Goal: Task Accomplishment & Management: Use online tool/utility

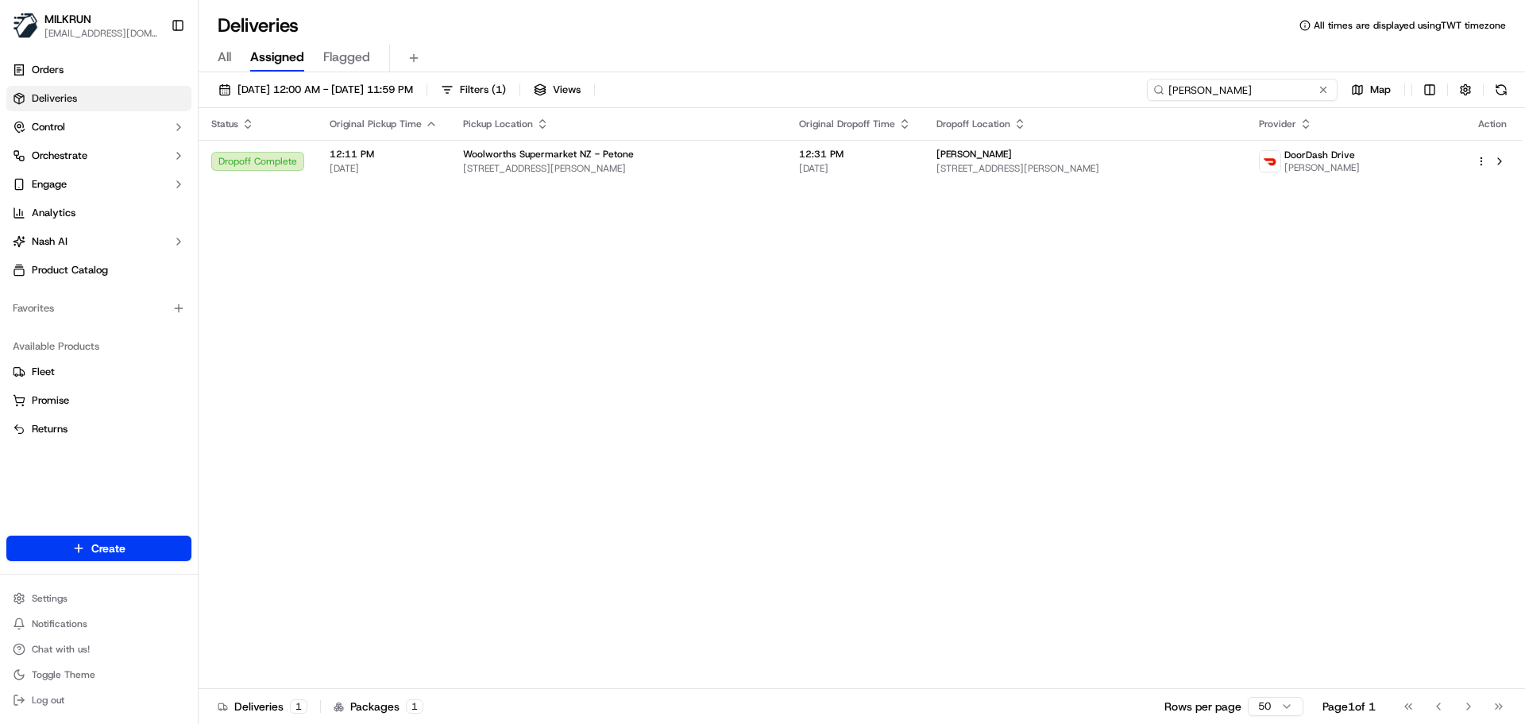
click at [1248, 90] on input "Zoe Chen" at bounding box center [1242, 90] width 191 height 22
drag, startPoint x: 1246, startPoint y: 91, endPoint x: 1218, endPoint y: 104, distance: 31.6
click at [1238, 93] on input "Zoe Chen" at bounding box center [1242, 90] width 191 height 22
paste input "Rourke Simpso"
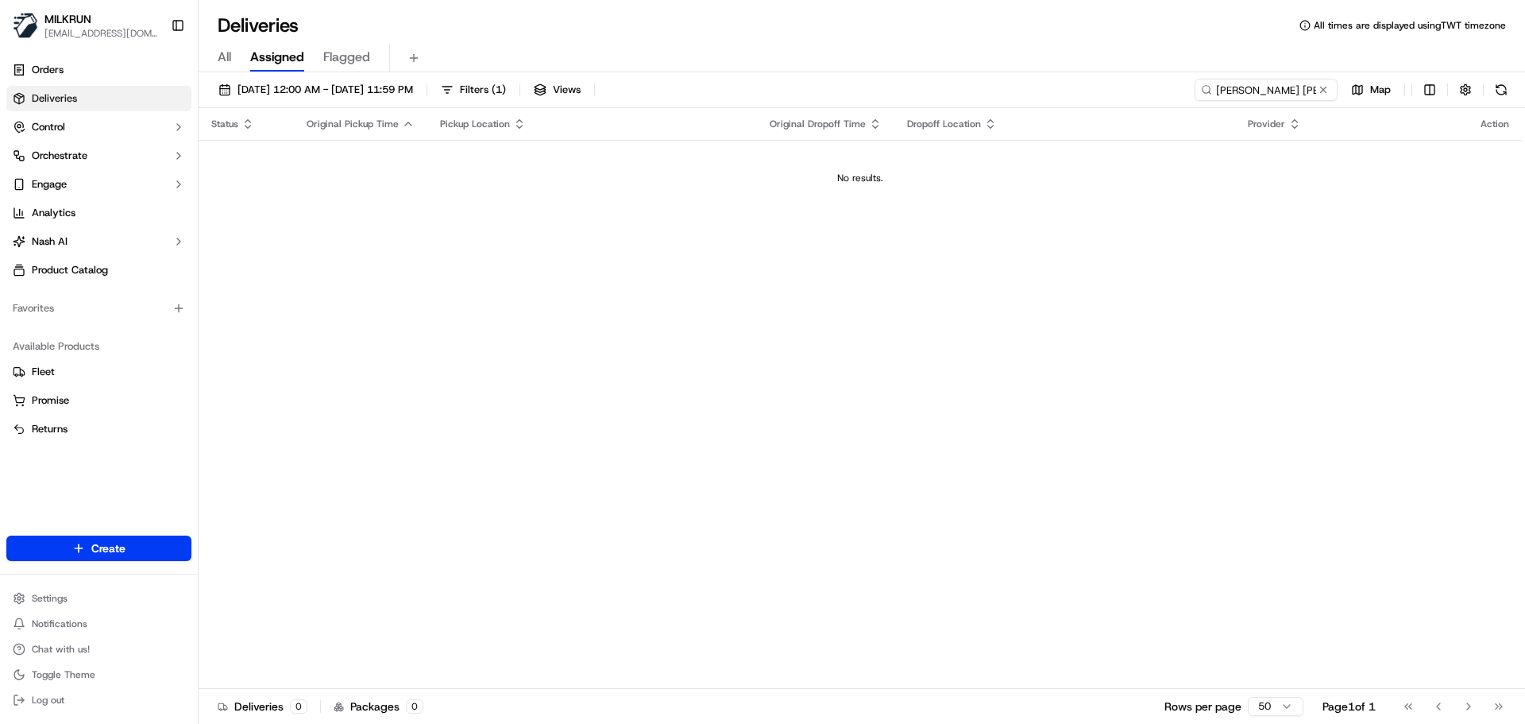
click at [617, 400] on div "Status Original Pickup Time Pickup Location Original Dropoff Time Dropoff Locat…" at bounding box center [860, 398] width 1323 height 581
click at [1259, 95] on input "Rourke Simpson" at bounding box center [1242, 90] width 191 height 22
drag, startPoint x: 1259, startPoint y: 95, endPoint x: 1256, endPoint y: 86, distance: 9.3
click at [1257, 91] on input "Rourke Simpson" at bounding box center [1242, 90] width 191 height 22
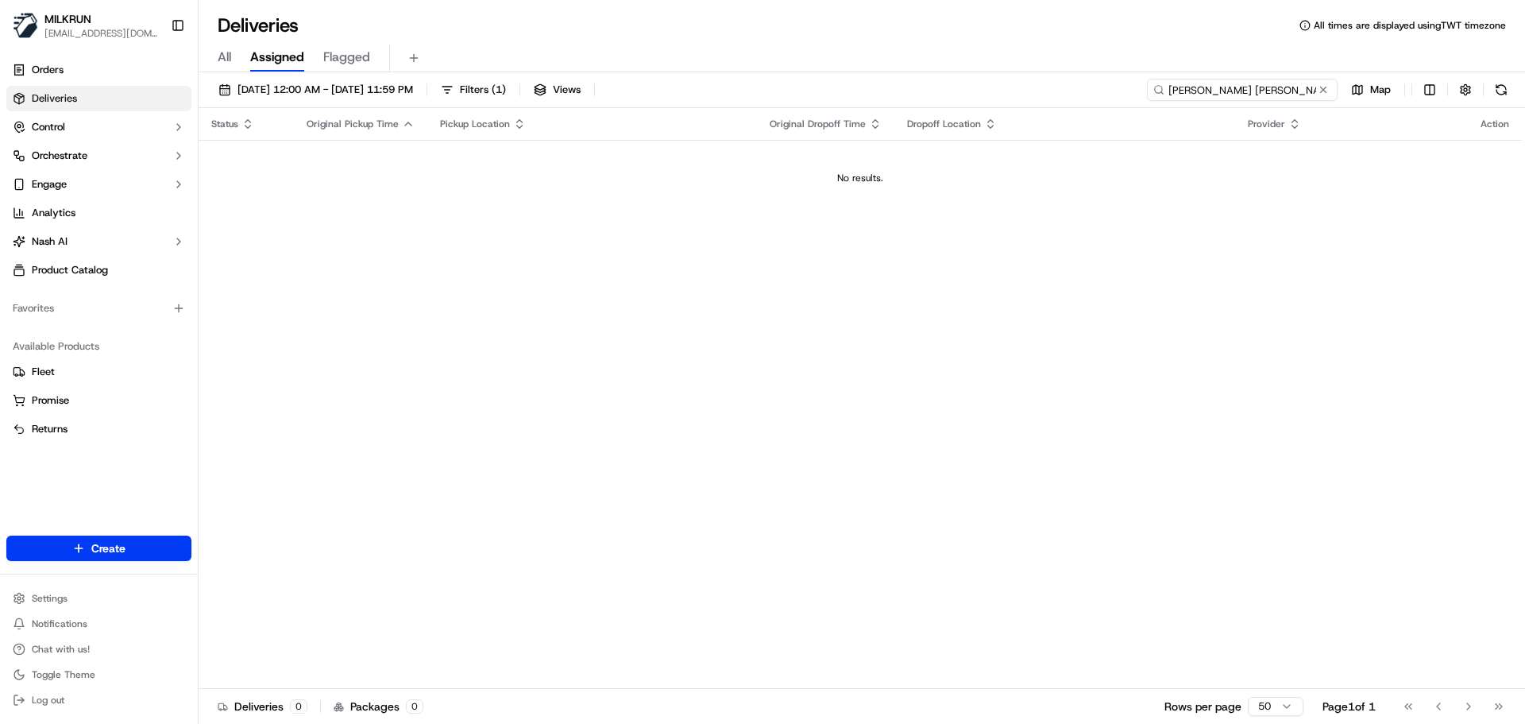
paste input "Amber Parker"
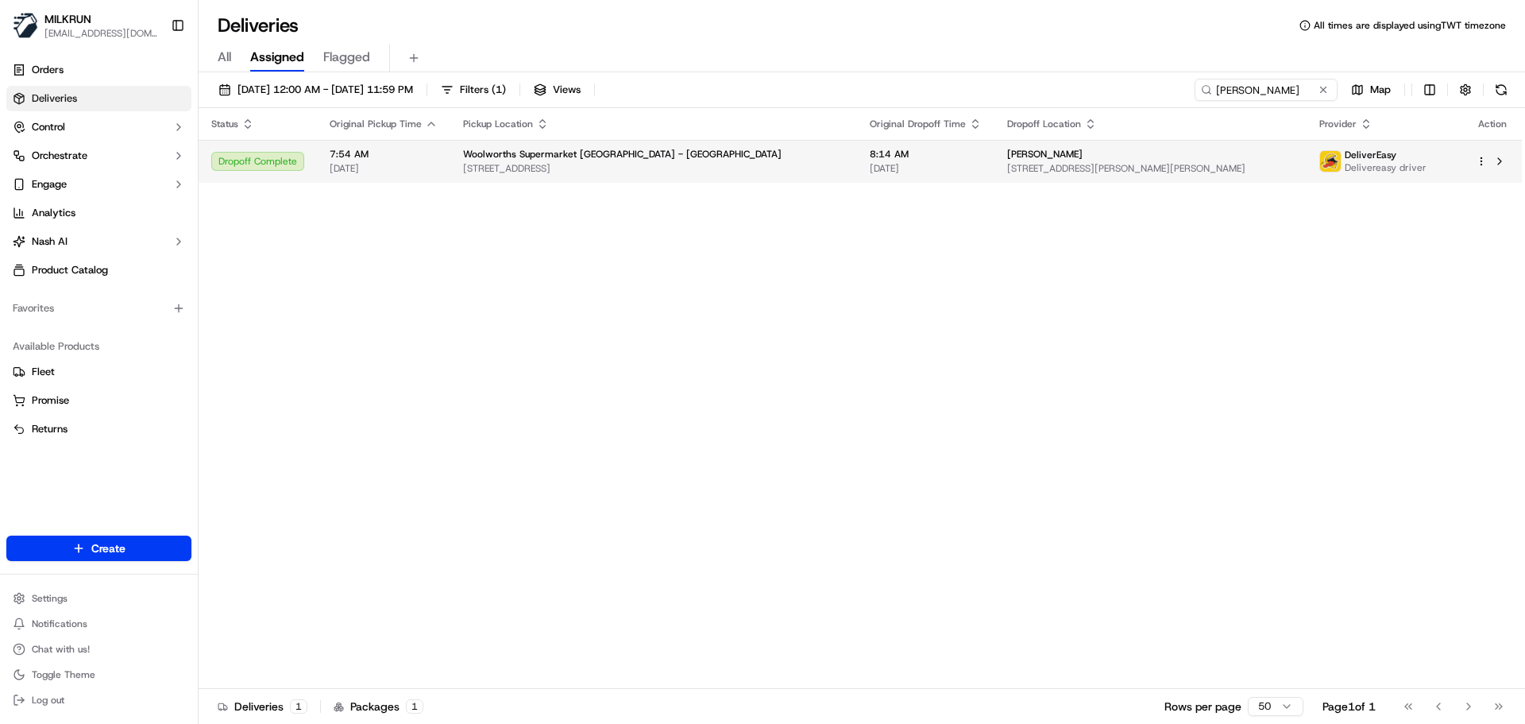
click at [582, 167] on span "3058 Great N Rd, Auckland, Auckland 0600, NZ" at bounding box center [653, 168] width 381 height 13
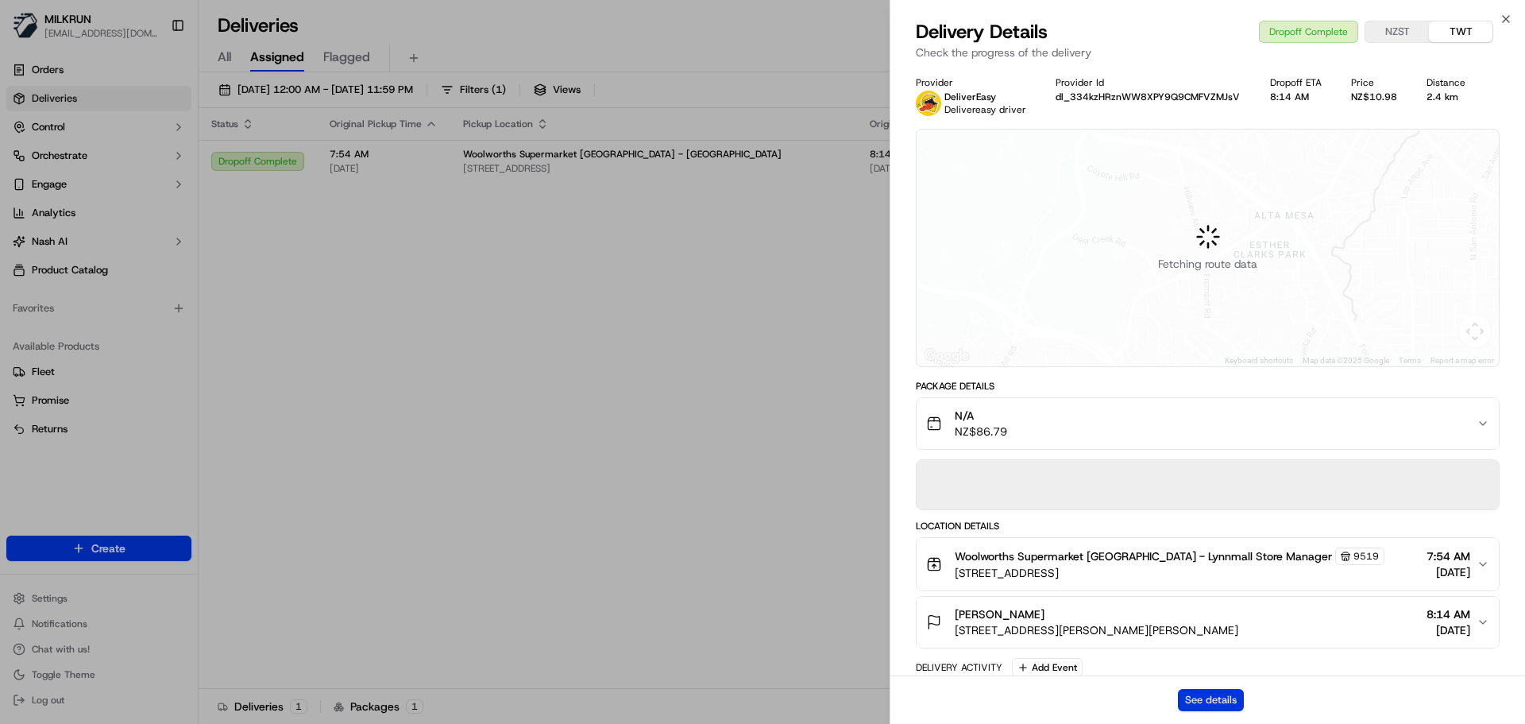
click at [1203, 701] on button "See details" at bounding box center [1211, 700] width 66 height 22
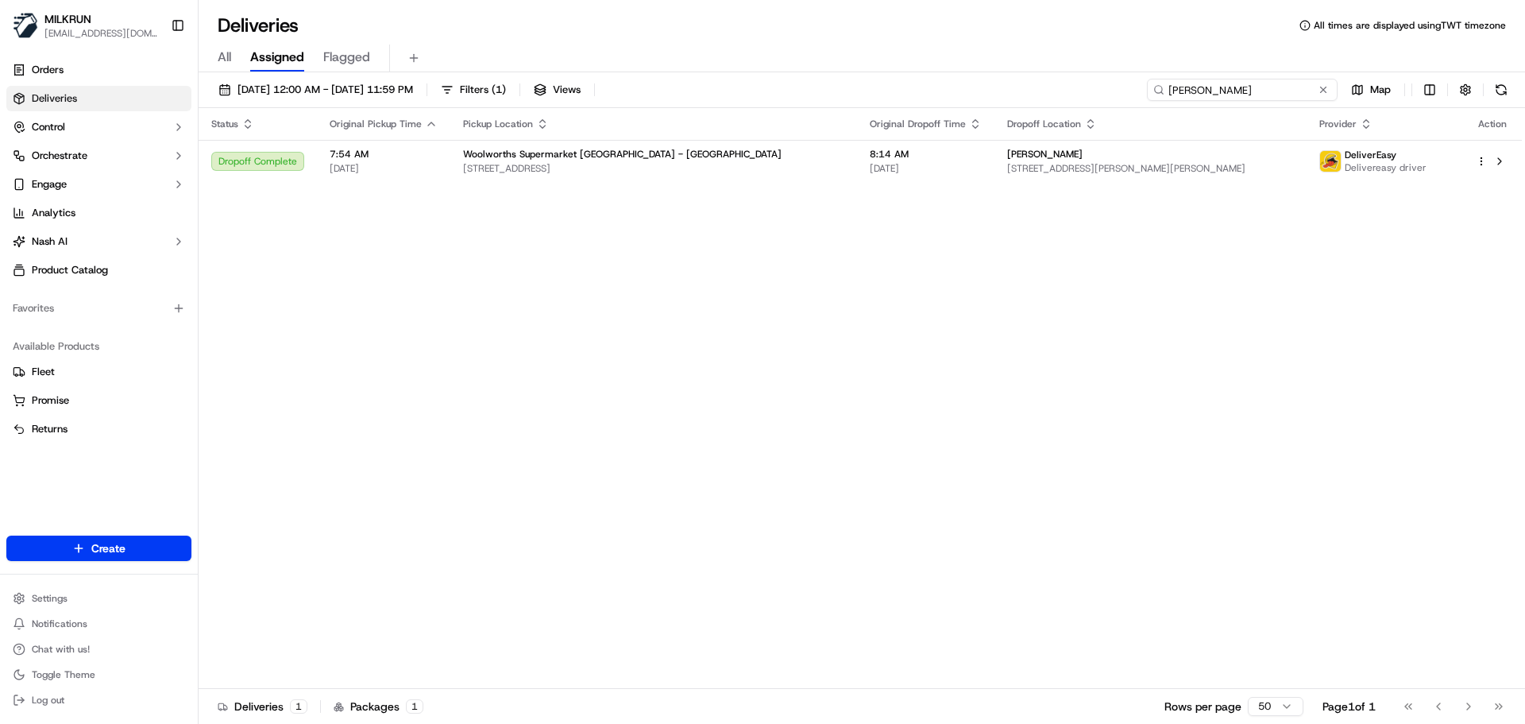
click at [1296, 91] on input "Amber Parker" at bounding box center [1242, 90] width 191 height 22
drag, startPoint x: 1296, startPoint y: 91, endPoint x: 1255, endPoint y: 91, distance: 40.5
click at [1276, 91] on input "Amber Parker" at bounding box center [1242, 90] width 191 height 22
paste input "ereka hart"
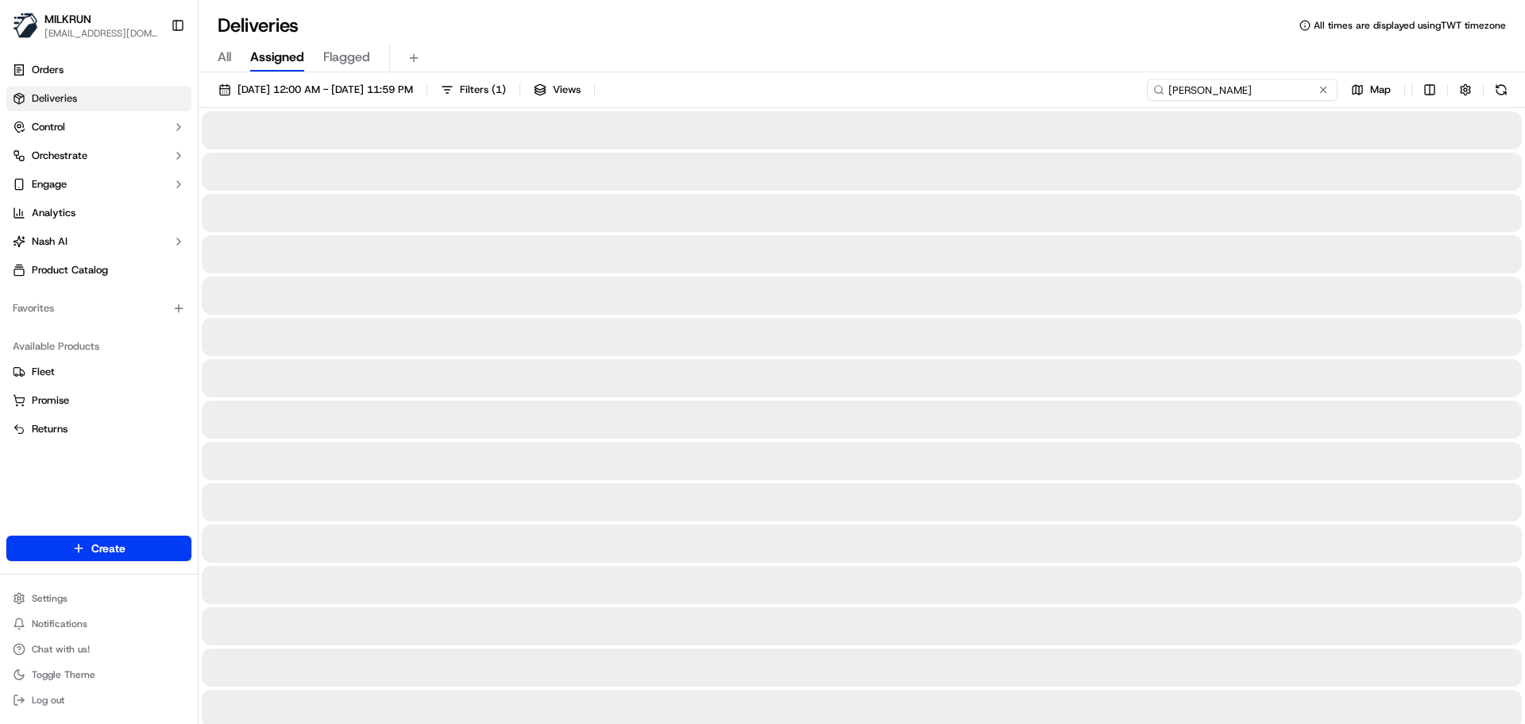
click at [1206, 97] on input "ereka hart" at bounding box center [1242, 90] width 191 height 22
click at [1269, 63] on div "All Assigned Flagged" at bounding box center [862, 58] width 1327 height 28
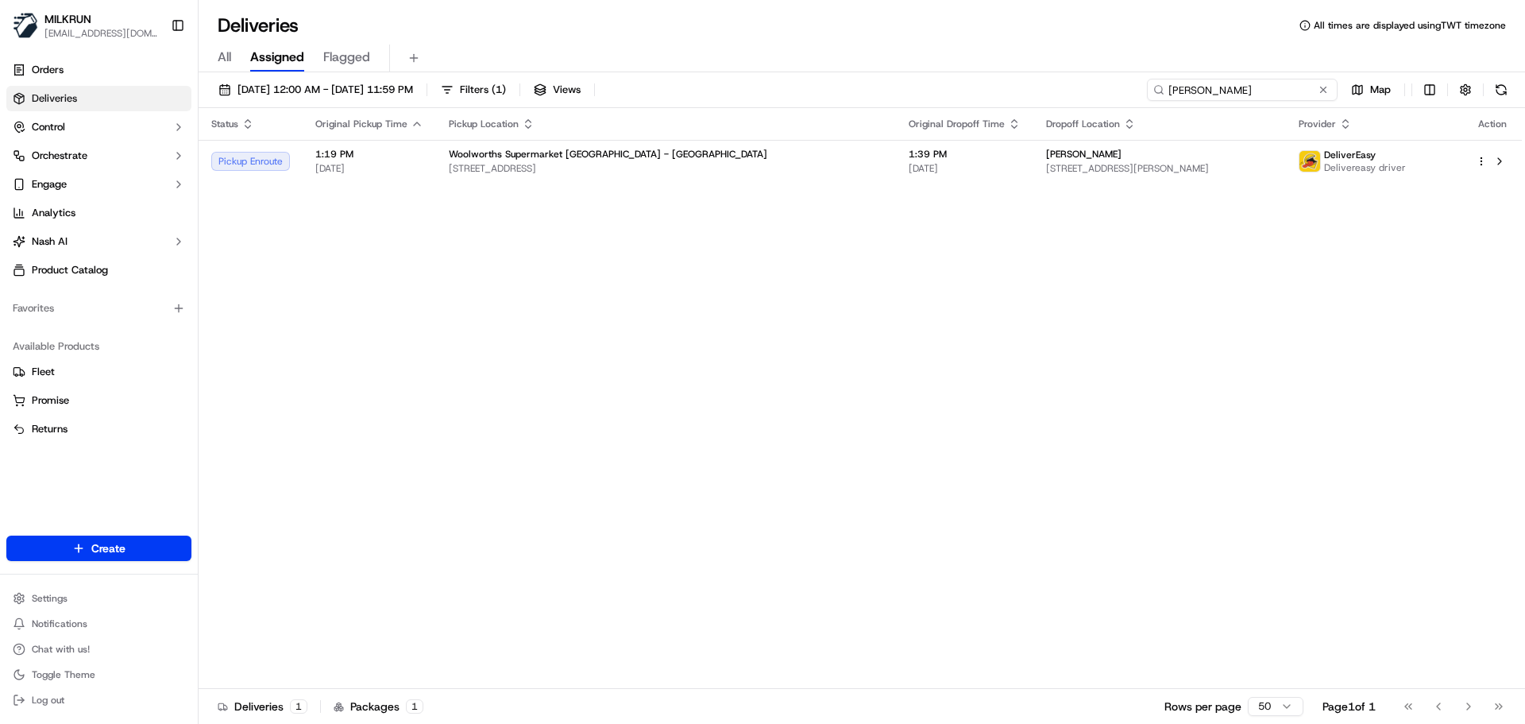
click at [1264, 85] on input "ereka hart" at bounding box center [1242, 90] width 191 height 22
click at [547, 282] on div "Status Original Pickup Time Pickup Location Original Dropoff Time Dropoff Locat…" at bounding box center [860, 398] width 1323 height 581
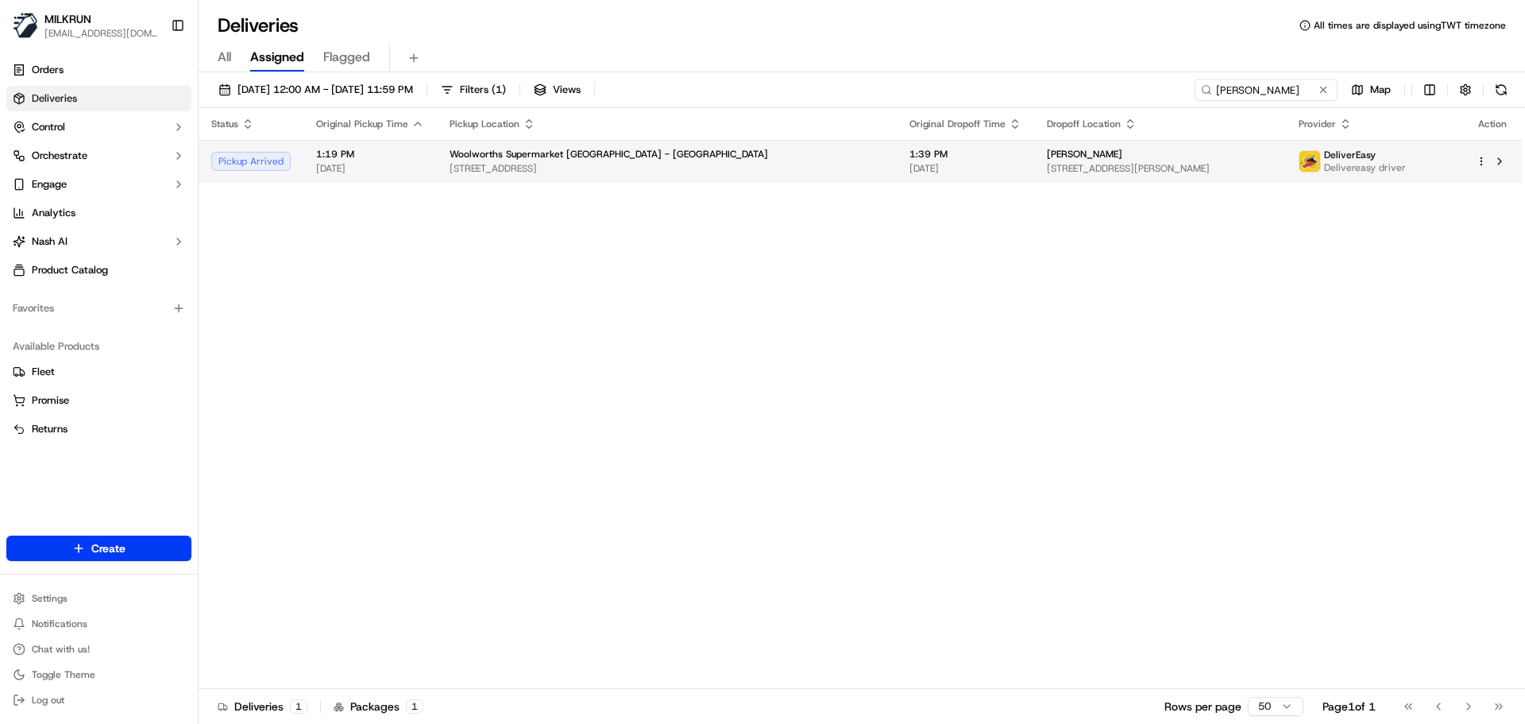
click at [679, 180] on td "Woolworths Supermarket NZ - Lynnmall 3058 Great N Rd, Auckland, Auckland 0600, …" at bounding box center [667, 161] width 460 height 43
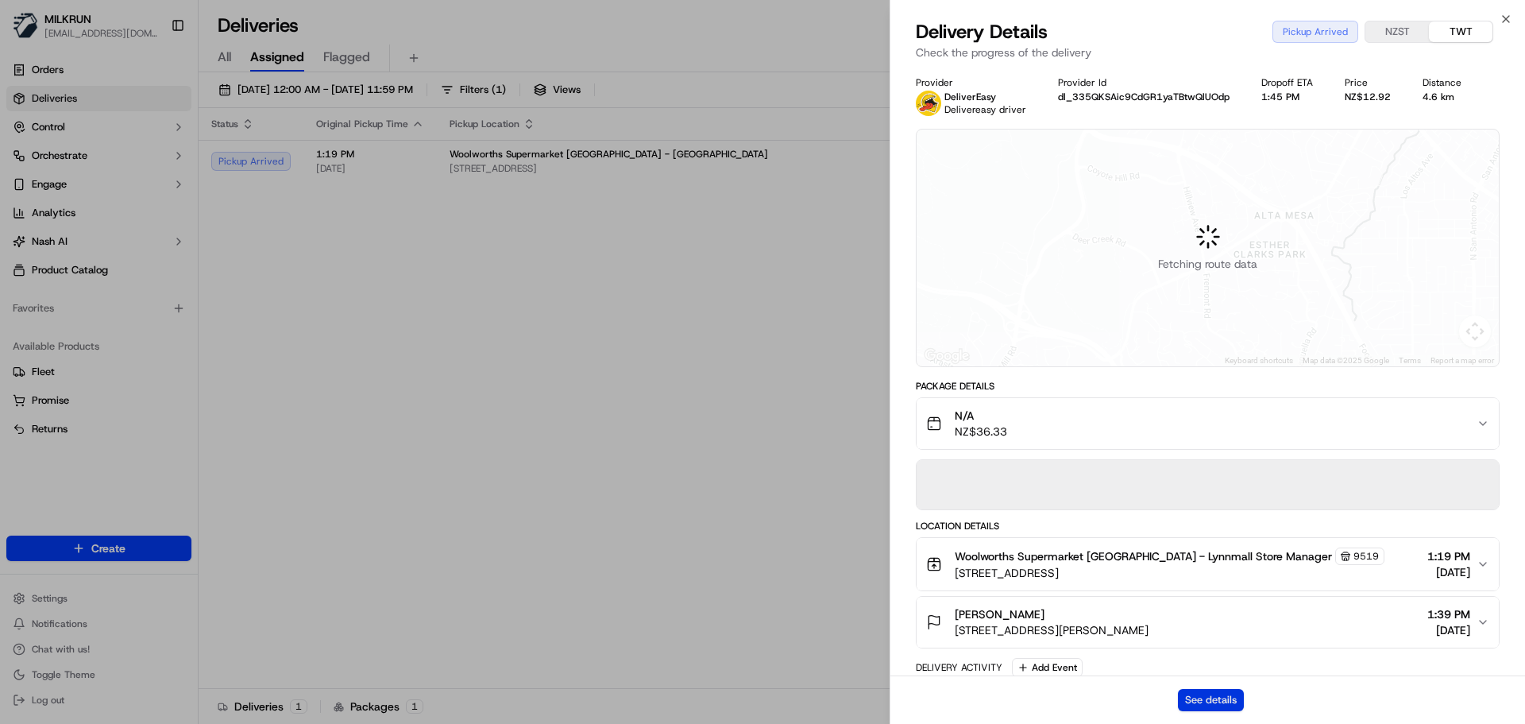
click at [1218, 707] on button "See details" at bounding box center [1211, 700] width 66 height 22
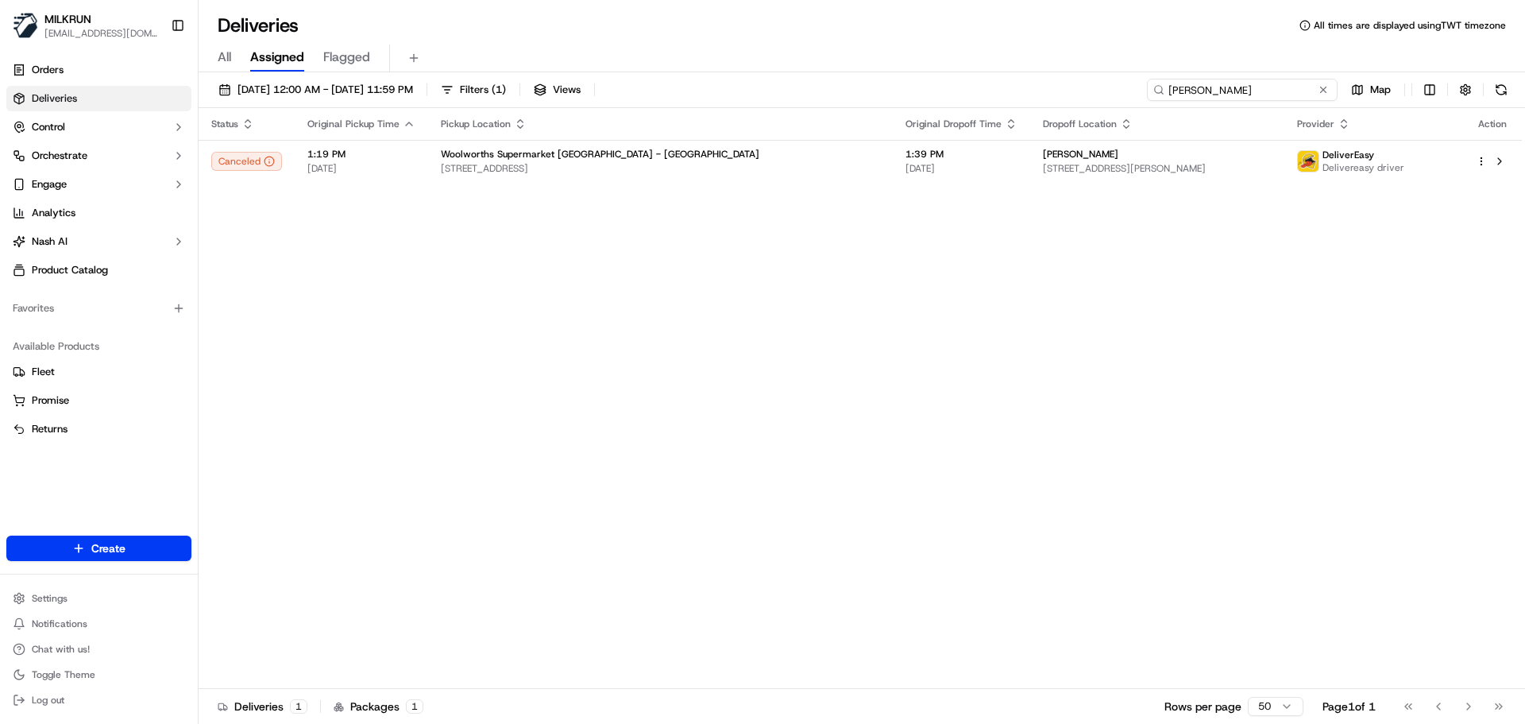
click at [1237, 88] on input "ereka hart" at bounding box center [1242, 90] width 191 height 22
paste input "Mariam Chizari"
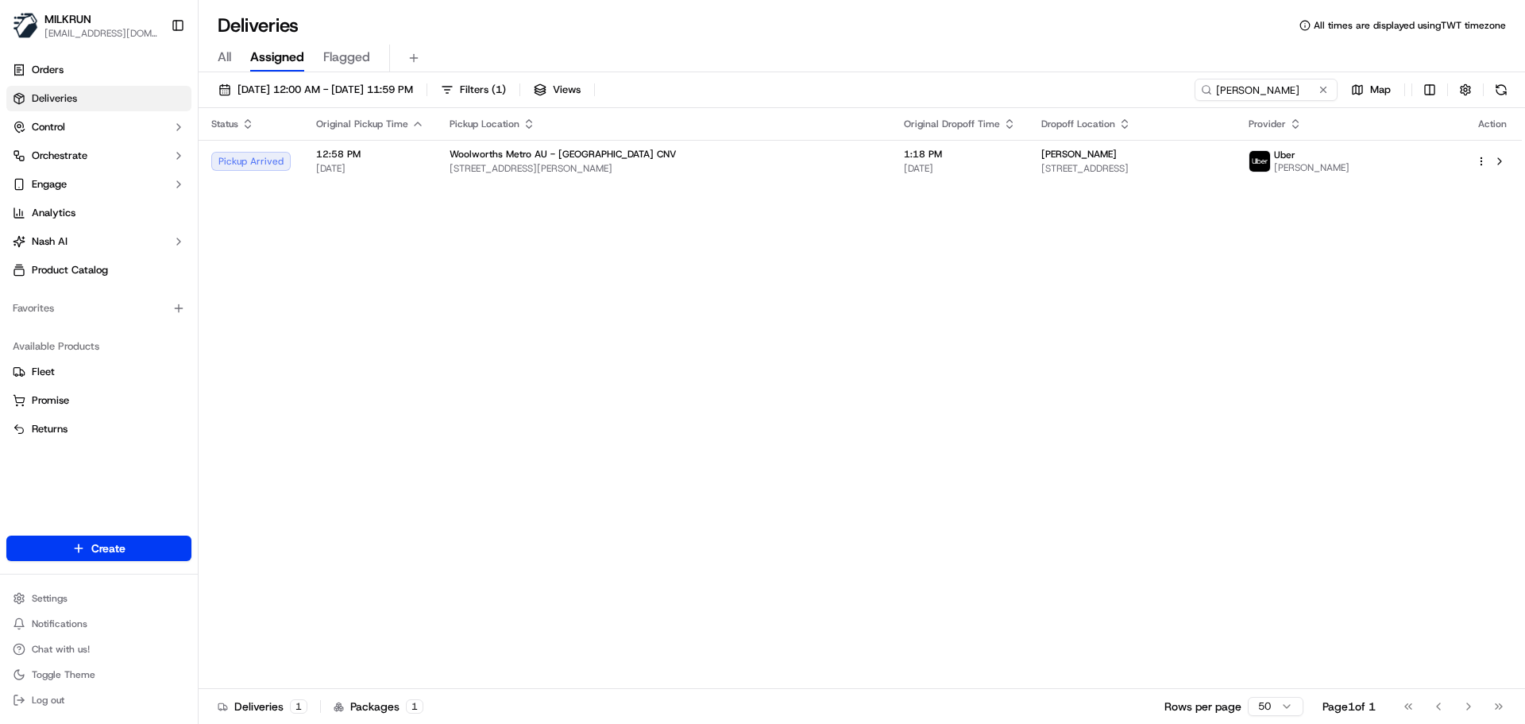
click at [697, 119] on div "Pickup Location" at bounding box center [664, 124] width 429 height 13
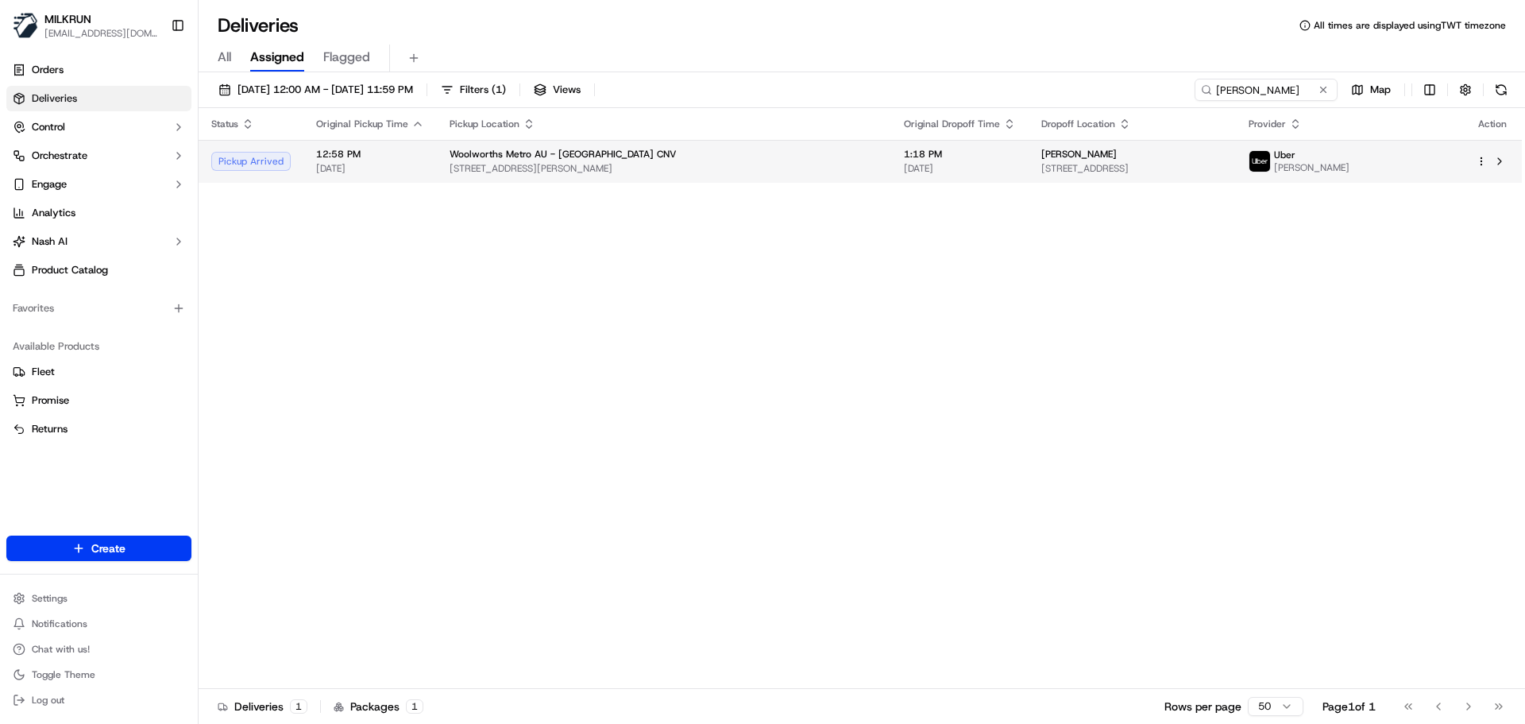
click at [696, 160] on div "Woolworths Metro AU - Bondi Beach CNV" at bounding box center [664, 154] width 429 height 13
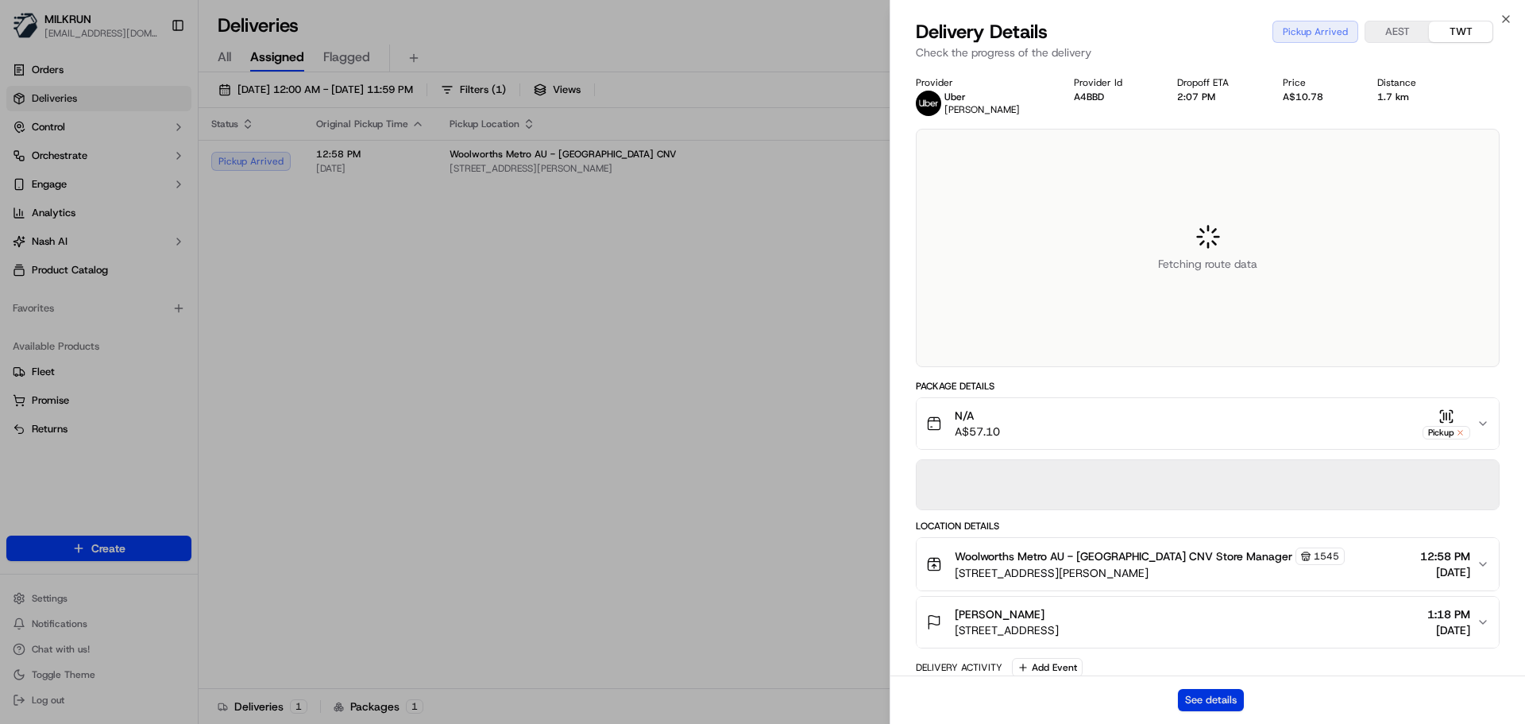
click at [1211, 705] on button "See details" at bounding box center [1211, 700] width 66 height 22
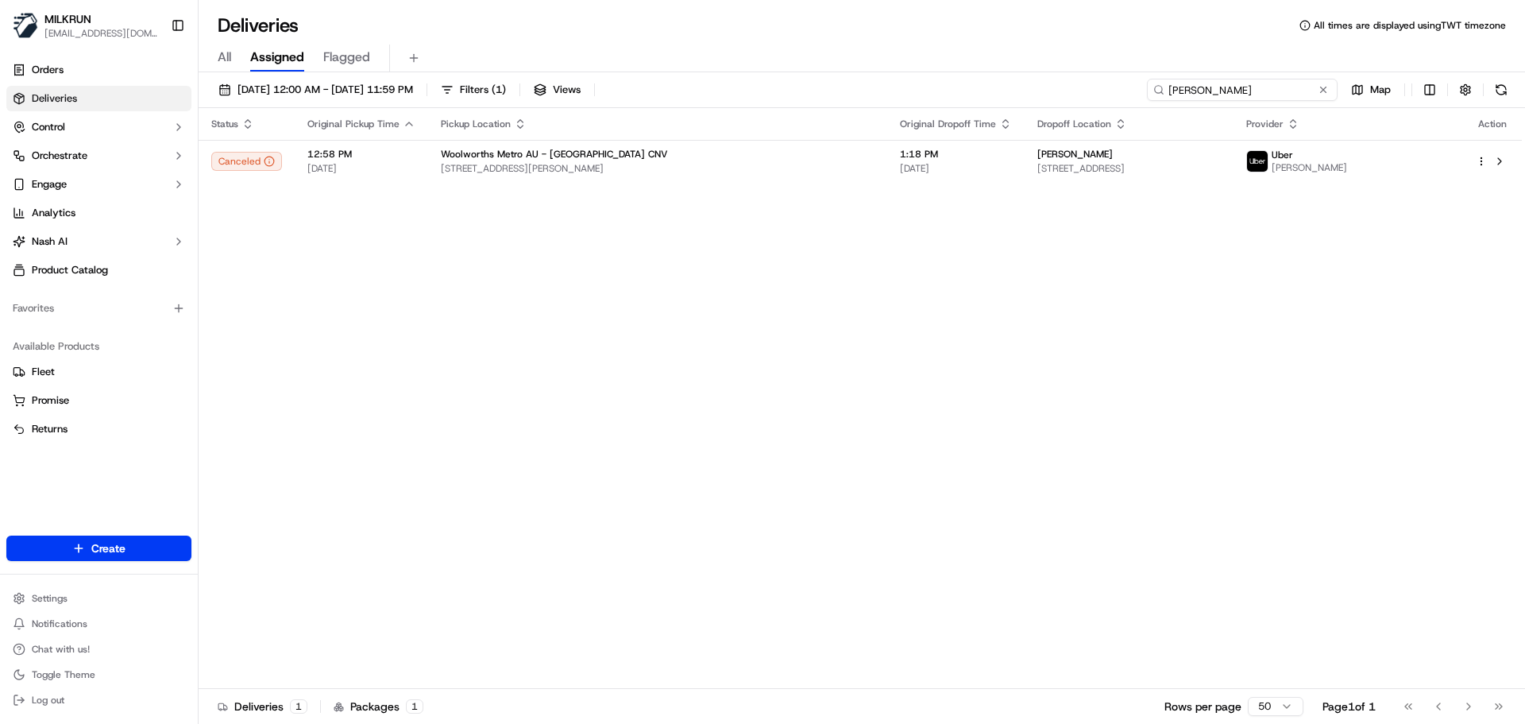
click at [1264, 100] on input "Mariam Chizari" at bounding box center [1242, 90] width 191 height 22
paste input "Valencia Packete"
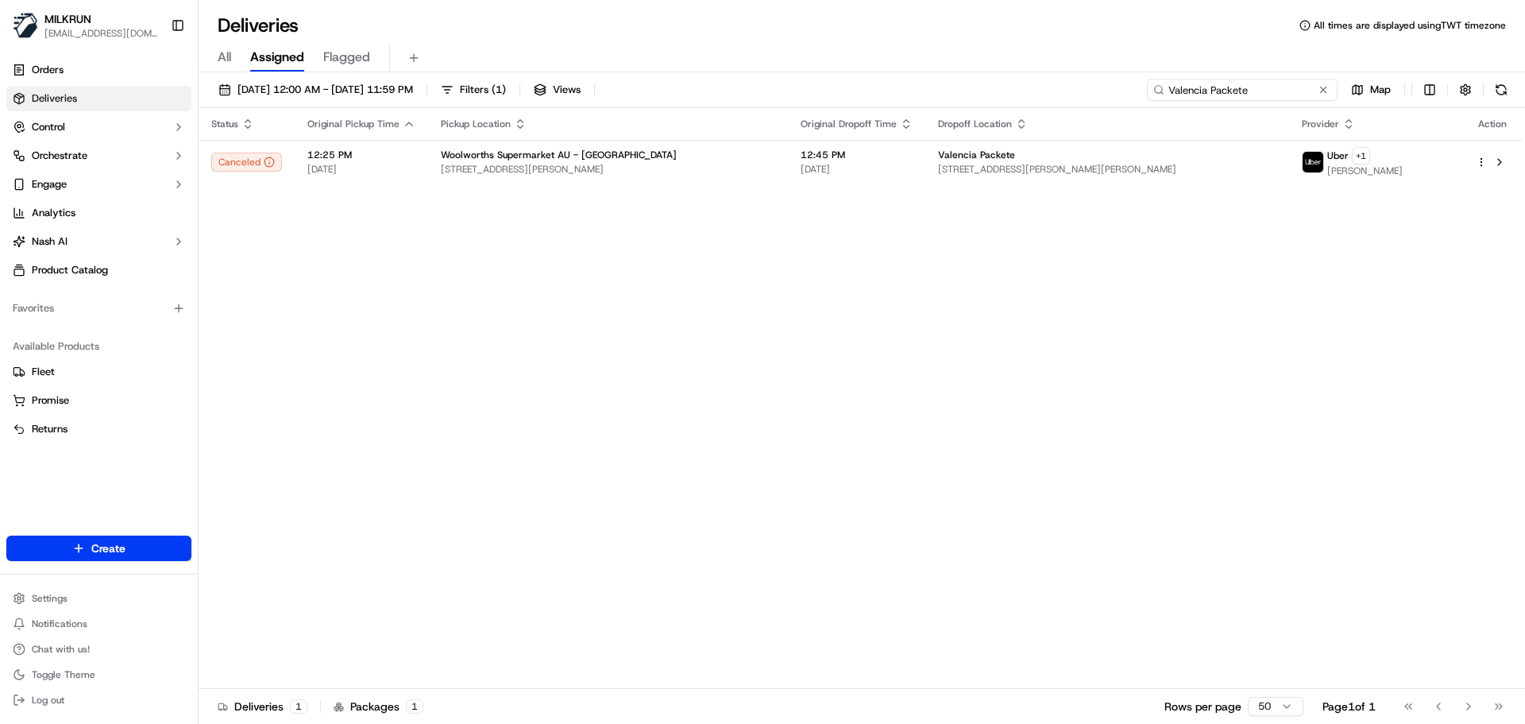
click at [1260, 85] on input "Valencia Packete" at bounding box center [1242, 90] width 191 height 22
paste input "scott sutton"
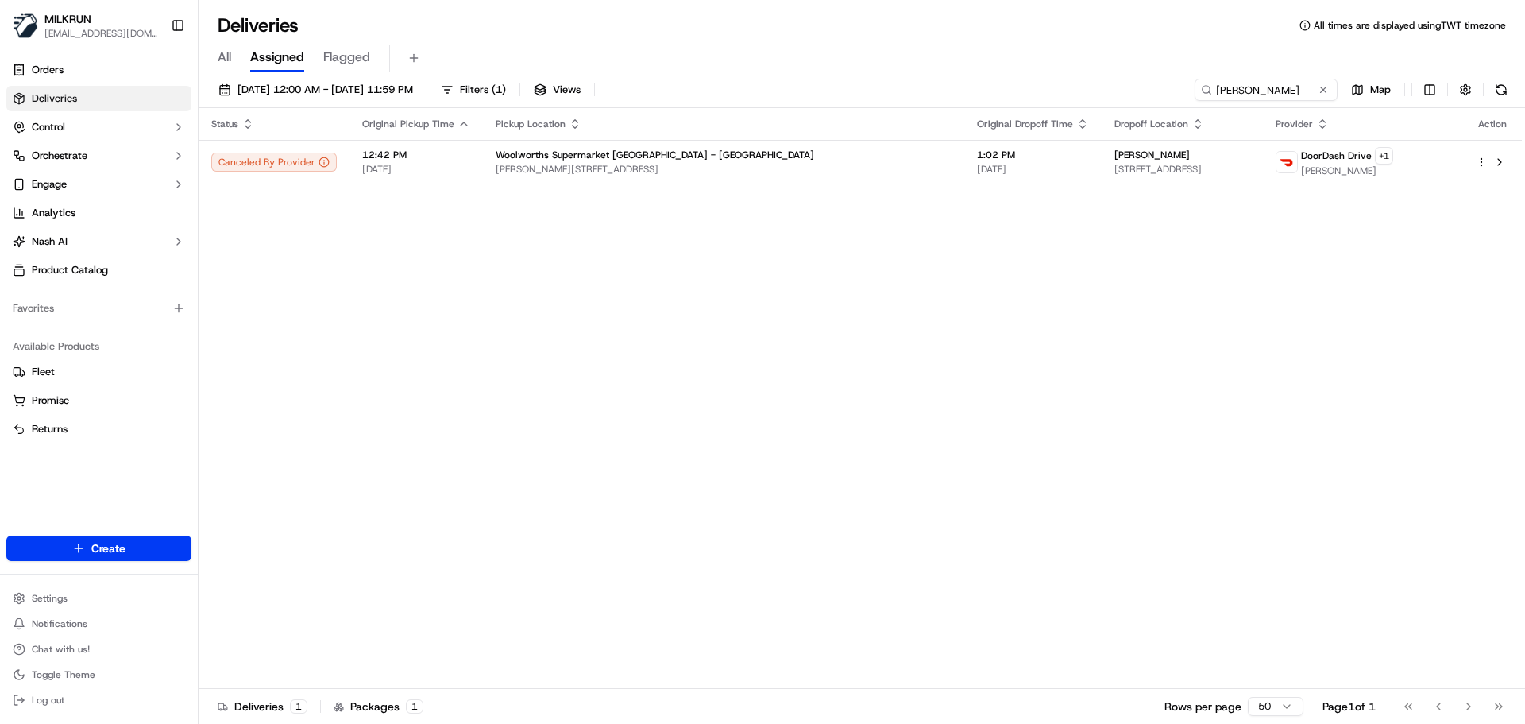
click at [686, 346] on div "Status Original Pickup Time Pickup Location Original Dropoff Time Dropoff Locat…" at bounding box center [860, 398] width 1323 height 581
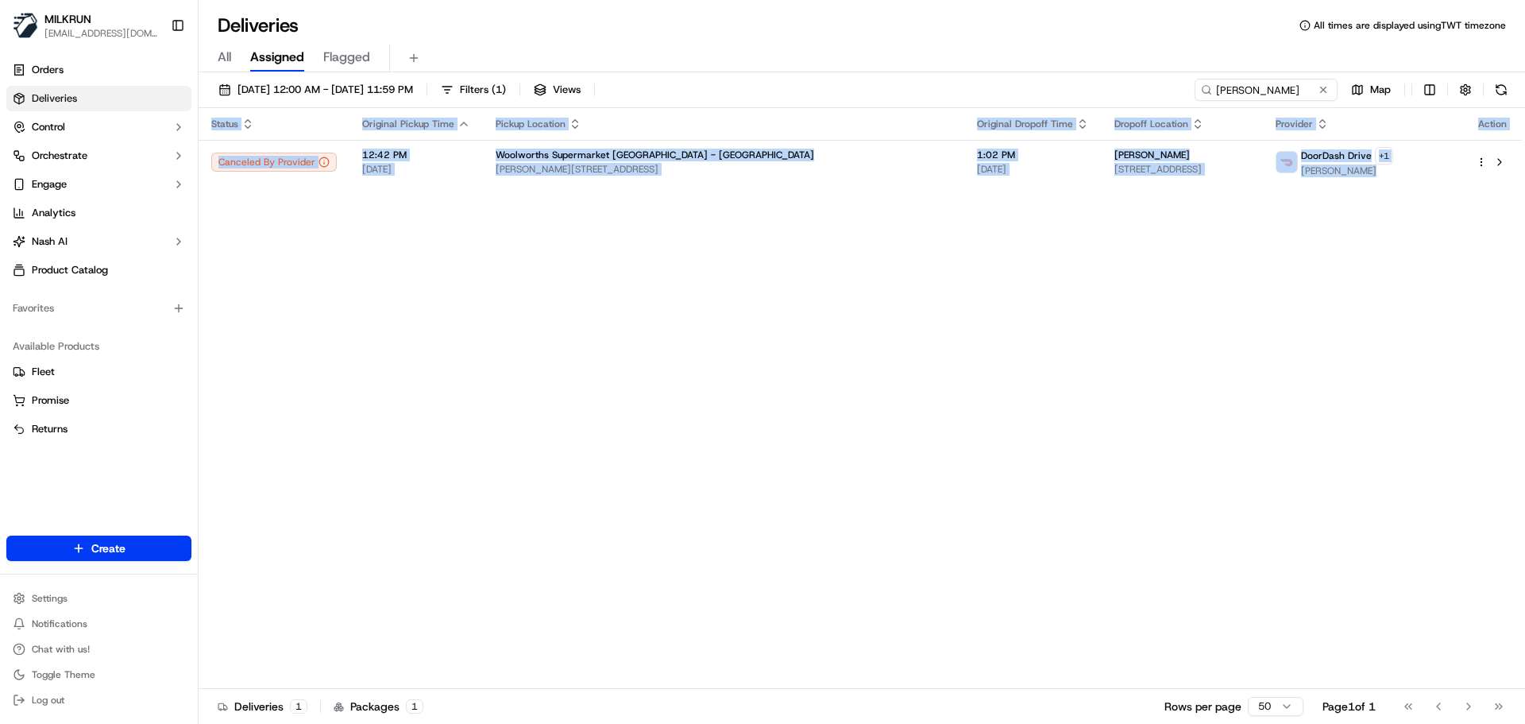
drag, startPoint x: 686, startPoint y: 346, endPoint x: 707, endPoint y: 466, distance: 122.5
click at [686, 346] on div "Status Original Pickup Time Pickup Location Original Dropoff Time Dropoff Locat…" at bounding box center [860, 398] width 1323 height 581
click at [707, 466] on div "Status Original Pickup Time Pickup Location Original Dropoff Time Dropoff Locat…" at bounding box center [860, 398] width 1323 height 581
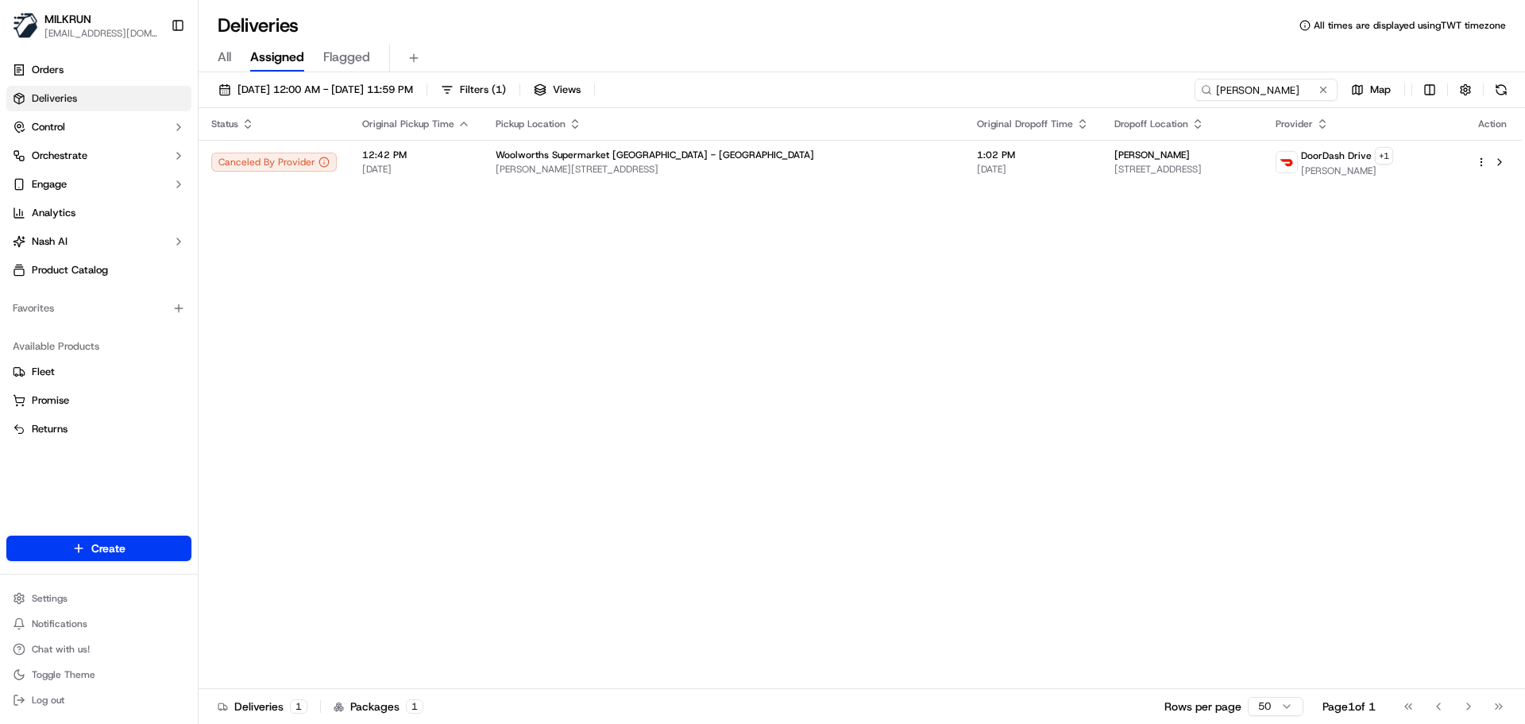
click at [671, 419] on div "Status Original Pickup Time Pickup Location Original Dropoff Time Dropoff Locat…" at bounding box center [860, 398] width 1323 height 581
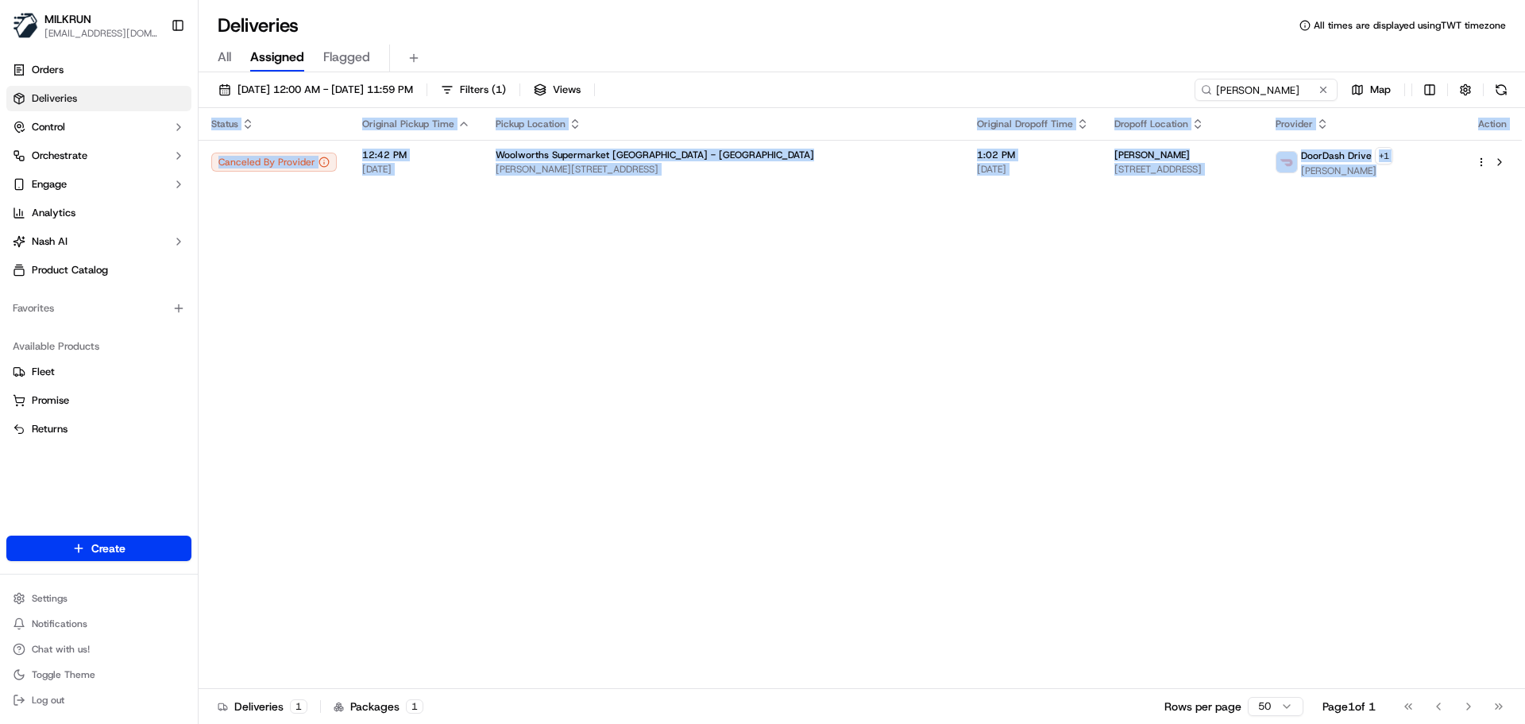
drag, startPoint x: 671, startPoint y: 419, endPoint x: 509, endPoint y: 454, distance: 165.9
click at [668, 423] on div "Status Original Pickup Time Pickup Location Original Dropoff Time Dropoff Locat…" at bounding box center [860, 398] width 1323 height 581
click at [508, 454] on div "Status Original Pickup Time Pickup Location Original Dropoff Time Dropoff Locat…" at bounding box center [860, 398] width 1323 height 581
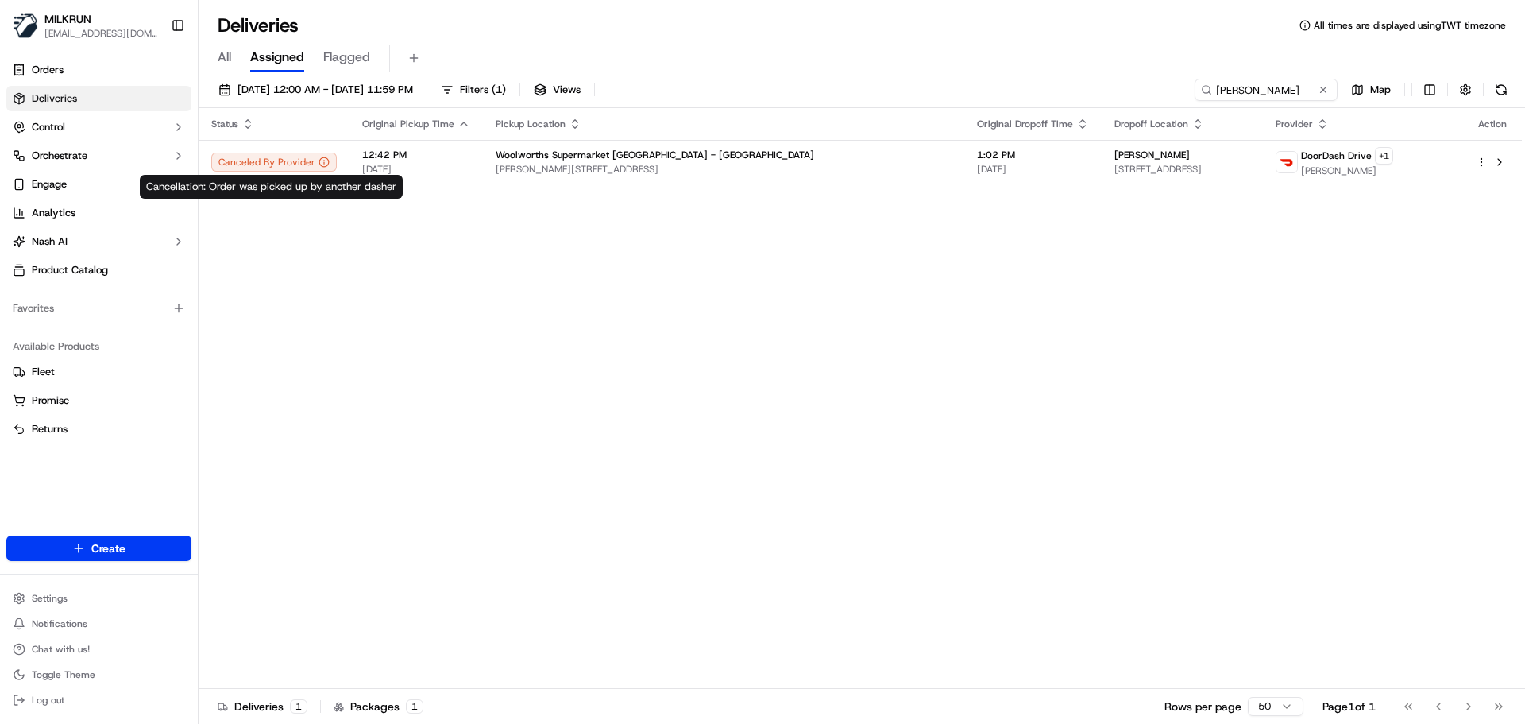
click at [713, 194] on div "Status Original Pickup Time Pickup Location Original Dropoff Time Dropoff Locat…" at bounding box center [860, 398] width 1323 height 581
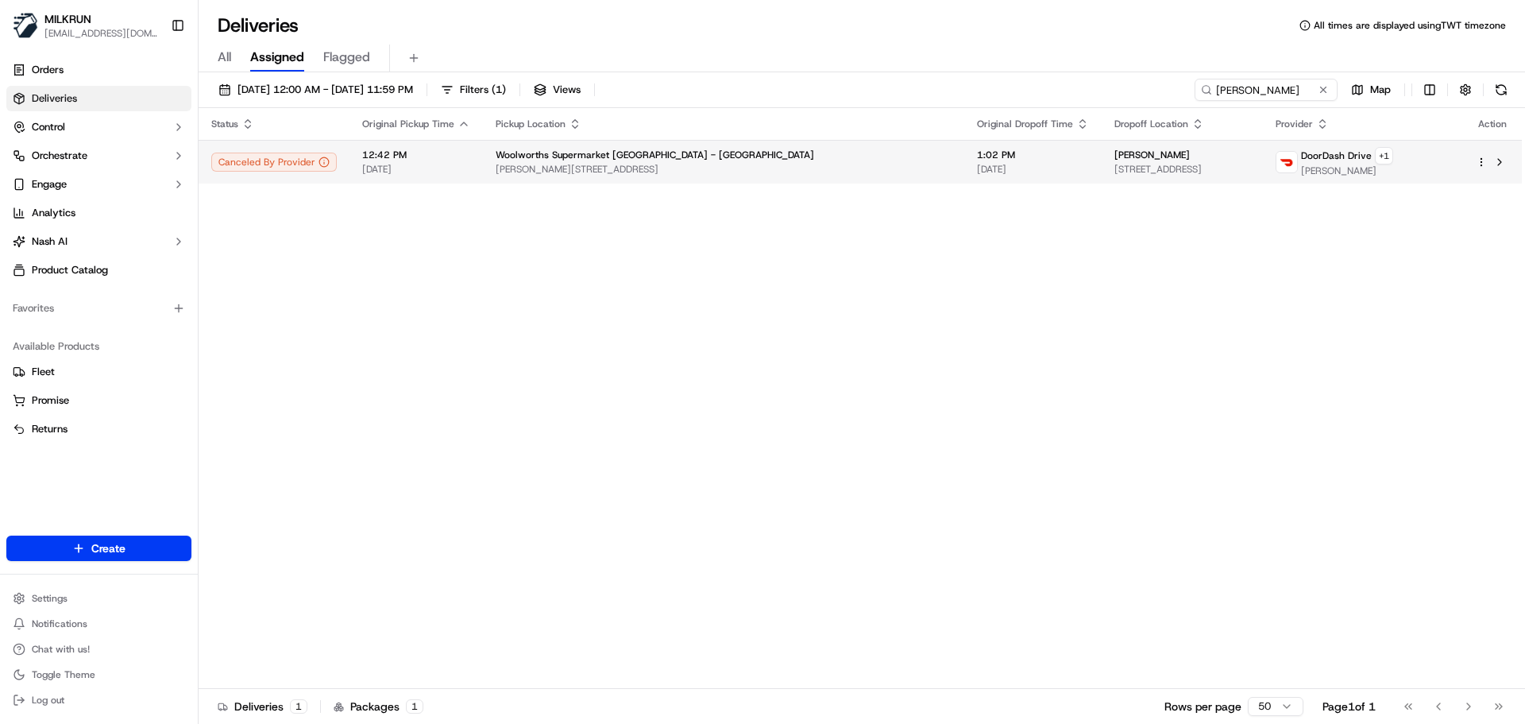
click at [713, 174] on span "Penrose Rd & Mount Wellington Hwy, Auckland, Auckland 1060, NZ" at bounding box center [724, 169] width 456 height 13
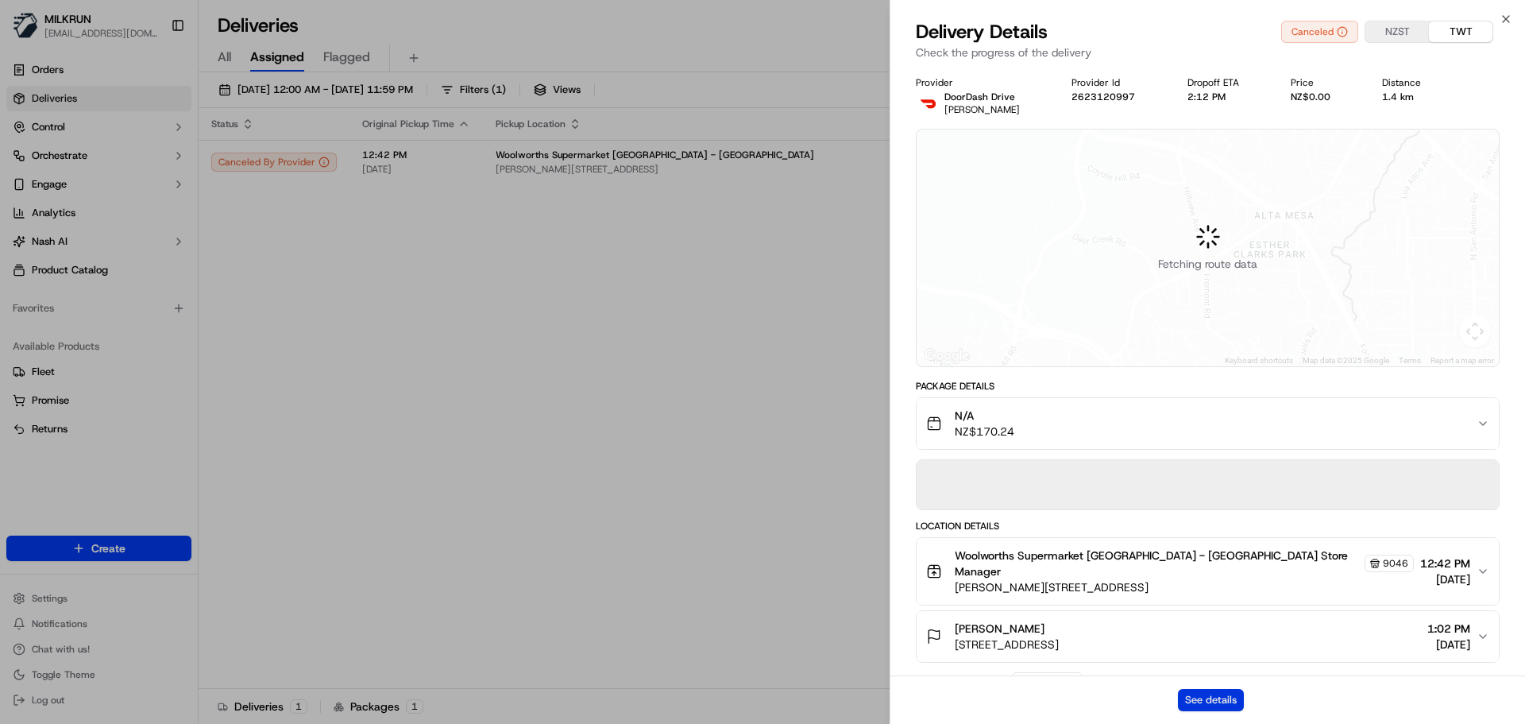
click at [1193, 701] on button "See details" at bounding box center [1211, 700] width 66 height 22
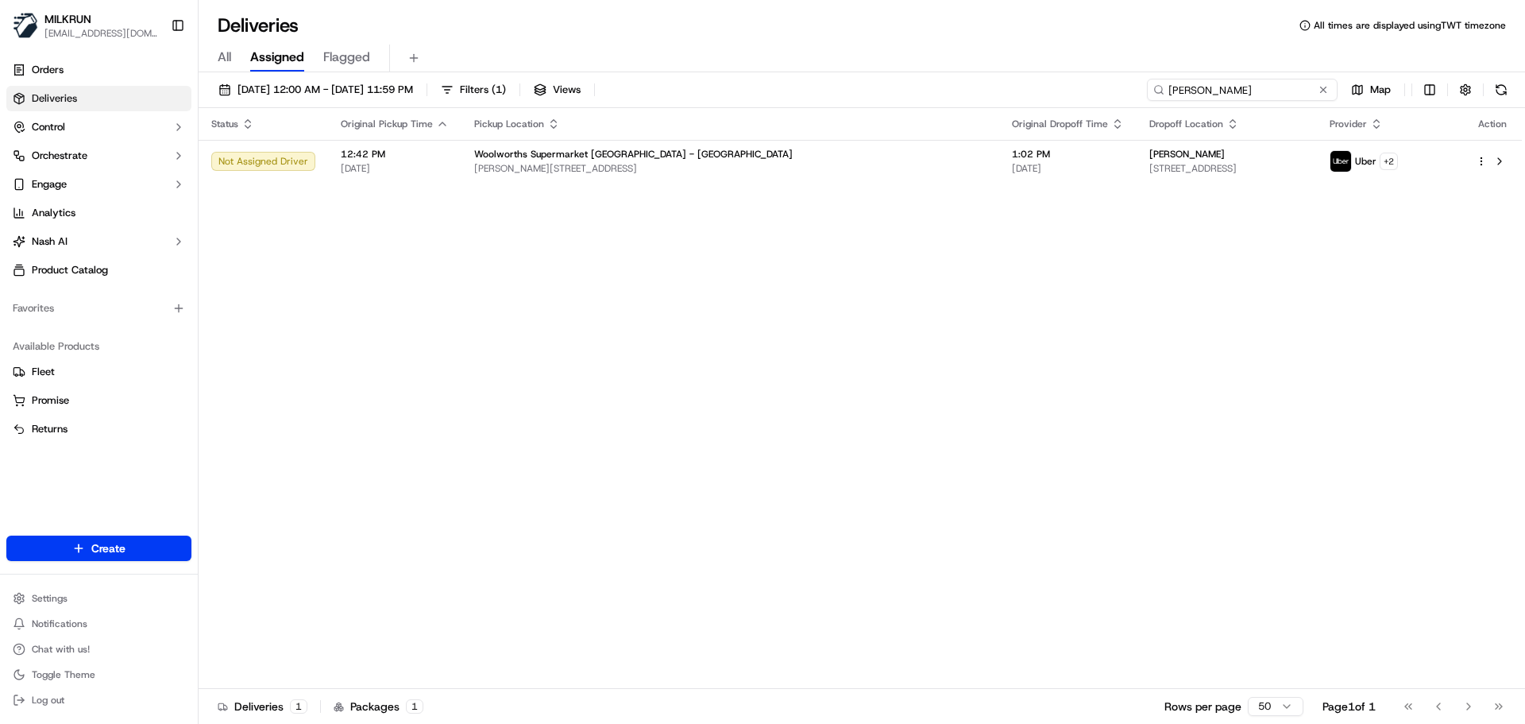
click at [1301, 88] on input "scott sutton" at bounding box center [1242, 90] width 191 height 22
paste input "Alexandriah kawe-skipper"
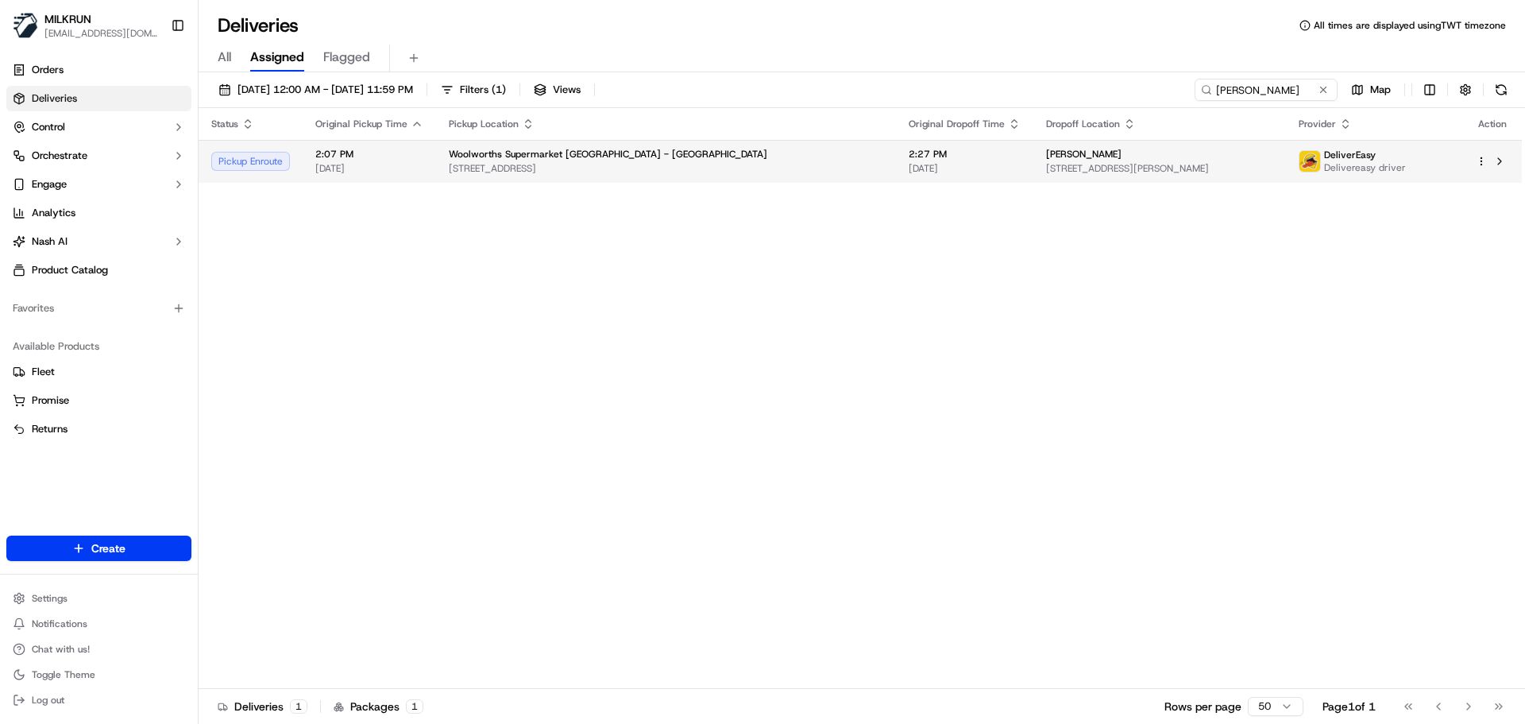
click at [705, 178] on td "Woolworths Supermarket NZ - Waimakariri Junction 6 Hakarau Road, Kaiapoi, Waima…" at bounding box center [666, 161] width 460 height 43
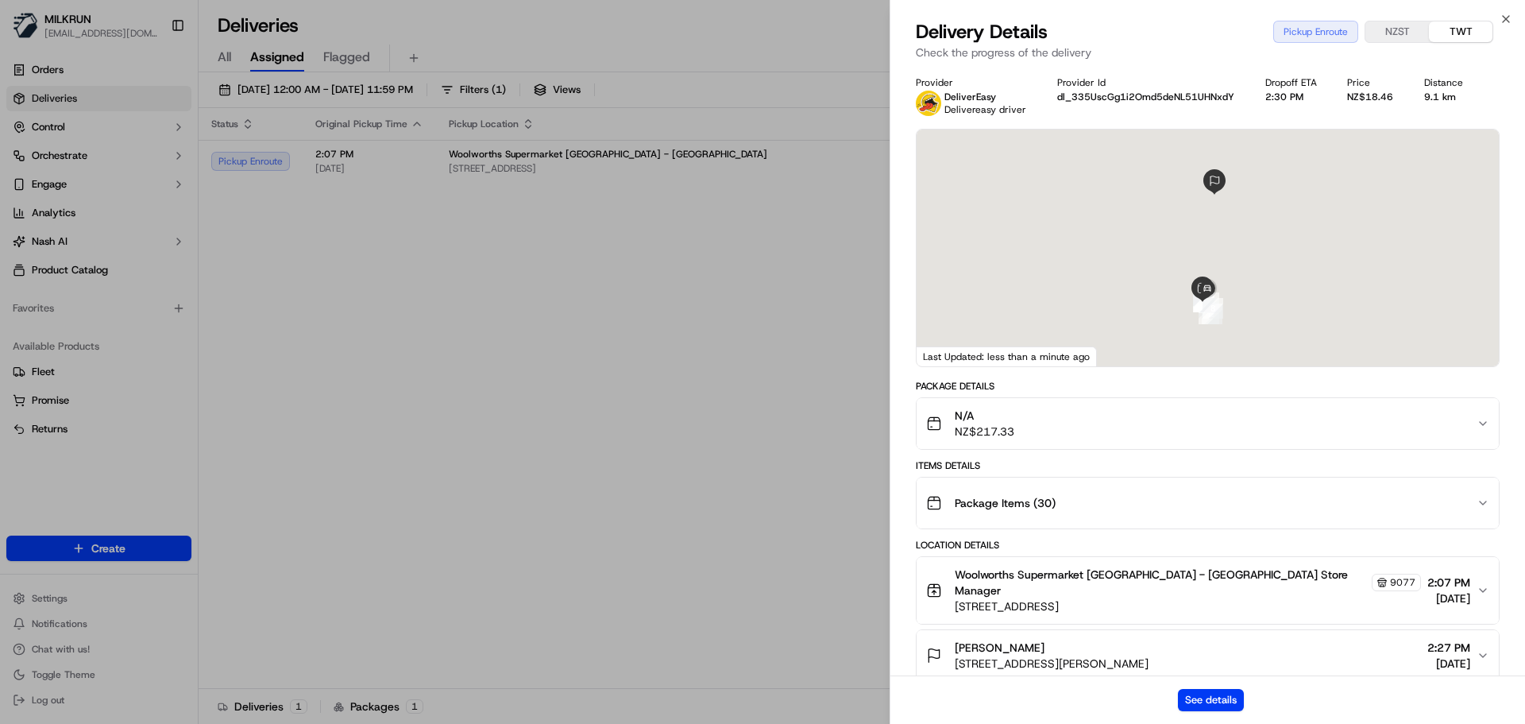
click at [1226, 686] on div "See details" at bounding box center [1207, 699] width 635 height 48
click at [1229, 696] on button "See details" at bounding box center [1211, 700] width 66 height 22
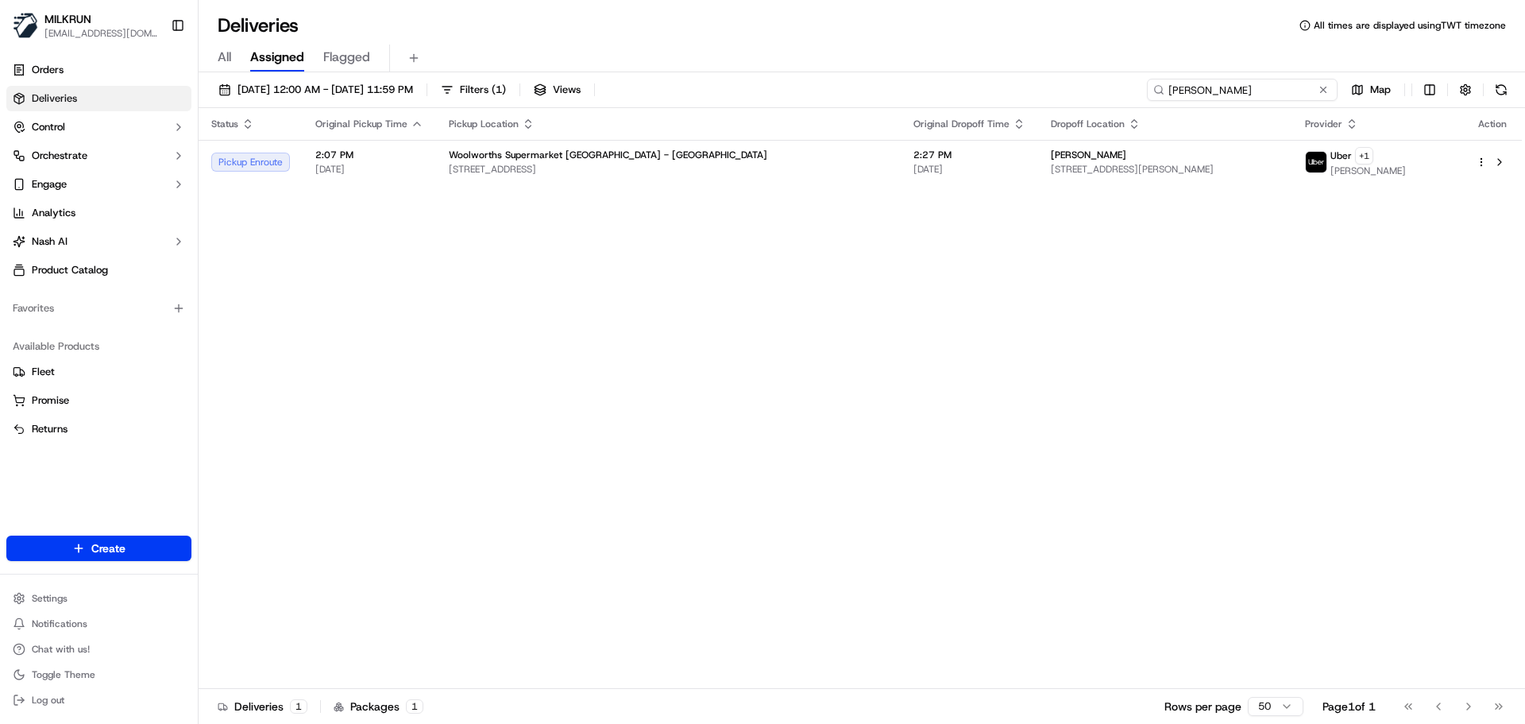
click at [1253, 87] on input "Alexandriah kawe-skipper" at bounding box center [1242, 90] width 191 height 22
click at [1253, 86] on input "Alexandriah kawe-skipper" at bounding box center [1242, 90] width 191 height 22
click at [1252, 86] on input "Alexandriah kawe-skipper" at bounding box center [1242, 90] width 191 height 22
paste input "Leighlah Carroll"
drag, startPoint x: 520, startPoint y: 249, endPoint x: 544, endPoint y: 257, distance: 25.4
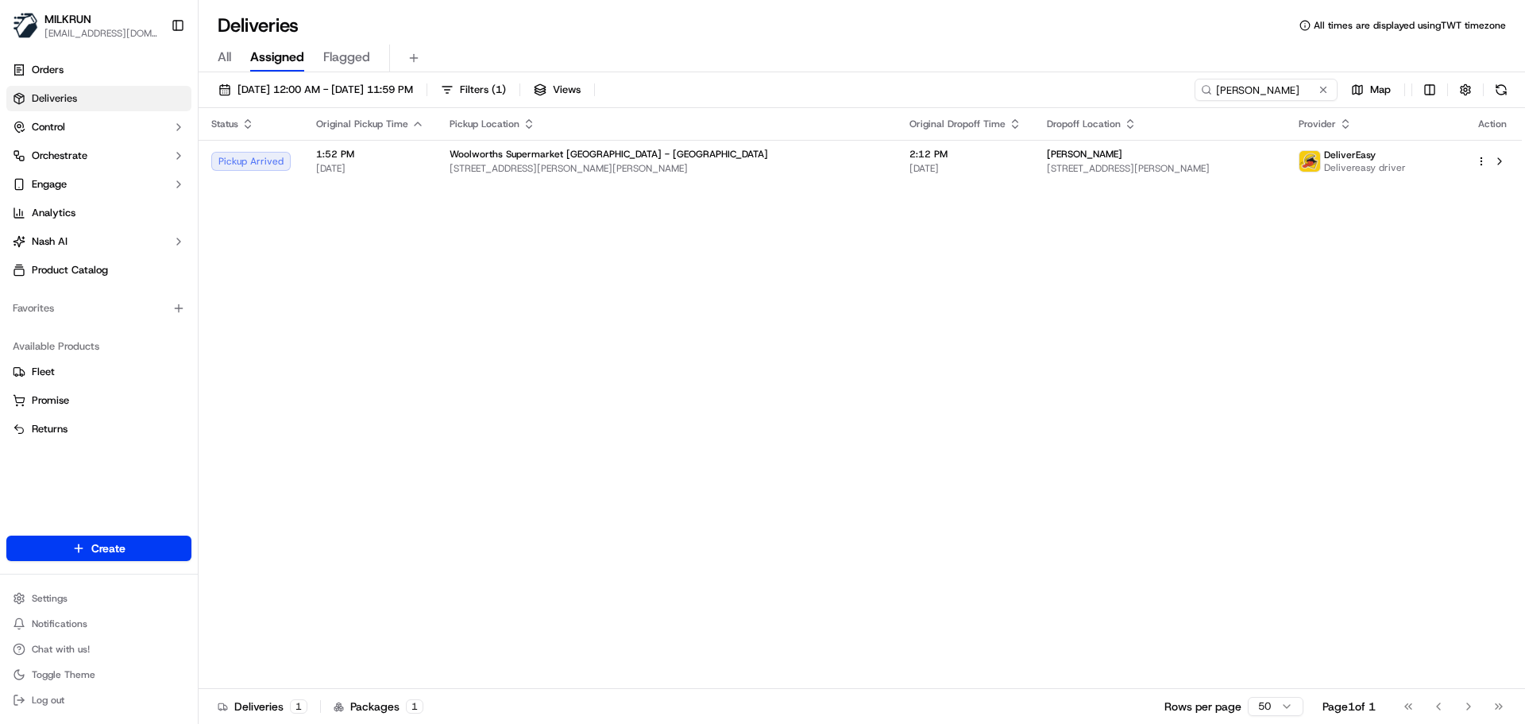
click at [525, 251] on div "Status Original Pickup Time Pickup Location Original Dropoff Time Dropoff Locat…" at bounding box center [860, 398] width 1323 height 581
click at [1253, 87] on input "Leighlah Carroll" at bounding box center [1242, 90] width 191 height 22
click at [1253, 86] on input "Leighlah Carroll" at bounding box center [1242, 90] width 191 height 22
paste input "danielle evans"
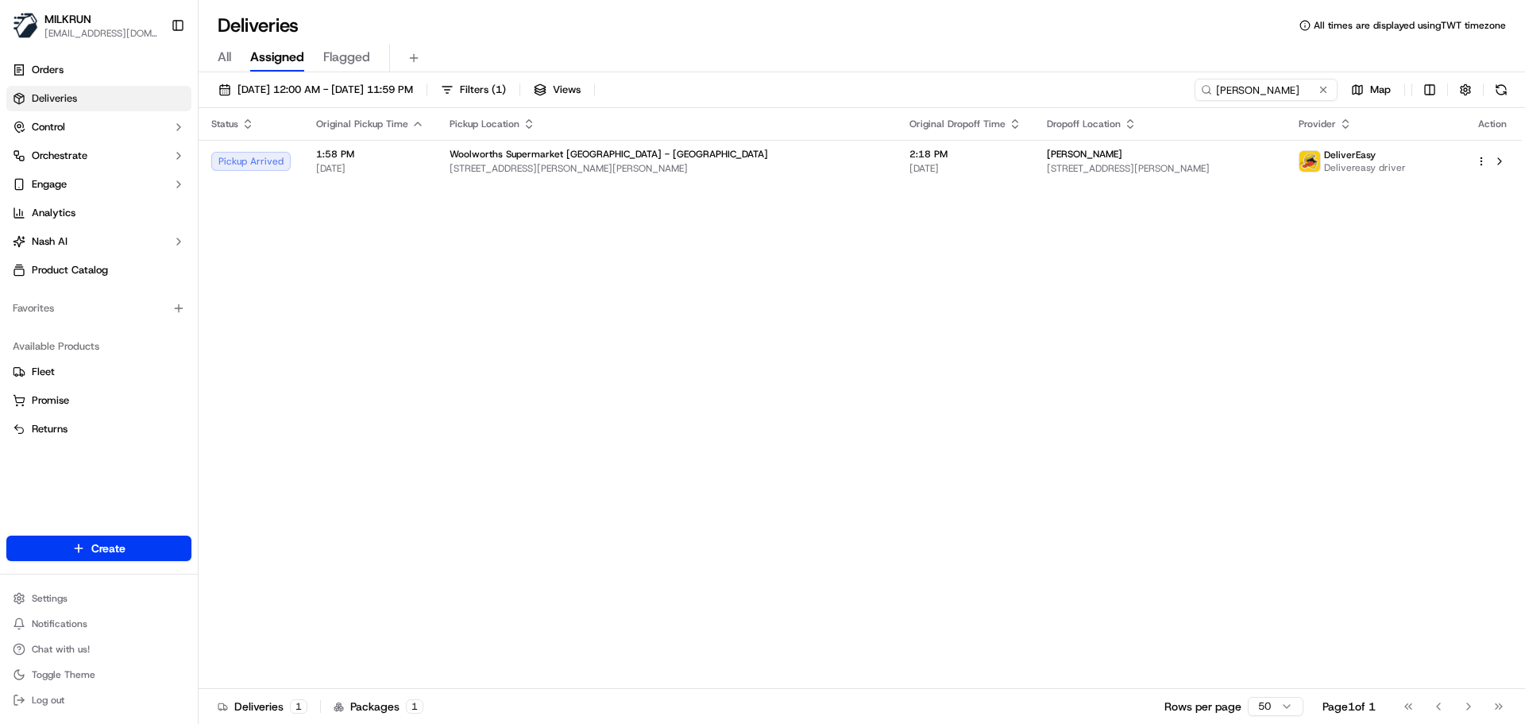
click at [827, 395] on div "Status Original Pickup Time Pickup Location Original Dropoff Time Dropoff Locat…" at bounding box center [860, 398] width 1323 height 581
click at [1241, 91] on input "danielle evans" at bounding box center [1242, 90] width 191 height 22
paste input "Leighlah Carroll"
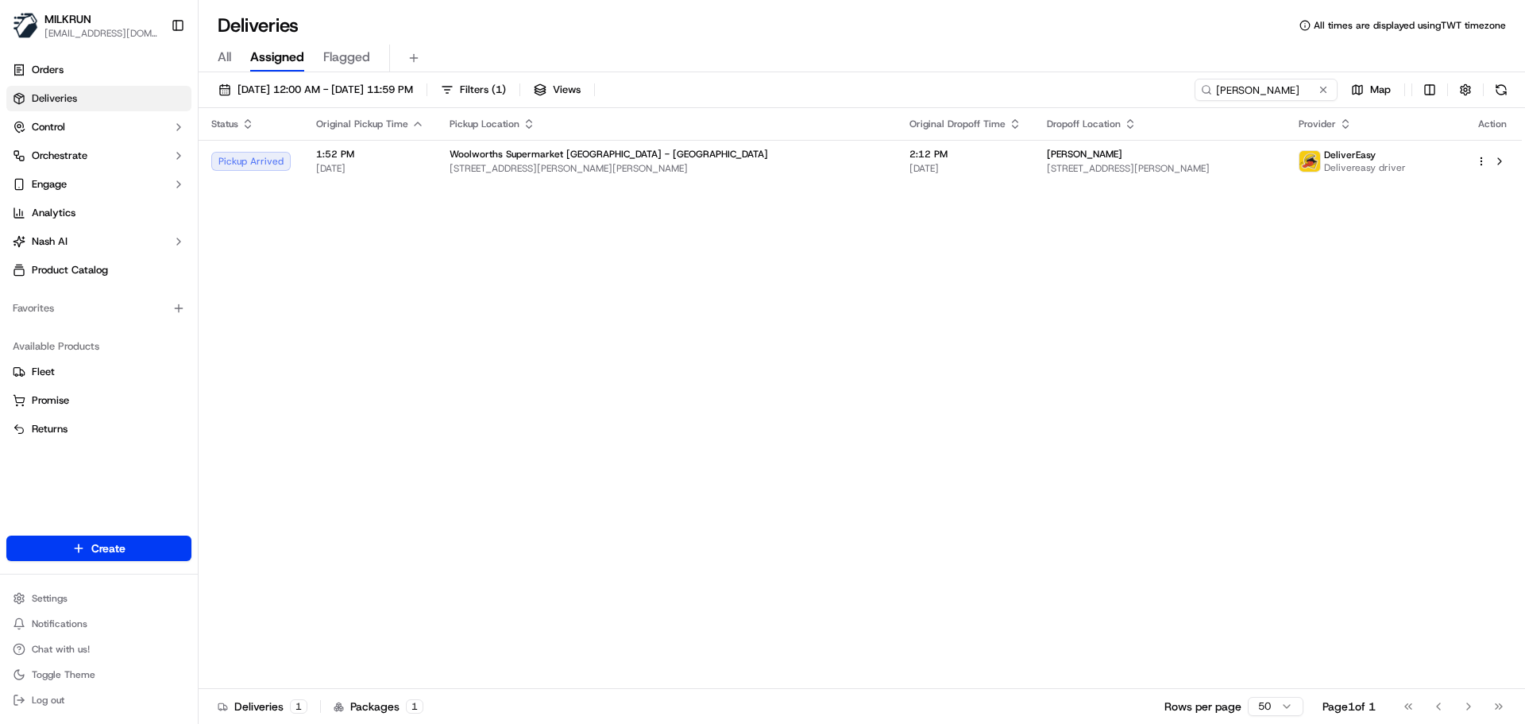
click at [532, 185] on div "Status Original Pickup Time Pickup Location Original Dropoff Time Dropoff Locat…" at bounding box center [860, 398] width 1323 height 581
click at [536, 133] on th "Pickup Location" at bounding box center [667, 124] width 460 height 32
click at [547, 152] on span "Woolworths Supermarket NZ - Carlyle" at bounding box center [609, 154] width 319 height 13
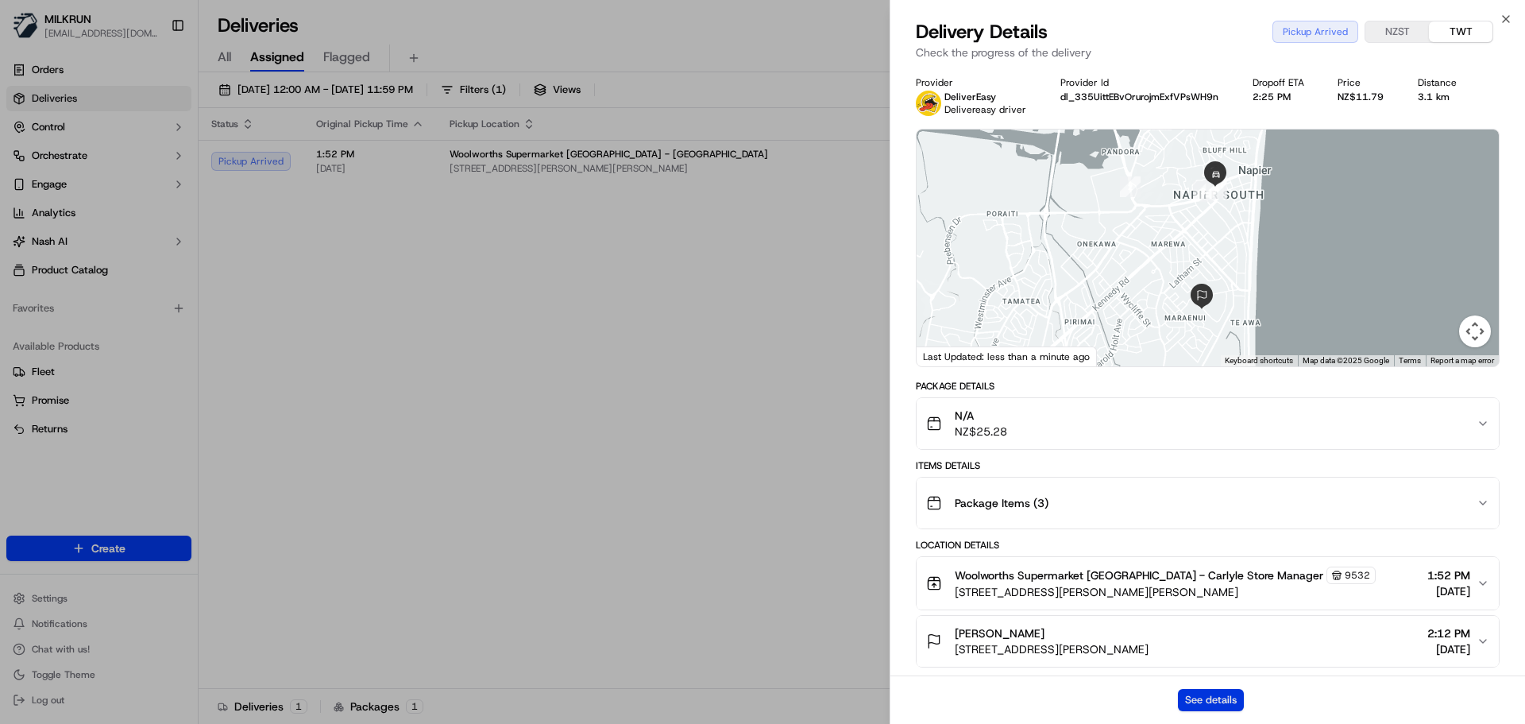
click at [1207, 695] on button "See details" at bounding box center [1211, 700] width 66 height 22
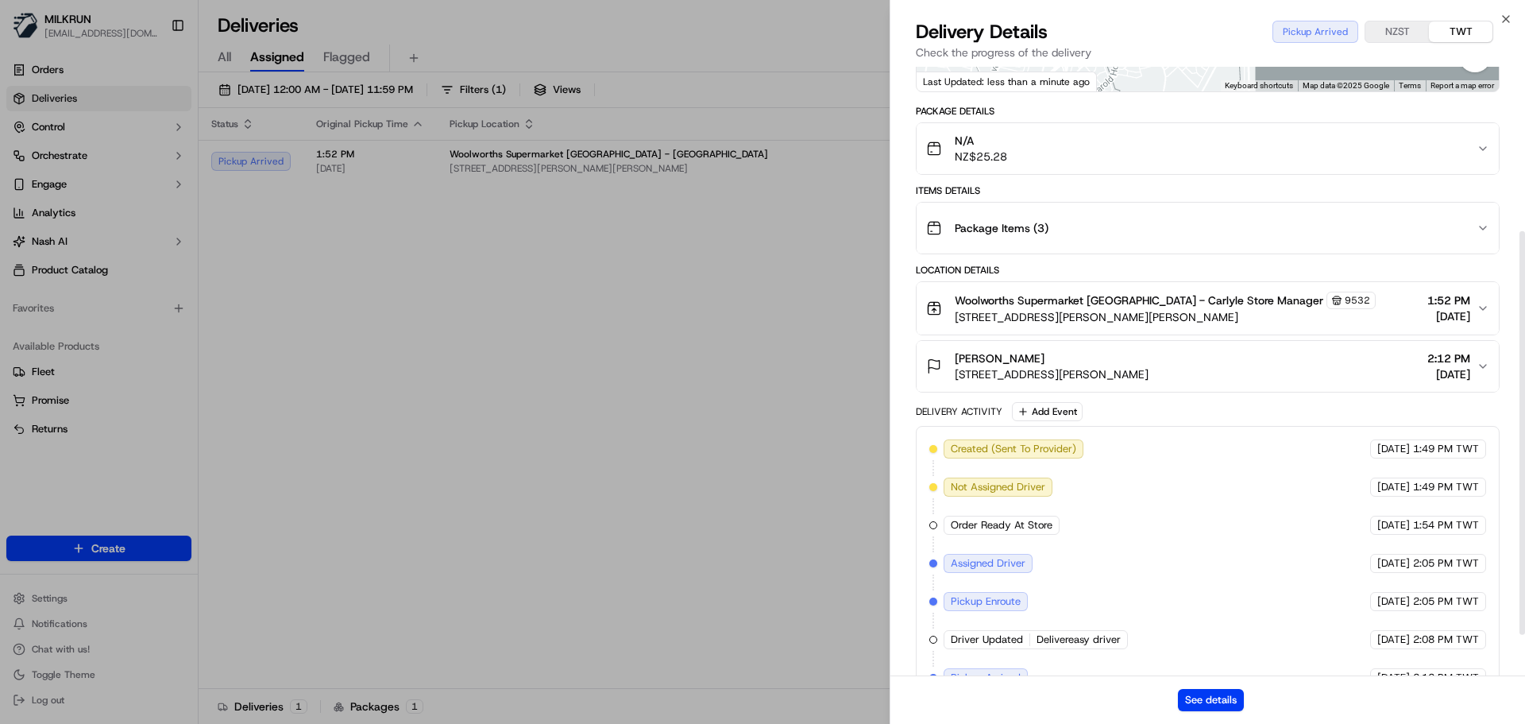
scroll to position [310, 0]
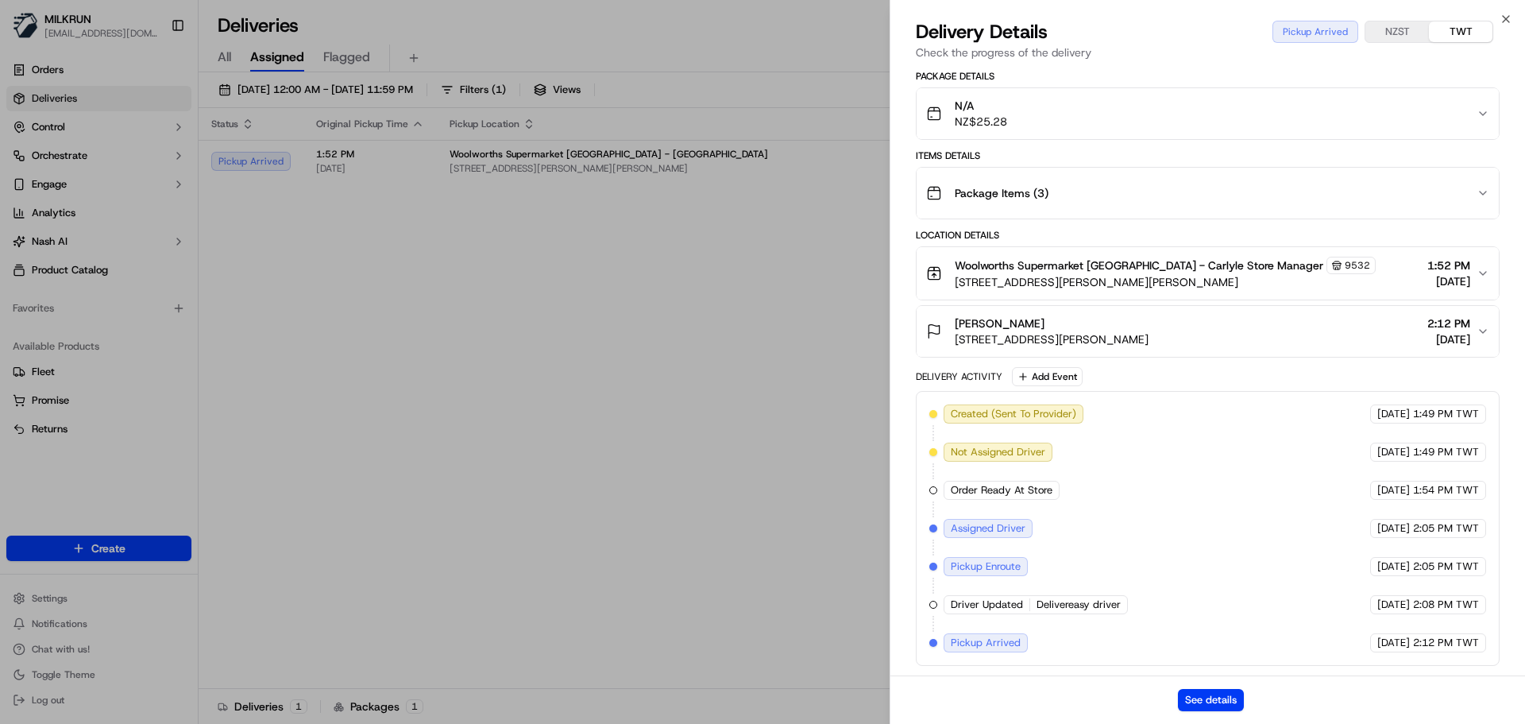
click at [1460, 647] on span "2:12 PM TWT" at bounding box center [1446, 642] width 66 height 14
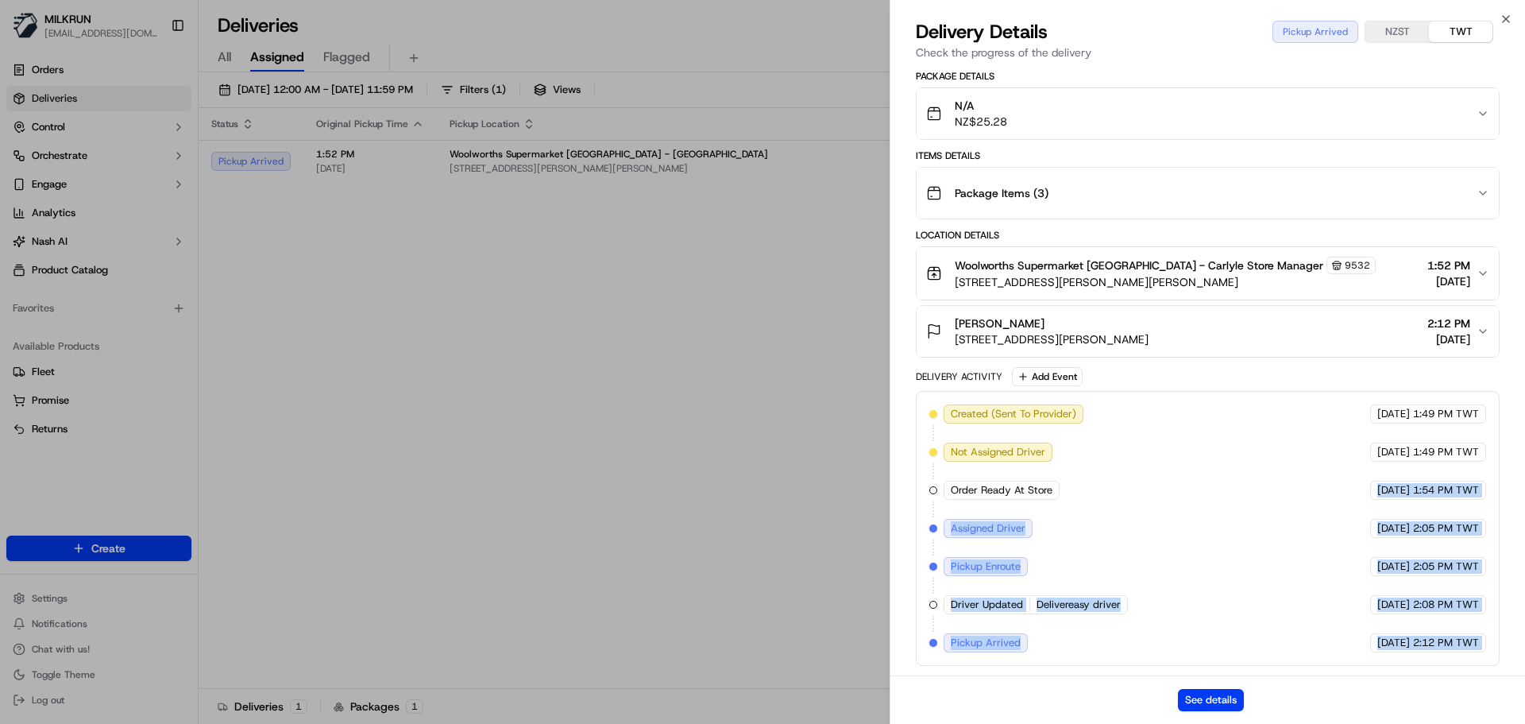
drag, startPoint x: 1460, startPoint y: 647, endPoint x: 1271, endPoint y: 416, distance: 298.6
click at [1270, 415] on div "Created (Sent To Provider) DeliverEasy 23/09/2025 1:49 PM TWT Not Assigned Driv…" at bounding box center [1207, 528] width 557 height 248
click at [1420, 651] on div "23/09/2025 2:12 PM TWT" at bounding box center [1428, 642] width 116 height 19
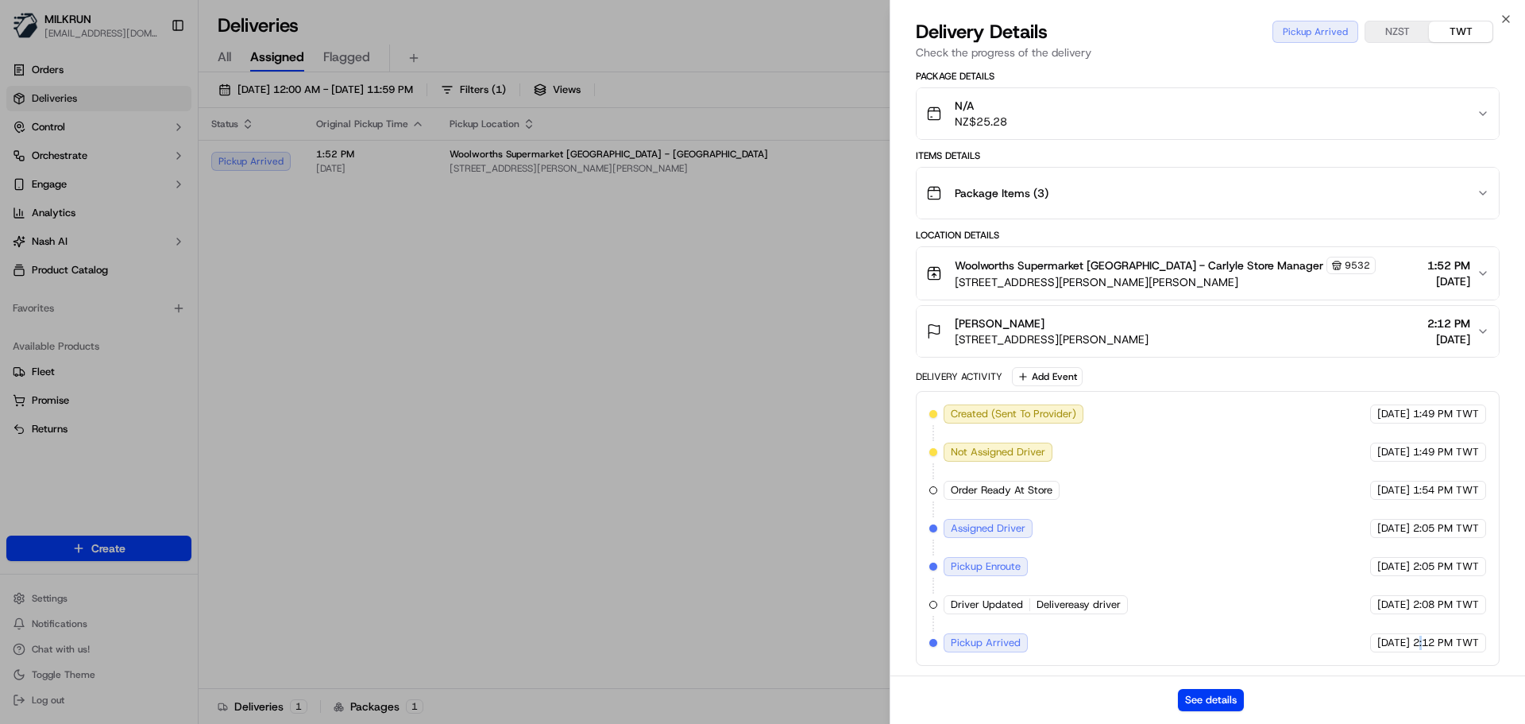
click at [1420, 651] on div "23/09/2025 2:12 PM TWT" at bounding box center [1428, 642] width 116 height 19
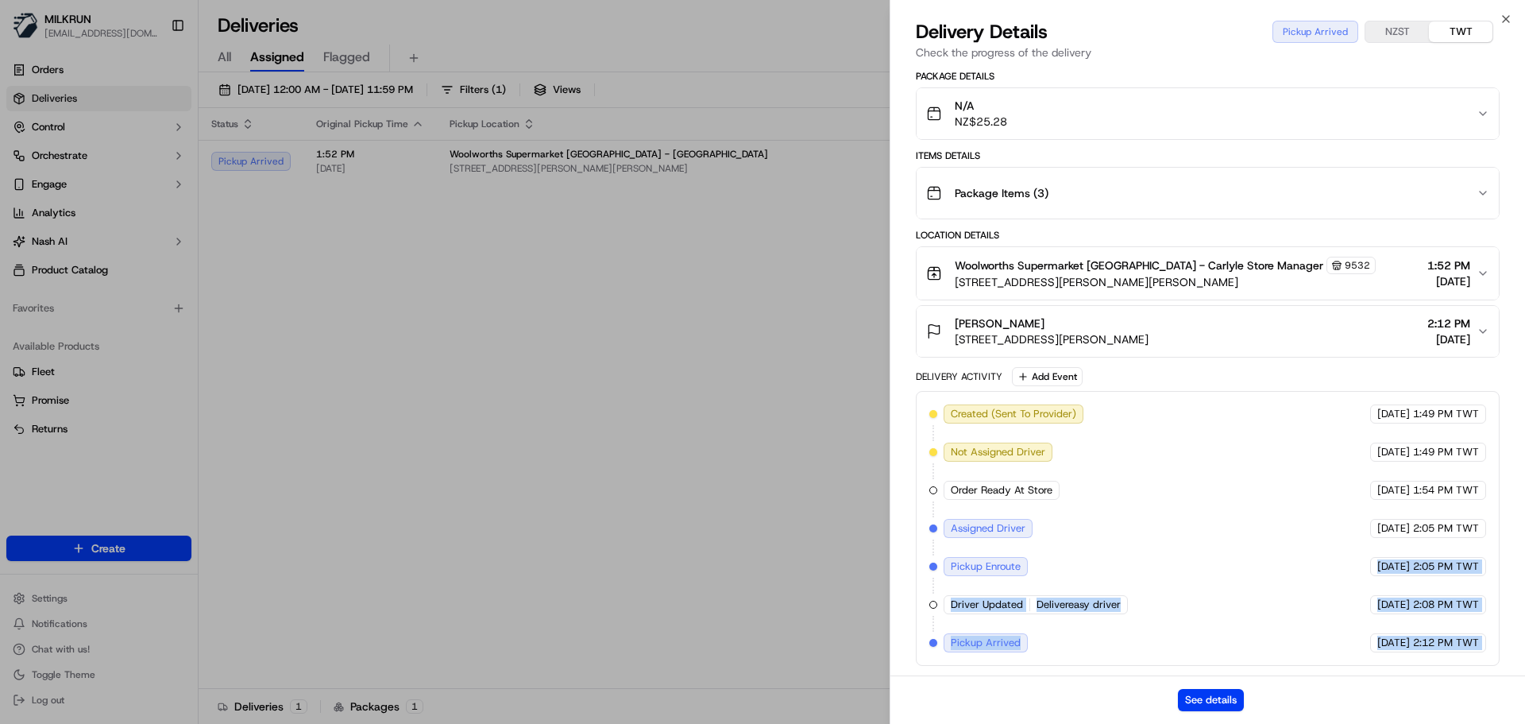
drag, startPoint x: 1420, startPoint y: 651, endPoint x: 1396, endPoint y: 561, distance: 93.6
click at [1396, 562] on div "Created (Sent To Provider) DeliverEasy 23/09/2025 1:49 PM TWT Not Assigned Driv…" at bounding box center [1207, 528] width 557 height 248
click at [1397, 577] on div "Created (Sent To Provider) DeliverEasy 23/09/2025 1:49 PM TWT Not Assigned Driv…" at bounding box center [1207, 528] width 557 height 248
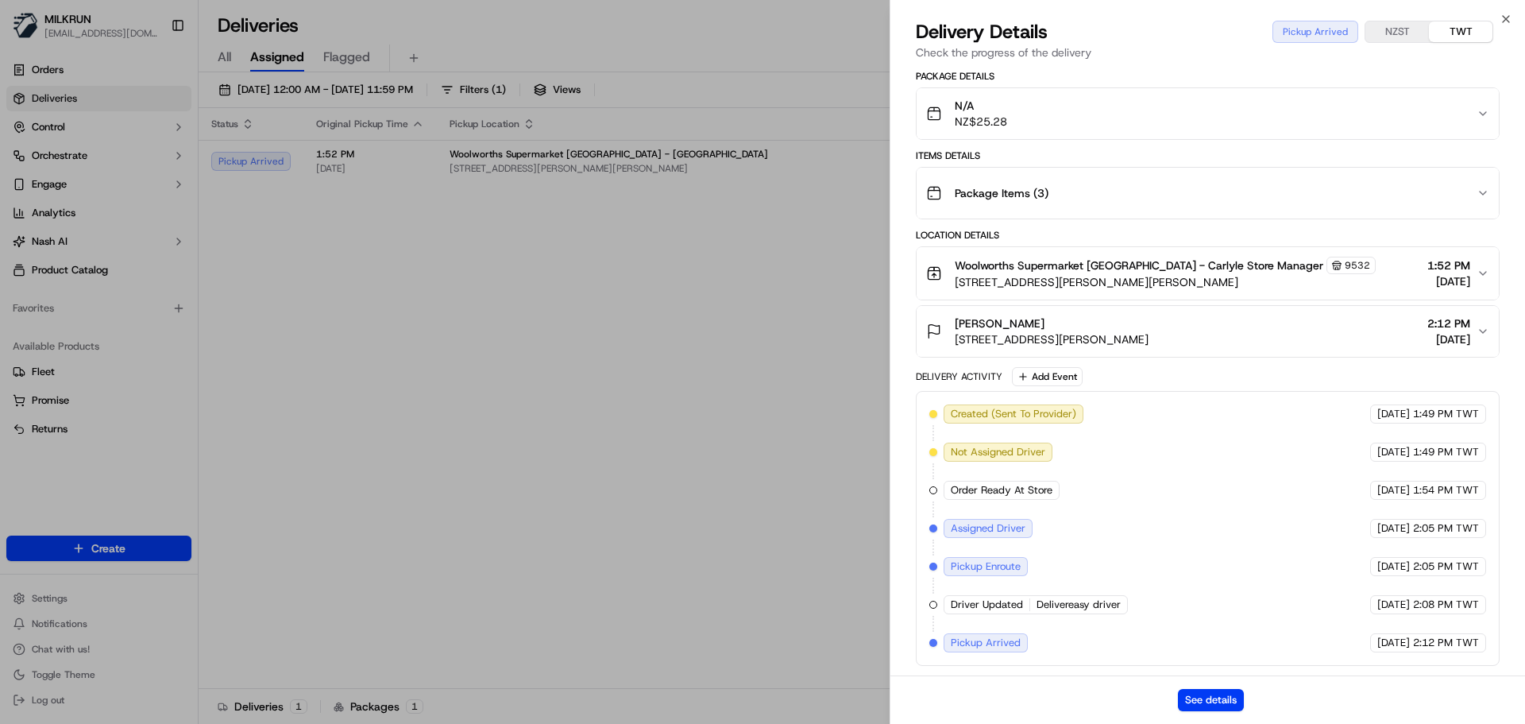
click at [1412, 588] on div "Created (Sent To Provider) DeliverEasy 23/09/2025 1:49 PM TWT Not Assigned Driv…" at bounding box center [1207, 528] width 557 height 248
drag, startPoint x: 1412, startPoint y: 588, endPoint x: 1454, endPoint y: 643, distance: 68.6
click at [1452, 641] on div "Created (Sent To Provider) DeliverEasy 23/09/2025 1:49 PM TWT Not Assigned Driv…" at bounding box center [1207, 528] width 557 height 248
click at [1454, 643] on span "2:12 PM TWT" at bounding box center [1446, 642] width 66 height 14
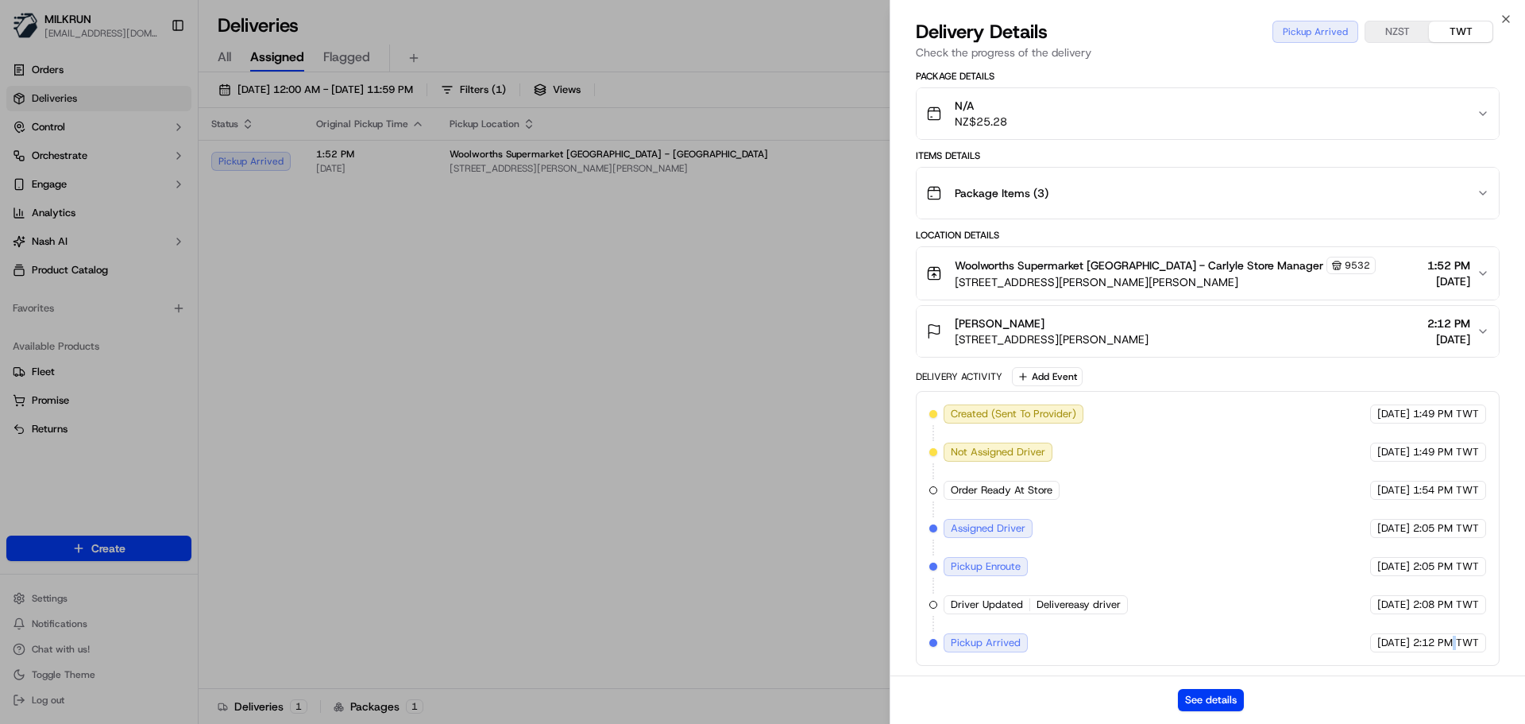
click at [1454, 643] on span "2:12 PM TWT" at bounding box center [1446, 642] width 66 height 14
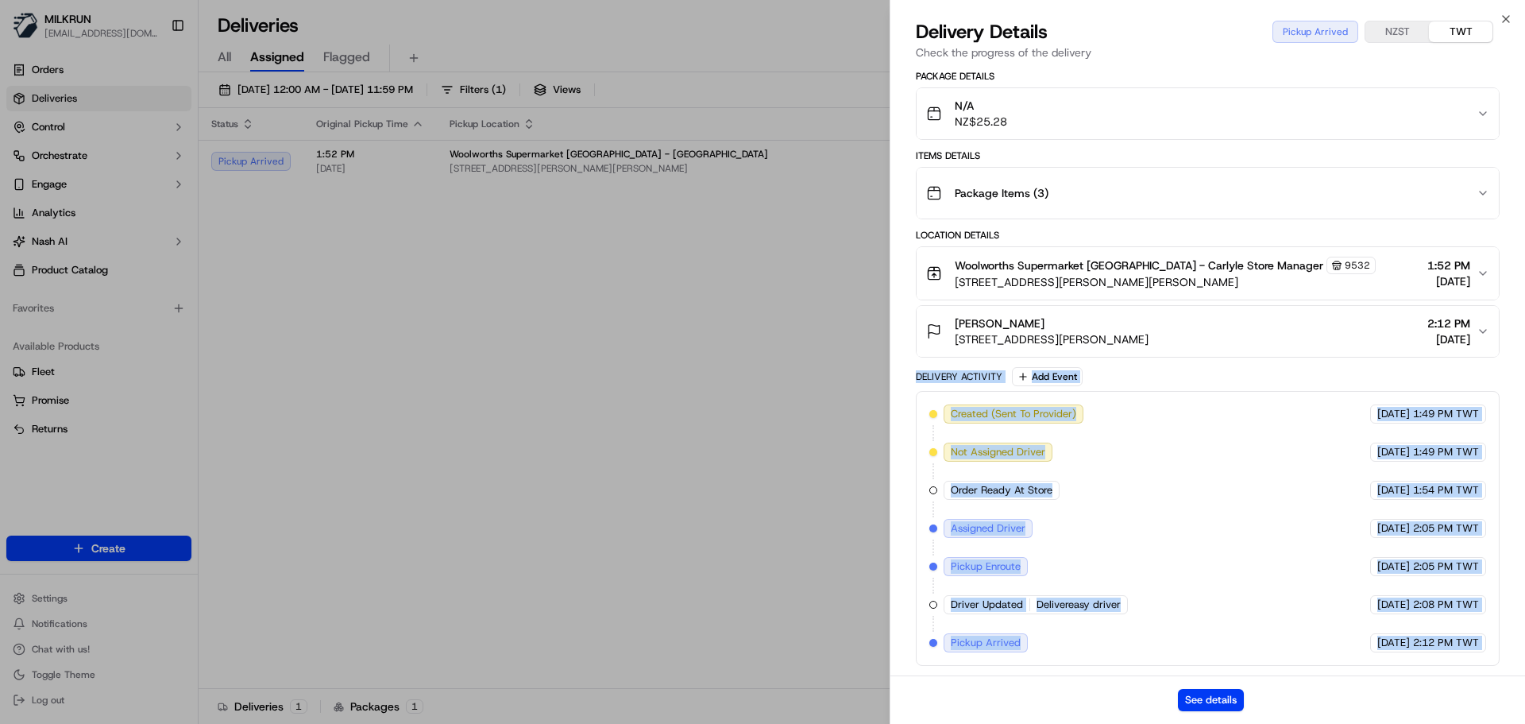
drag, startPoint x: 1454, startPoint y: 643, endPoint x: 957, endPoint y: 404, distance: 551.0
click at [950, 388] on div "Delivery Activity Add Event Created (Sent To Provider) DeliverEasy 23/09/2025 1…" at bounding box center [1208, 516] width 584 height 299
click at [957, 404] on div "Created (Sent To Provider) DeliverEasy 23/09/2025 1:49 PM TWT Not Assigned Driv…" at bounding box center [1208, 528] width 584 height 275
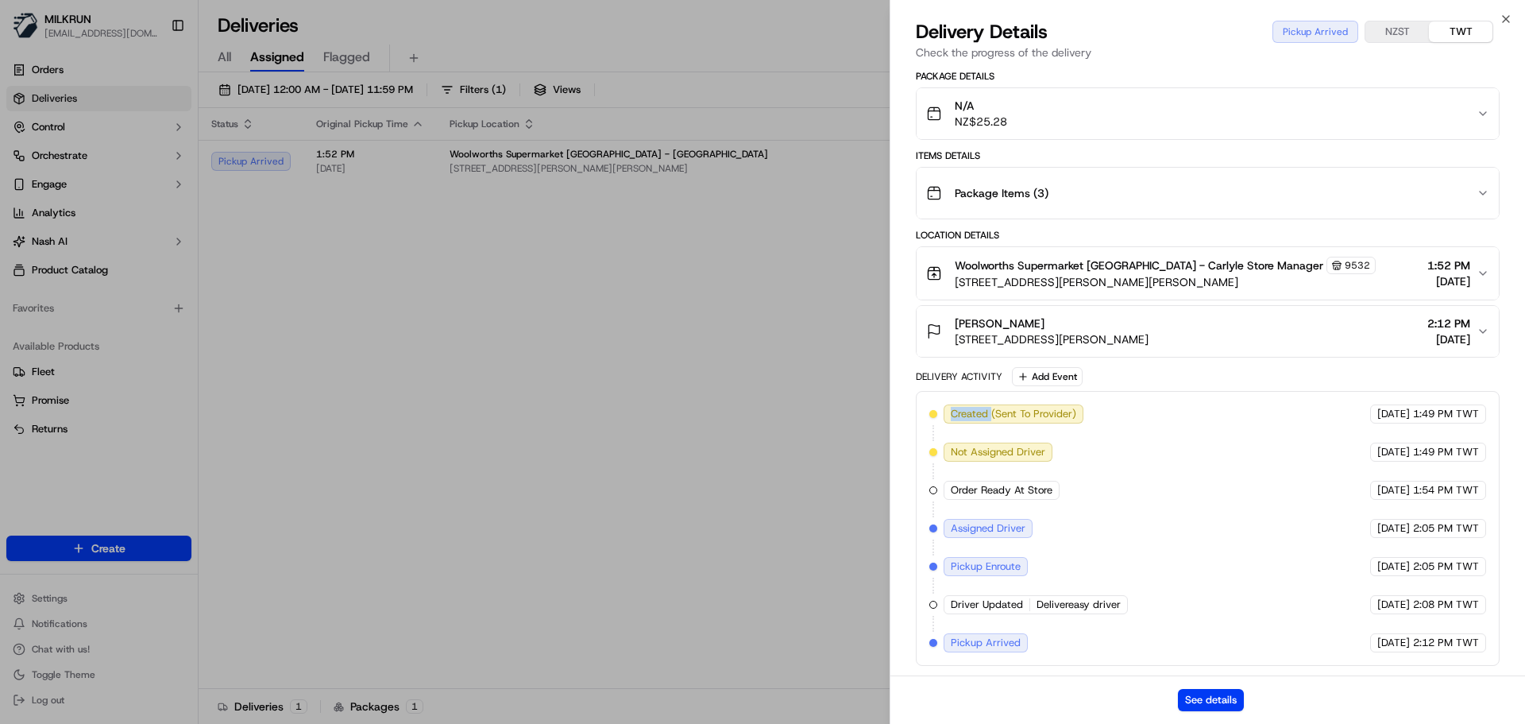
click at [957, 404] on div "Created (Sent To Provider) DeliverEasy 23/09/2025 1:49 PM TWT Not Assigned Driv…" at bounding box center [1208, 528] width 584 height 275
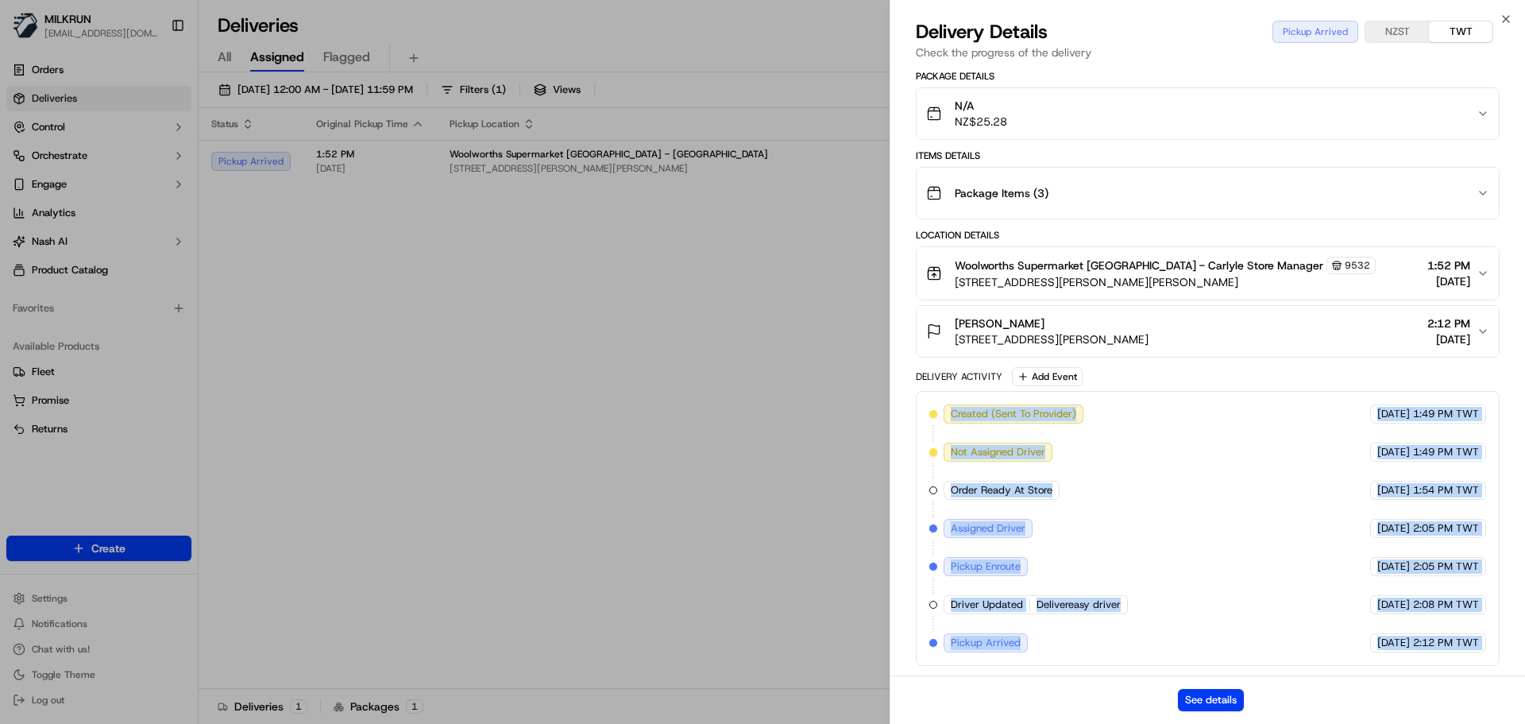
drag, startPoint x: 957, startPoint y: 404, endPoint x: 1470, endPoint y: 647, distance: 567.4
click at [1473, 645] on div "Created (Sent To Provider) DeliverEasy 23/09/2025 1:49 PM TWT Not Assigned Driv…" at bounding box center [1208, 528] width 584 height 275
click at [1453, 652] on div "Created (Sent To Provider) DeliverEasy 23/09/2025 1:49 PM TWT Not Assigned Driv…" at bounding box center [1208, 528] width 584 height 275
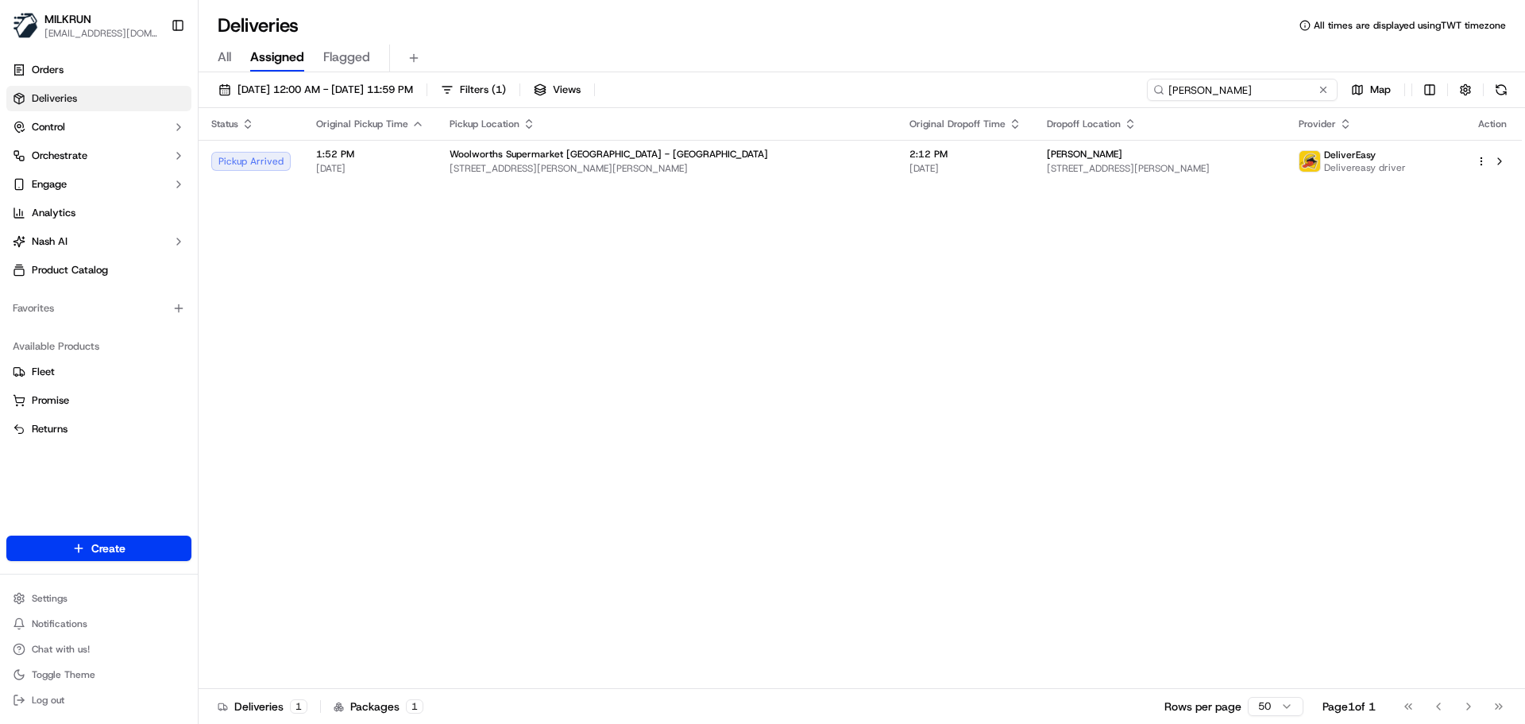
click at [1277, 93] on input "Leighlah Carroll" at bounding box center [1242, 90] width 191 height 22
paste input "danielle evans"
type input "danielle evans"
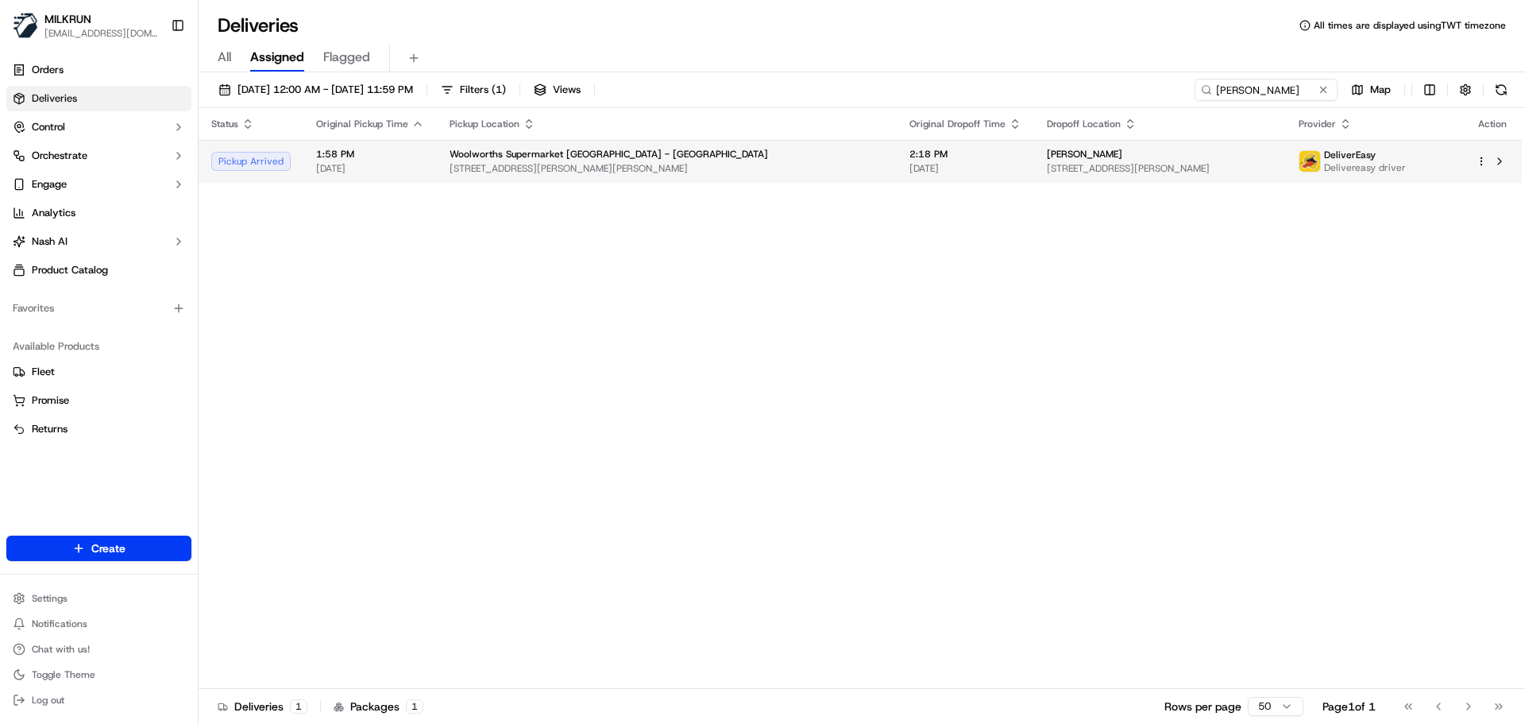
click at [484, 156] on span "Woolworths Supermarket NZ - Carlyle" at bounding box center [609, 154] width 319 height 13
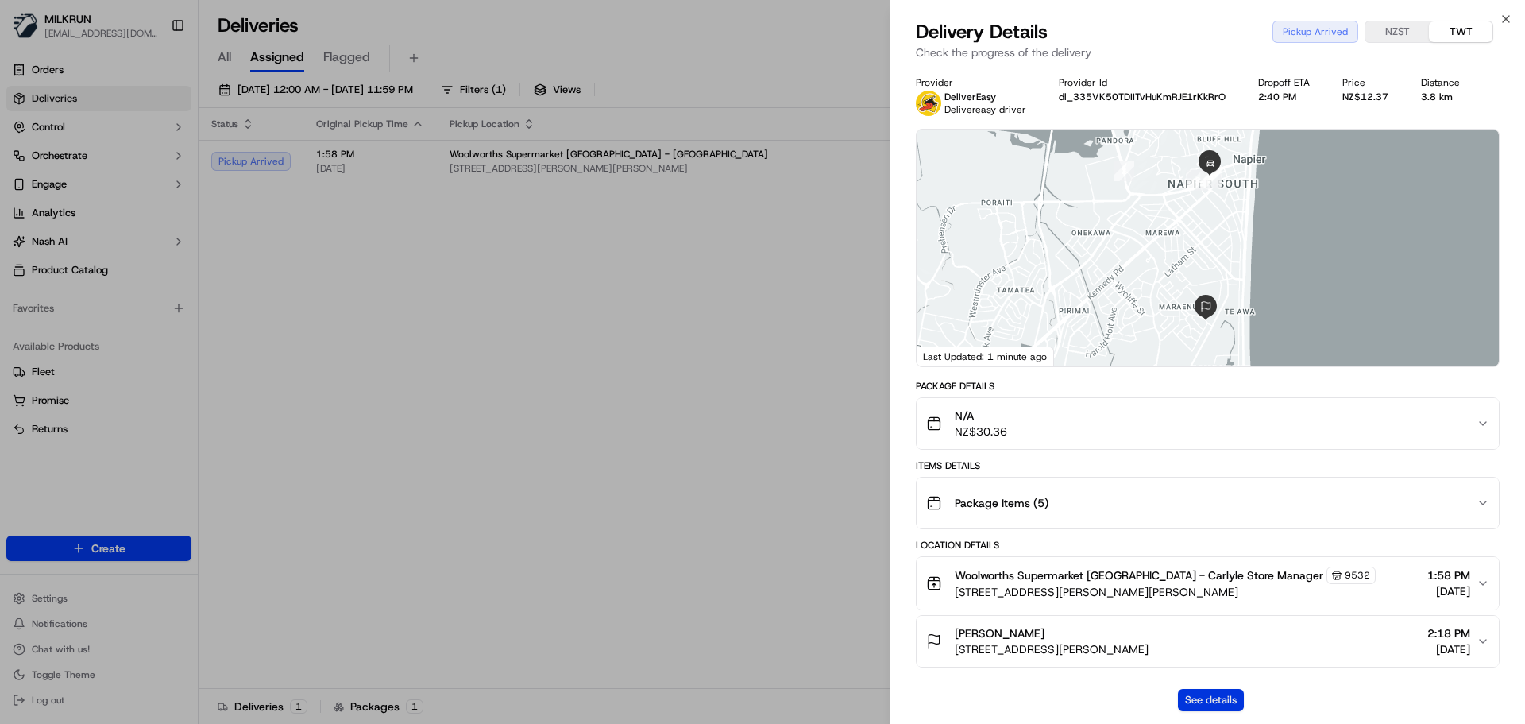
click at [1202, 697] on button "See details" at bounding box center [1211, 700] width 66 height 22
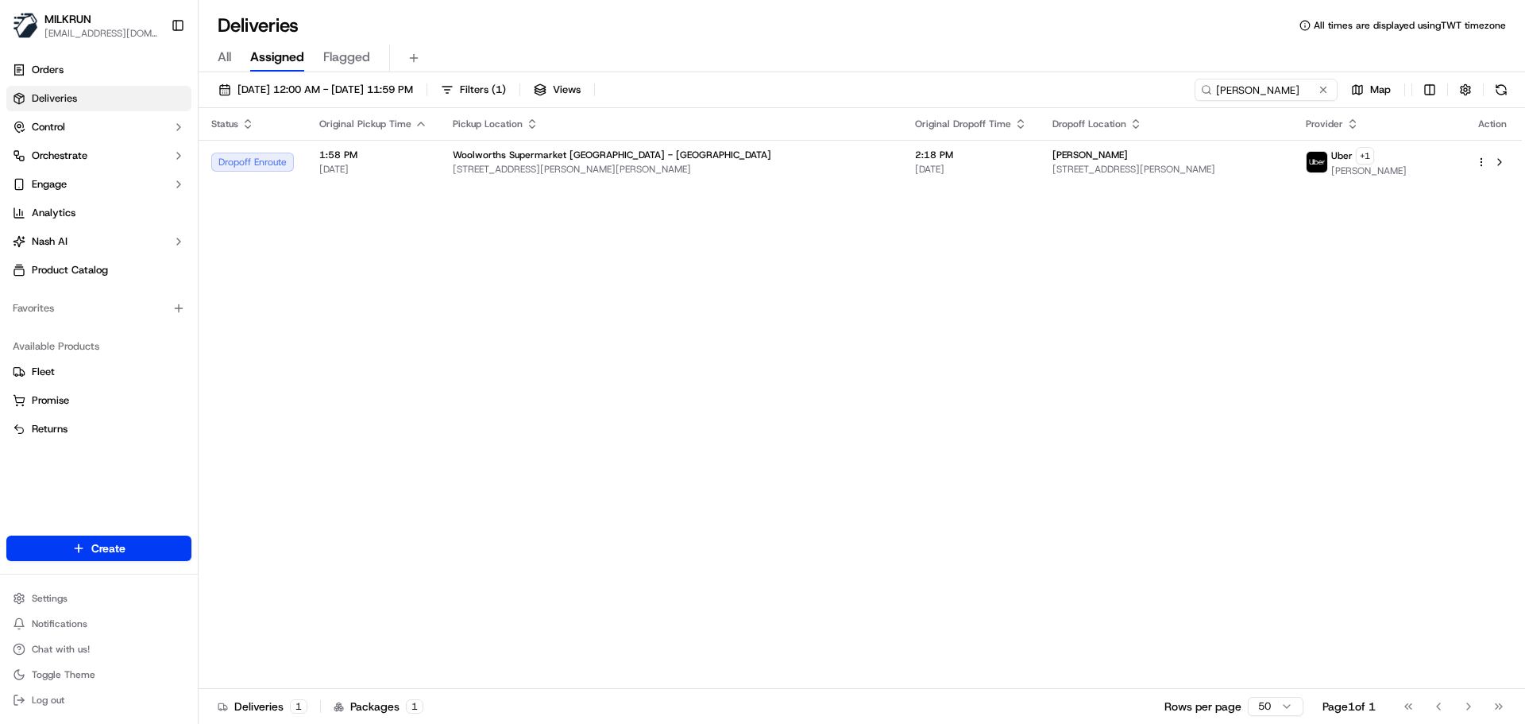
click at [1323, 86] on button at bounding box center [1323, 90] width 16 height 16
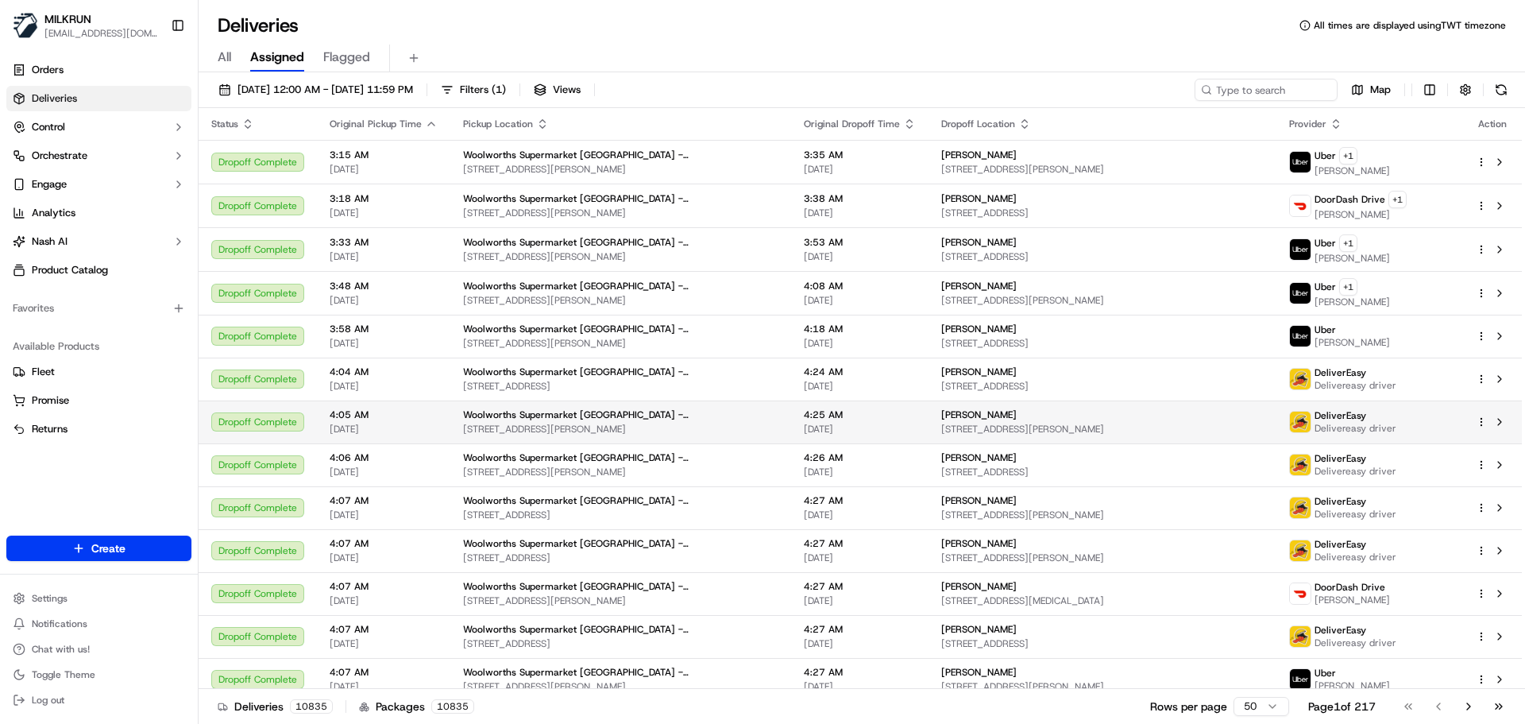
click at [451, 437] on td "Woolworths Supermarket NZ - Aotea 3A Whitford Brown Ave, Porirua, Wellington 50…" at bounding box center [620, 421] width 341 height 43
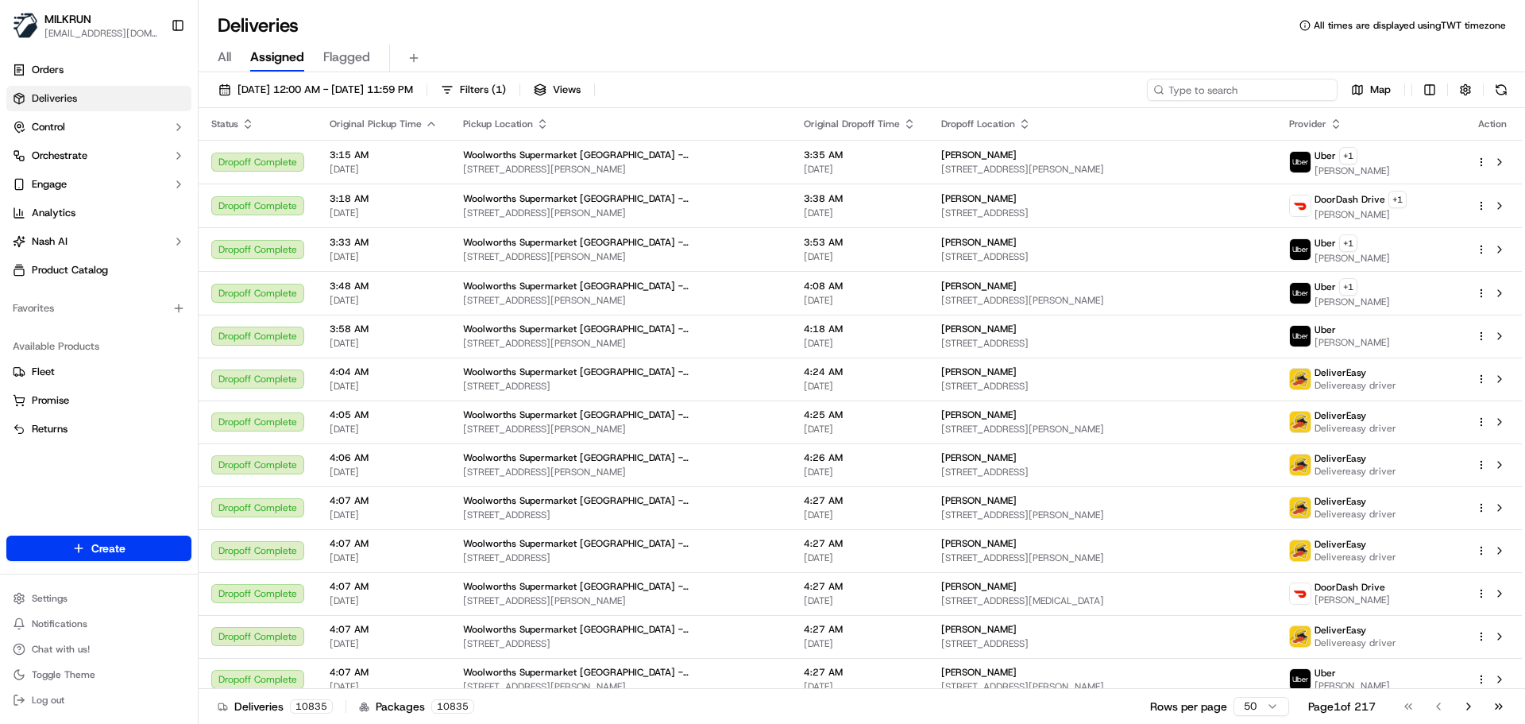
click at [1259, 90] on input at bounding box center [1242, 90] width 191 height 22
paste input "[PERSON_NAME]"
type input "[PERSON_NAME]"
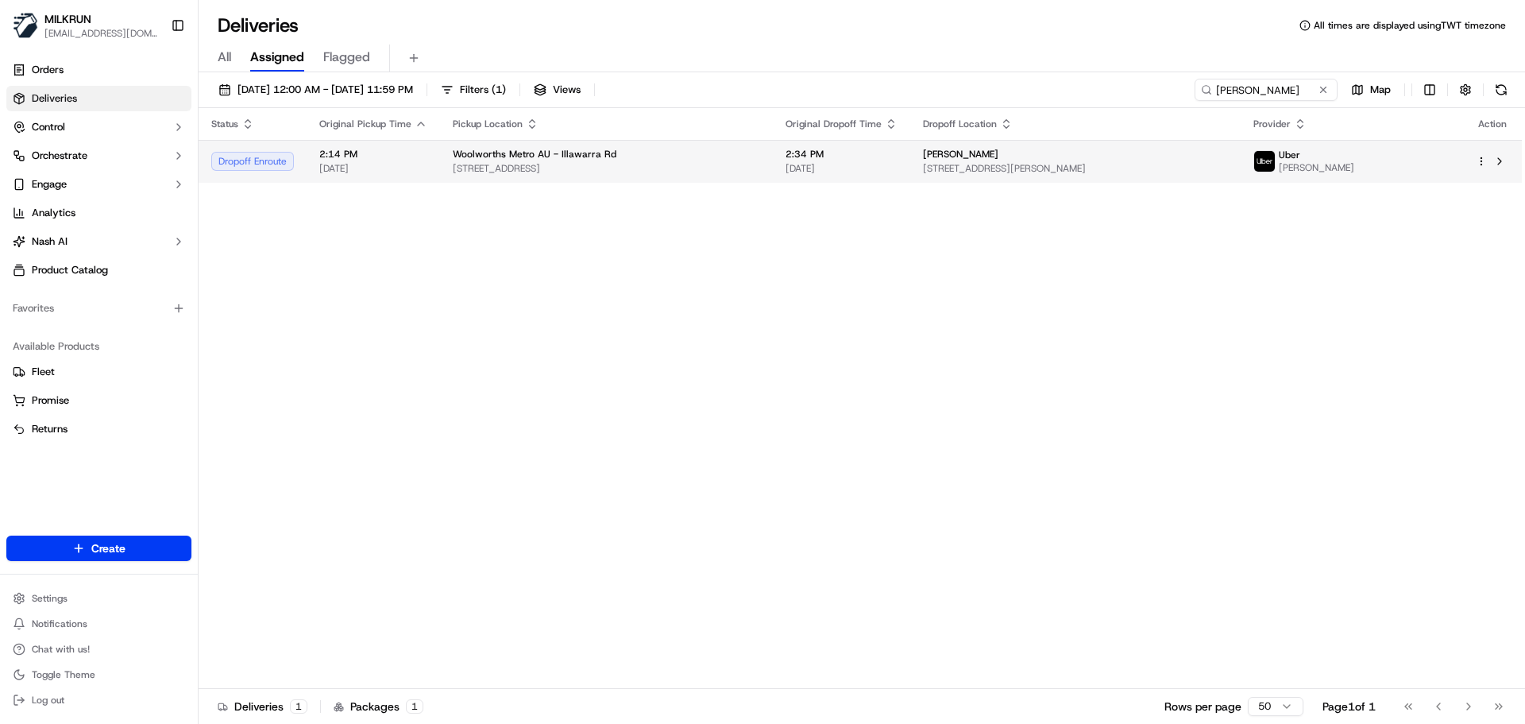
click at [727, 149] on div "Woolworths Metro AU - Illawarra Rd" at bounding box center [606, 154] width 307 height 13
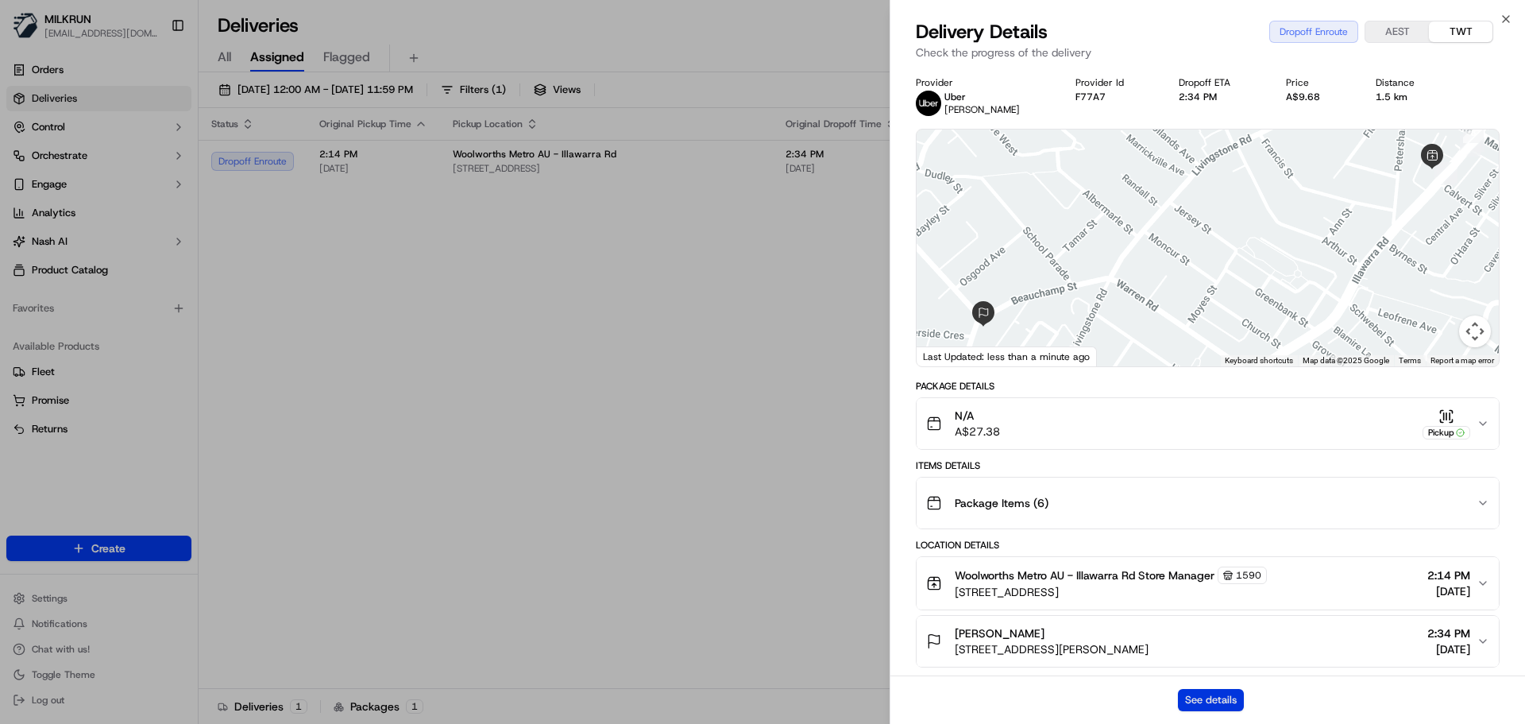
click at [1236, 695] on button "See details" at bounding box center [1211, 700] width 66 height 22
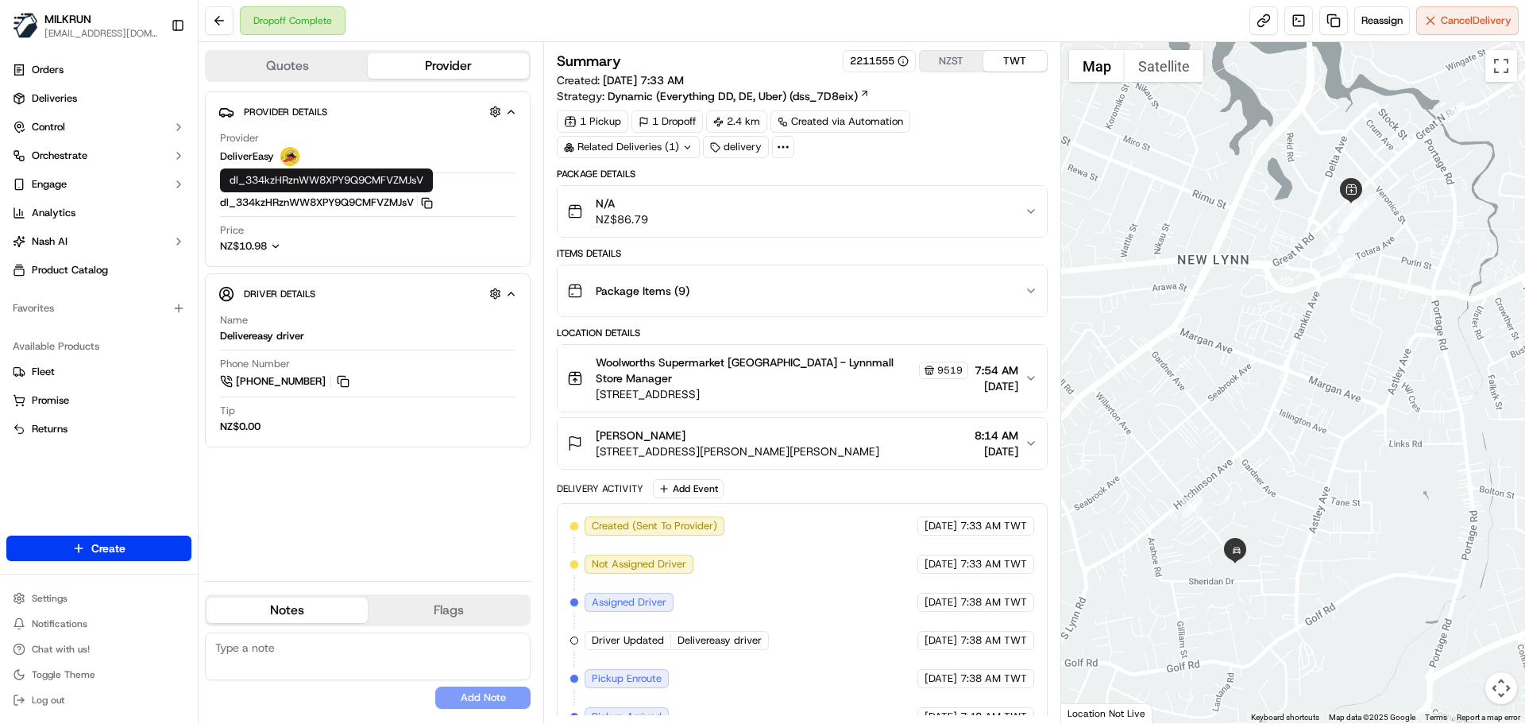
click at [433, 204] on icon "button" at bounding box center [427, 203] width 12 height 12
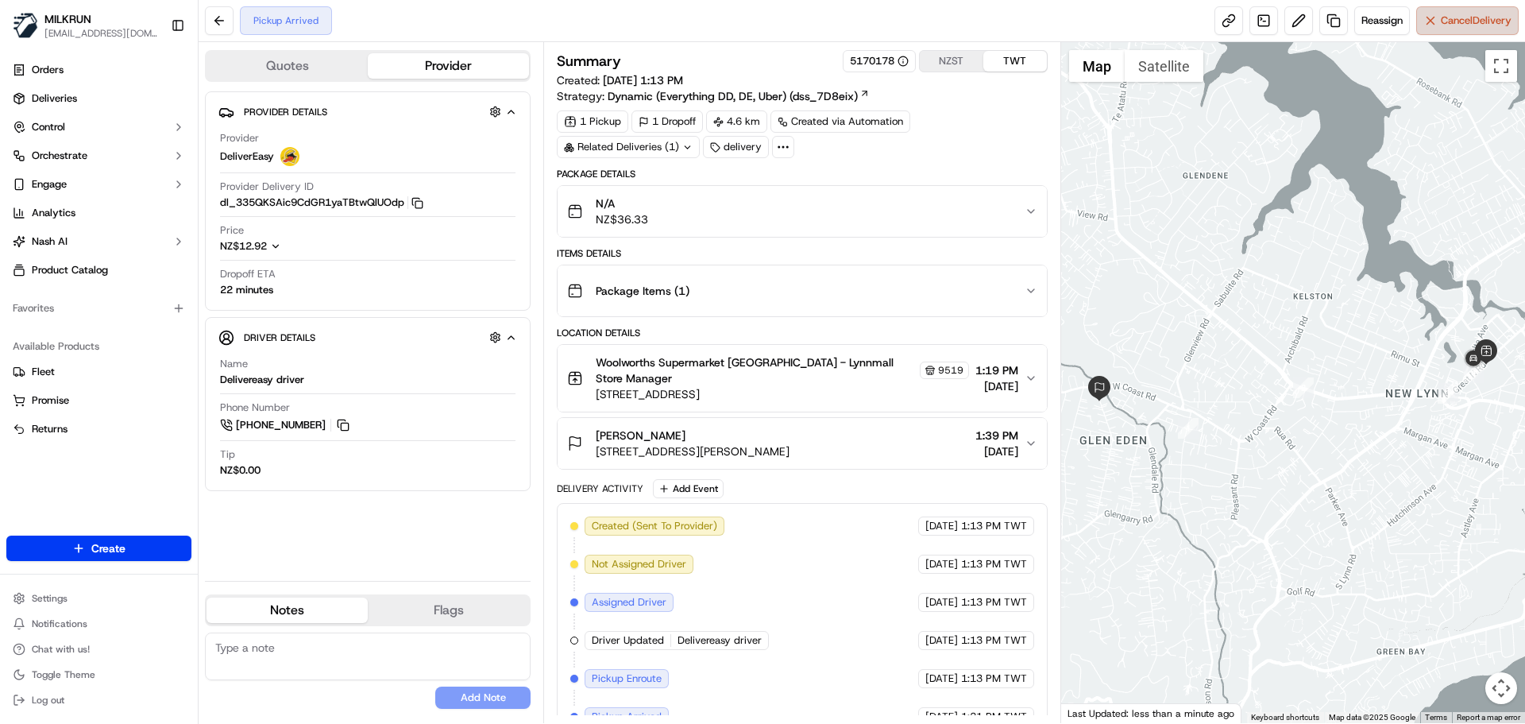
click at [1424, 24] on button "Cancel Delivery" at bounding box center [1467, 20] width 102 height 29
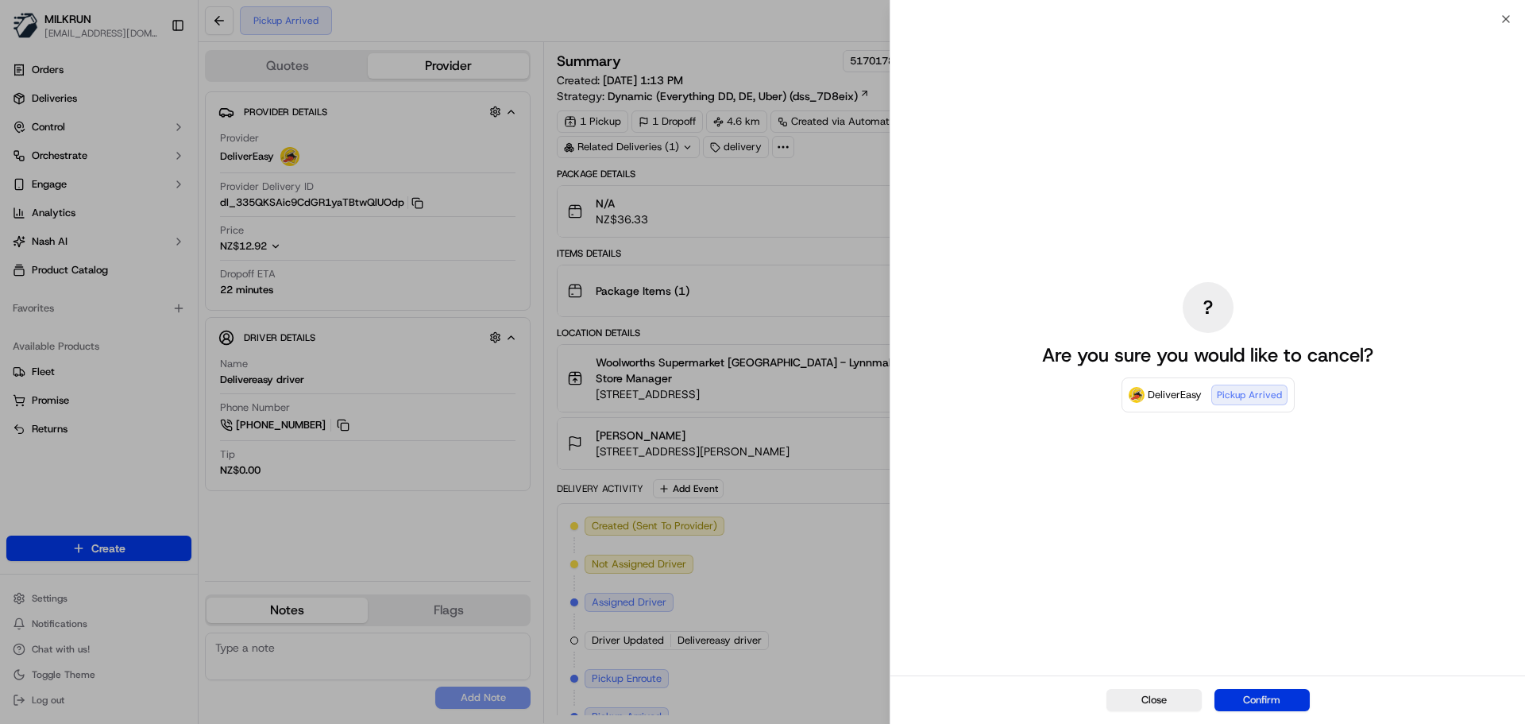
click at [1291, 697] on button "Confirm" at bounding box center [1262, 700] width 95 height 22
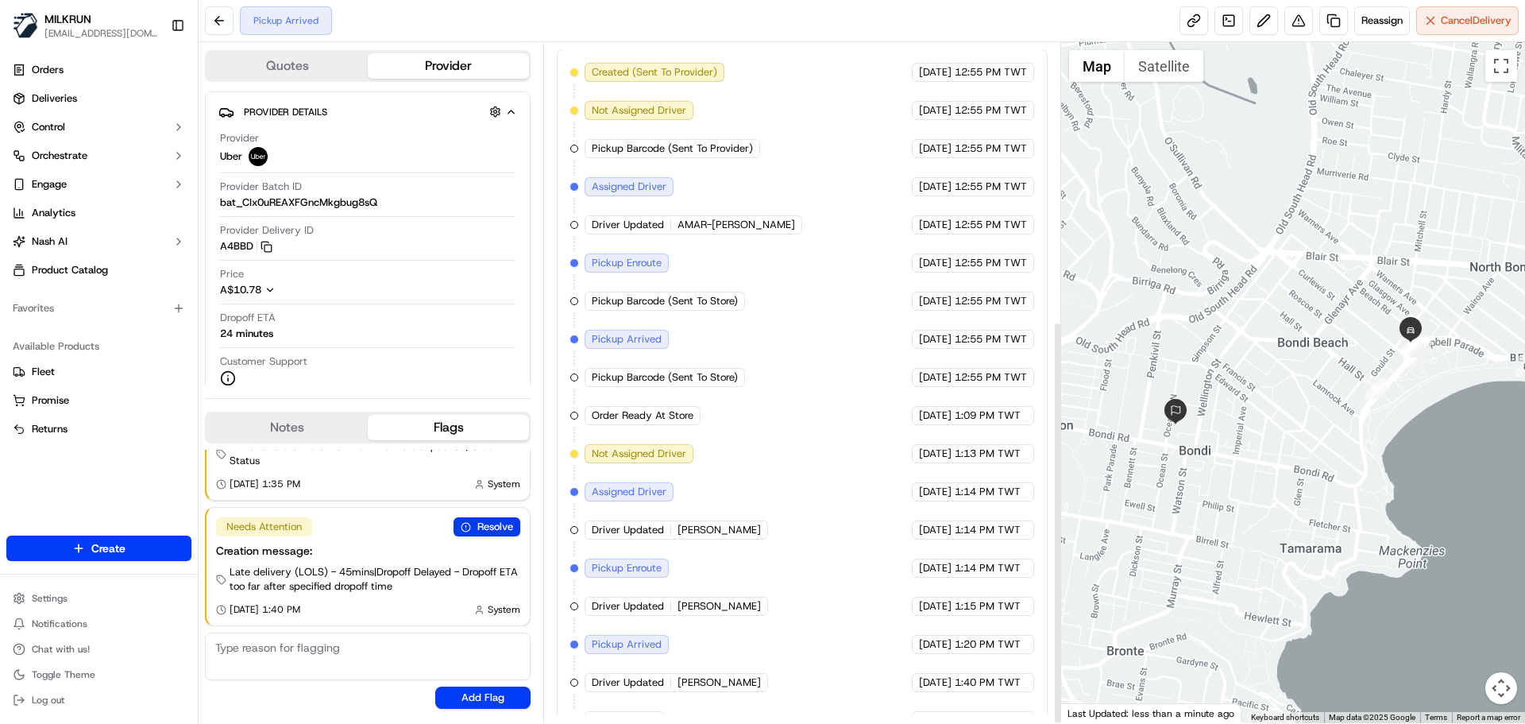
scroll to position [468, 0]
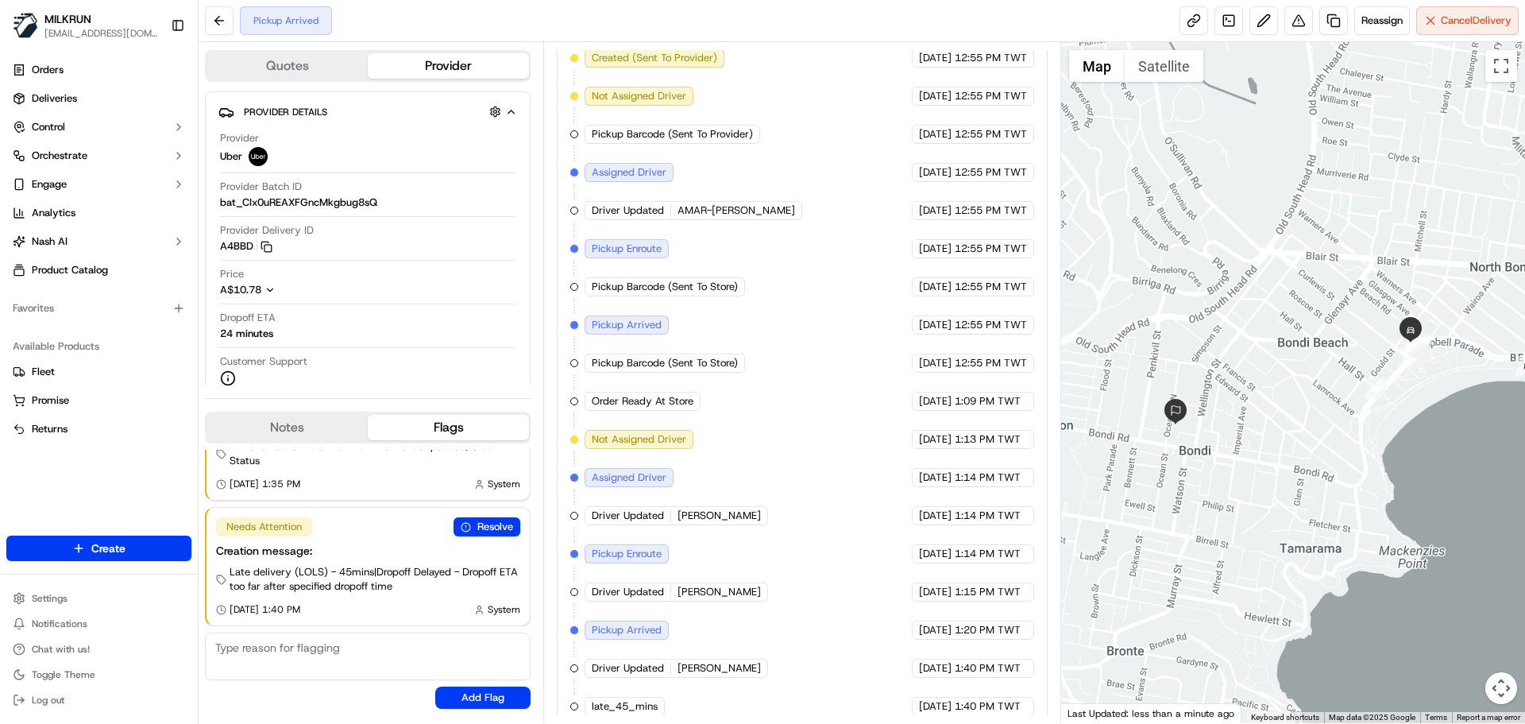
click at [1027, 353] on div "23/09/2025 12:55 PM TWT" at bounding box center [973, 362] width 122 height 19
drag, startPoint x: 1027, startPoint y: 350, endPoint x: 1077, endPoint y: 458, distance: 119.1
click at [997, 267] on div "Created (Sent To Provider) Uber 23/09/2025 12:55 PM TWT Not Assigned Driver Ube…" at bounding box center [801, 381] width 463 height 667
click at [1077, 481] on div at bounding box center [1293, 382] width 465 height 681
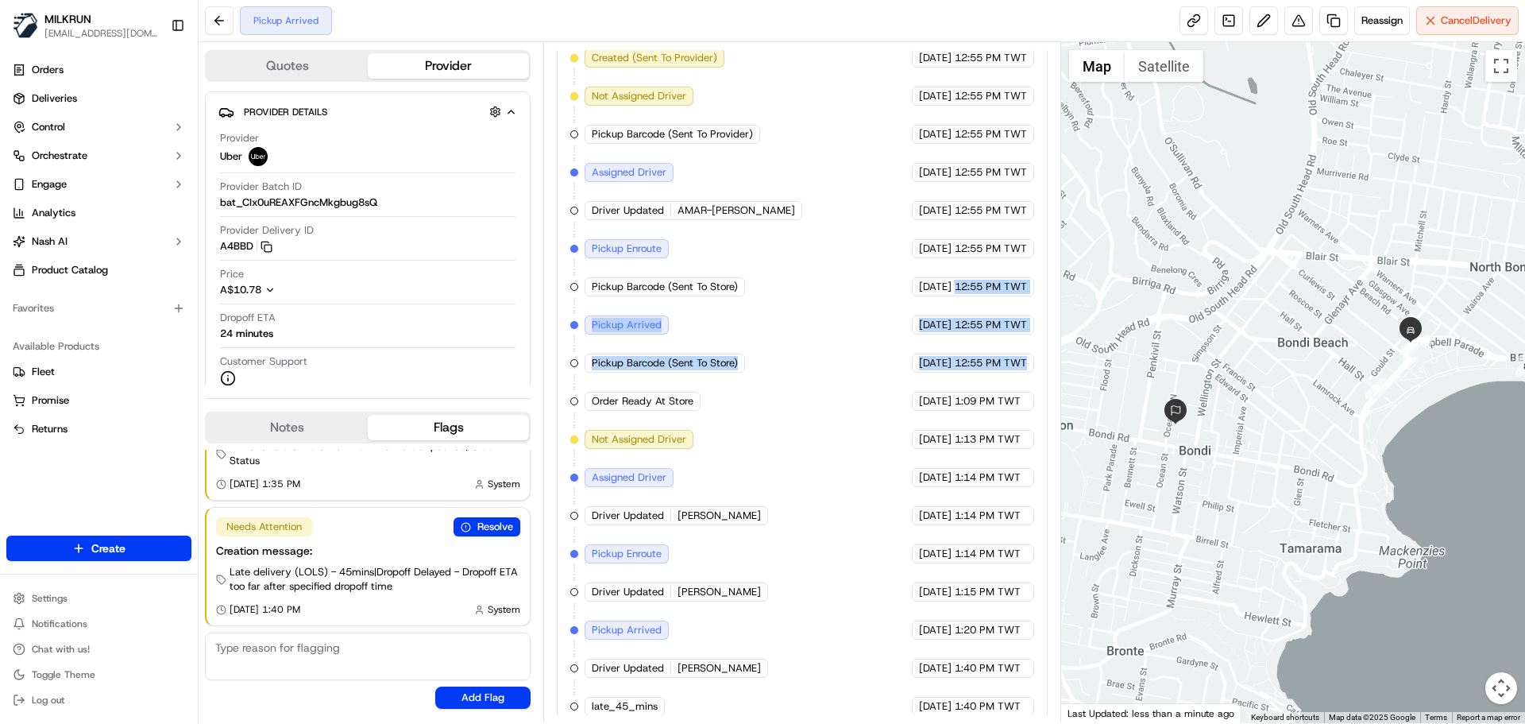
click at [978, 357] on div "23/09/2025 12:55 PM TWT" at bounding box center [973, 362] width 122 height 19
click at [978, 359] on div "Created (Sent To Provider) Uber 23/09/2025 12:55 PM TWT Not Assigned Driver Ube…" at bounding box center [801, 381] width 463 height 667
click at [1014, 443] on div "Created (Sent To Provider) Uber 23/09/2025 12:55 PM TWT Not Assigned Driver Ube…" at bounding box center [801, 381] width 463 height 667
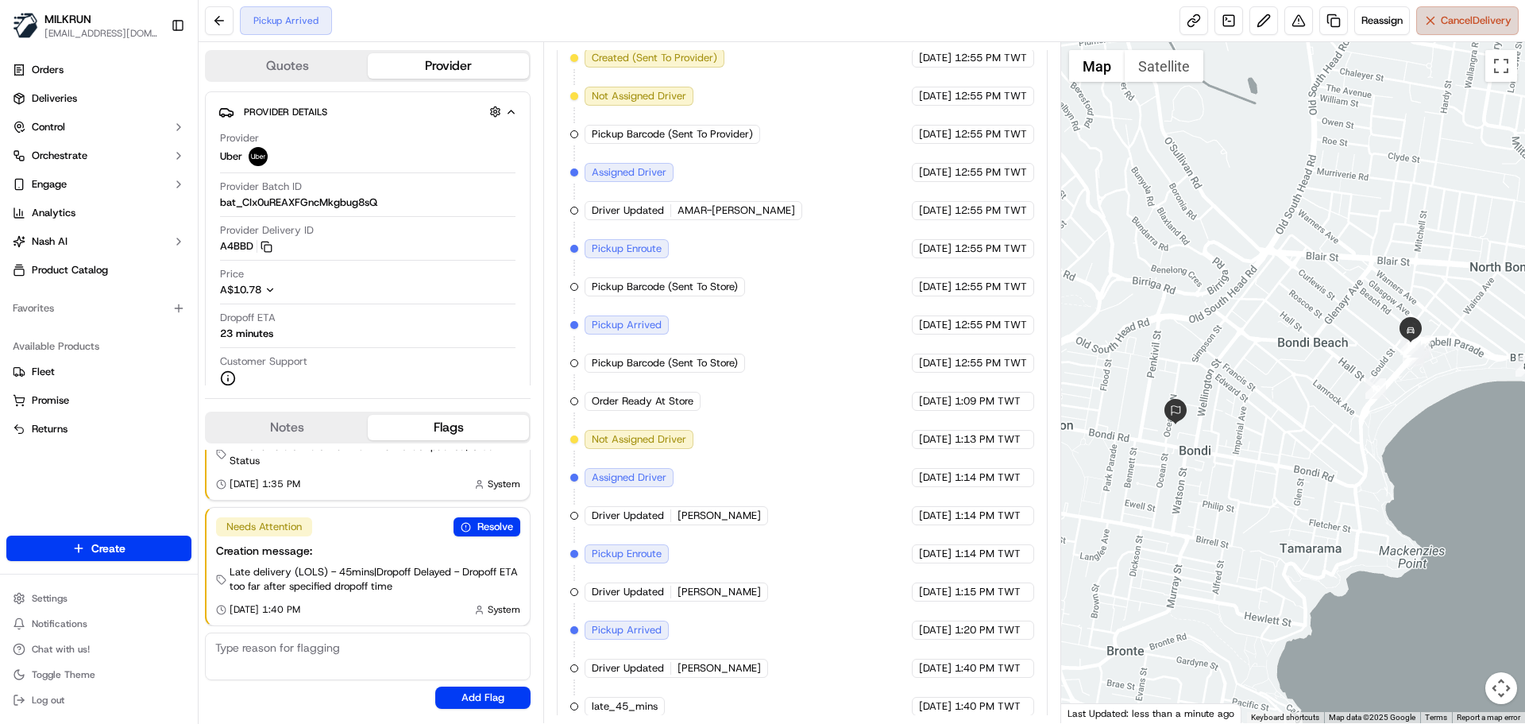
click at [1505, 30] on button "Cancel Delivery" at bounding box center [1467, 20] width 102 height 29
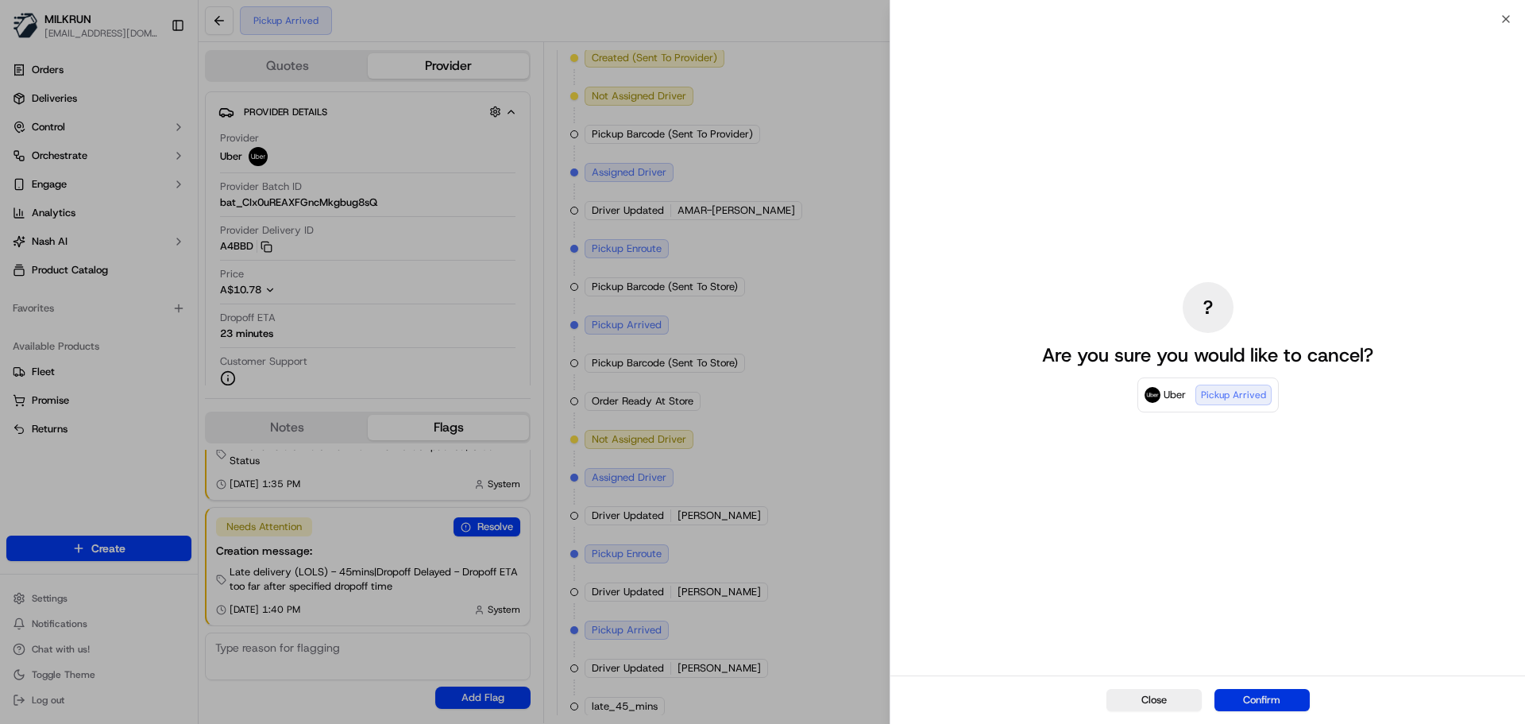
click at [1283, 701] on button "Confirm" at bounding box center [1262, 700] width 95 height 22
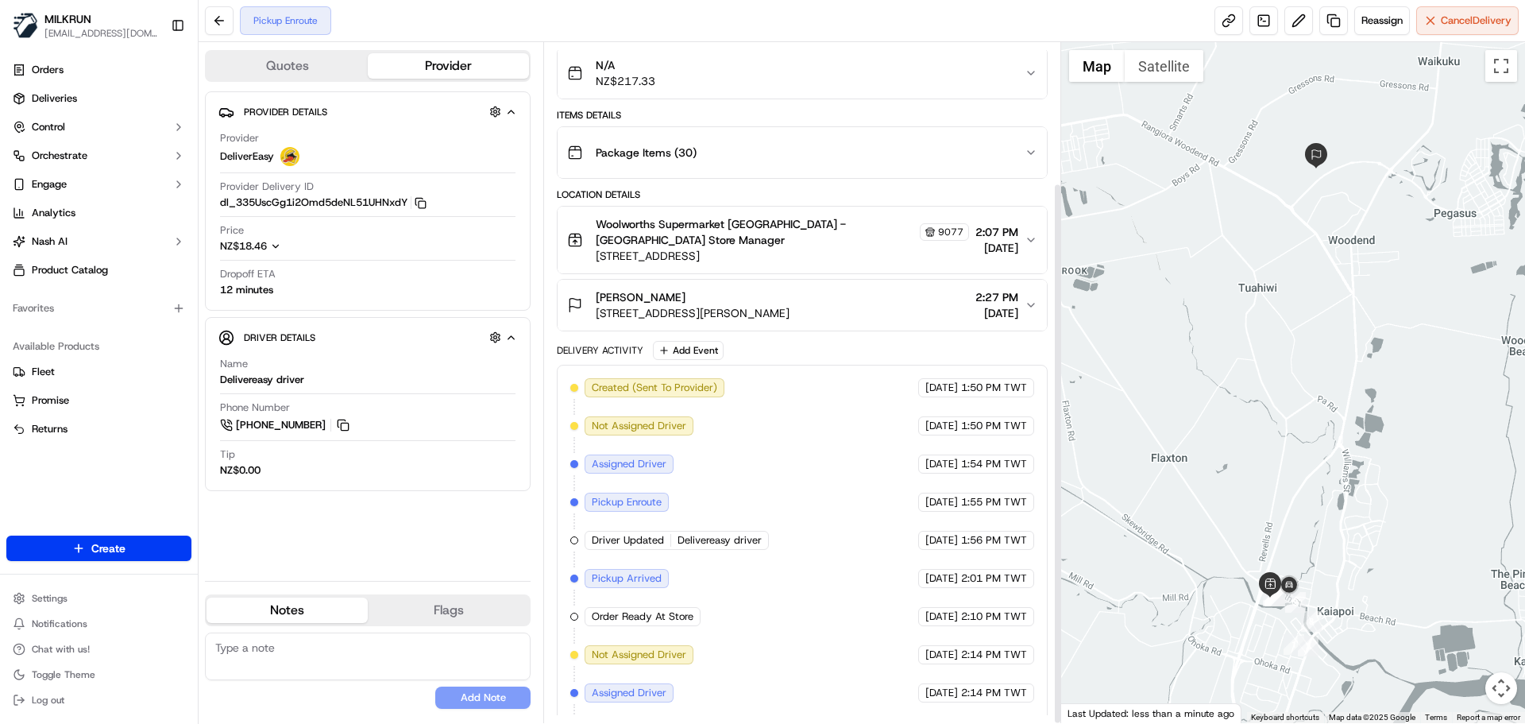
scroll to position [177, 0]
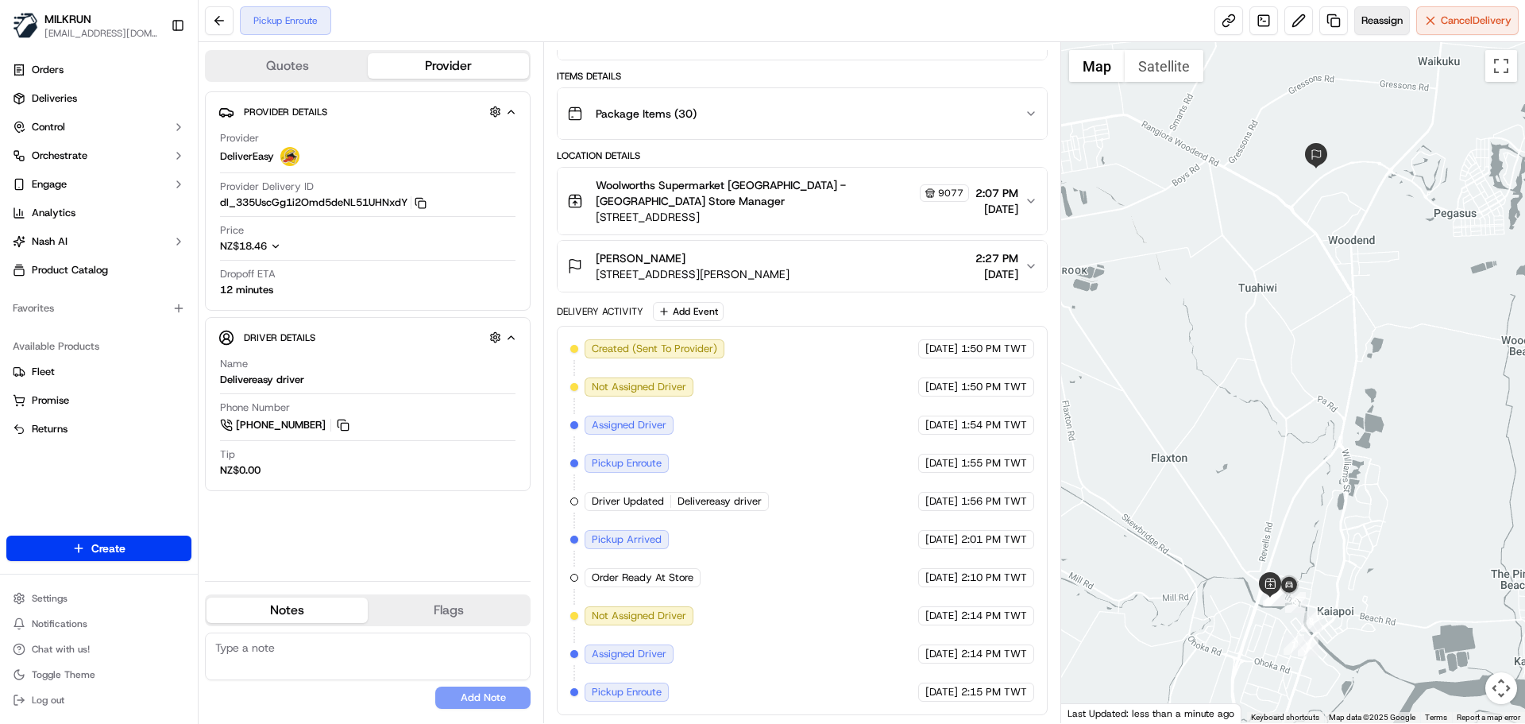
click at [1368, 22] on span "Reassign" at bounding box center [1382, 21] width 41 height 14
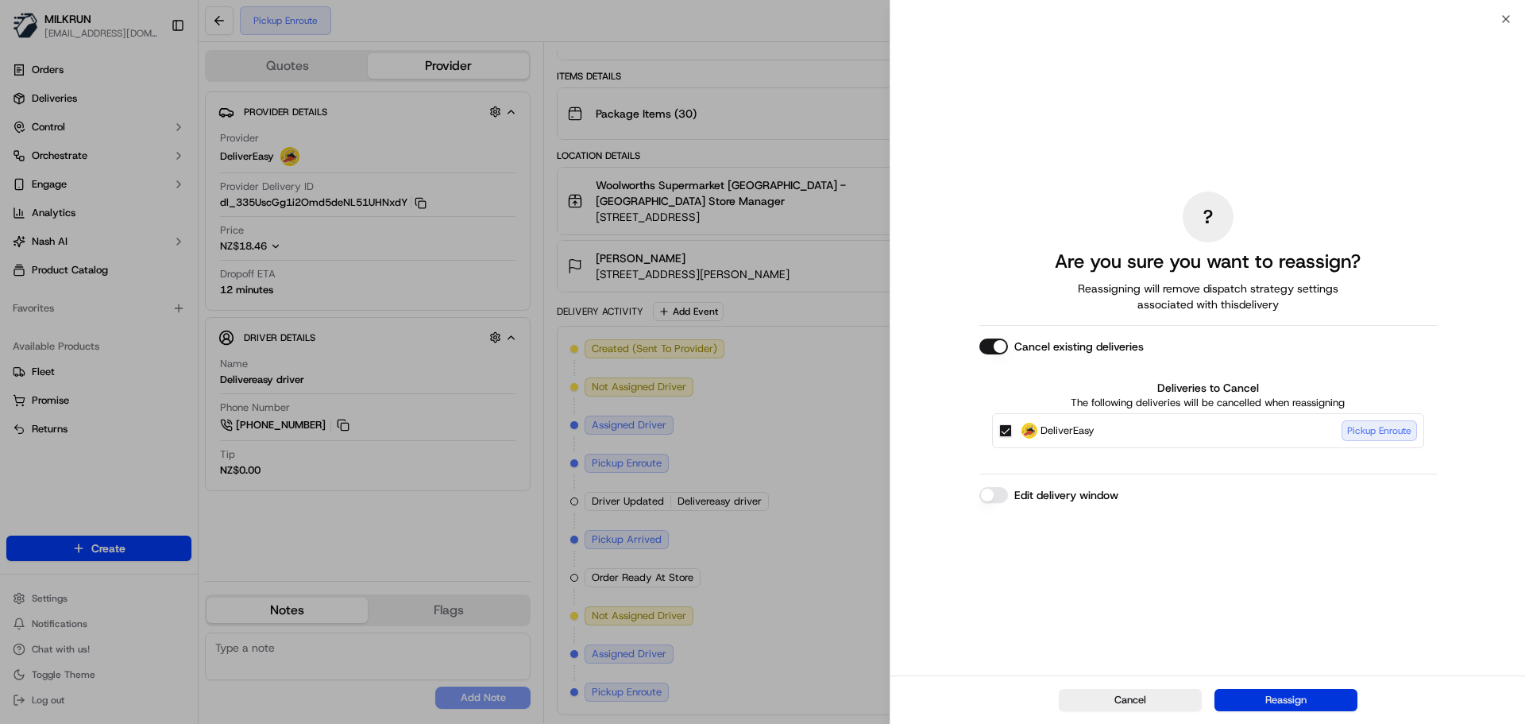
click at [1312, 702] on button "Reassign" at bounding box center [1286, 700] width 143 height 22
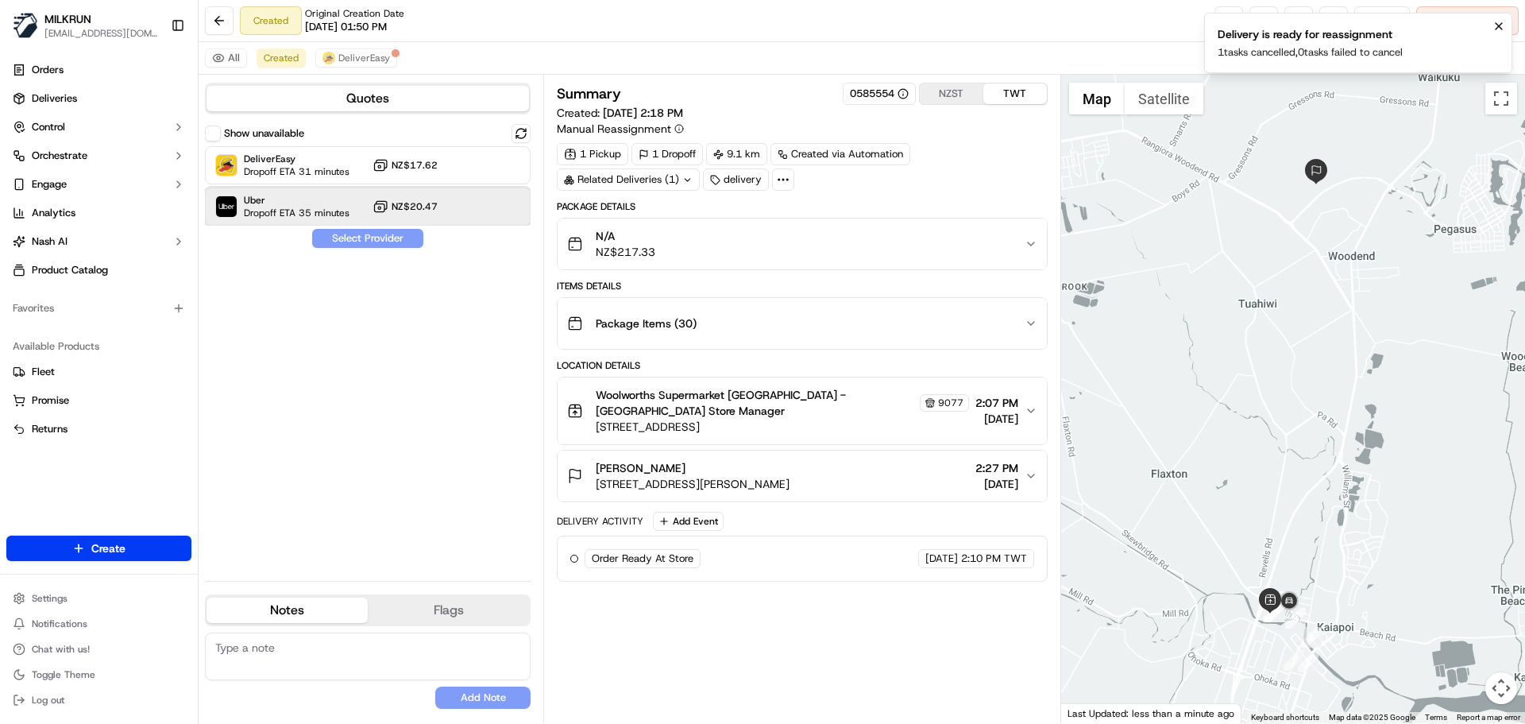
click at [265, 216] on span "Dropoff ETA 35 minutes" at bounding box center [297, 213] width 106 height 13
click at [376, 240] on button "Assign Provider" at bounding box center [367, 238] width 113 height 19
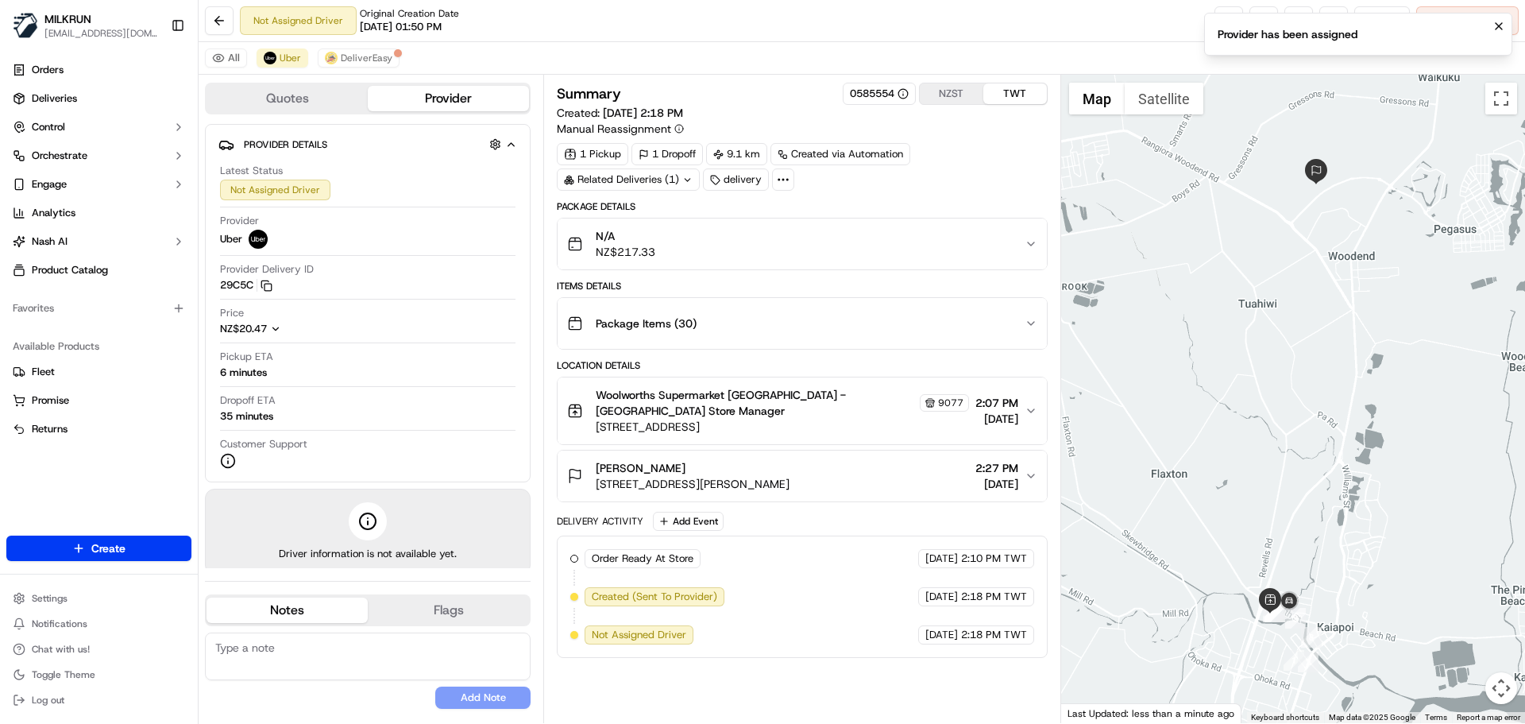
click at [778, 627] on div "Order Ready At Store MILKRUN 23/09/2025 2:10 PM TWT Created (Sent To Provider) …" at bounding box center [801, 596] width 463 height 95
click at [779, 627] on div "Order Ready At Store MILKRUN 23/09/2025 2:10 PM TWT Created (Sent To Provider) …" at bounding box center [801, 596] width 463 height 95
drag, startPoint x: 782, startPoint y: 627, endPoint x: 804, endPoint y: 519, distance: 109.5
click at [794, 516] on div "Delivery Activity Add Event Order Ready At Store MILKRUN 23/09/2025 2:10 PM TWT…" at bounding box center [802, 585] width 490 height 146
click at [964, 659] on div "Summary 0585554 NZST TWT Created: 23/09/2025 2:18 PM Manual Reassignment 1 Pick…" at bounding box center [802, 399] width 490 height 632
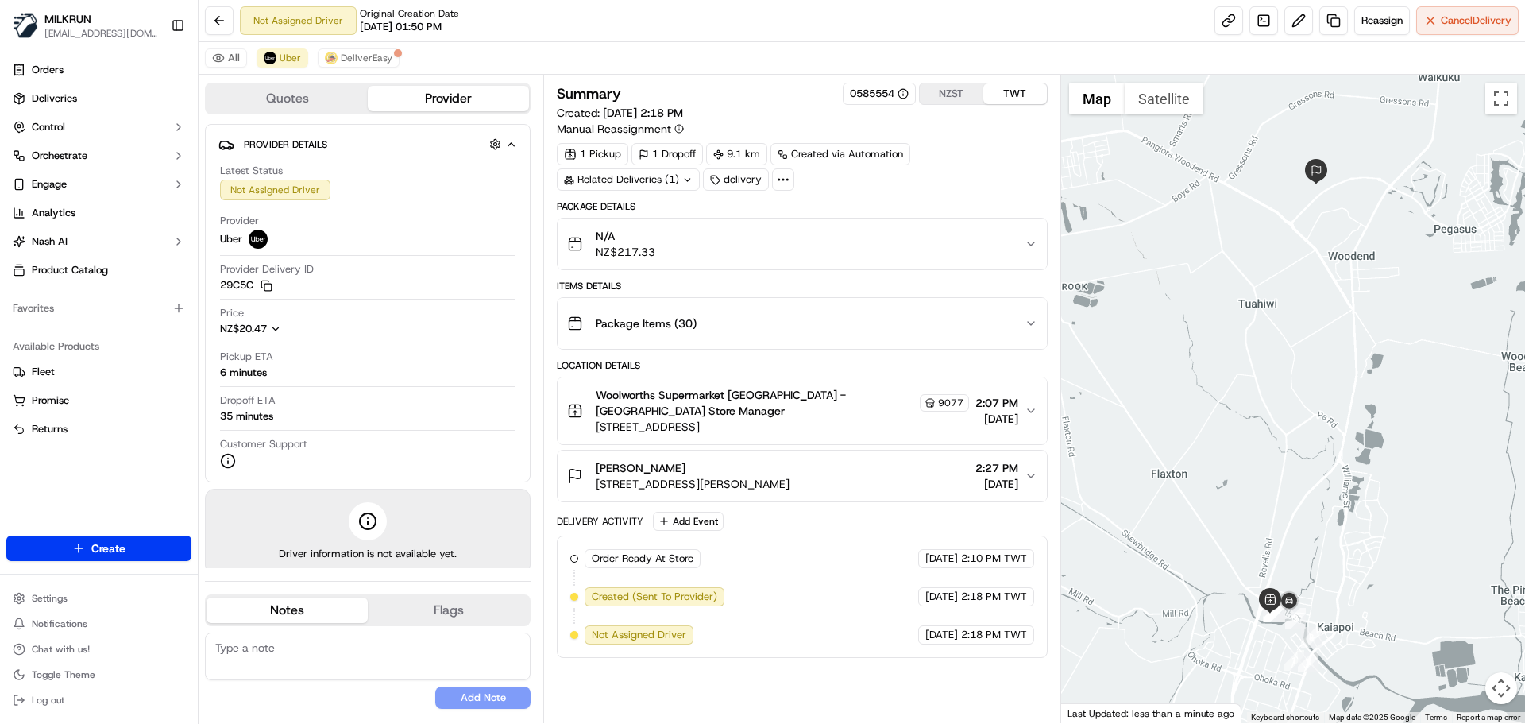
click at [964, 659] on div "Summary 0585554 NZST TWT Created: 23/09/2025 2:18 PM Manual Reassignment 1 Pick…" at bounding box center [802, 399] width 490 height 632
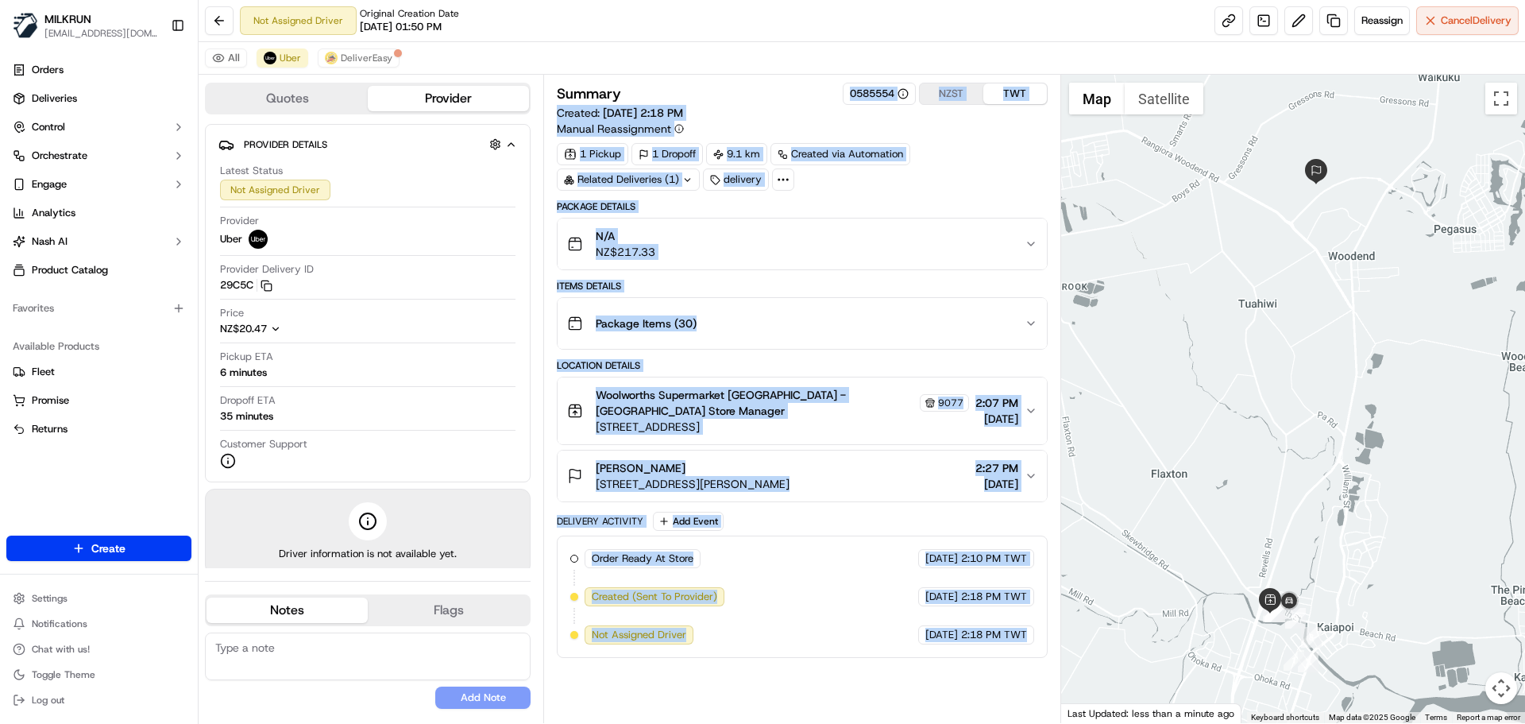
drag, startPoint x: 964, startPoint y: 659, endPoint x: 979, endPoint y: 445, distance: 214.2
click at [840, 30] on div "Not Assigned Driver Original Creation Date 09/23/2025 01:50 PM Reassign Cancel …" at bounding box center [862, 362] width 1327 height 724
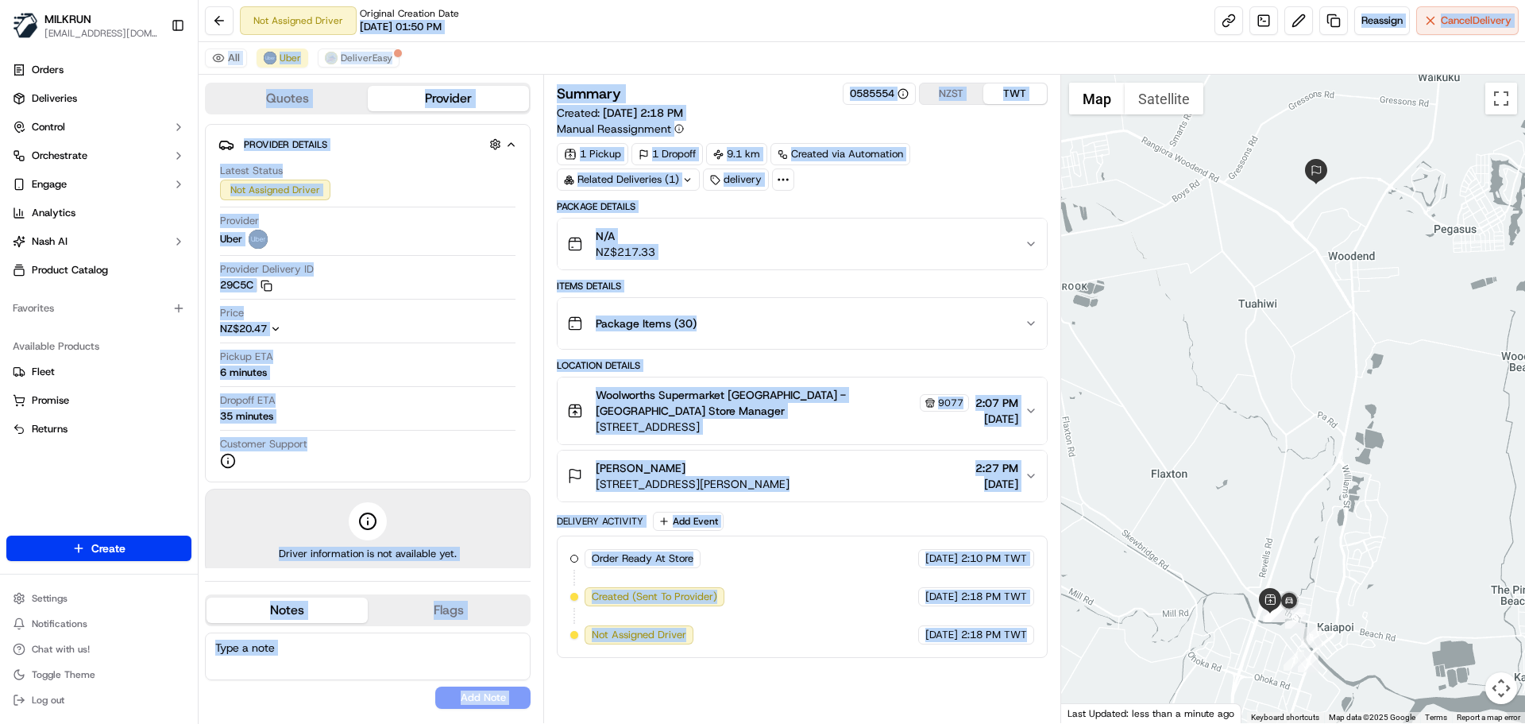
click at [996, 630] on span "2:18 PM TWT" at bounding box center [994, 635] width 66 height 14
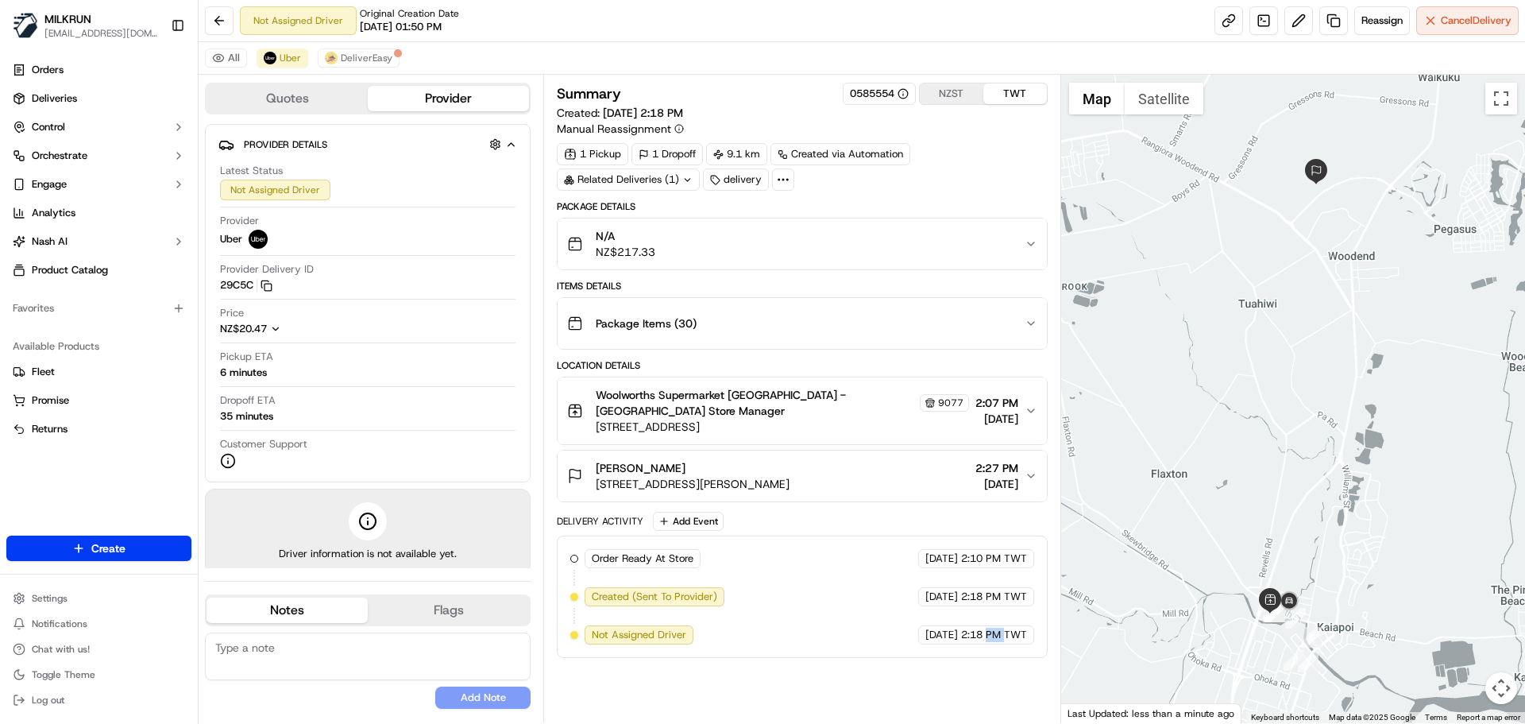
click at [998, 630] on span "2:18 PM TWT" at bounding box center [994, 635] width 66 height 14
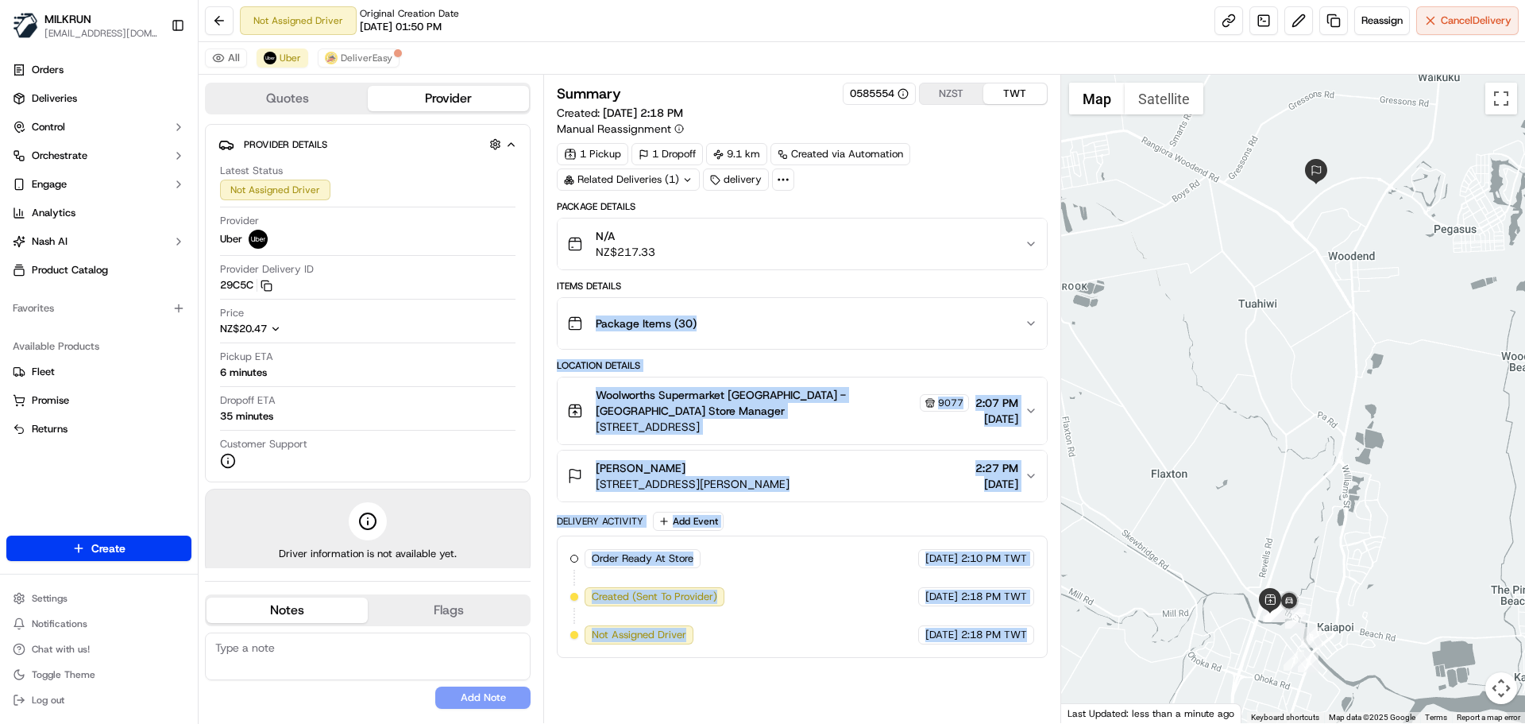
drag, startPoint x: 998, startPoint y: 630, endPoint x: 465, endPoint y: 152, distance: 716.1
click at [477, 162] on div "Quotes Provider Provider Details Hidden ( 2 ) Latest Status Not Assigned Driver…" at bounding box center [630, 399] width 863 height 648
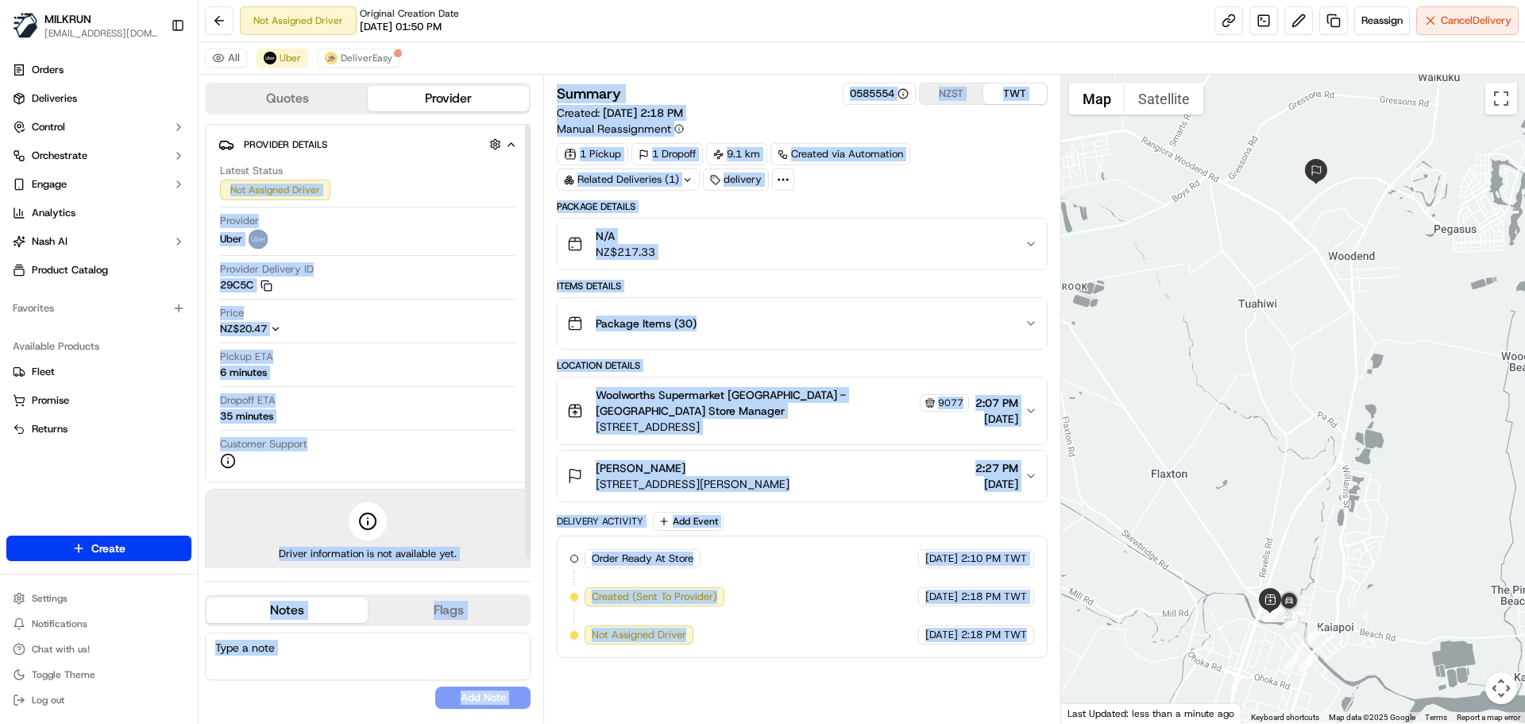
click at [985, 670] on div "Summary 0585554 NZST TWT Created: 23/09/2025 2:18 PM Manual Reassignment 1 Pick…" at bounding box center [802, 399] width 490 height 632
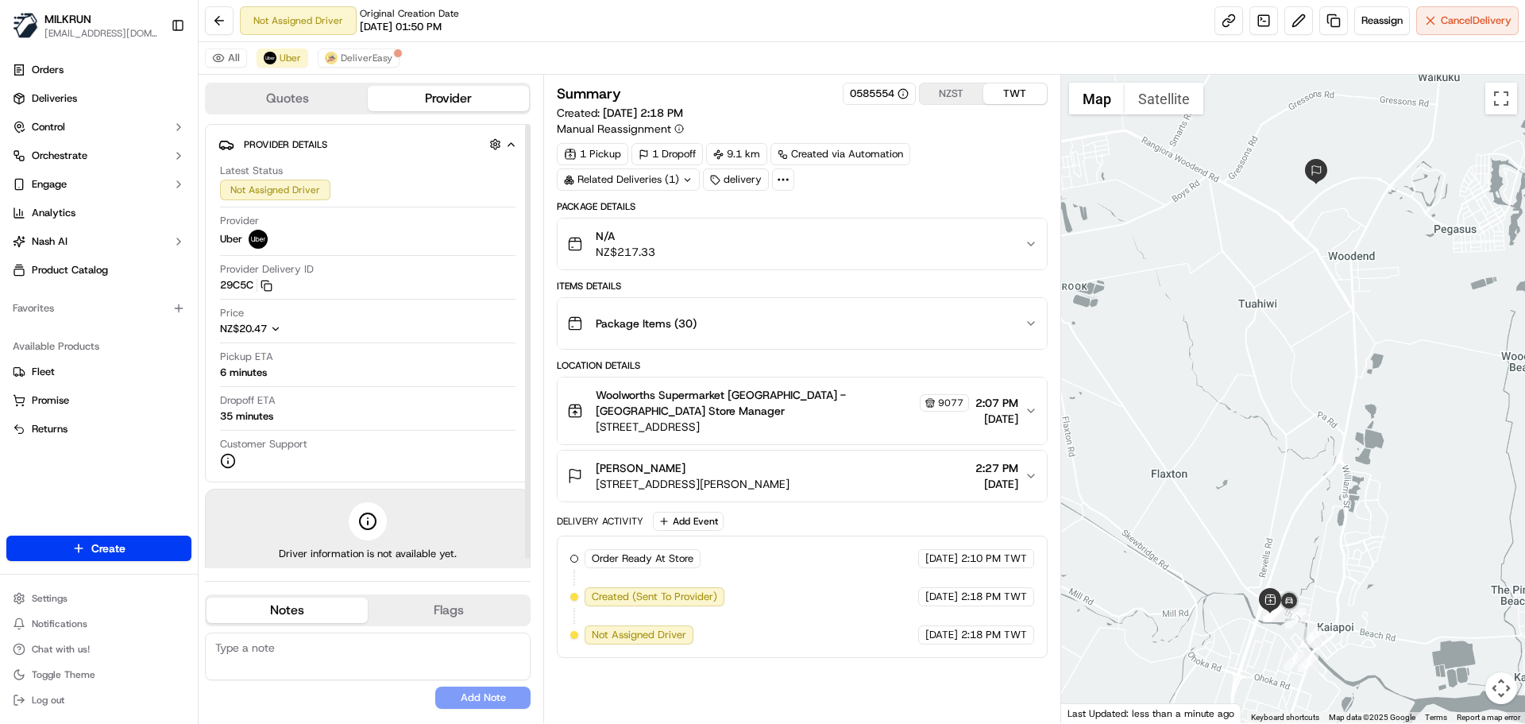
click at [985, 670] on div "Summary 0585554 NZST TWT Created: 23/09/2025 2:18 PM Manual Reassignment 1 Pick…" at bounding box center [802, 399] width 490 height 632
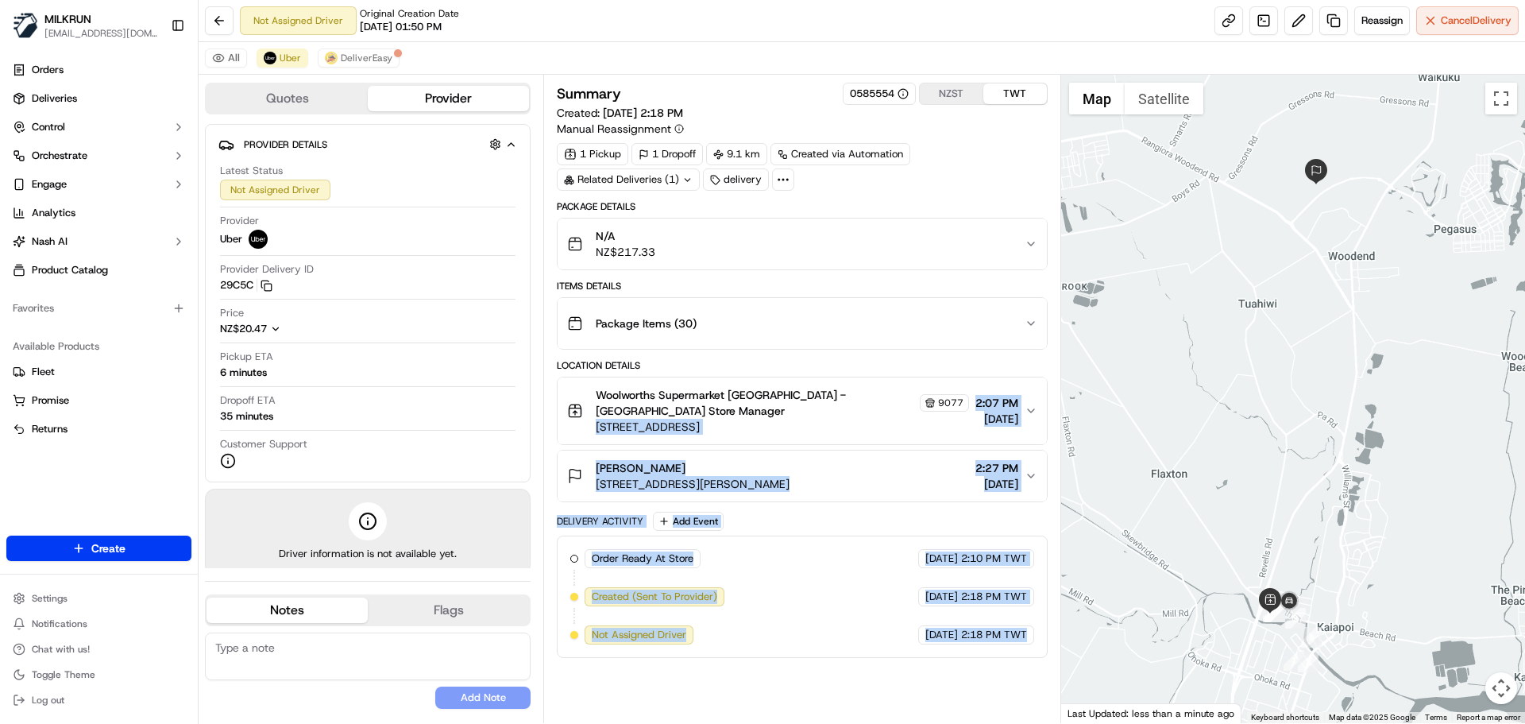
drag, startPoint x: 985, startPoint y: 670, endPoint x: 370, endPoint y: 215, distance: 764.5
click at [376, 220] on div "Quotes Provider Provider Details Hidden ( 2 ) Latest Status Not Assigned Driver…" at bounding box center [630, 399] width 863 height 648
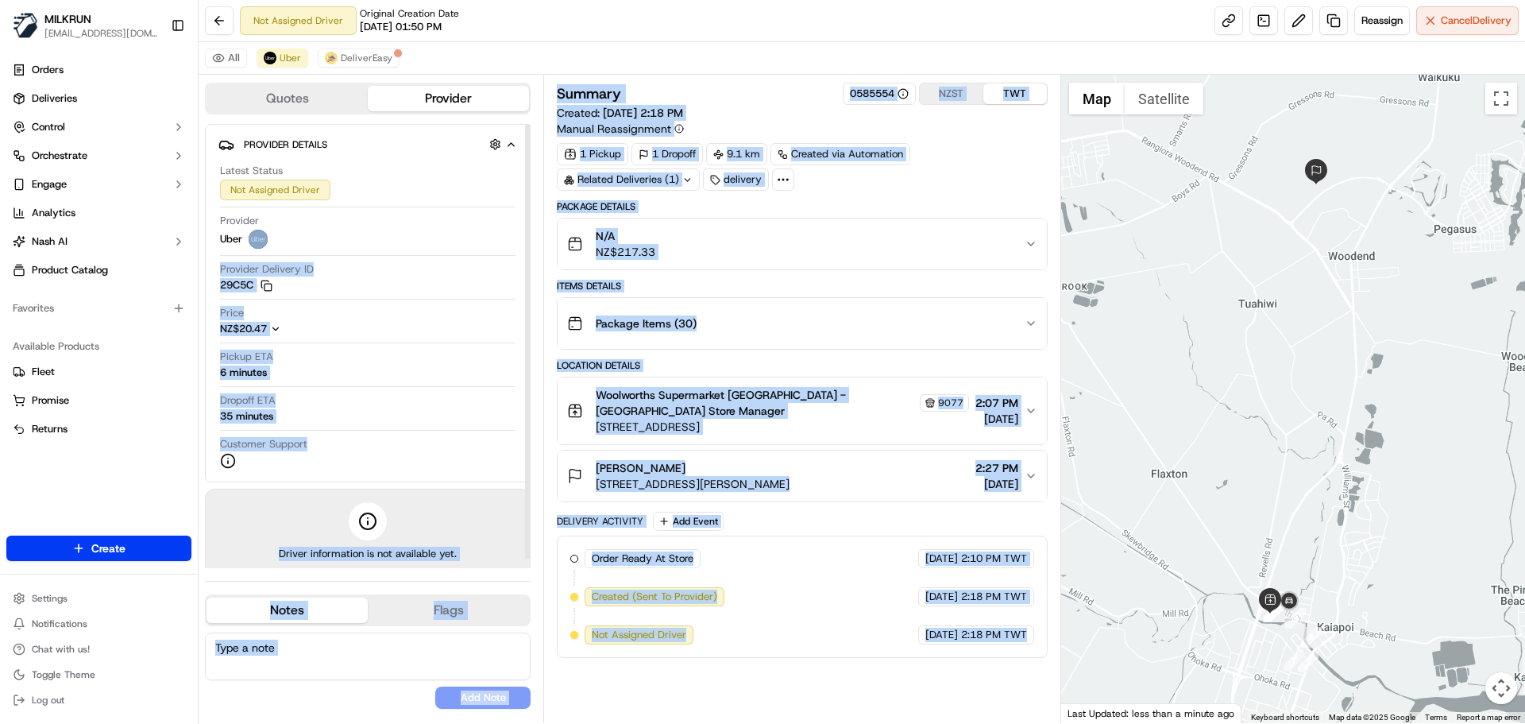
click at [987, 646] on div "Order Ready At Store MILKRUN 23/09/2025 2:10 PM TWT Created (Sent To Provider) …" at bounding box center [802, 596] width 490 height 122
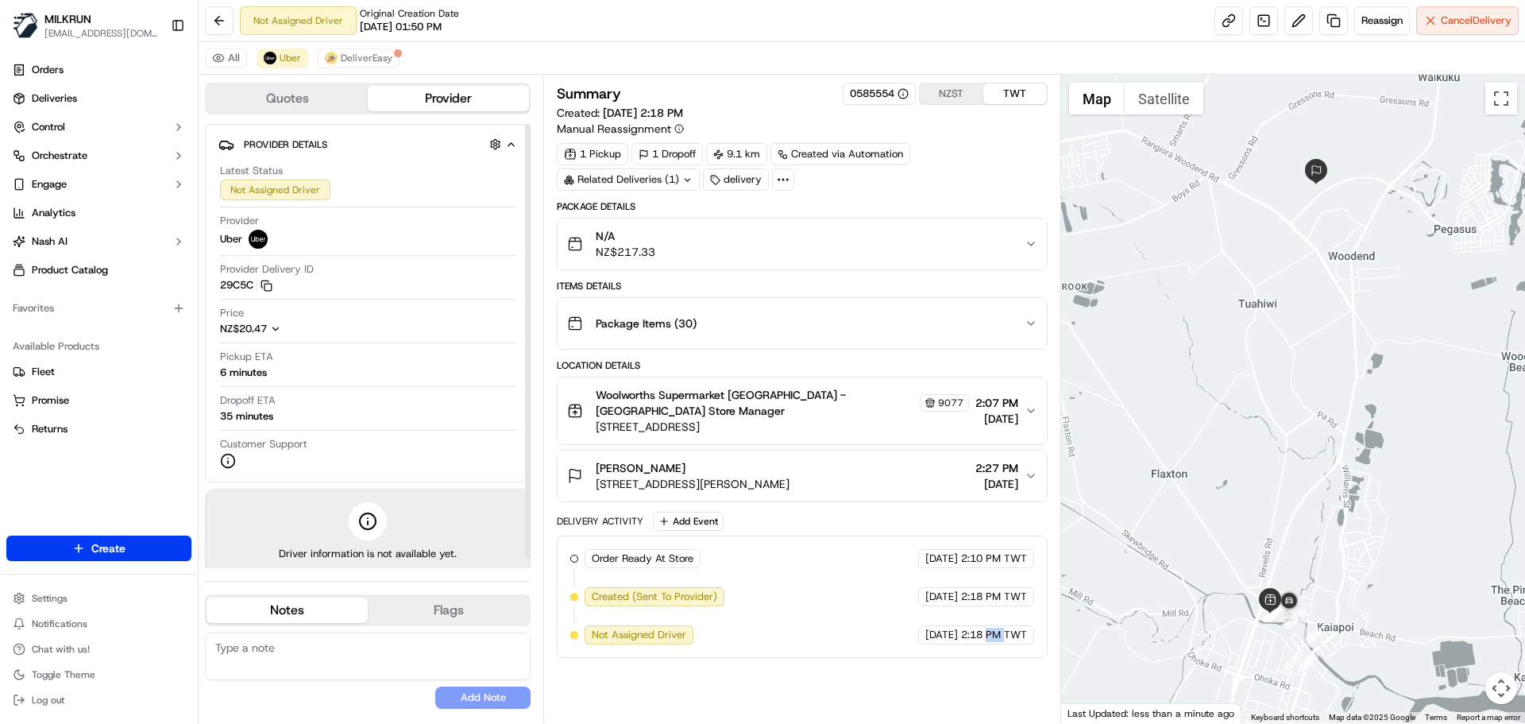
click at [987, 646] on div "Order Ready At Store MILKRUN 23/09/2025 2:10 PM TWT Created (Sent To Provider) …" at bounding box center [802, 596] width 490 height 122
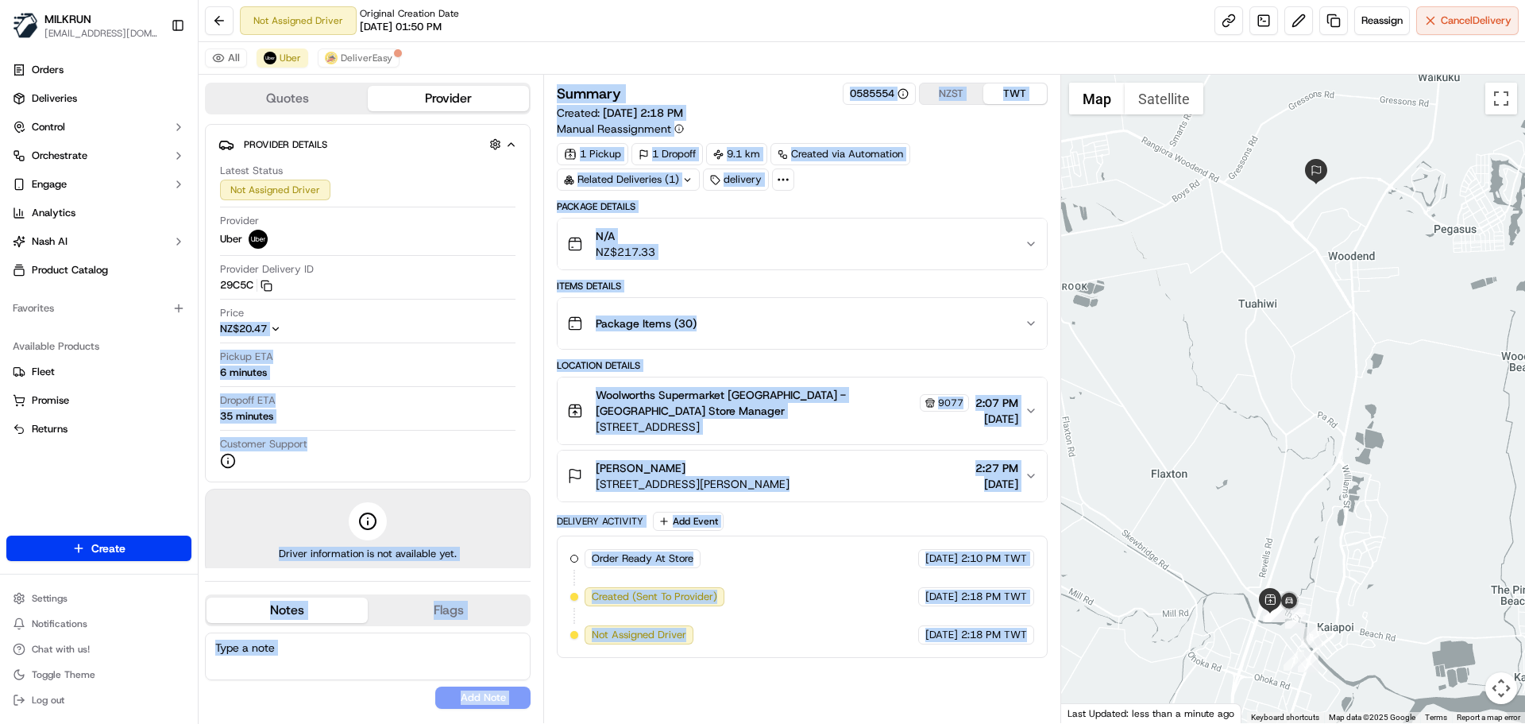
drag, startPoint x: 987, startPoint y: 646, endPoint x: 214, endPoint y: 248, distance: 869.3
click at [214, 248] on div "Quotes Provider Provider Details Hidden ( 2 ) Latest Status Not Assigned Driver…" at bounding box center [630, 399] width 863 height 648
click at [956, 639] on span "[DATE]" at bounding box center [941, 635] width 33 height 14
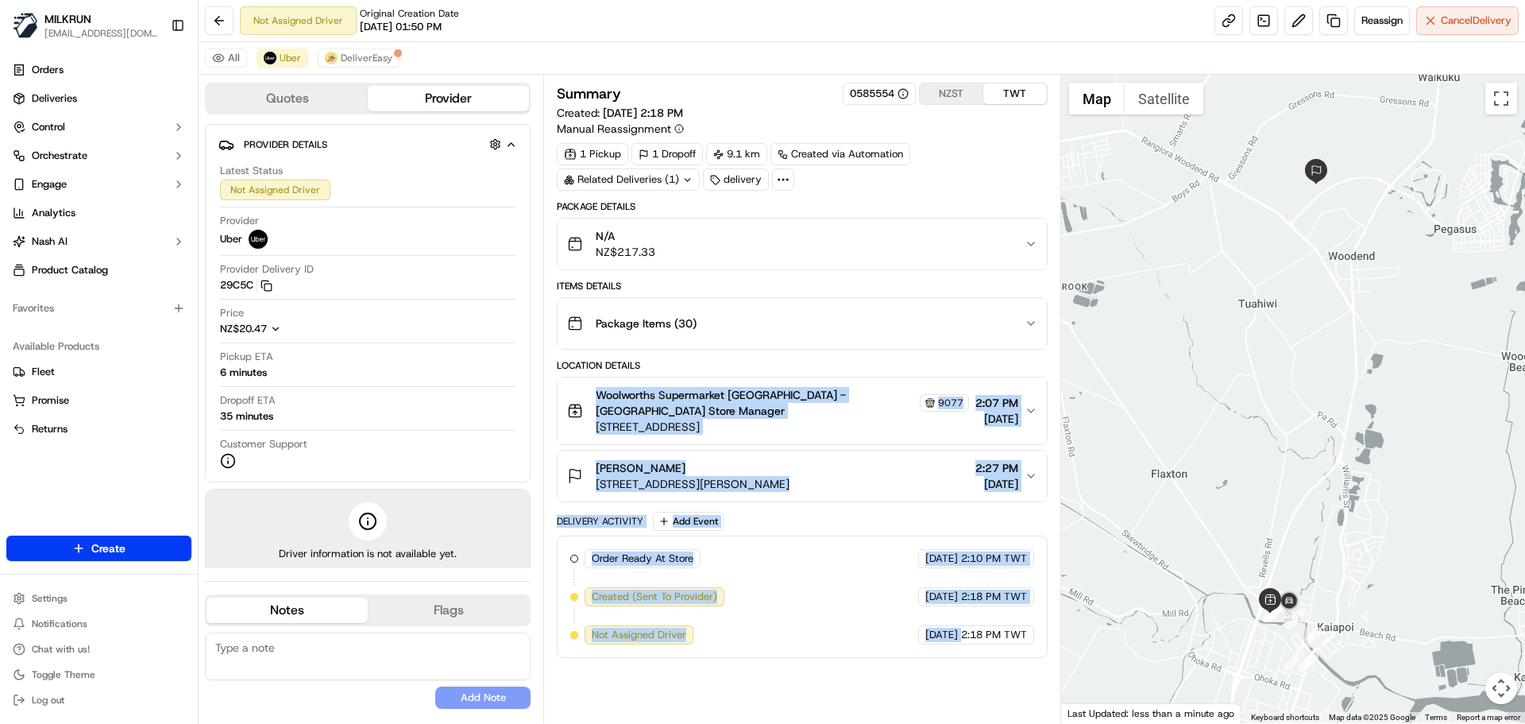
drag, startPoint x: 956, startPoint y: 639, endPoint x: 231, endPoint y: 179, distance: 859.2
click at [239, 186] on div "Quotes Provider Provider Details Hidden ( 2 ) Latest Status Not Assigned Driver…" at bounding box center [630, 399] width 863 height 648
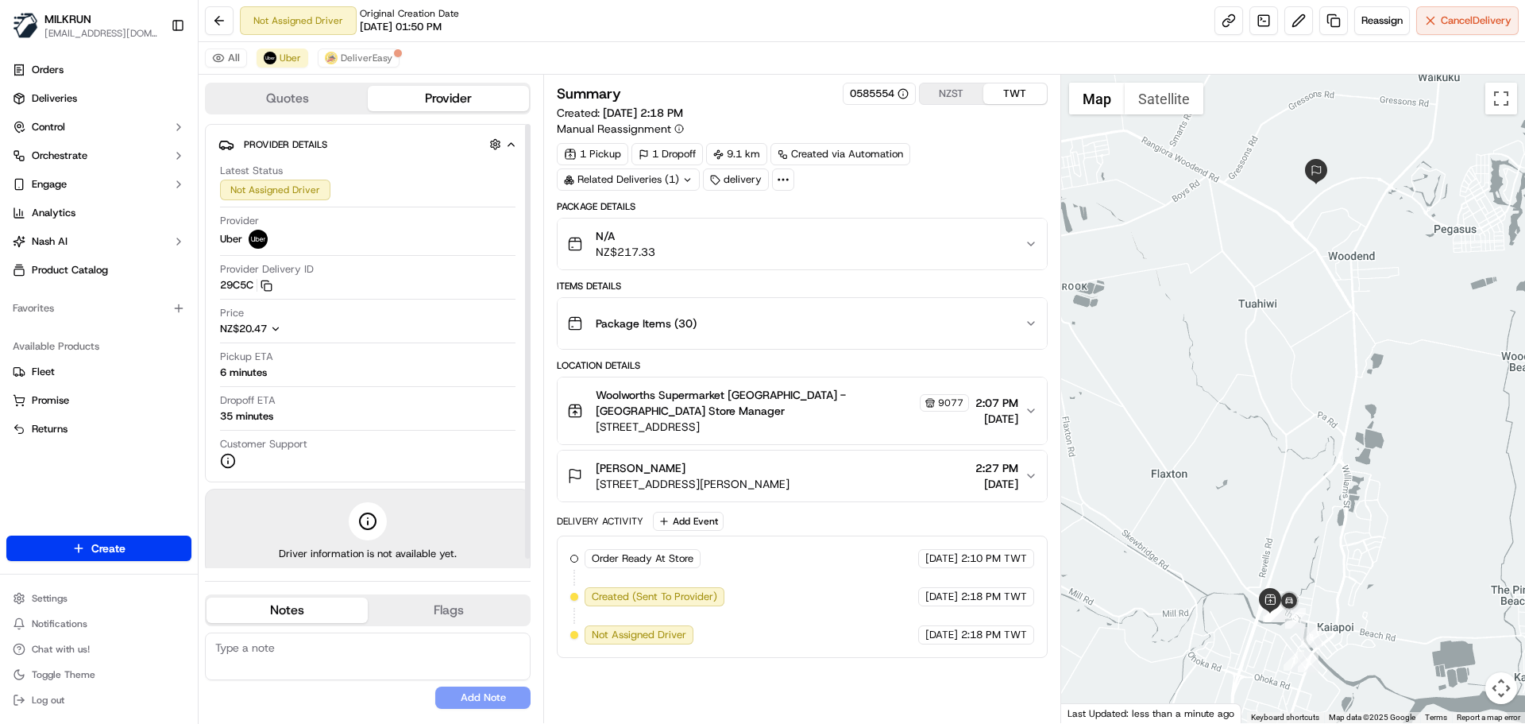
click at [972, 663] on div "Summary 0585554 NZST TWT Created: 23/09/2025 2:18 PM Manual Reassignment 1 Pick…" at bounding box center [802, 399] width 490 height 632
drag, startPoint x: 972, startPoint y: 663, endPoint x: 987, endPoint y: 473, distance: 190.4
click at [984, 500] on div "Summary 0585554 NZST TWT Created: 23/09/2025 2:18 PM Manual Reassignment 1 Pick…" at bounding box center [802, 399] width 490 height 632
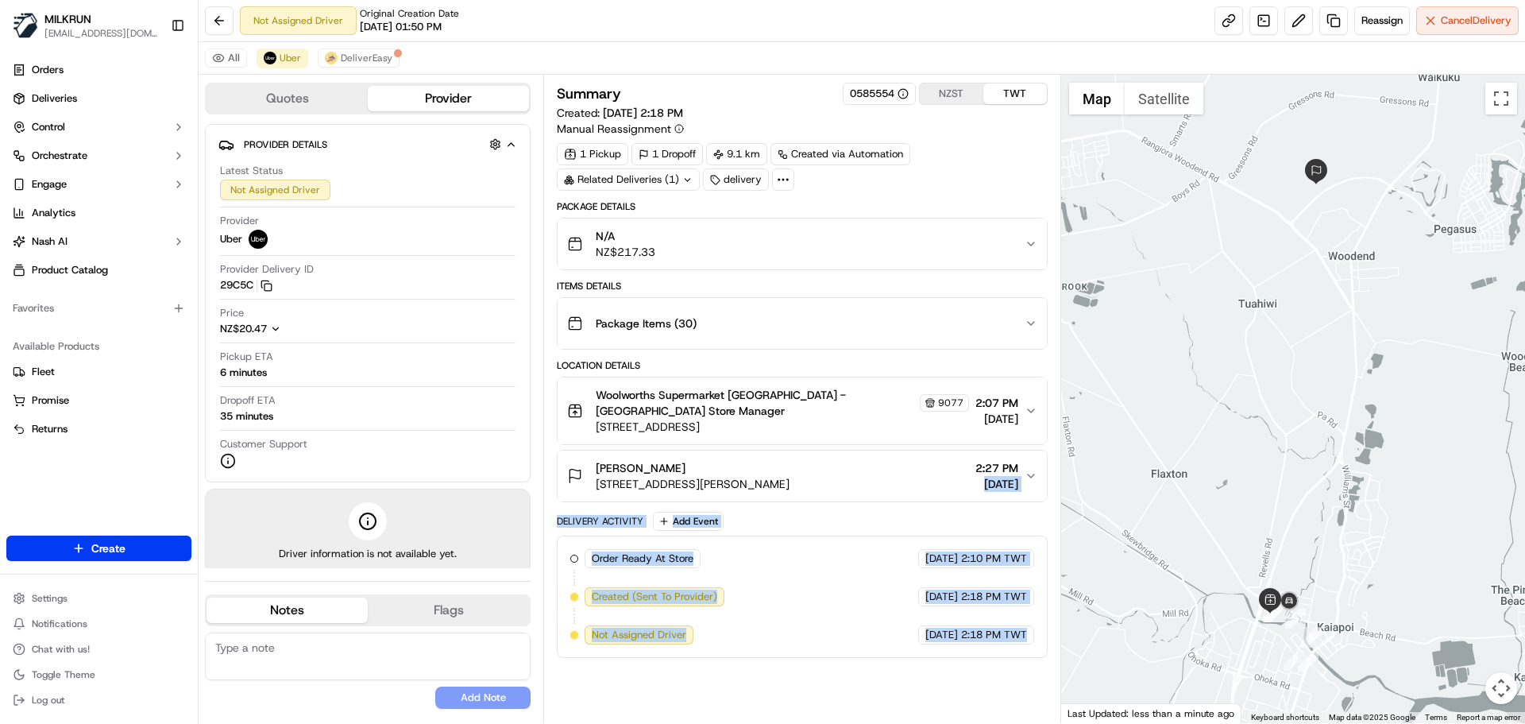
click at [1001, 662] on div "Summary 0585554 NZST TWT Created: 23/09/2025 2:18 PM Manual Reassignment 1 Pick…" at bounding box center [802, 399] width 490 height 632
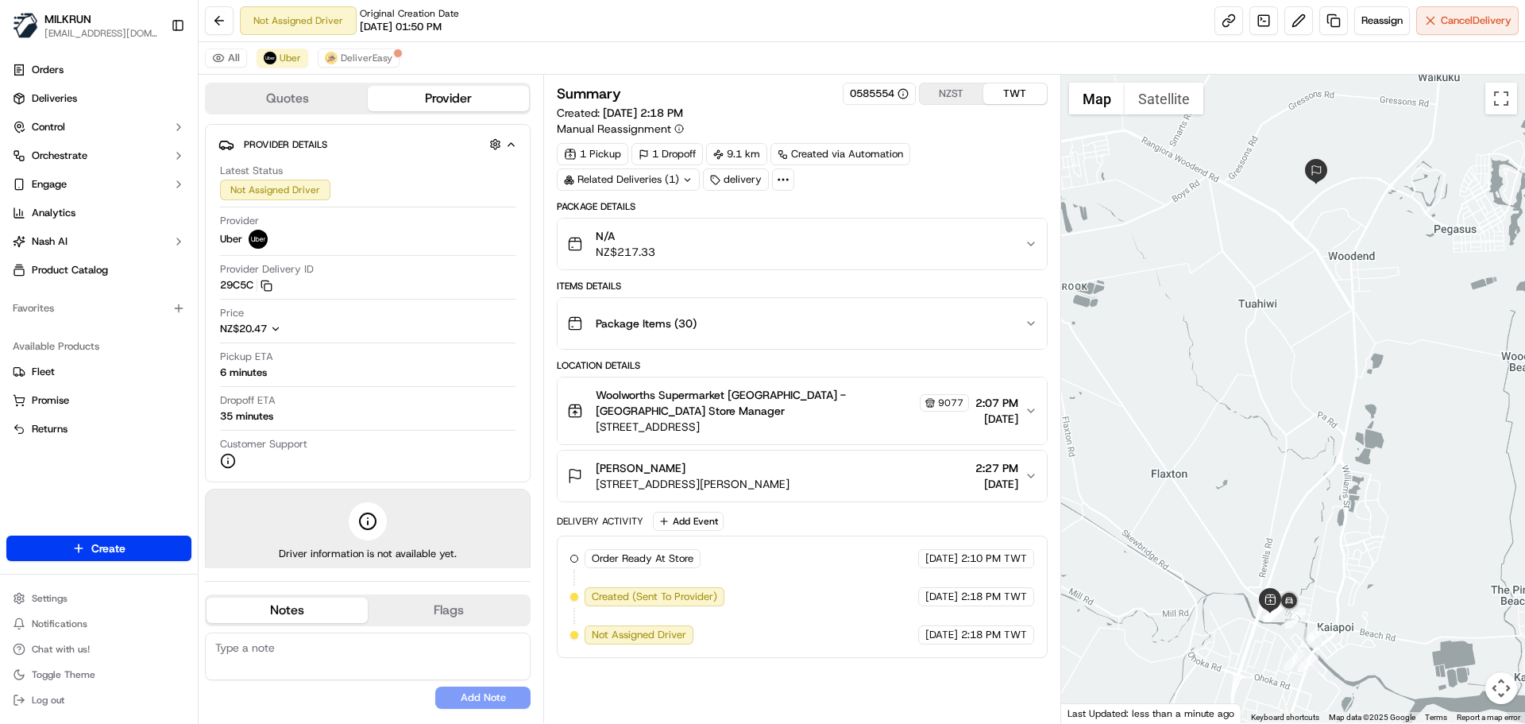
click at [1001, 662] on div "Summary 0585554 NZST TWT Created: 23/09/2025 2:18 PM Manual Reassignment 1 Pick…" at bounding box center [802, 399] width 490 height 632
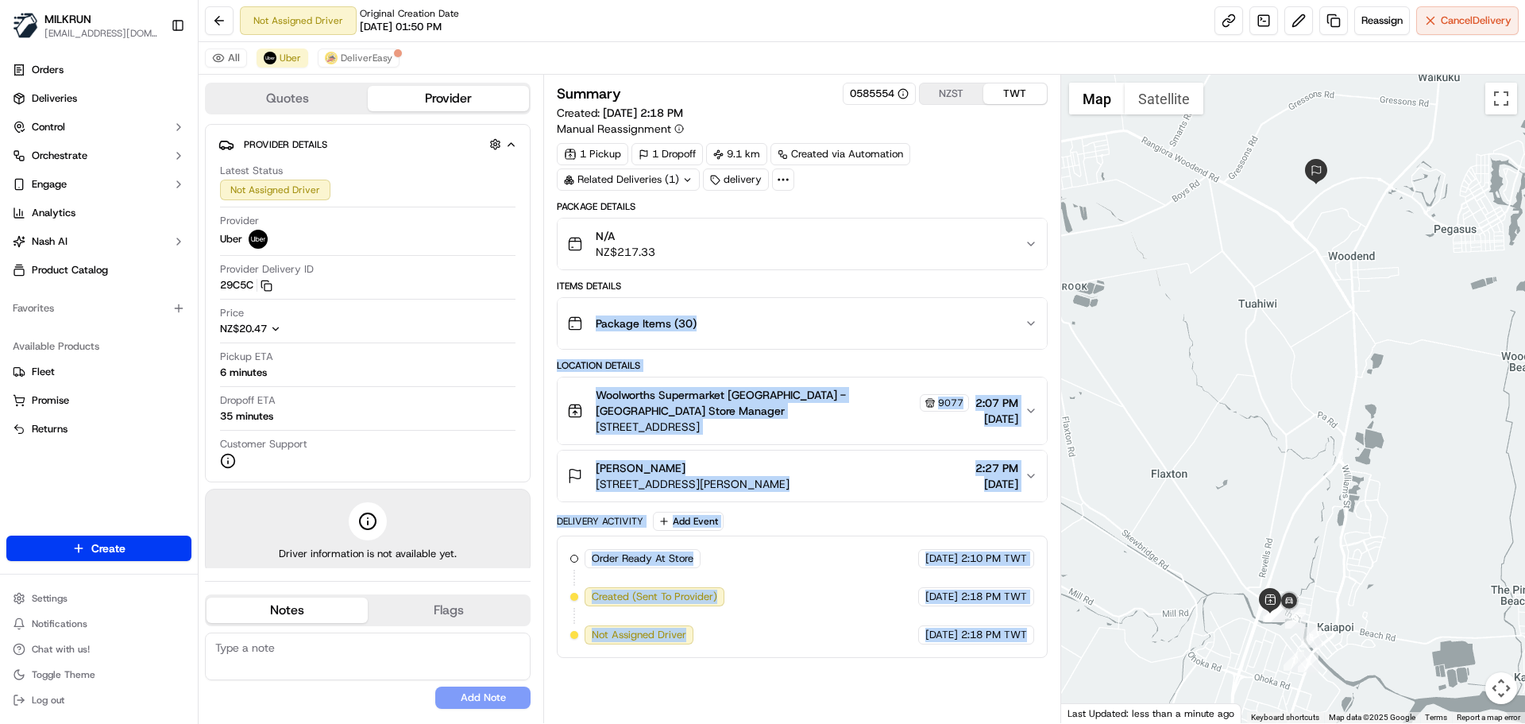
drag, startPoint x: 1001, startPoint y: 662, endPoint x: 982, endPoint y: 180, distance: 483.3
click at [982, 187] on div "Summary 0585554 NZST TWT Created: 23/09/2025 2:18 PM Manual Reassignment 1 Pick…" at bounding box center [802, 399] width 490 height 632
click at [1006, 631] on span "2:18 PM TWT" at bounding box center [994, 635] width 66 height 14
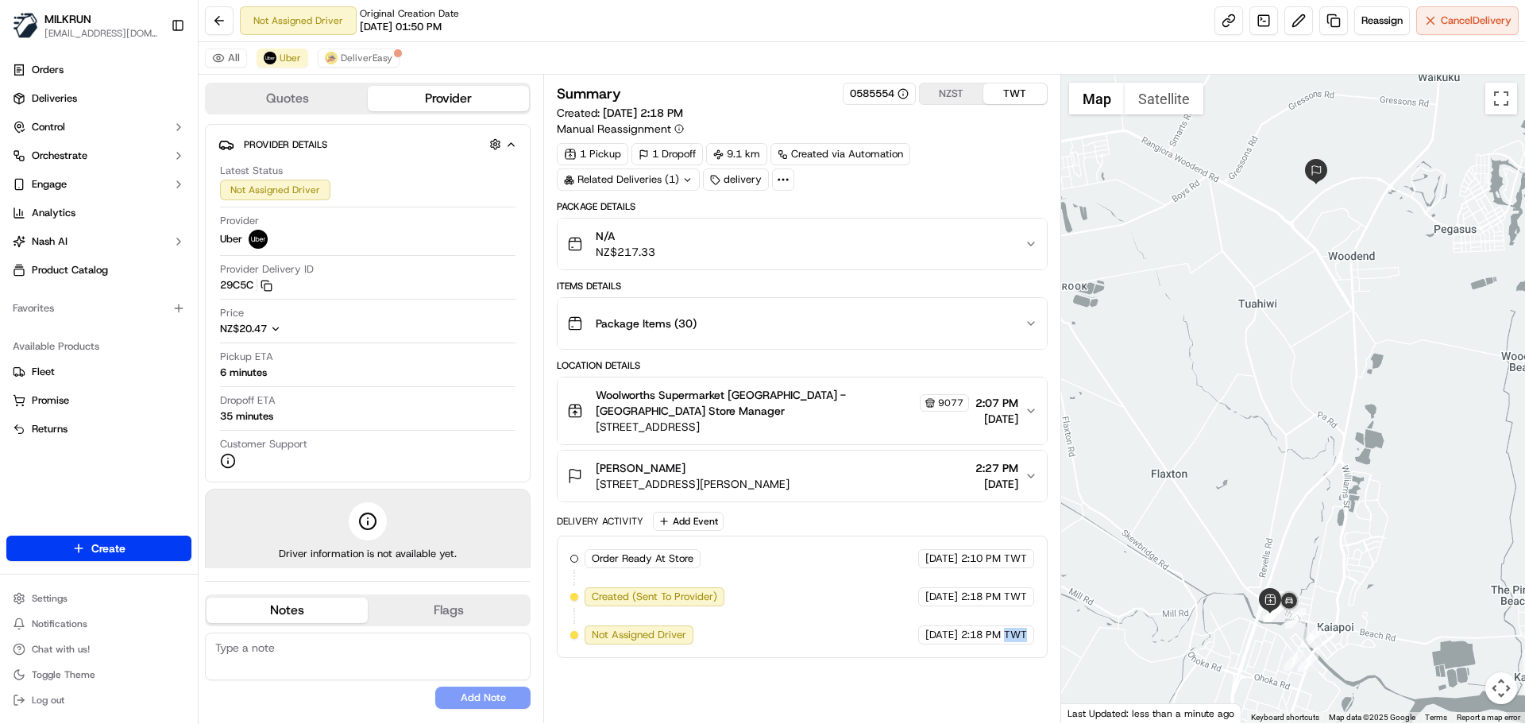
click at [1006, 631] on span "2:18 PM TWT" at bounding box center [994, 635] width 66 height 14
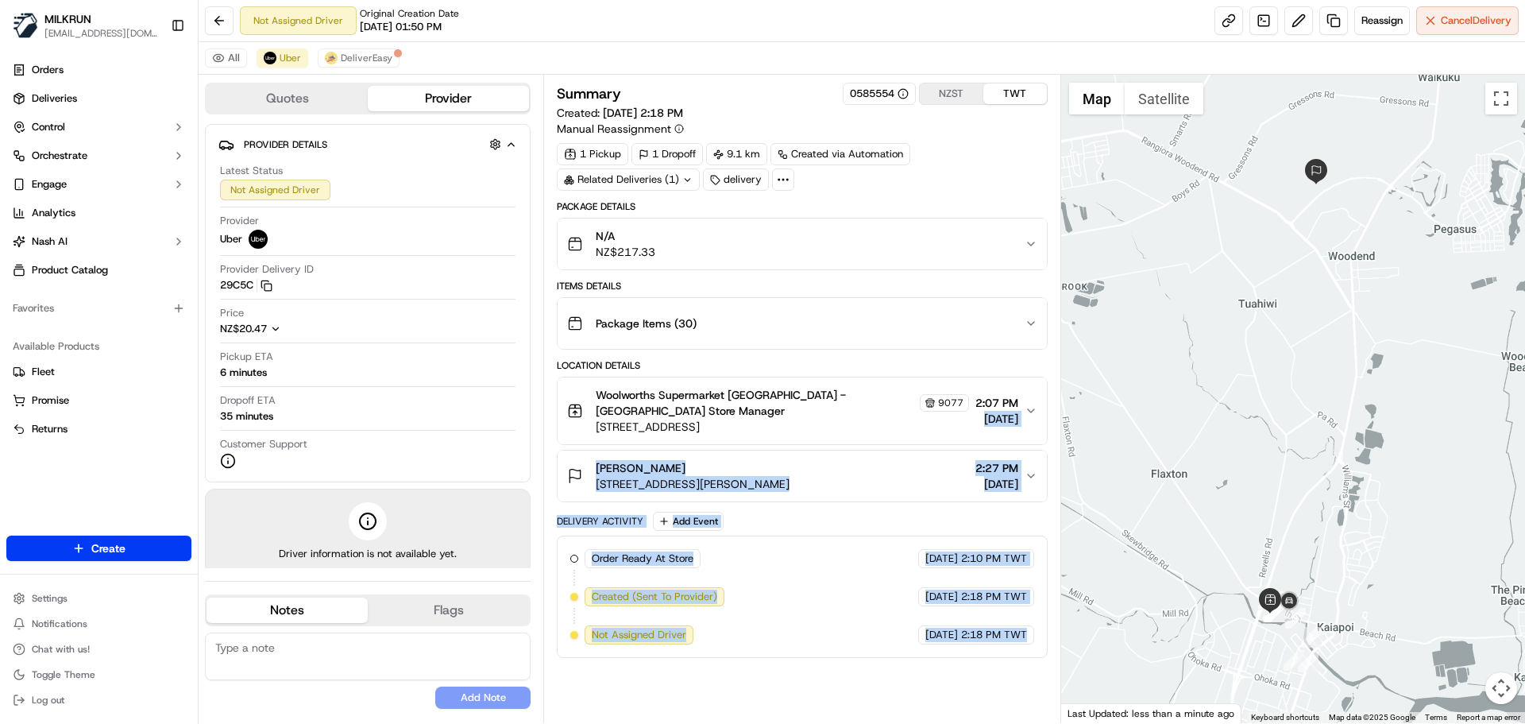
drag, startPoint x: 1006, startPoint y: 631, endPoint x: 1008, endPoint y: 401, distance: 229.6
click at [1008, 402] on div "Package Details N/A NZ$217.33 Items Details Package Items ( 30 ) Location Detai…" at bounding box center [802, 429] width 490 height 458
click at [996, 686] on div "Summary 0585554 NZST TWT Created: 23/09/2025 2:18 PM Manual Reassignment 1 Pick…" at bounding box center [802, 399] width 490 height 632
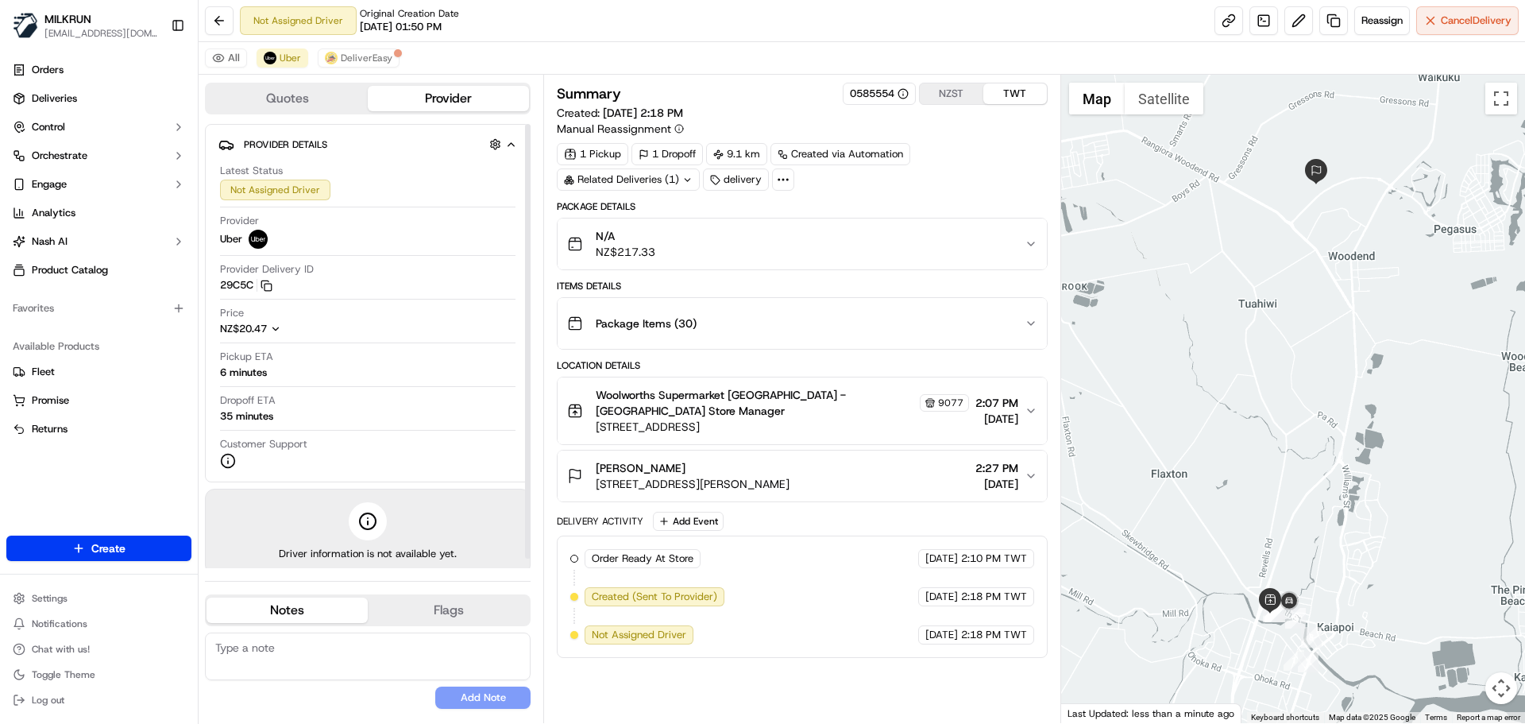
click at [373, 547] on span "Driver information is not available yet." at bounding box center [368, 554] width 178 height 14
drag, startPoint x: 373, startPoint y: 547, endPoint x: 546, endPoint y: 550, distance: 172.4
click at [535, 549] on div "Quotes Provider Provider Details Hidden ( 2 ) Latest Status Not Assigned Driver…" at bounding box center [371, 399] width 345 height 648
click at [442, 556] on span "Driver information is not available yet." at bounding box center [368, 554] width 178 height 14
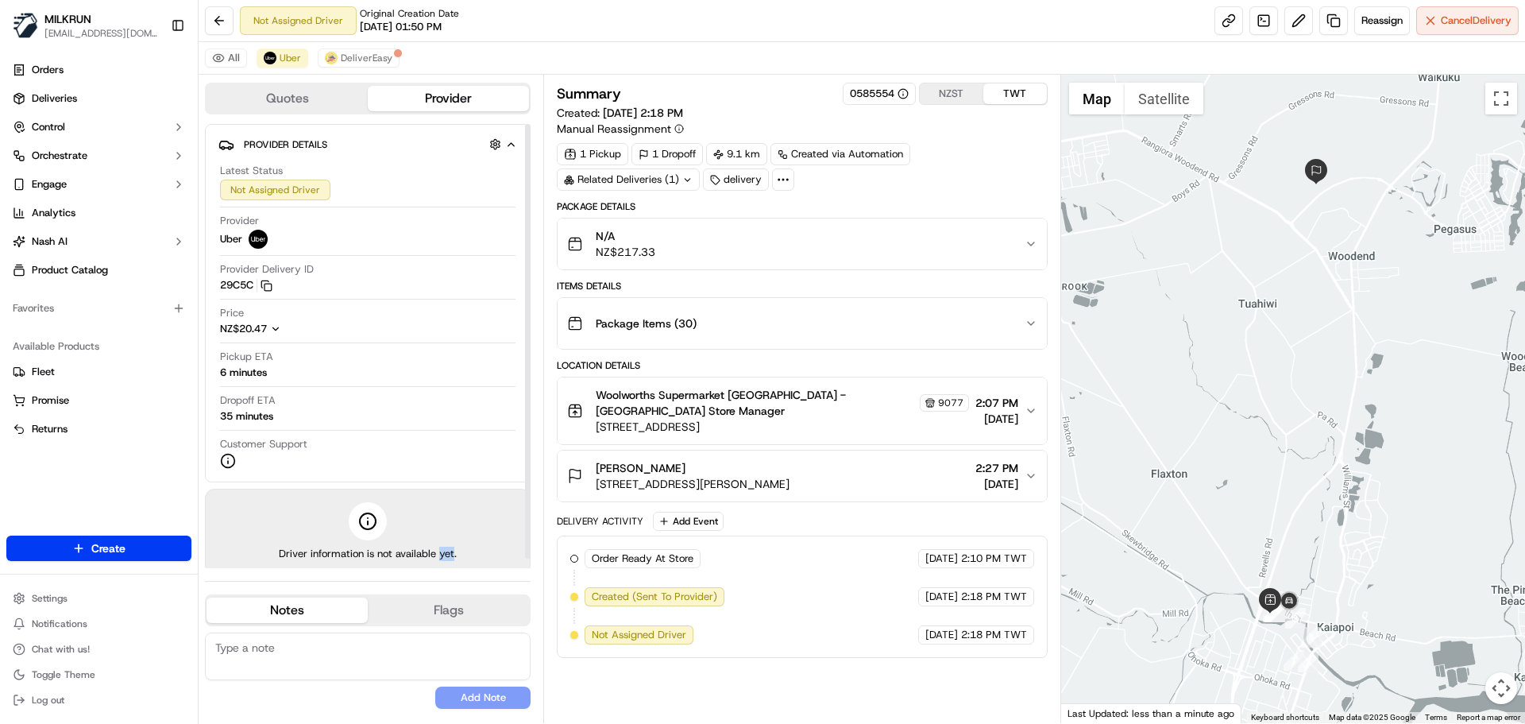
click at [442, 556] on span "Driver information is not available yet." at bounding box center [368, 554] width 178 height 14
drag, startPoint x: 442, startPoint y: 556, endPoint x: 442, endPoint y: 478, distance: 77.8
click at [442, 478] on div "Provider Details Hidden ( 2 ) Latest Status Not Assigned Driver Provider Uber P…" at bounding box center [368, 351] width 326 height 454
click at [457, 548] on span "Driver information is not available yet." at bounding box center [368, 554] width 178 height 14
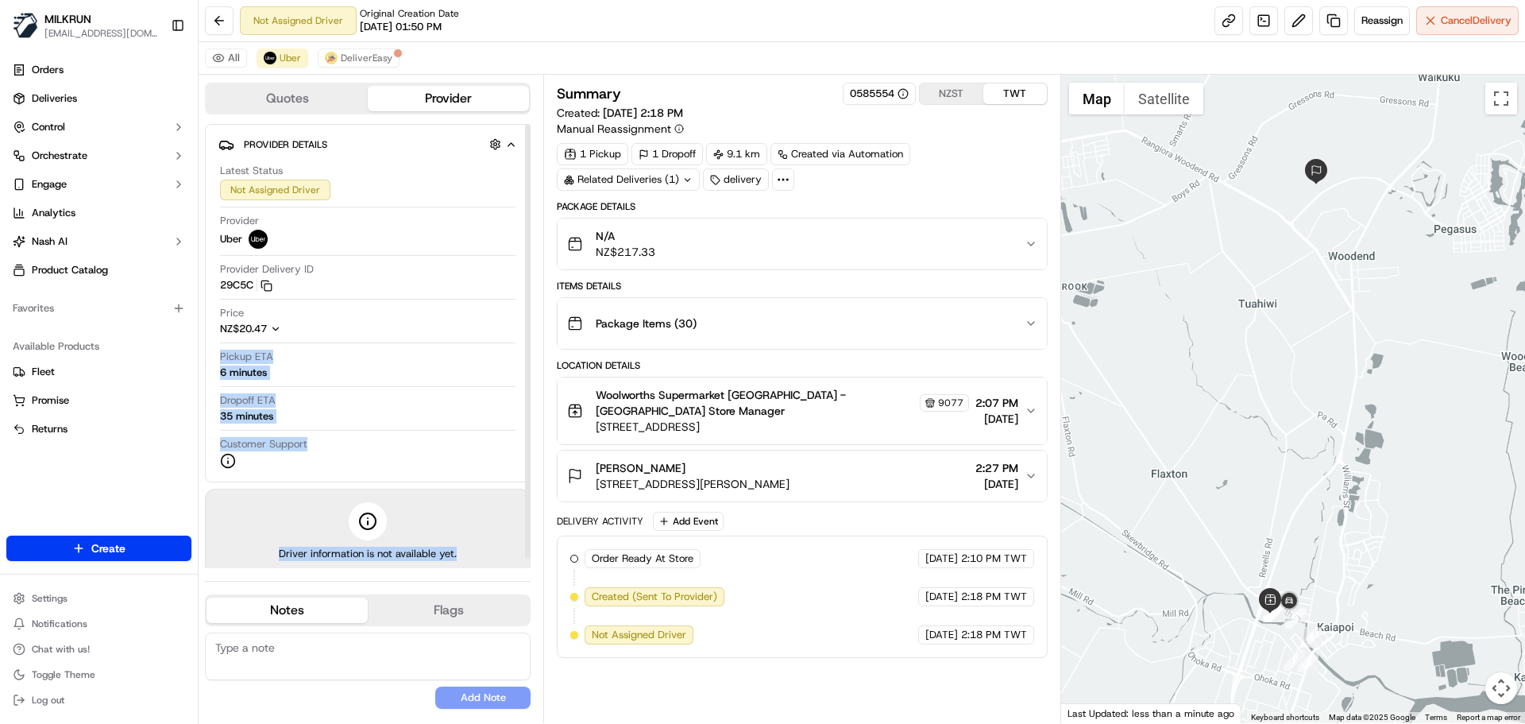
drag, startPoint x: 457, startPoint y: 548, endPoint x: 452, endPoint y: 290, distance: 258.2
click at [452, 290] on div "Provider Details Hidden ( 2 ) Latest Status Not Assigned Driver Provider Uber P…" at bounding box center [368, 351] width 326 height 454
click at [458, 553] on div "Driver information is not available yet." at bounding box center [368, 532] width 326 height 86
drag, startPoint x: 458, startPoint y: 553, endPoint x: 451, endPoint y: 431, distance: 121.7
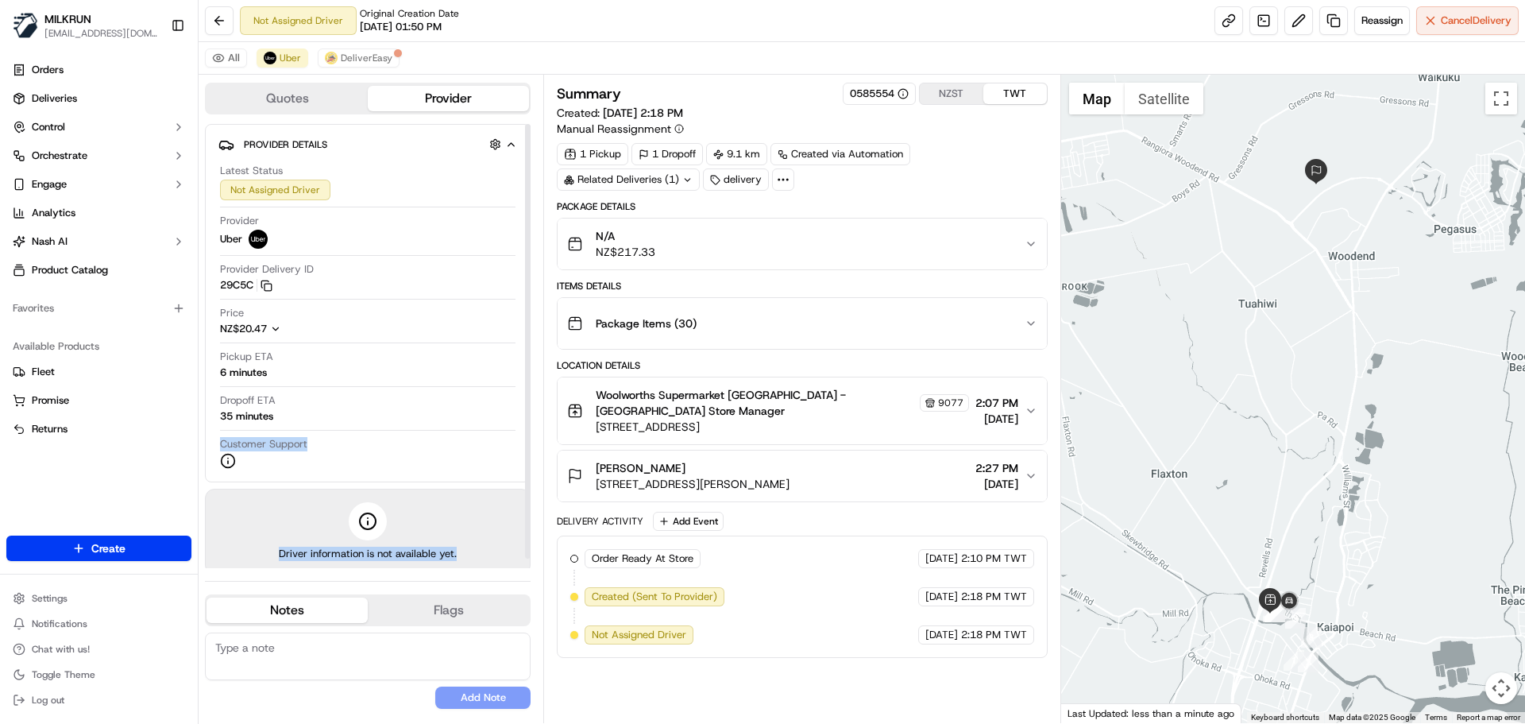
click at [450, 430] on div "Provider Details Hidden ( 2 ) Latest Status Not Assigned Driver Provider Uber P…" at bounding box center [368, 351] width 326 height 454
click at [448, 517] on div "Driver information is not available yet." at bounding box center [368, 532] width 326 height 86
click at [372, 60] on span "DeliverEasy" at bounding box center [367, 58] width 52 height 13
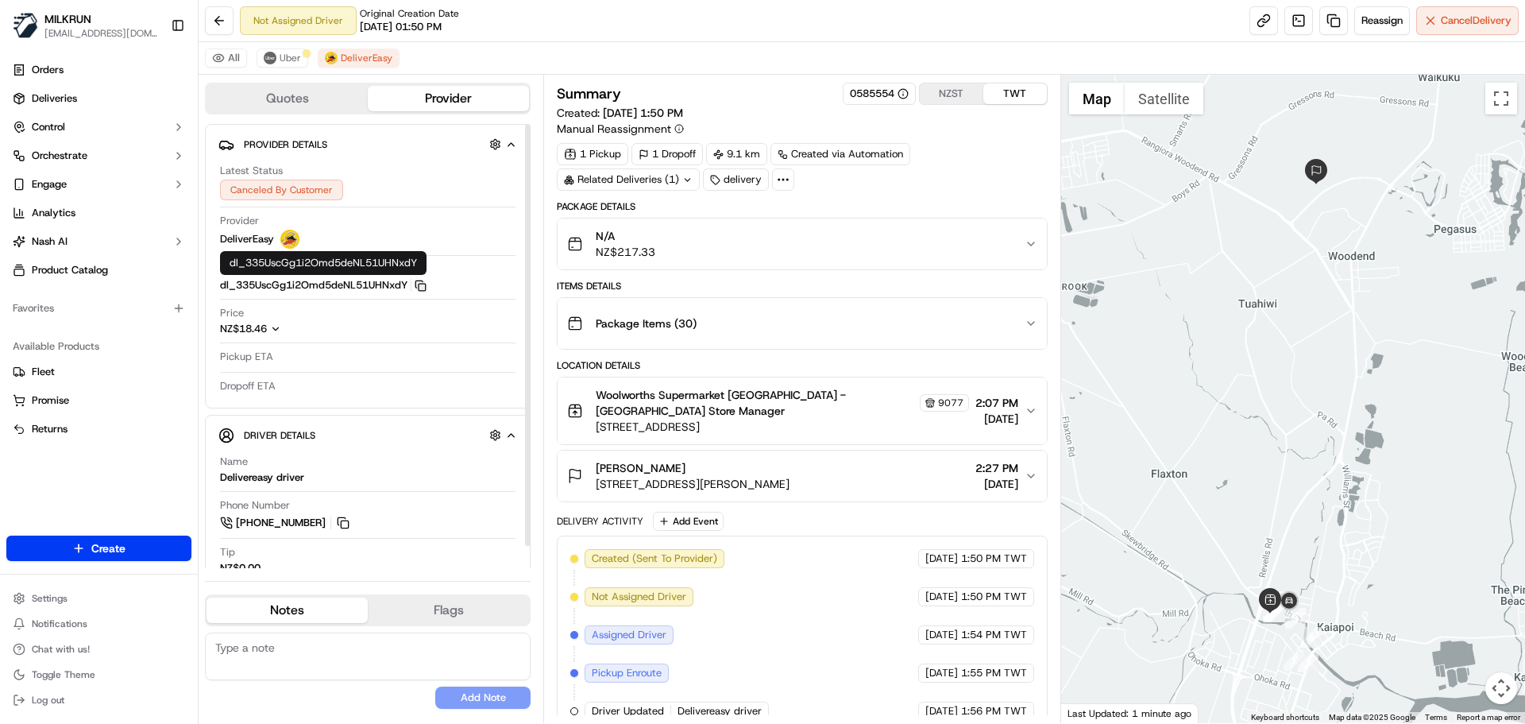
click at [417, 285] on icon "button" at bounding box center [418, 283] width 7 height 7
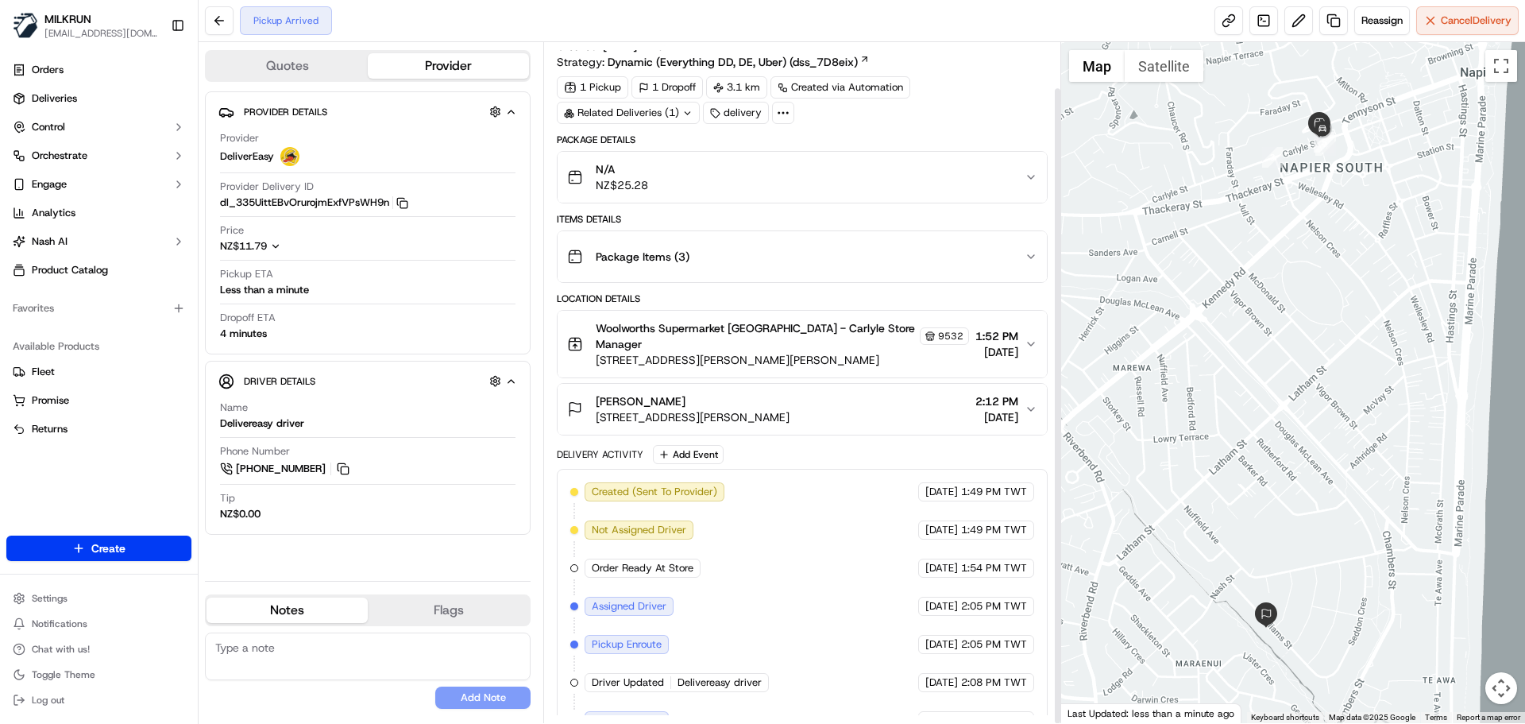
scroll to position [48, 0]
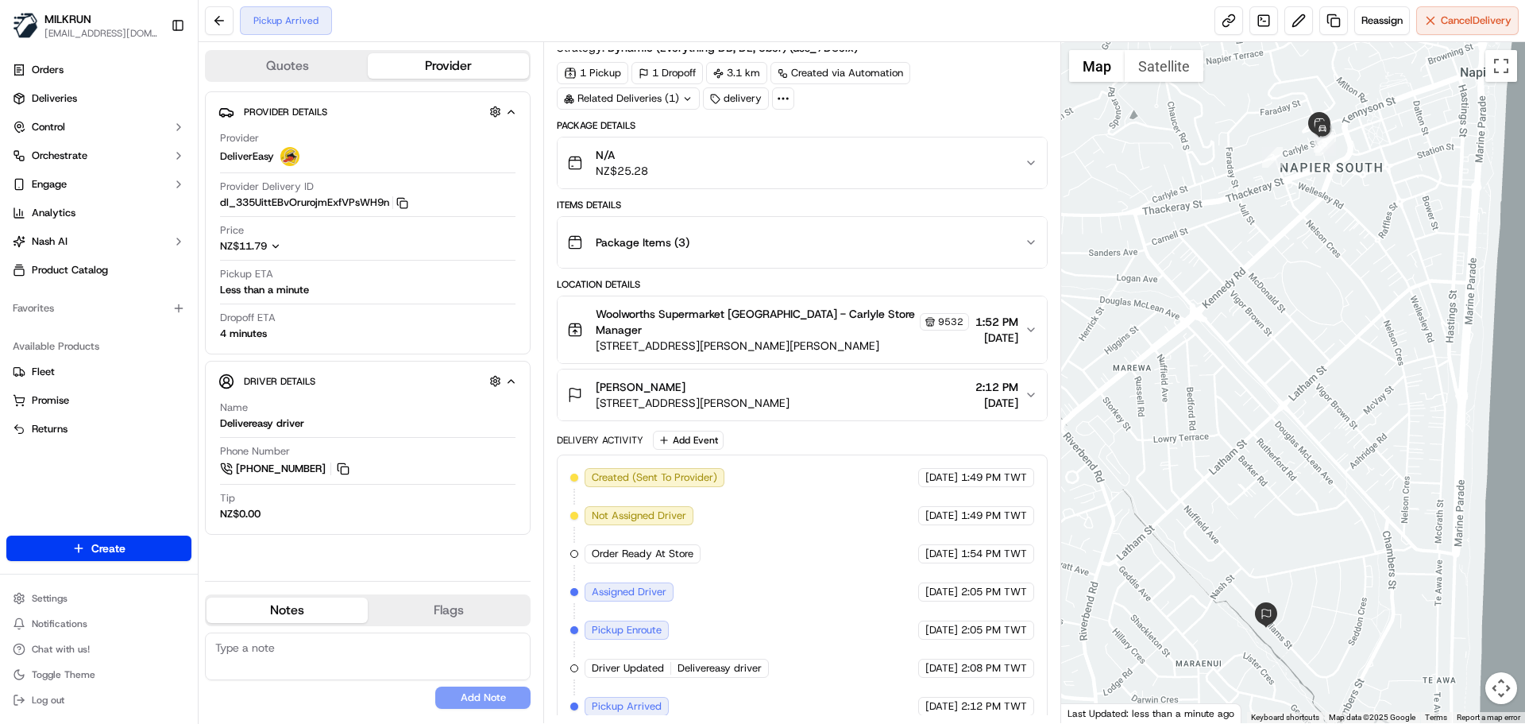
click at [1001, 697] on div "23/09/2025 2:12 PM TWT" at bounding box center [976, 706] width 116 height 19
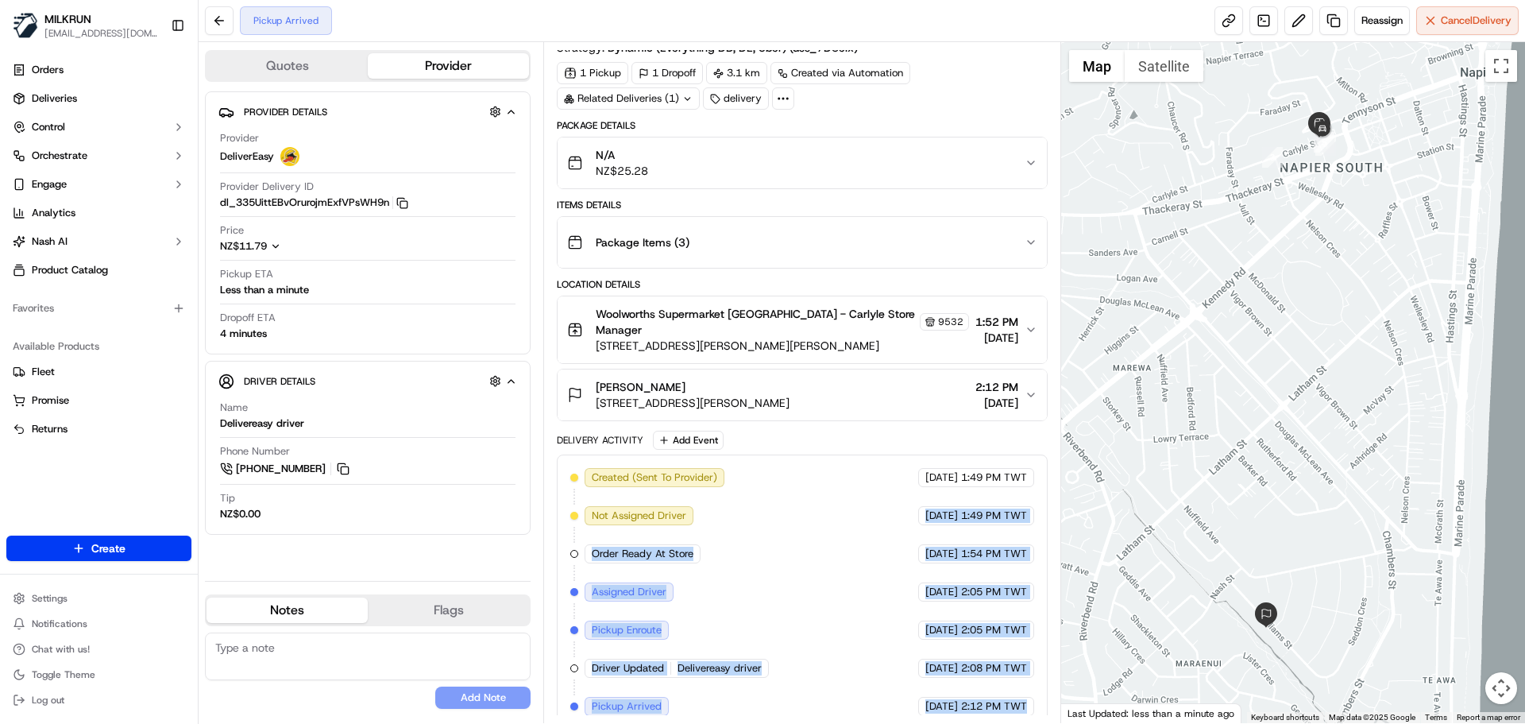
drag, startPoint x: 1001, startPoint y: 682, endPoint x: 809, endPoint y: 442, distance: 306.9
click at [810, 454] on div "Created (Sent To Provider) DeliverEasy 23/09/2025 1:49 PM TWT Not Assigned Driv…" at bounding box center [802, 591] width 490 height 275
click at [975, 701] on div "Created (Sent To Provider) DeliverEasy 23/09/2025 1:49 PM TWT Not Assigned Driv…" at bounding box center [802, 591] width 490 height 275
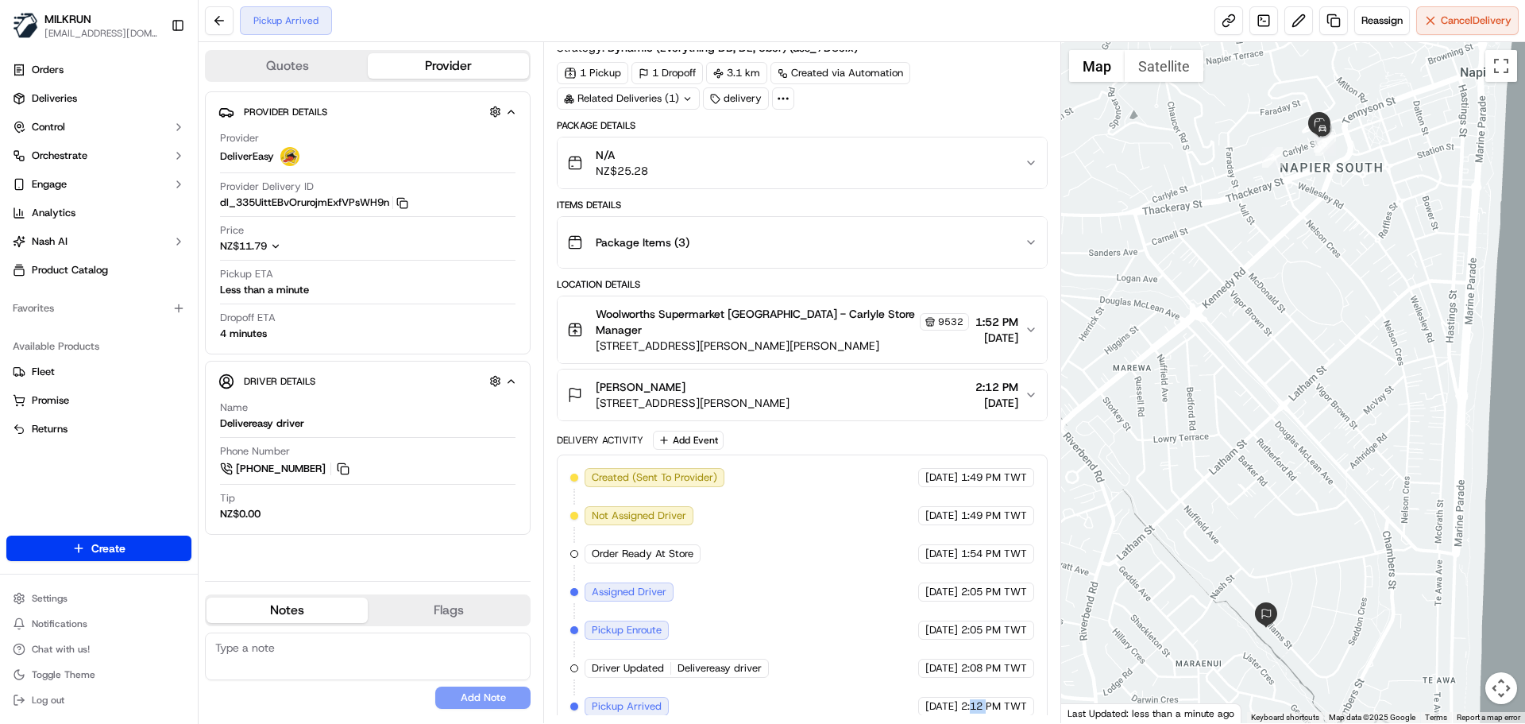
click at [975, 701] on div "Created (Sent To Provider) DeliverEasy 23/09/2025 1:49 PM TWT Not Assigned Driv…" at bounding box center [802, 591] width 490 height 275
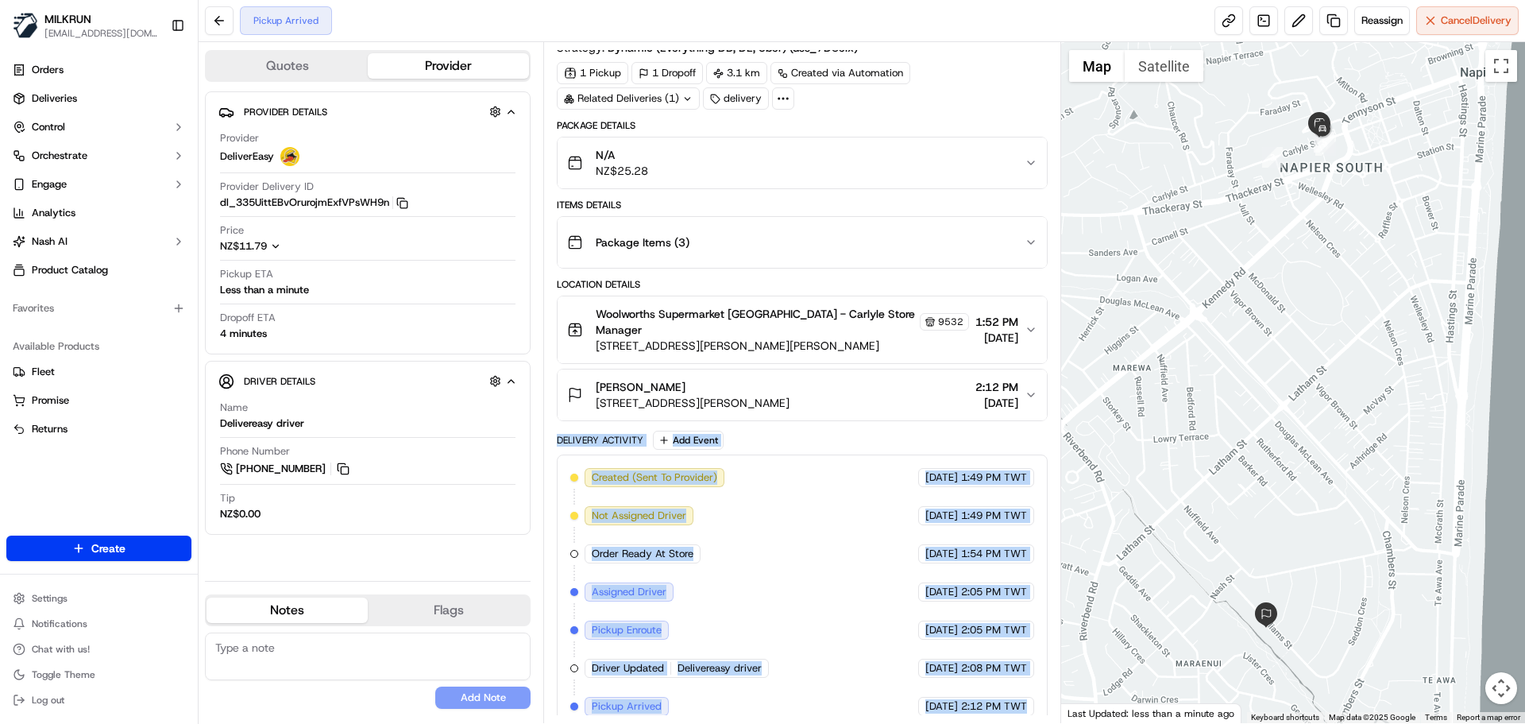
drag, startPoint x: 975, startPoint y: 701, endPoint x: 595, endPoint y: 423, distance: 471.1
click at [592, 411] on div "Package Details N/A NZ$25.28 Items Details Package Items ( 3 ) Location Details…" at bounding box center [802, 424] width 490 height 610
click at [593, 434] on div "Delivery Activity" at bounding box center [600, 440] width 87 height 13
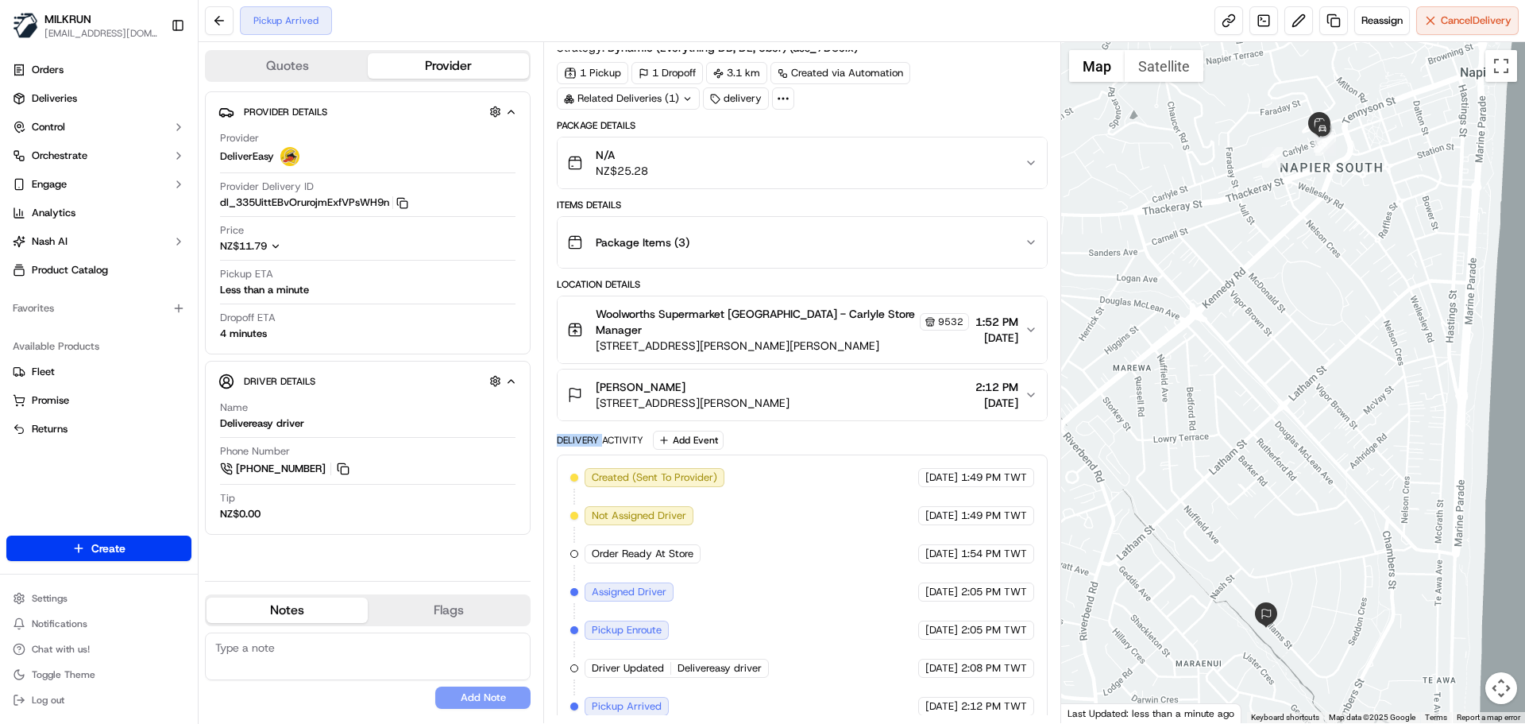
click at [593, 434] on div "Delivery Activity" at bounding box center [600, 440] width 87 height 13
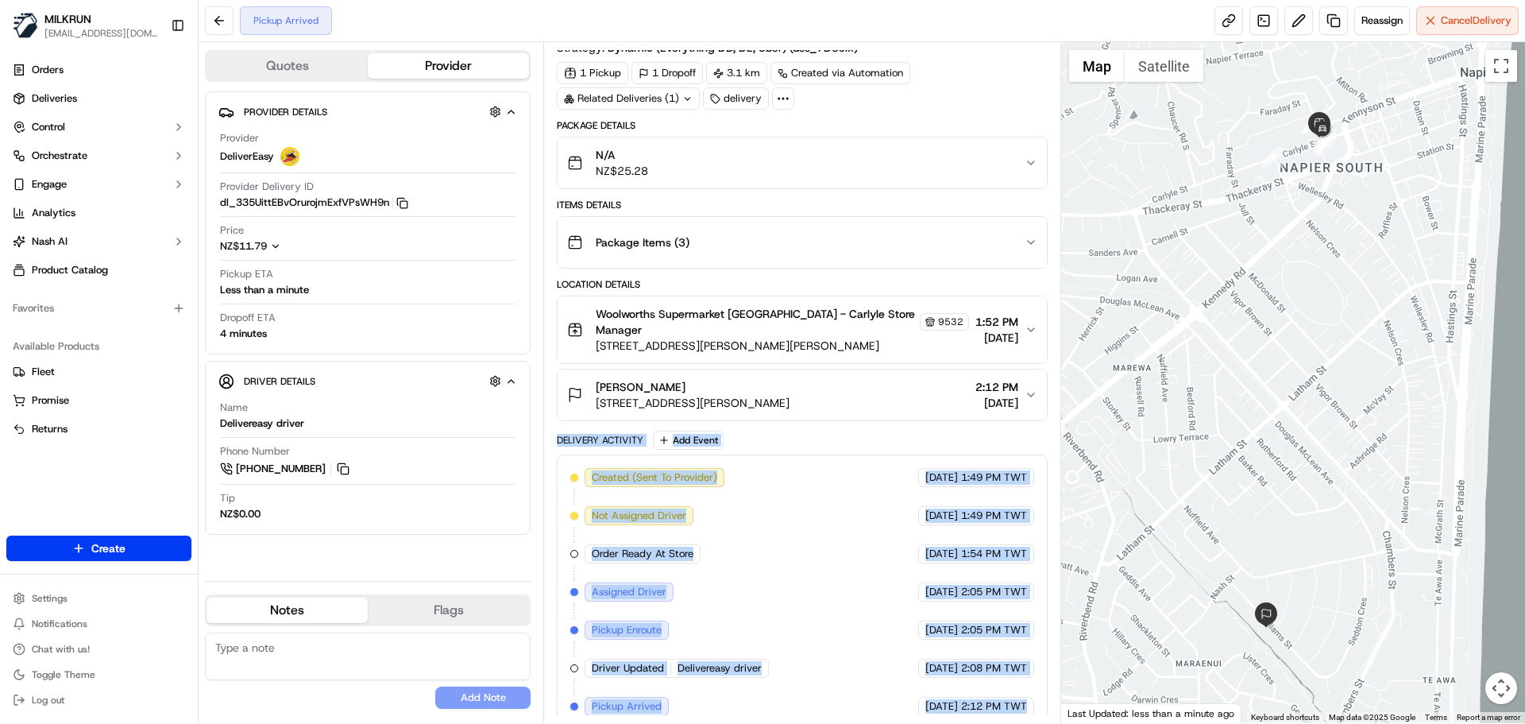
drag, startPoint x: 593, startPoint y: 429, endPoint x: 1003, endPoint y: 709, distance: 496.6
click at [998, 709] on div "Delivery Activity Add Event Created (Sent To Provider) DeliverEasy 23/09/2025 1…" at bounding box center [802, 580] width 490 height 299
click at [1003, 709] on div "Created (Sent To Provider) DeliverEasy 23/09/2025 1:49 PM TWT Not Assigned Driv…" at bounding box center [802, 591] width 490 height 275
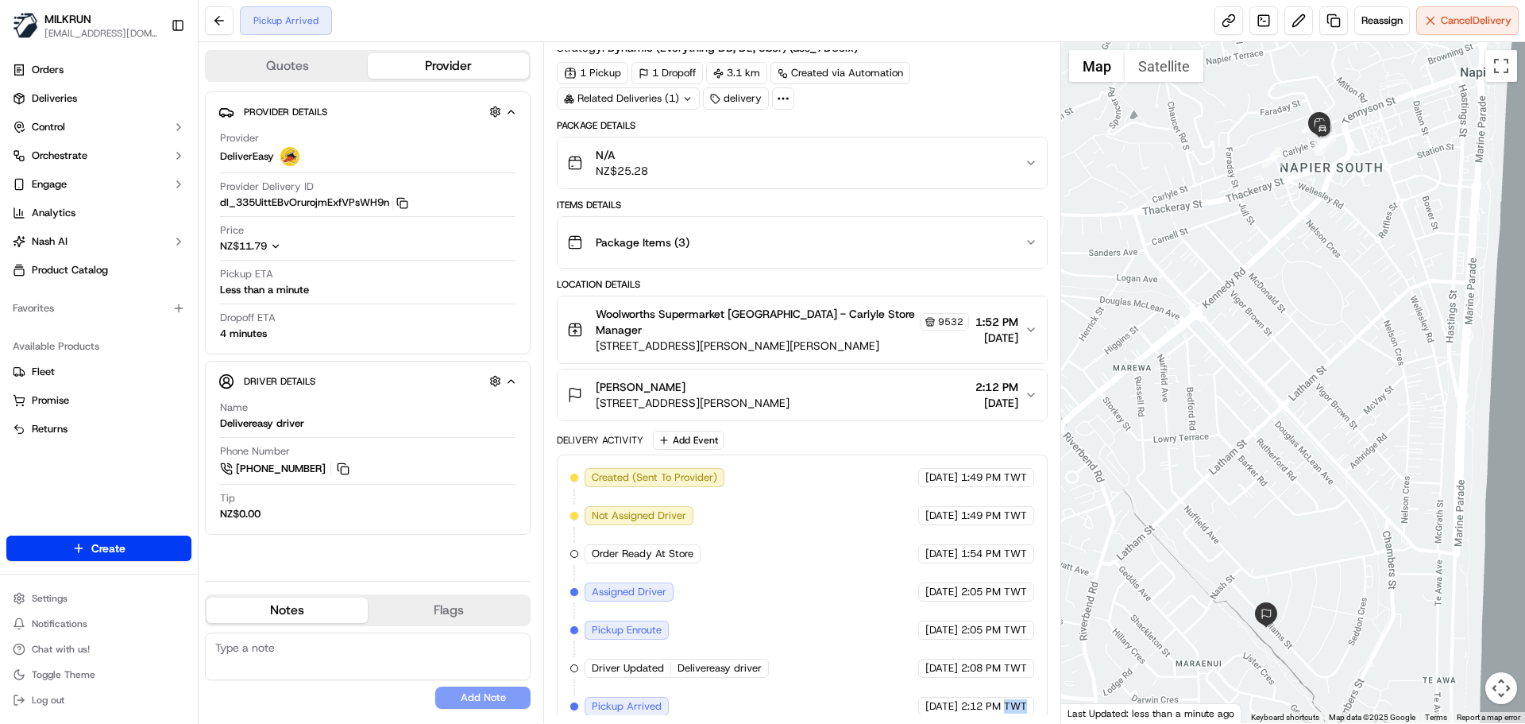
click at [1003, 709] on div "Created (Sent To Provider) DeliverEasy 23/09/2025 1:49 PM TWT Not Assigned Driv…" at bounding box center [802, 591] width 490 height 275
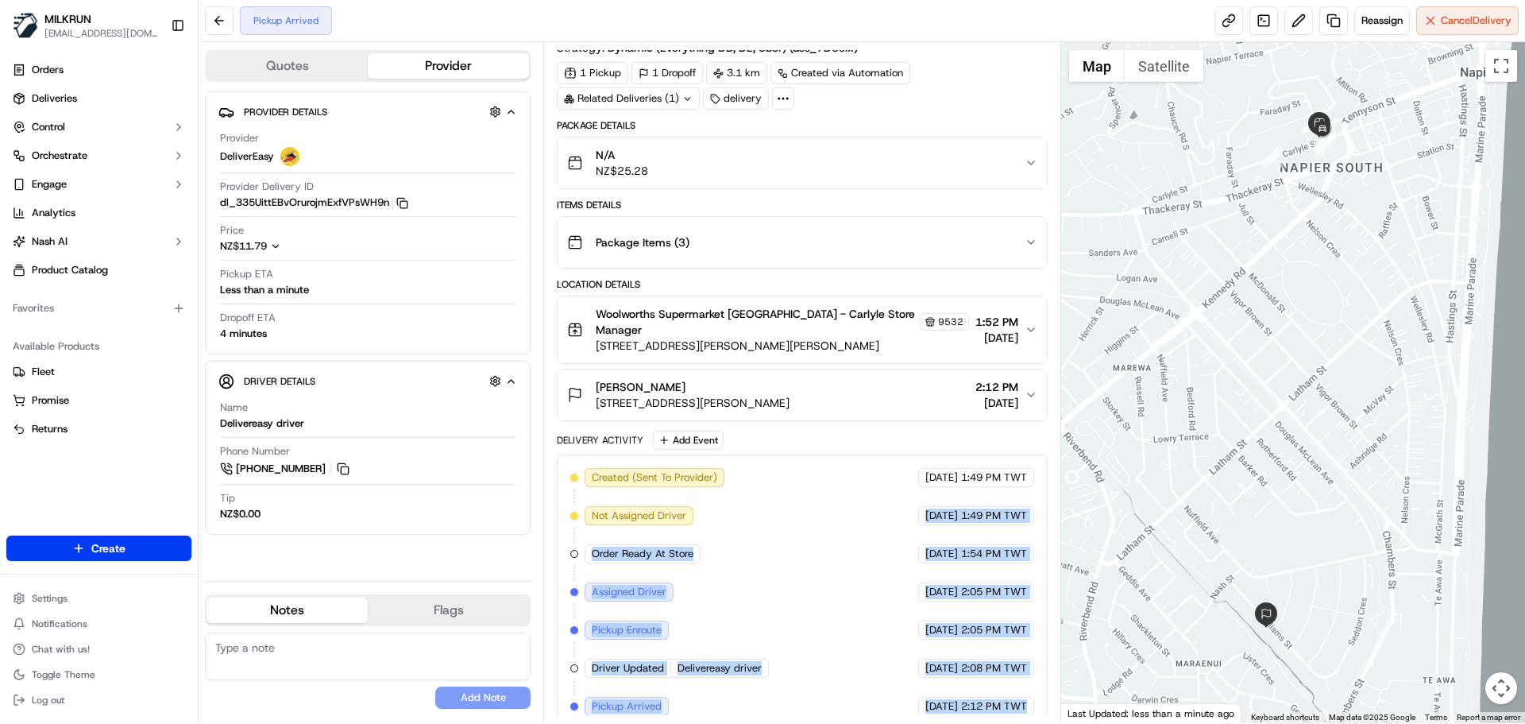
drag, startPoint x: 1003, startPoint y: 709, endPoint x: 905, endPoint y: 472, distance: 257.1
click at [905, 473] on div "Created (Sent To Provider) DeliverEasy 23/09/2025 1:49 PM TWT Not Assigned Driv…" at bounding box center [802, 591] width 490 height 275
click at [948, 630] on div "Created (Sent To Provider) DeliverEasy 23/09/2025 1:49 PM TWT Not Assigned Driv…" at bounding box center [801, 592] width 463 height 248
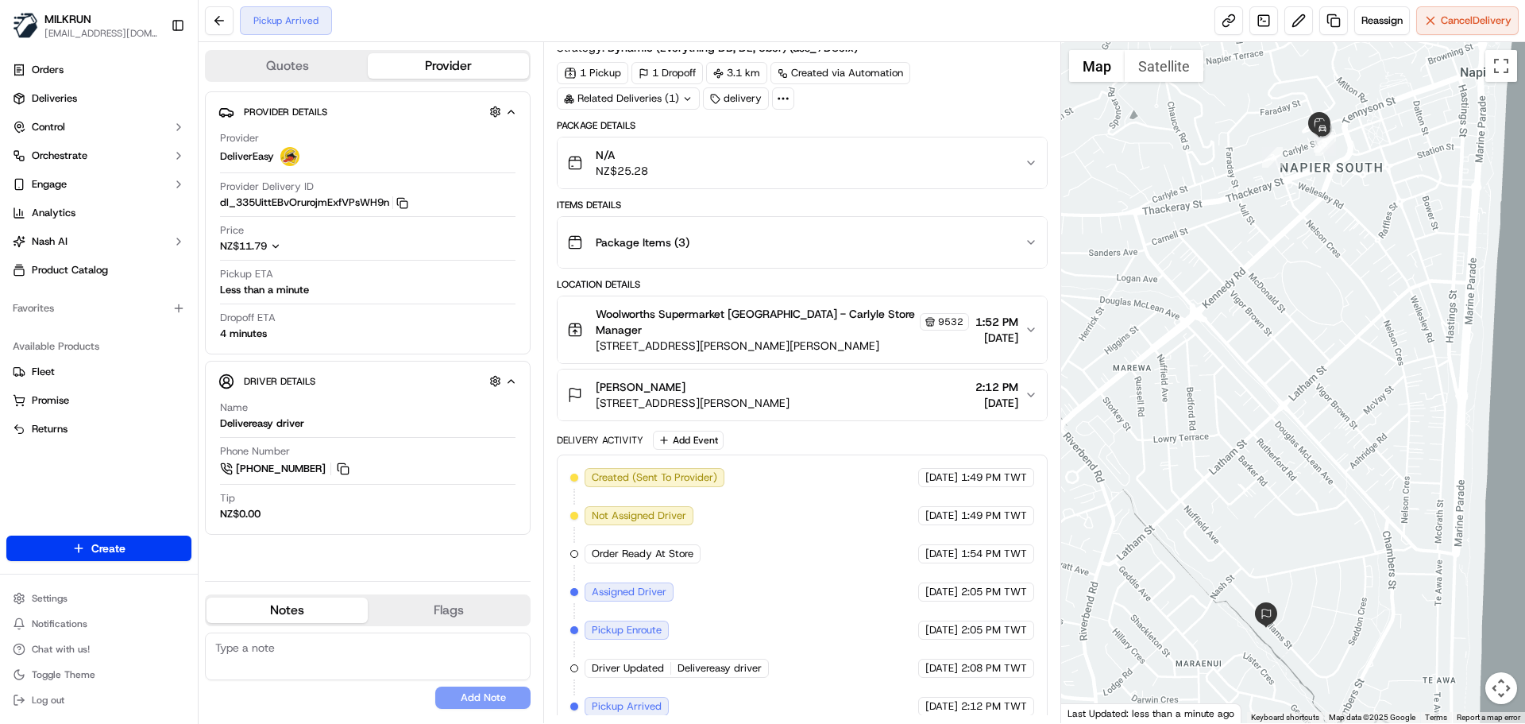
click at [948, 630] on div "Created (Sent To Provider) DeliverEasy 23/09/2025 1:49 PM TWT Not Assigned Driv…" at bounding box center [801, 592] width 463 height 248
drag, startPoint x: 948, startPoint y: 630, endPoint x: 1032, endPoint y: 697, distance: 107.9
click at [1026, 695] on div "Created (Sent To Provider) DeliverEasy 23/09/2025 1:49 PM TWT Not Assigned Driv…" at bounding box center [801, 592] width 463 height 248
click at [1040, 706] on div "Created (Sent To Provider) DeliverEasy 23/09/2025 1:49 PM TWT Not Assigned Driv…" at bounding box center [802, 591] width 490 height 275
click at [1009, 699] on span "2:12 PM TWT" at bounding box center [994, 706] width 66 height 14
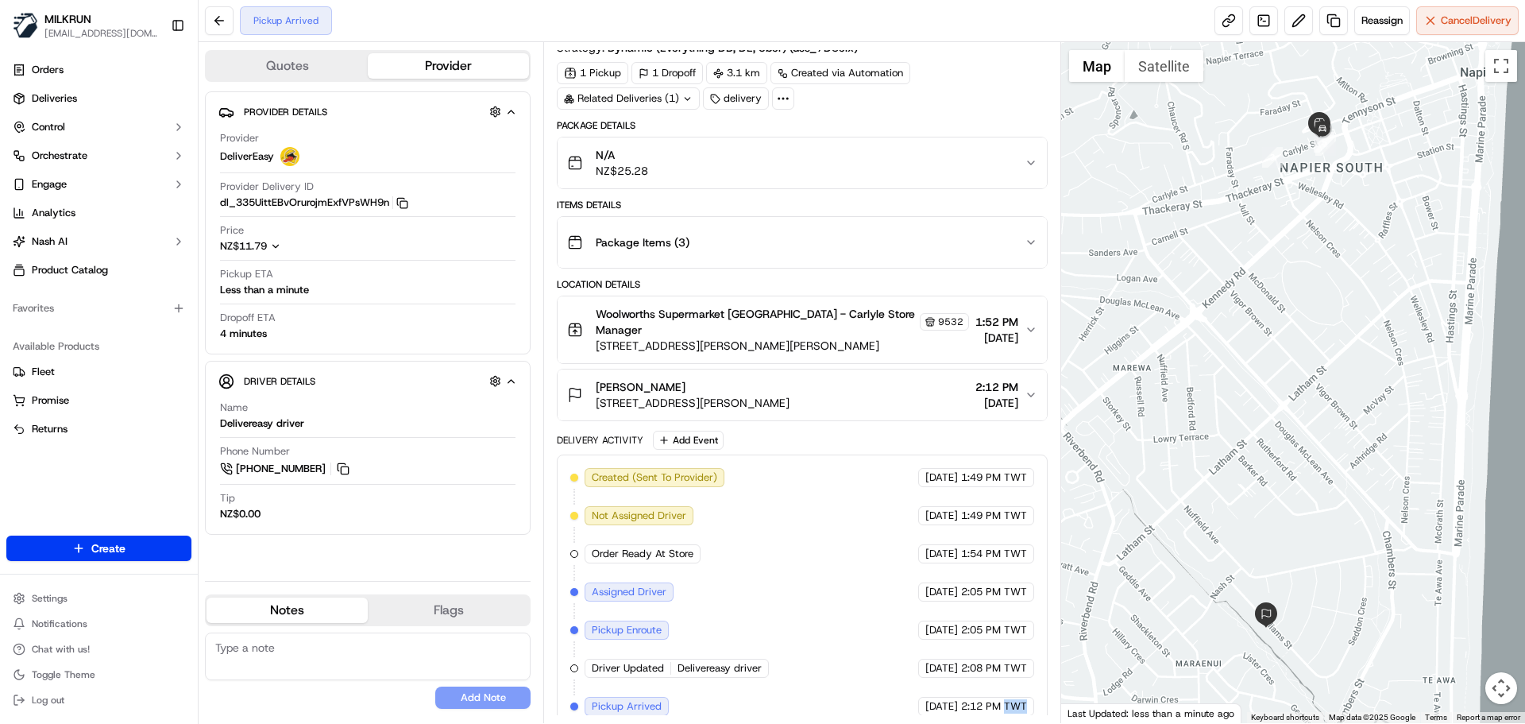
click at [1009, 699] on span "2:12 PM TWT" at bounding box center [994, 706] width 66 height 14
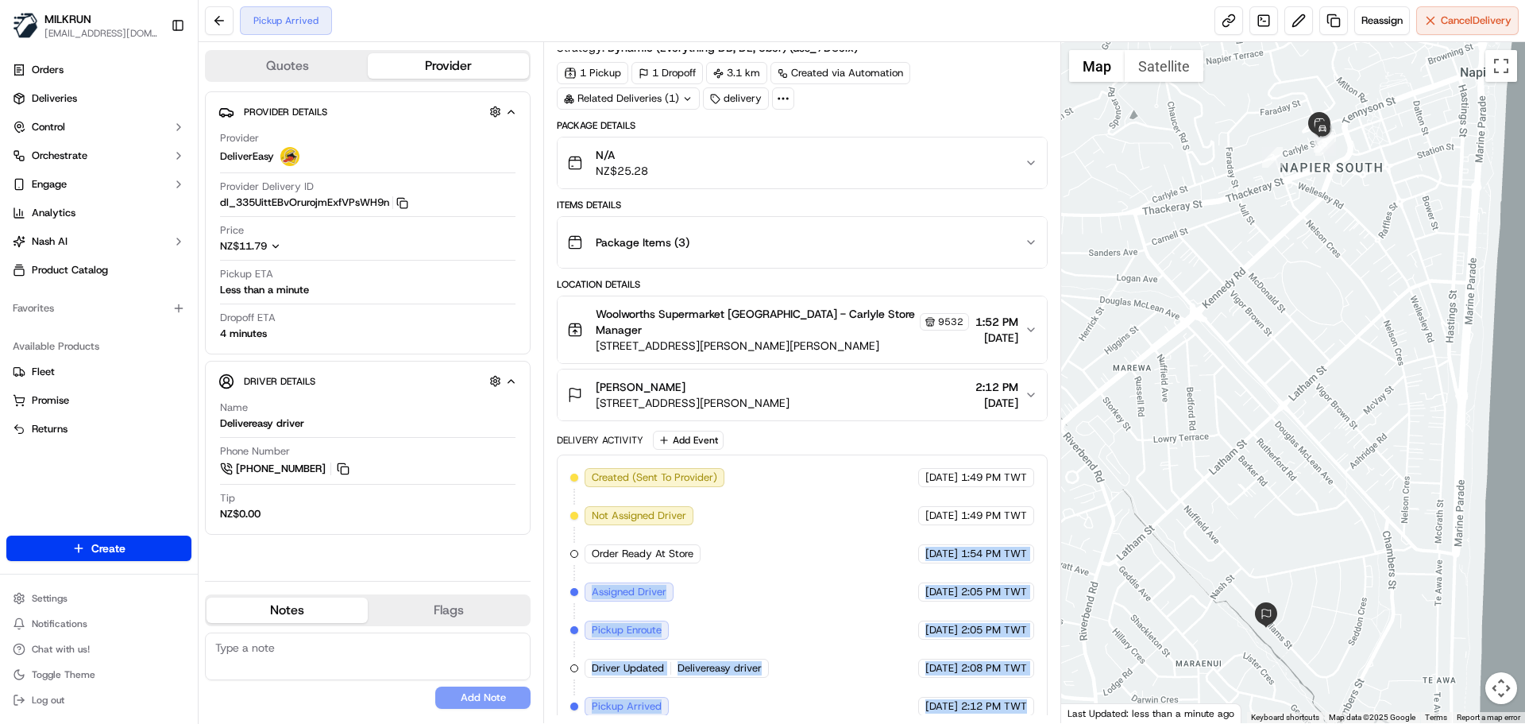
drag, startPoint x: 1009, startPoint y: 698, endPoint x: 933, endPoint y: 535, distance: 179.5
click at [932, 532] on div "Created (Sent To Provider) DeliverEasy 23/09/2025 1:49 PM TWT Not Assigned Driv…" at bounding box center [801, 592] width 463 height 248
click at [986, 661] on span "2:08 PM TWT" at bounding box center [994, 668] width 66 height 14
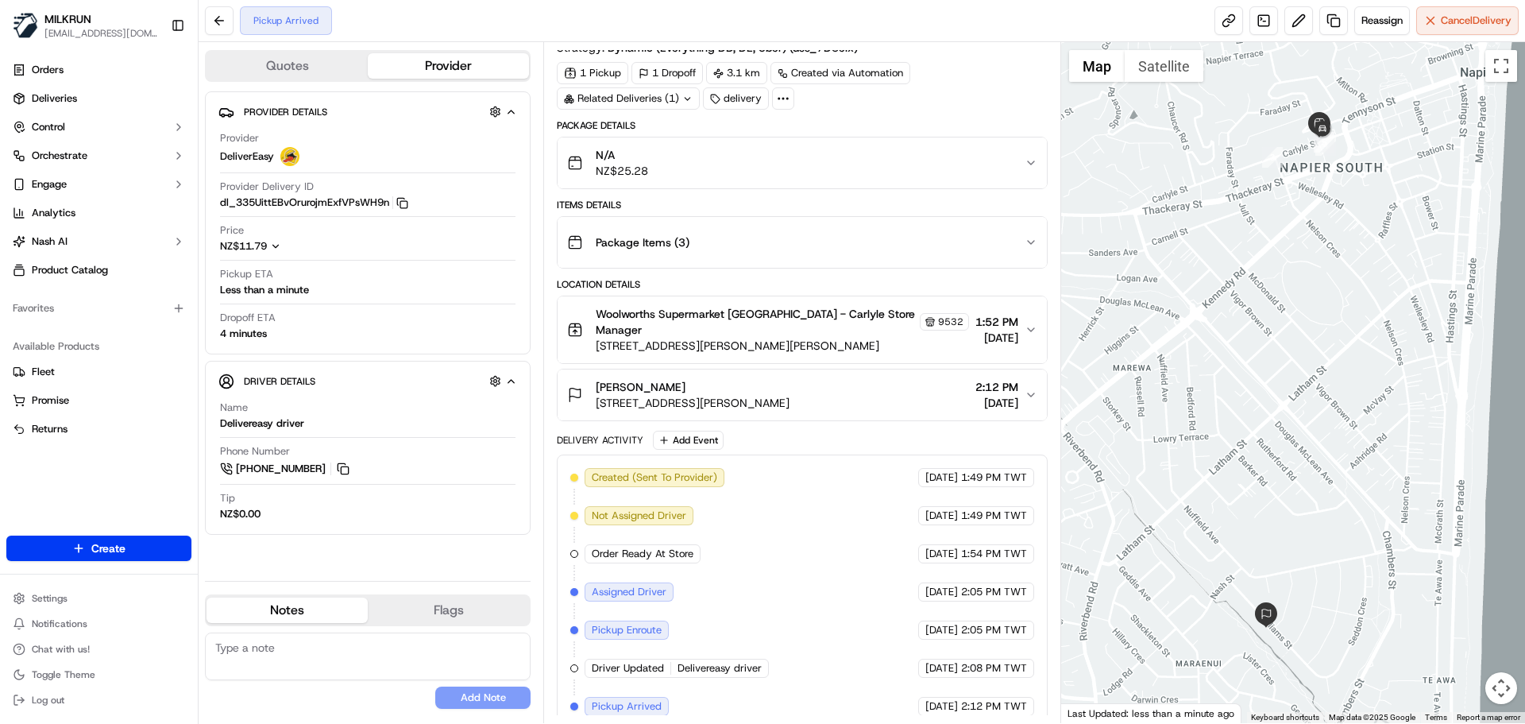
click at [990, 519] on div "Created (Sent To Provider) DeliverEasy 23/09/2025 1:49 PM TWT Not Assigned Driv…" at bounding box center [801, 592] width 463 height 248
click at [1392, 19] on span "Reassign" at bounding box center [1382, 21] width 41 height 14
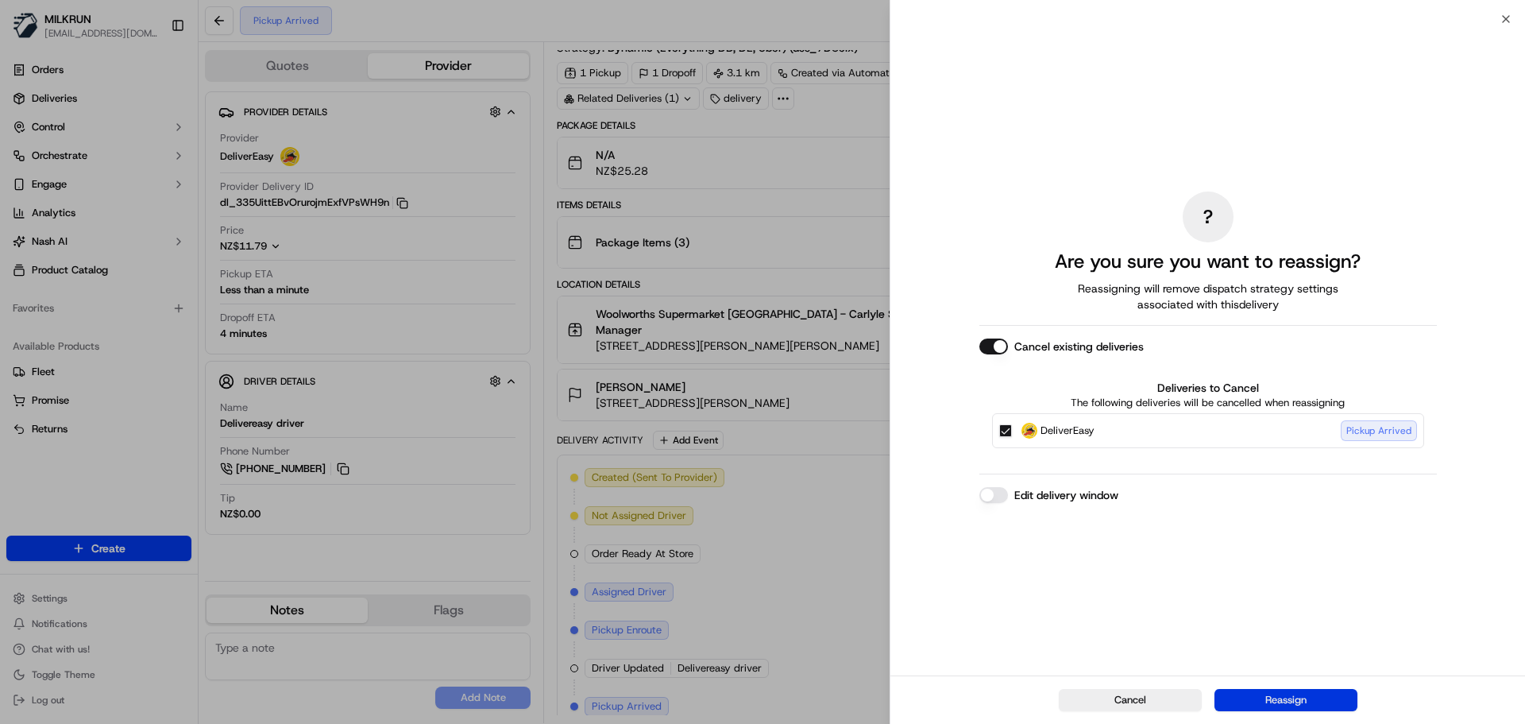
click at [1296, 703] on button "Reassign" at bounding box center [1286, 700] width 143 height 22
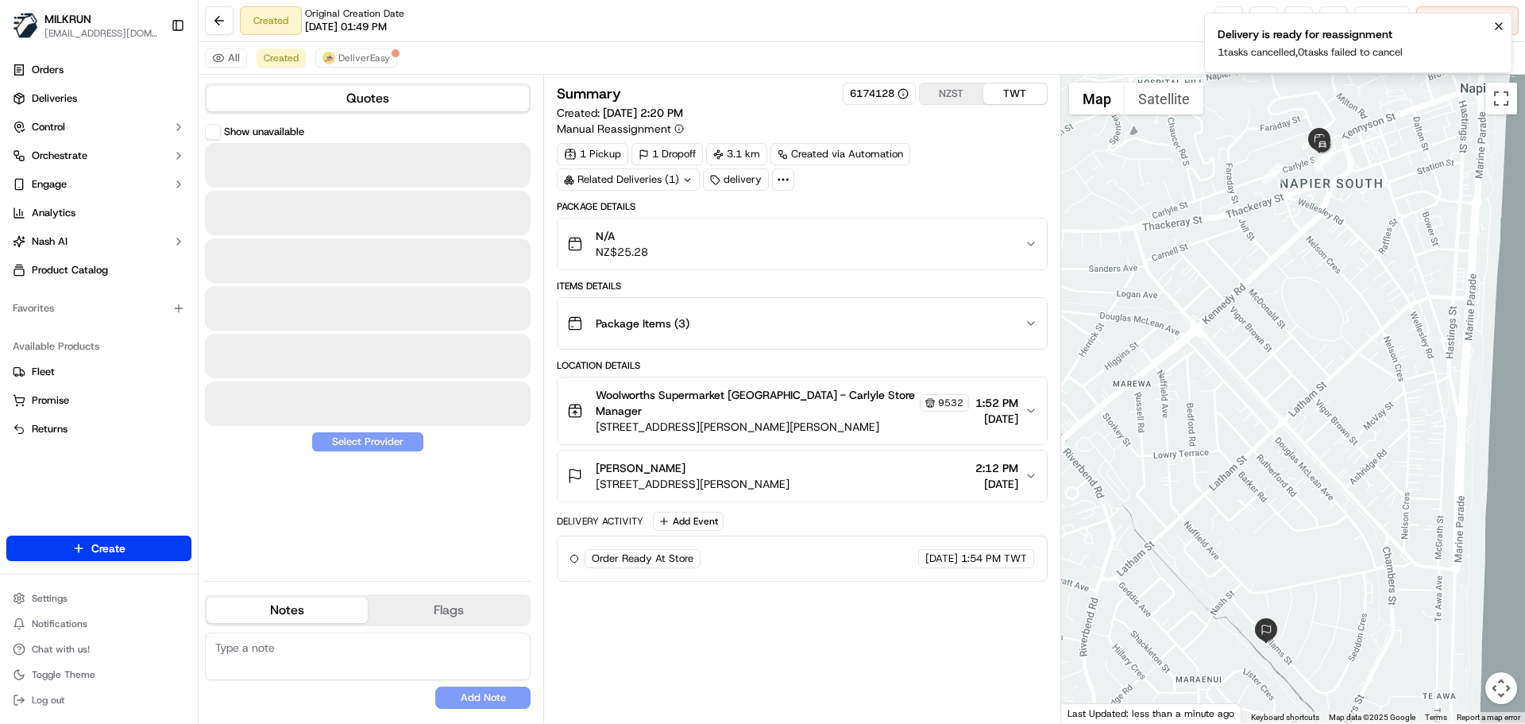
scroll to position [0, 0]
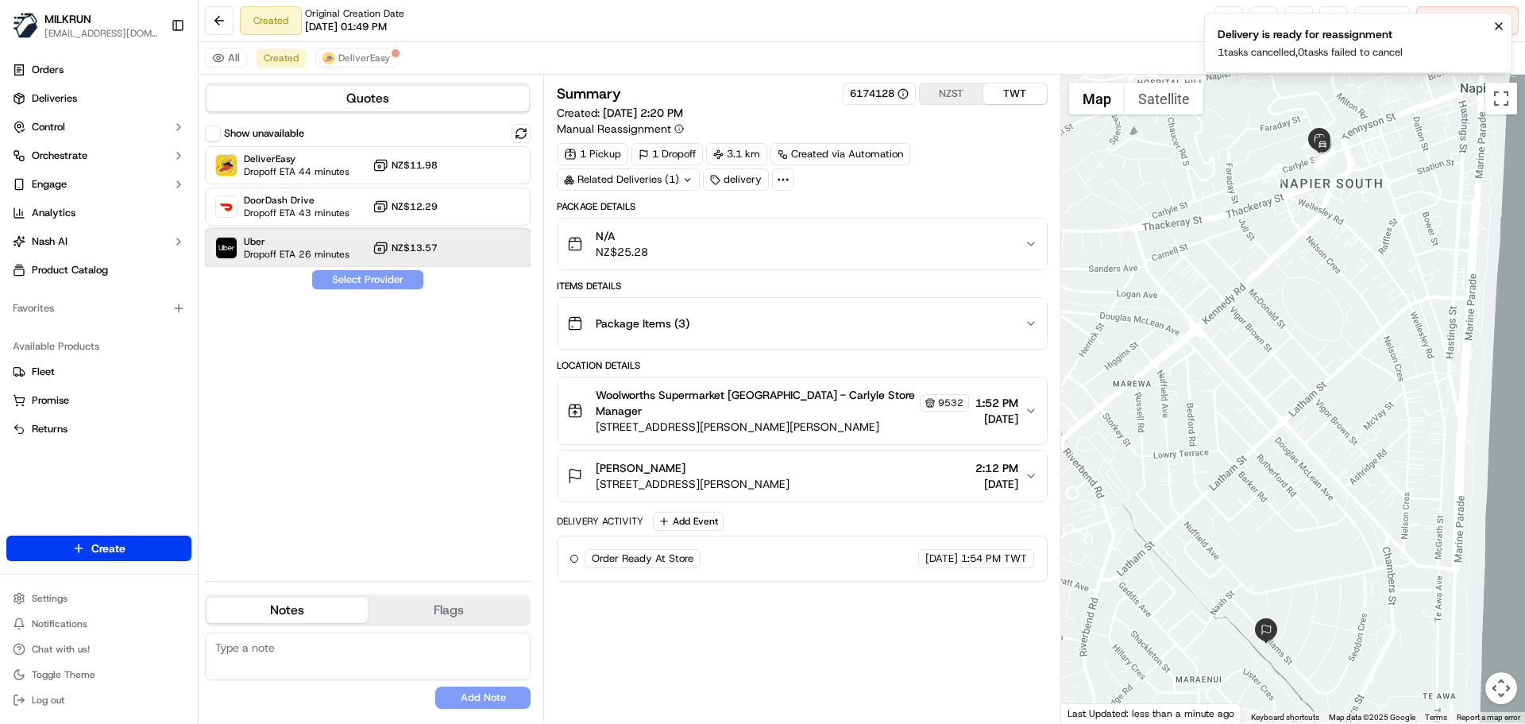
drag, startPoint x: 315, startPoint y: 242, endPoint x: 381, endPoint y: 277, distance: 74.6
click at [315, 240] on span "Uber" at bounding box center [297, 241] width 106 height 13
click at [386, 284] on button "Assign Provider" at bounding box center [367, 279] width 113 height 19
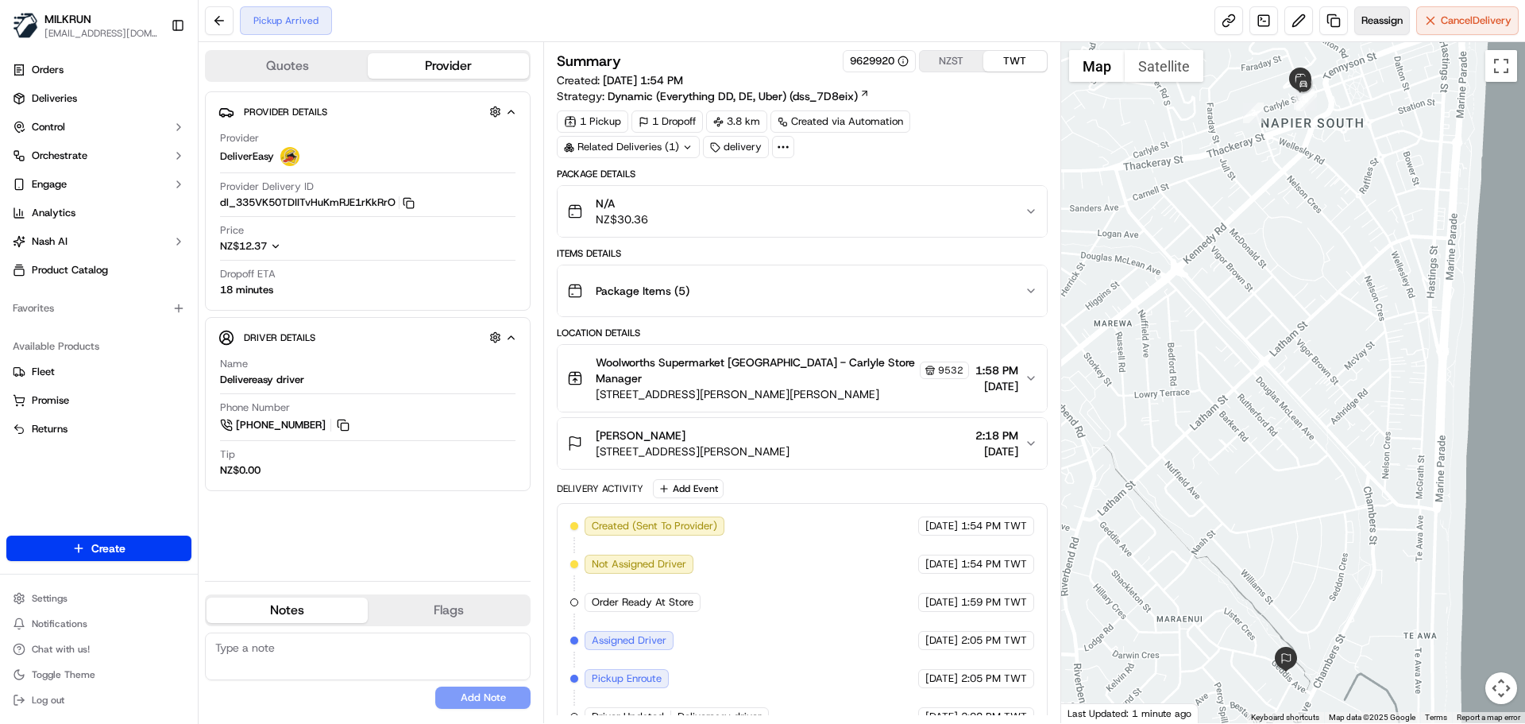
click at [1368, 19] on span "Reassign" at bounding box center [1382, 21] width 41 height 14
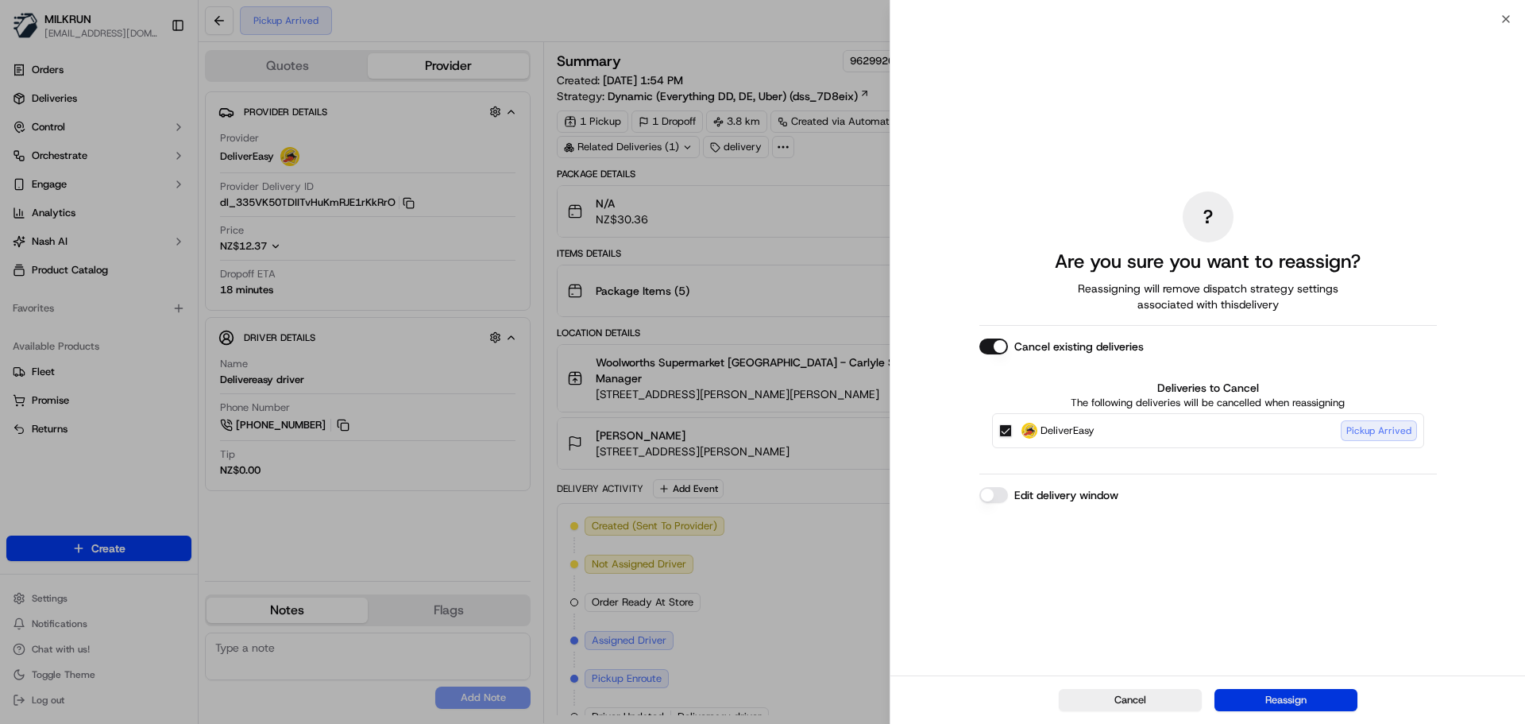
click at [1311, 701] on button "Reassign" at bounding box center [1286, 700] width 143 height 22
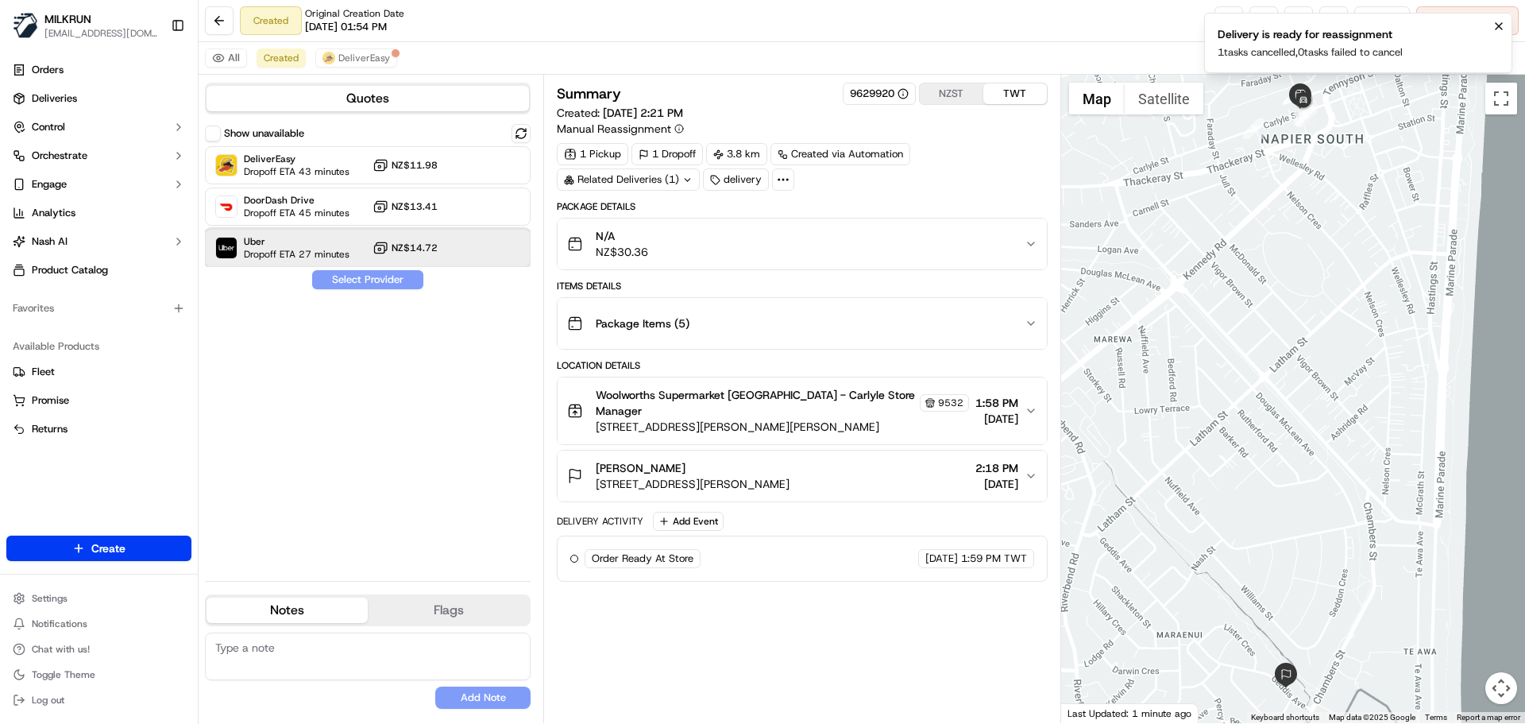
click at [342, 244] on span "Uber" at bounding box center [297, 241] width 106 height 13
click at [353, 270] on button "Assign Provider" at bounding box center [367, 279] width 113 height 19
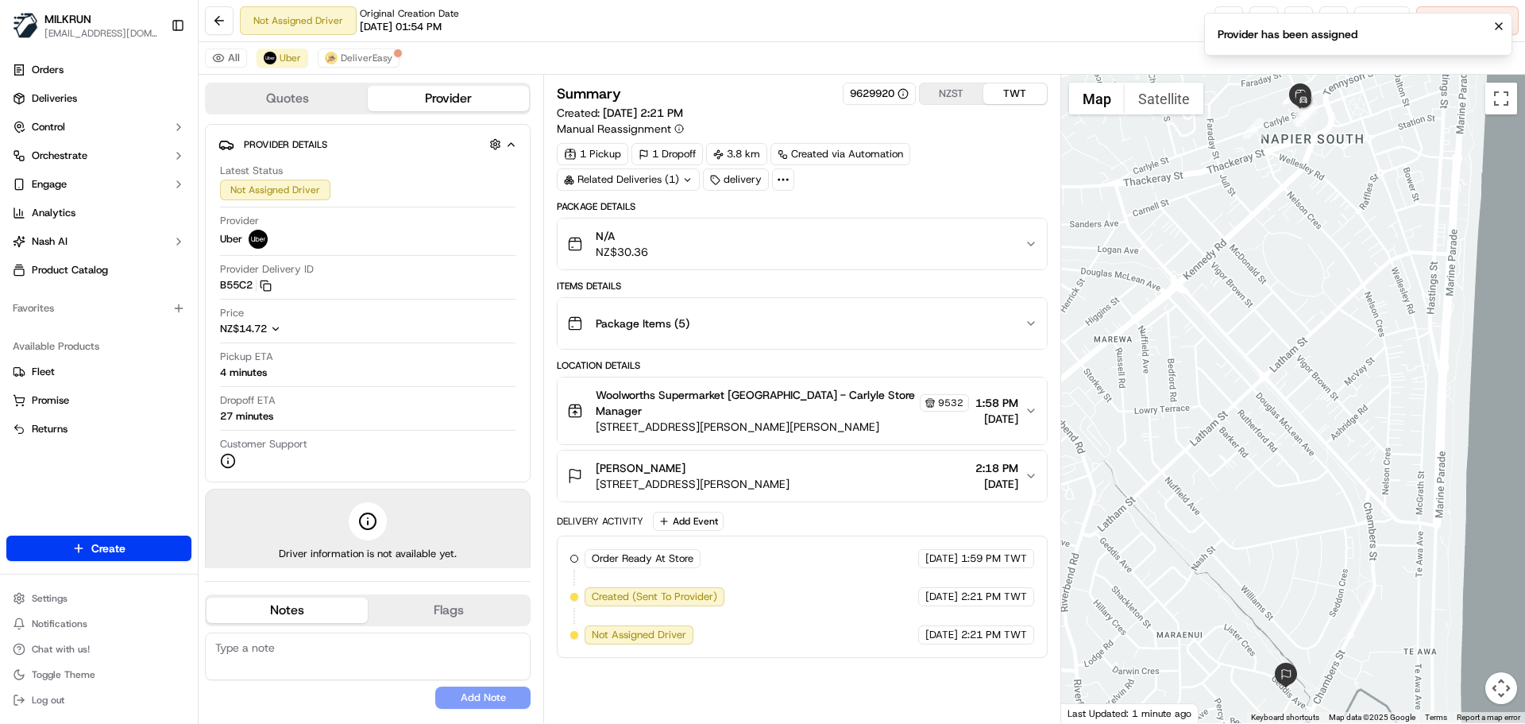
click at [971, 628] on span "2:21 PM TWT" at bounding box center [994, 635] width 66 height 14
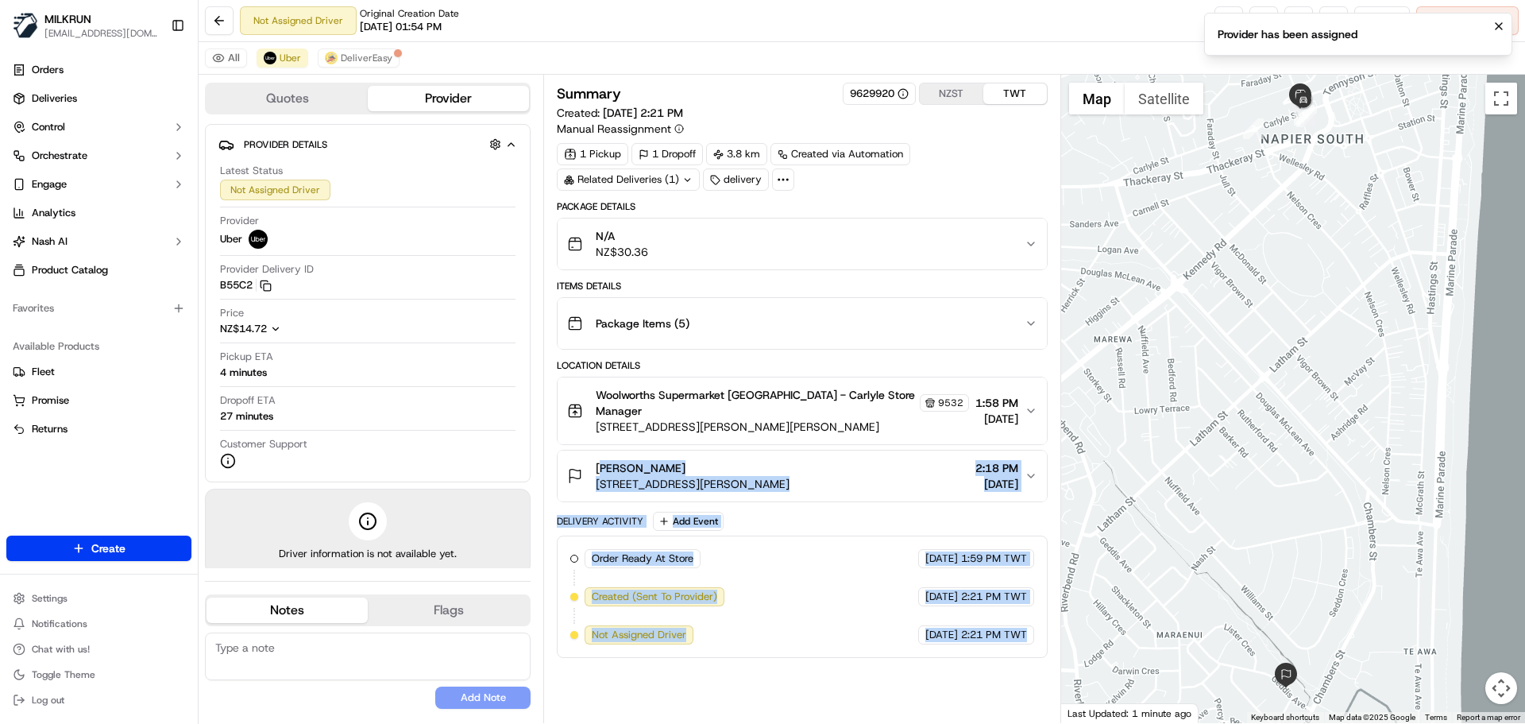
drag, startPoint x: 971, startPoint y: 626, endPoint x: 890, endPoint y: 332, distance: 305.1
click at [890, 332] on div "Package Details N/A NZ$30.36 Items Details Package Items ( 5 ) Location Details…" at bounding box center [802, 429] width 490 height 458
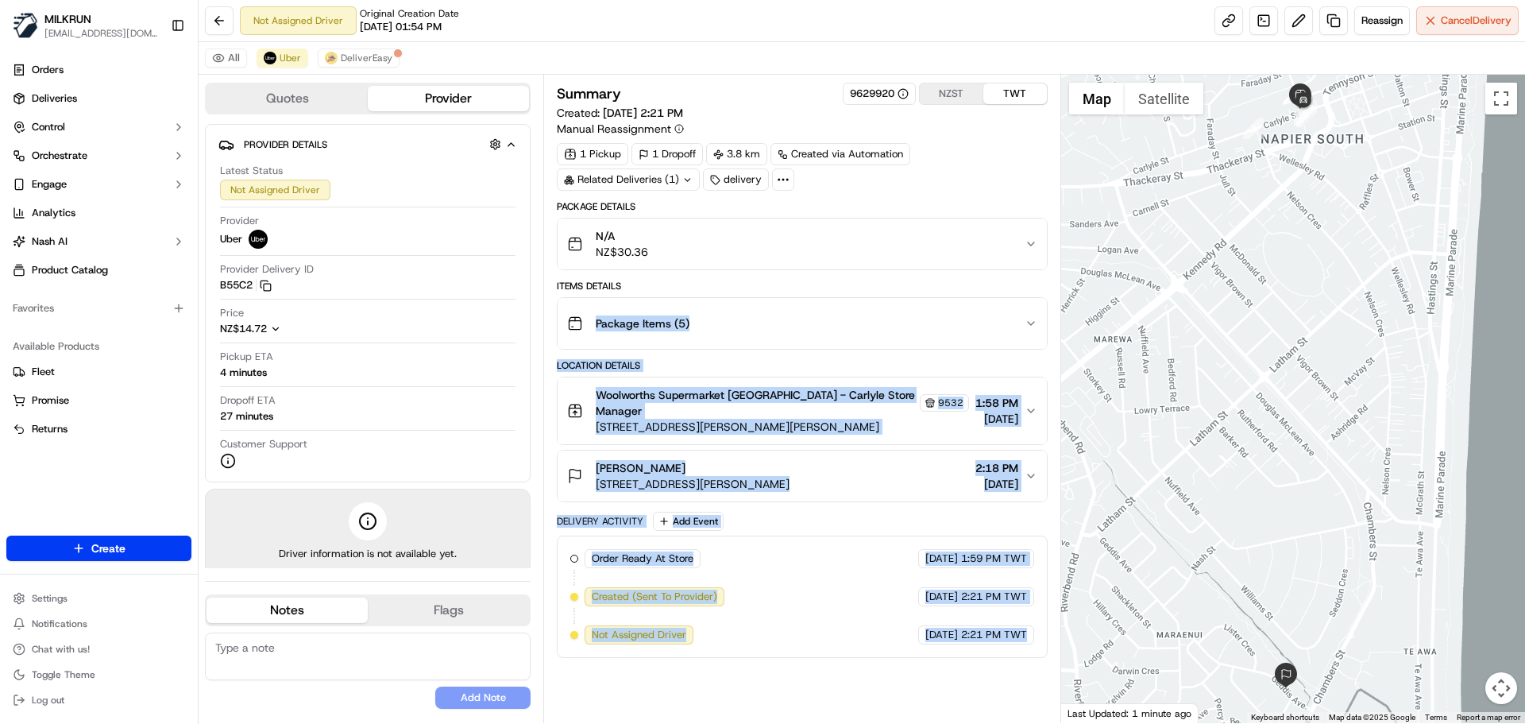
click at [973, 675] on div "Summary 9629920 NZST TWT Created: [DATE] 2:21 PM Manual Reassignment 1 Pickup 1…" at bounding box center [802, 399] width 490 height 632
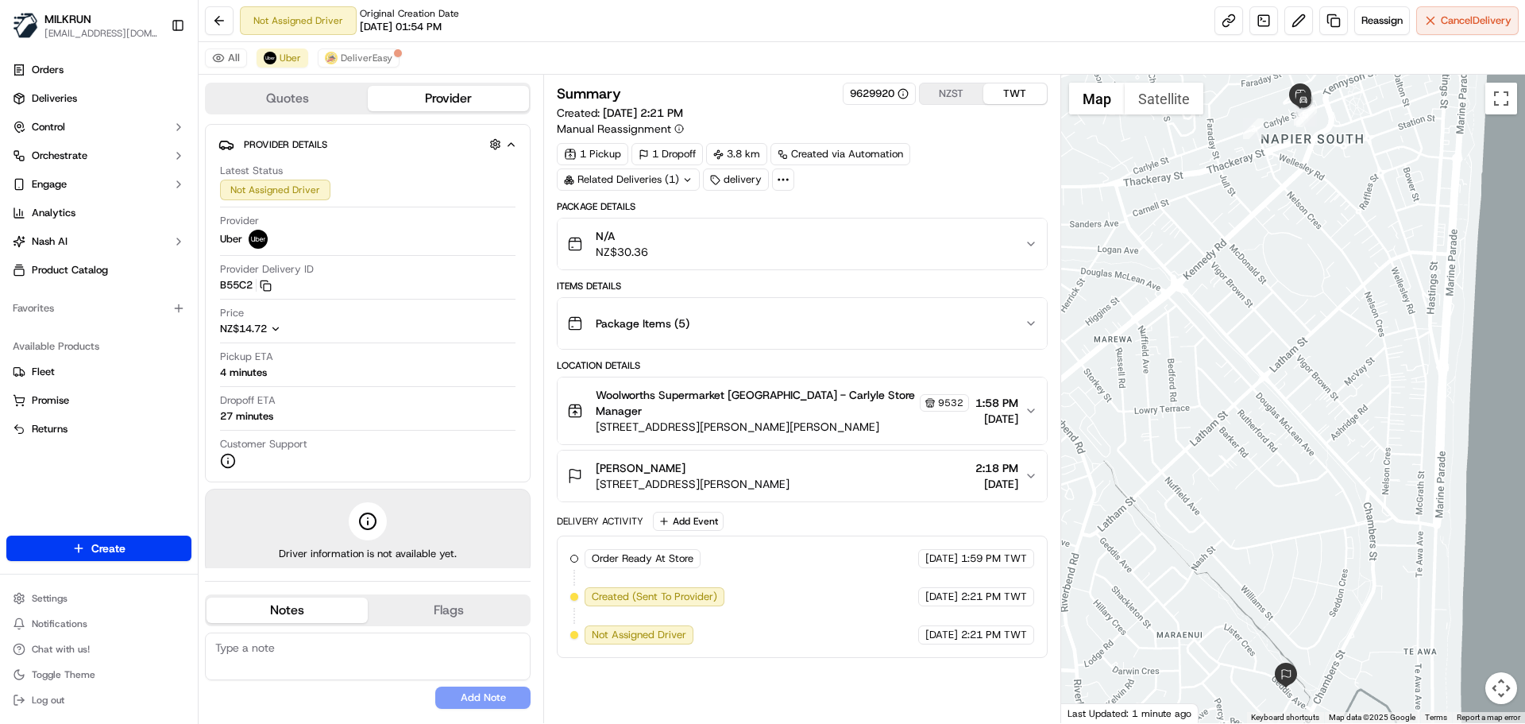
click at [973, 675] on div "Summary 9629920 NZST TWT Created: [DATE] 2:21 PM Manual Reassignment 1 Pickup 1…" at bounding box center [802, 399] width 490 height 632
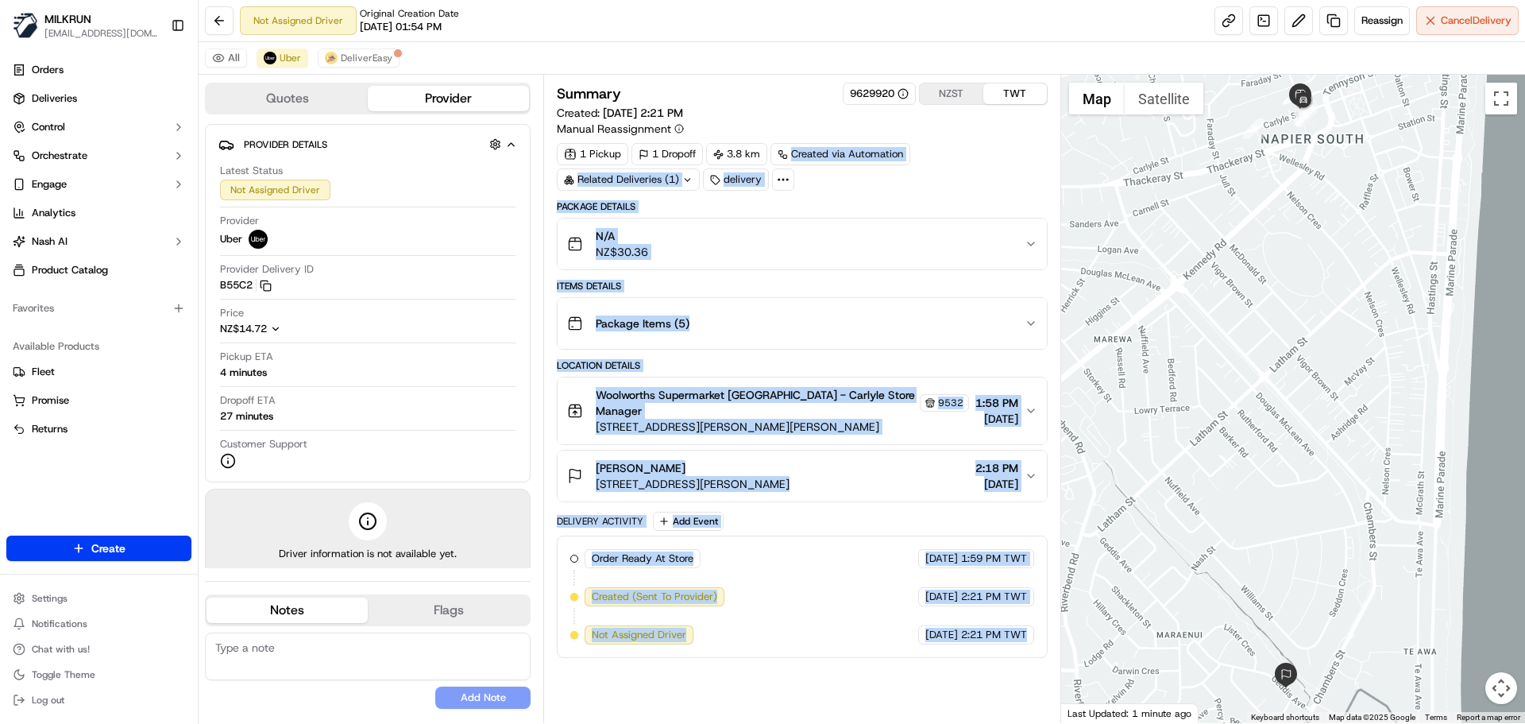
drag, startPoint x: 973, startPoint y: 675, endPoint x: 937, endPoint y: 169, distance: 507.3
click at [936, 169] on div "Summary 9629920 NZST TWT Created: [DATE] 2:21 PM Manual Reassignment 1 Pickup 1…" at bounding box center [802, 399] width 490 height 632
click at [998, 670] on div "Summary 9629920 NZST TWT Created: [DATE] 2:21 PM Manual Reassignment 1 Pickup 1…" at bounding box center [802, 399] width 490 height 632
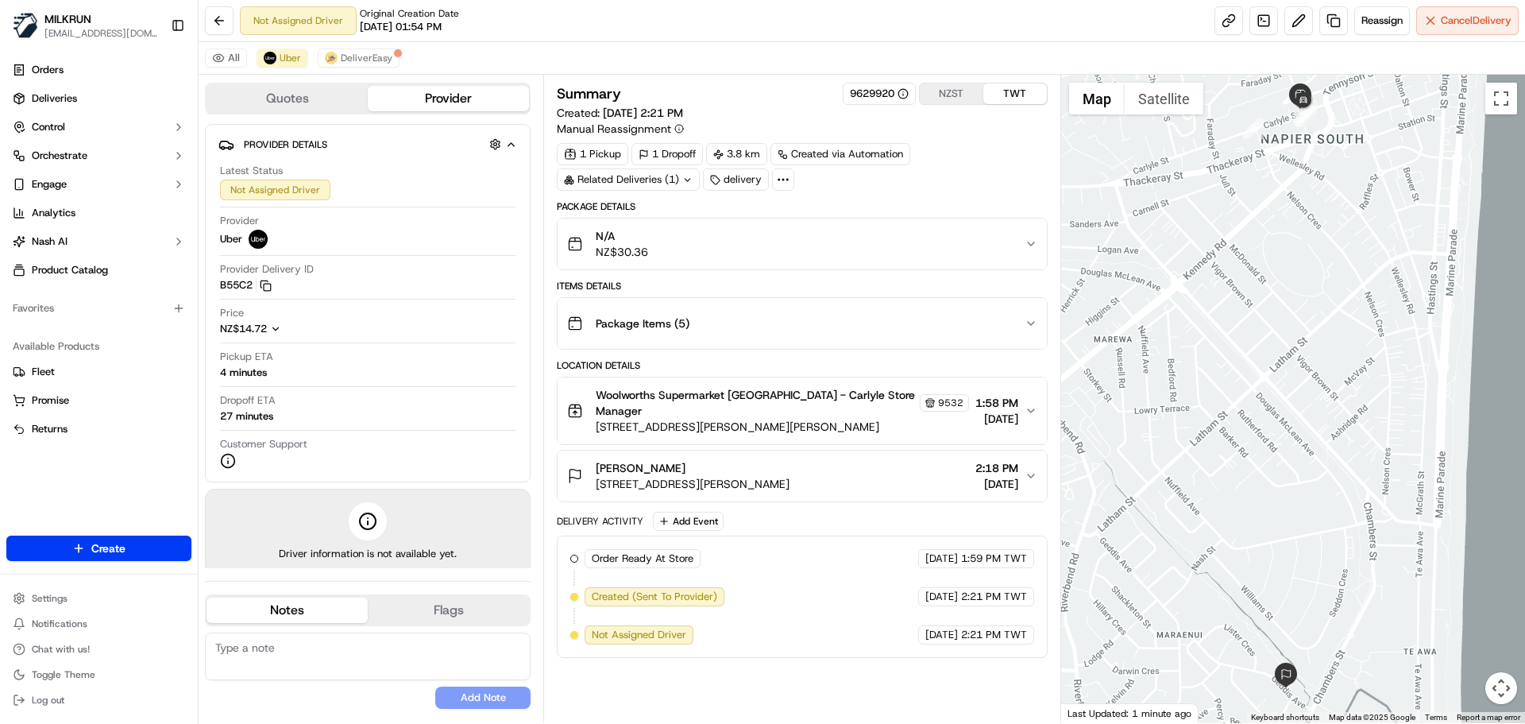
click at [998, 670] on div "Summary 9629920 NZST TWT Created: [DATE] 2:21 PM Manual Reassignment 1 Pickup 1…" at bounding box center [802, 399] width 490 height 632
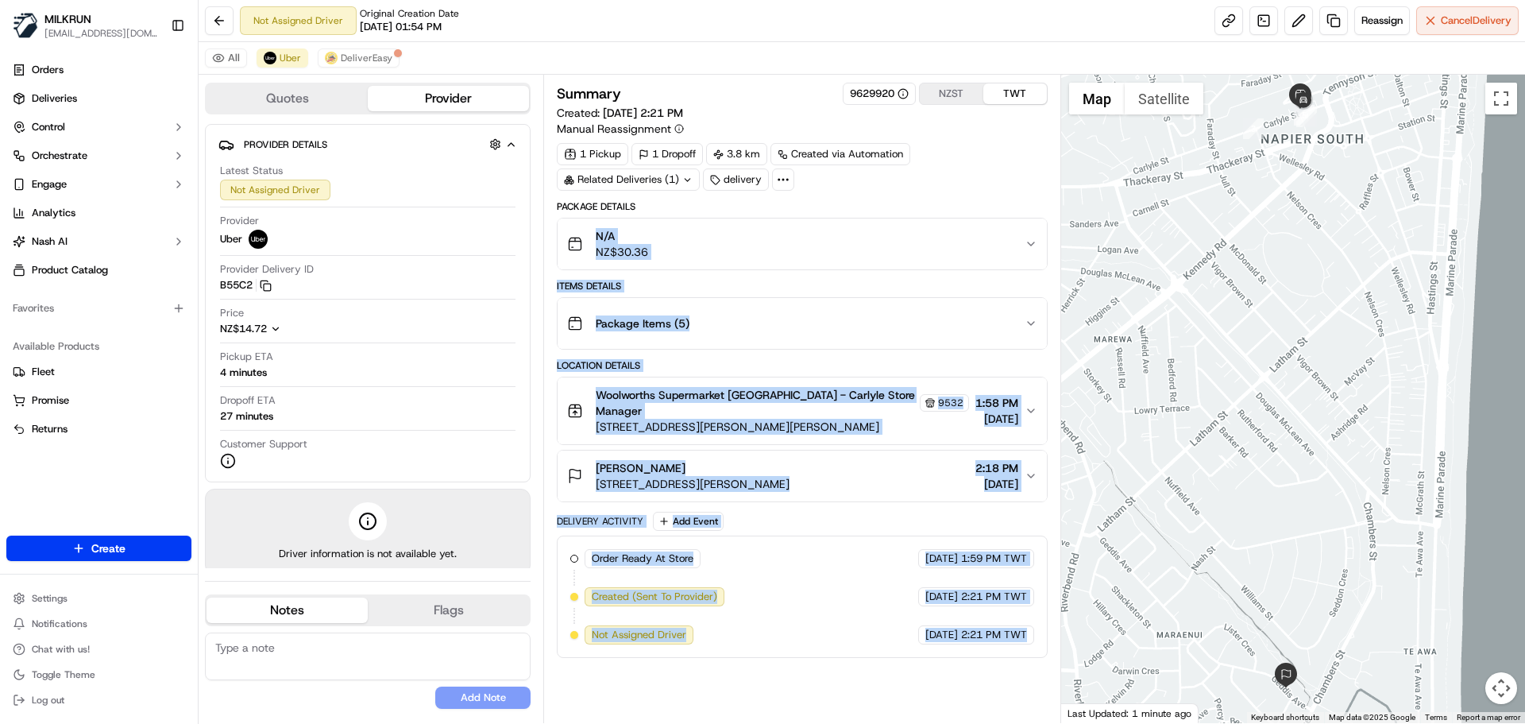
drag, startPoint x: 998, startPoint y: 670, endPoint x: 898, endPoint y: 195, distance: 486.1
click at [898, 195] on div "Summary 9629920 NZST TWT Created: [DATE] 2:21 PM Manual Reassignment 1 Pickup 1…" at bounding box center [802, 399] width 490 height 632
click at [975, 658] on div "Summary 9629920 NZST TWT Created: [DATE] 2:21 PM Manual Reassignment 1 Pickup 1…" at bounding box center [802, 399] width 490 height 632
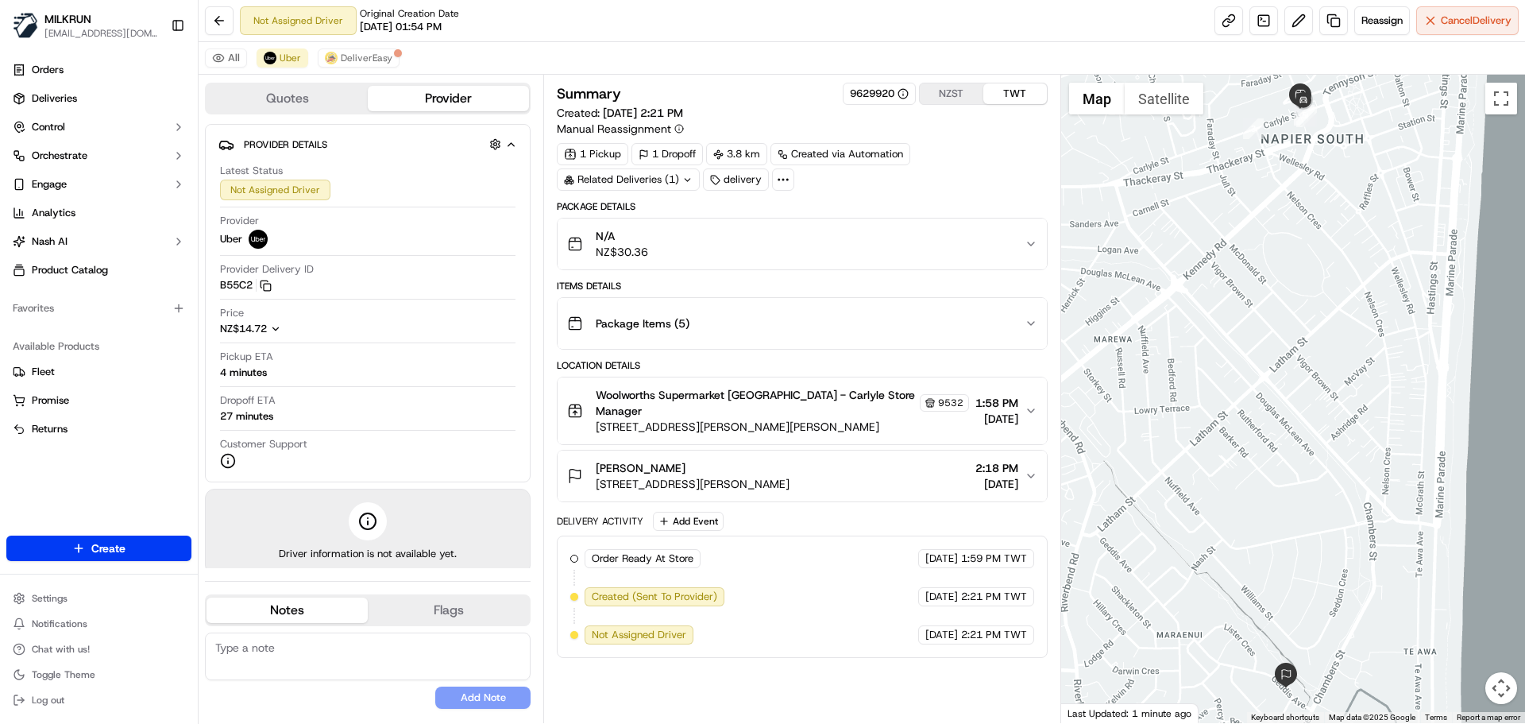
click at [975, 658] on div "Summary 9629920 NZST TWT Created: [DATE] 2:21 PM Manual Reassignment 1 Pickup 1…" at bounding box center [802, 399] width 490 height 632
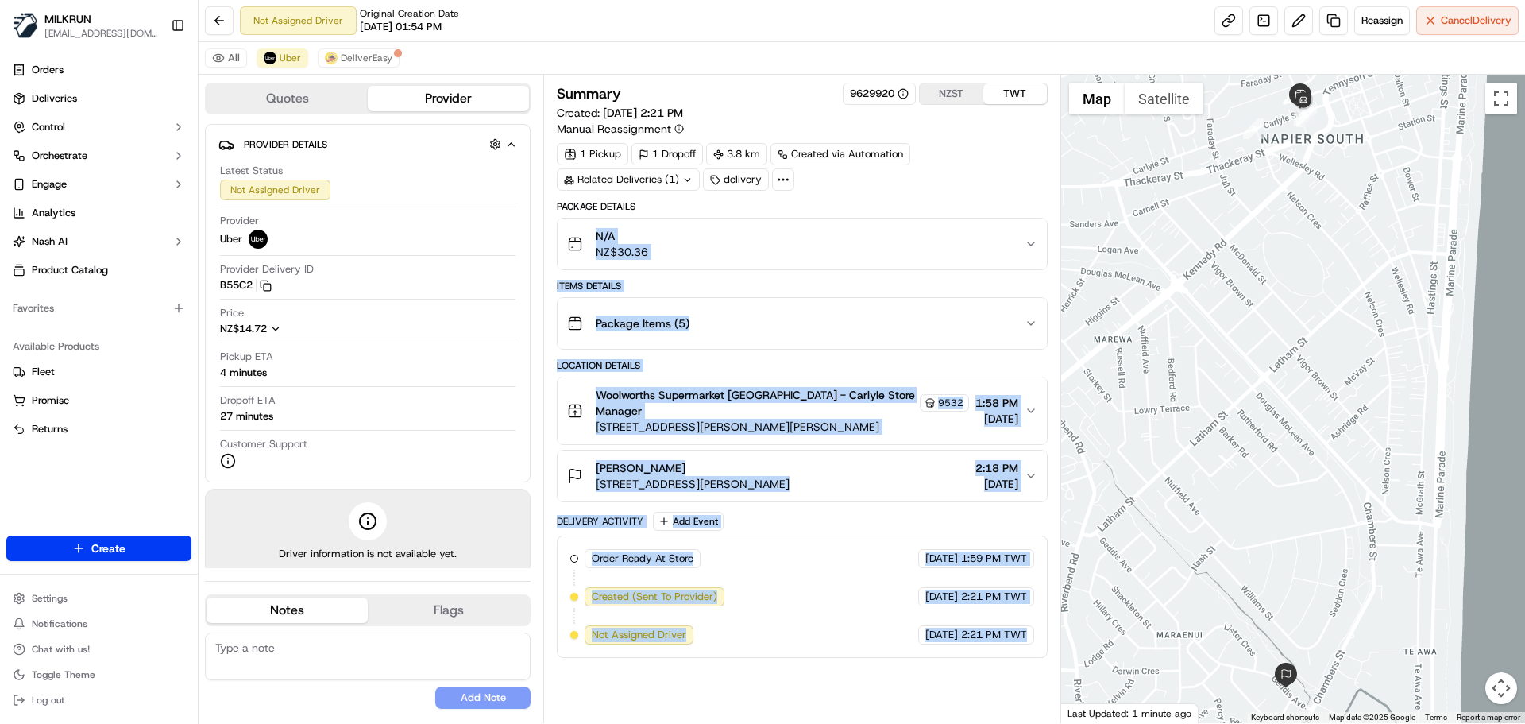
drag, startPoint x: 975, startPoint y: 658, endPoint x: 837, endPoint y: -12, distance: 683.6
click at [837, 0] on html "MILKRUN [EMAIL_ADDRESS][DOMAIN_NAME] Toggle Sidebar Orders Deliveries Control O…" at bounding box center [762, 362] width 1525 height 724
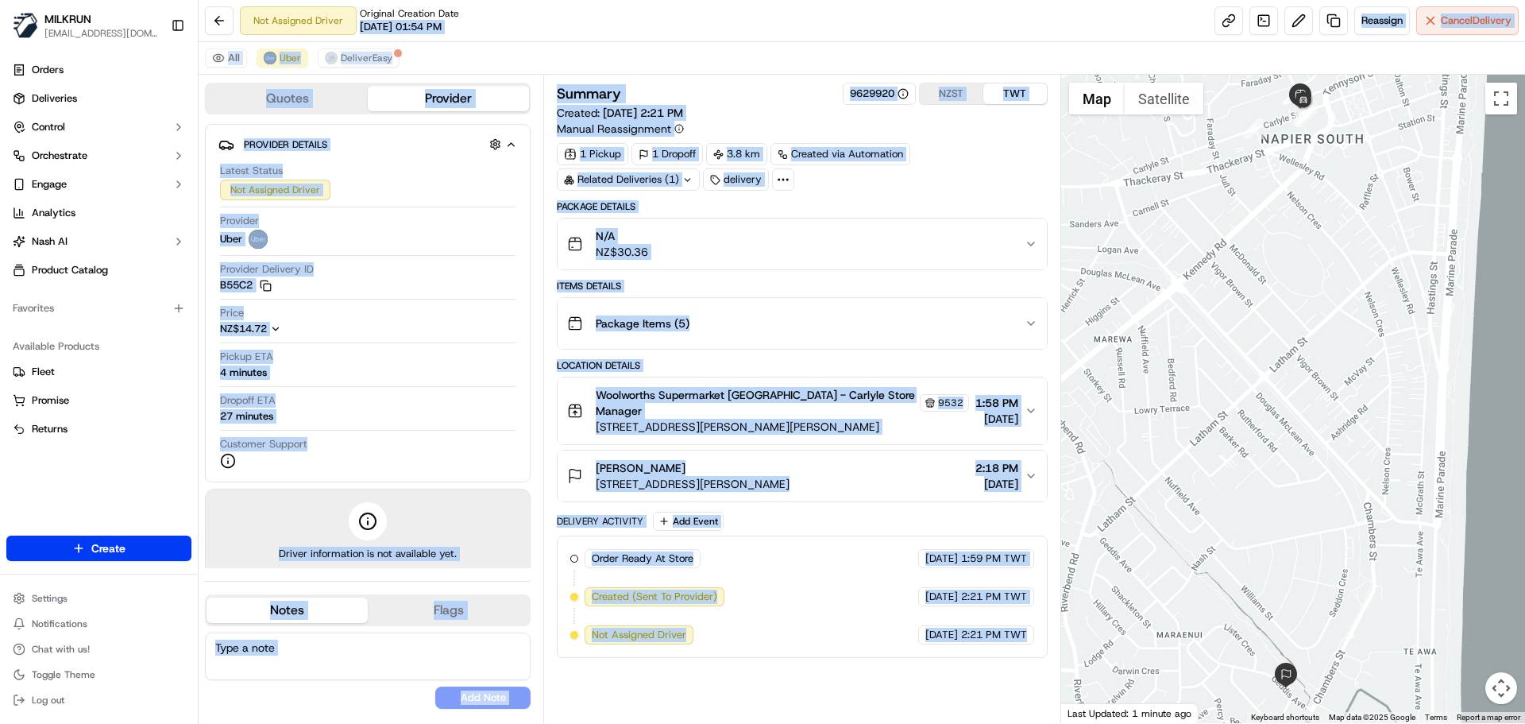
click at [981, 659] on div "Summary 9629920 NZST TWT Created: [DATE] 2:21 PM Manual Reassignment 1 Pickup 1…" at bounding box center [802, 399] width 490 height 632
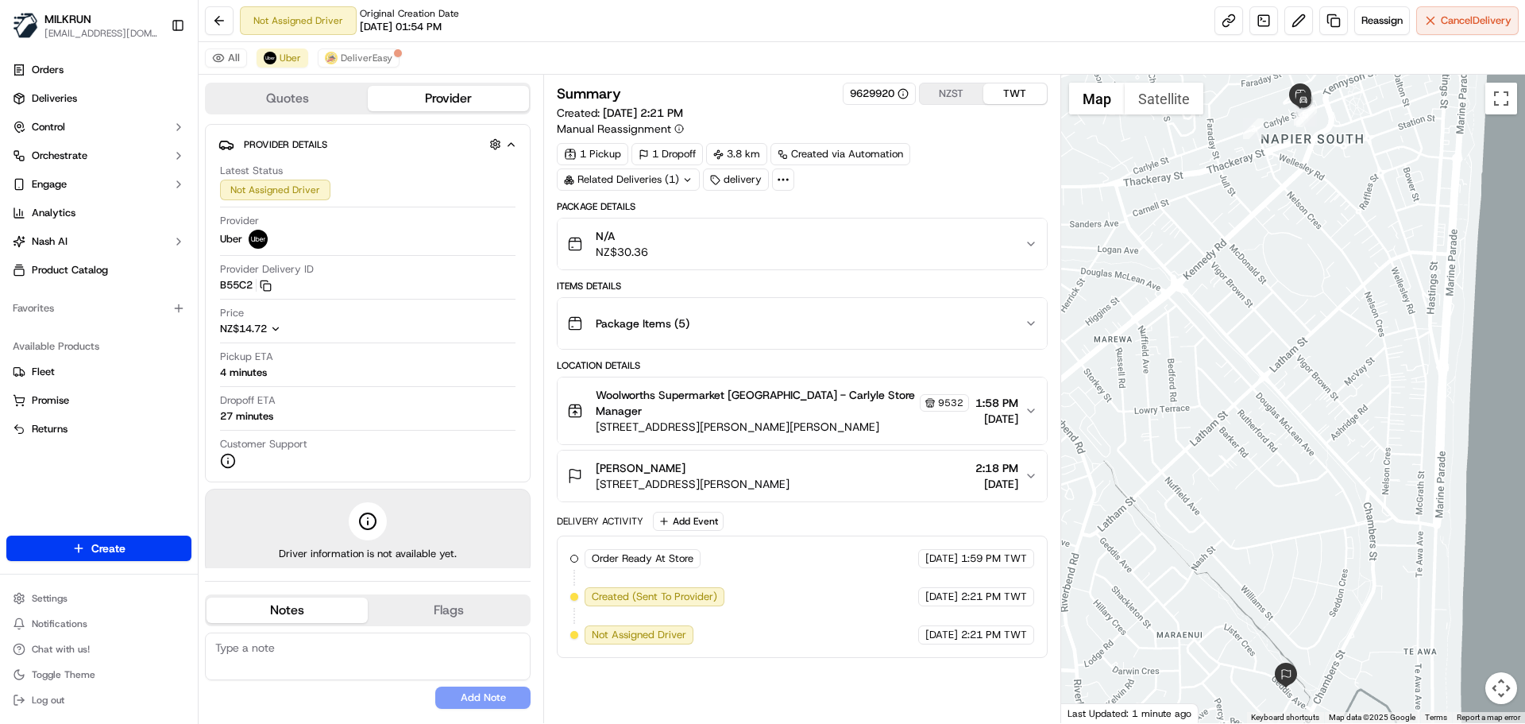
click at [981, 659] on div "Summary 9629920 NZST TWT Created: [DATE] 2:21 PM Manual Reassignment 1 Pickup 1…" at bounding box center [802, 399] width 490 height 632
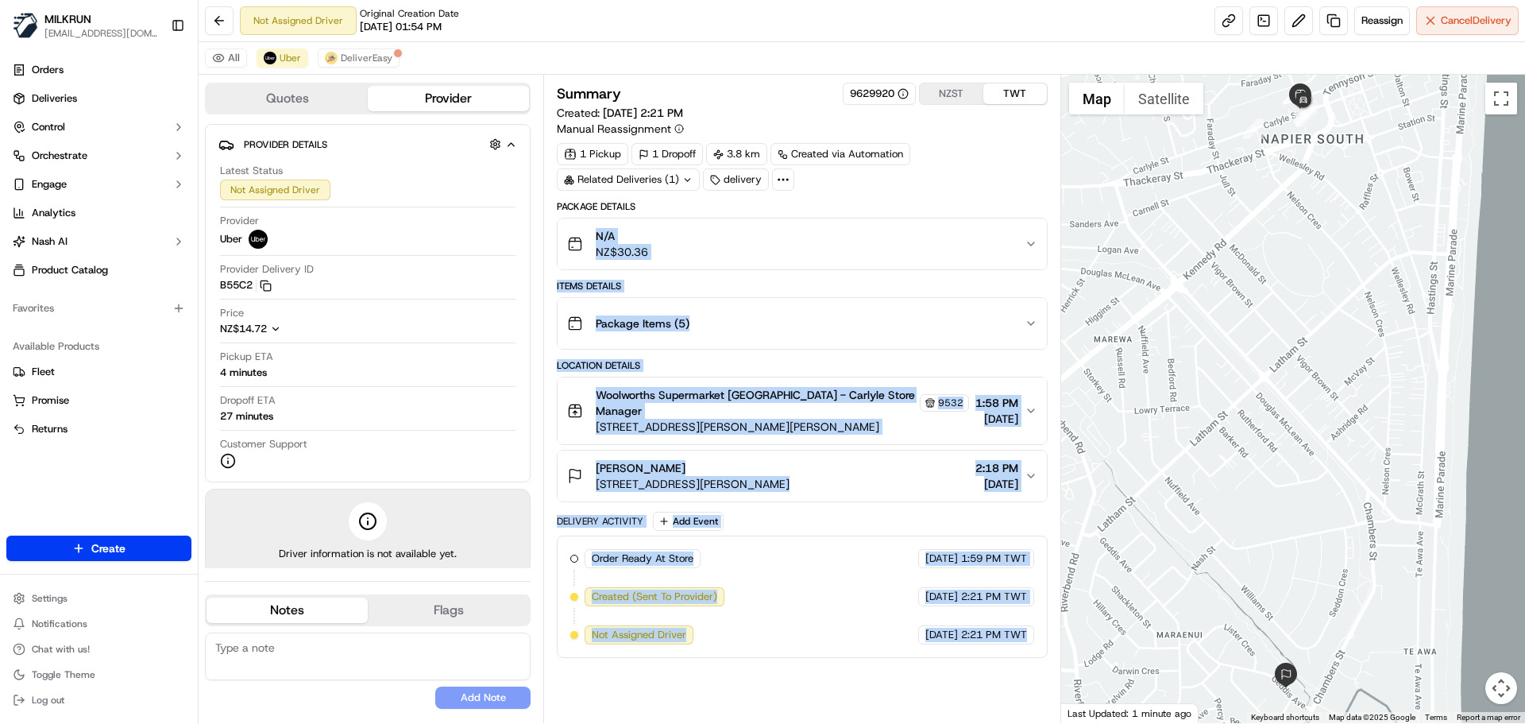
drag, startPoint x: 981, startPoint y: 659, endPoint x: 912, endPoint y: 176, distance: 488.7
click at [912, 176] on div "Summary 9629920 NZST TWT Created: [DATE] 2:21 PM Manual Reassignment 1 Pickup 1…" at bounding box center [802, 399] width 490 height 632
click at [989, 633] on div "Order Ready At Store MILKRUN [DATE] 1:59 PM TWT Created (Sent To Provider) Uber…" at bounding box center [802, 596] width 490 height 122
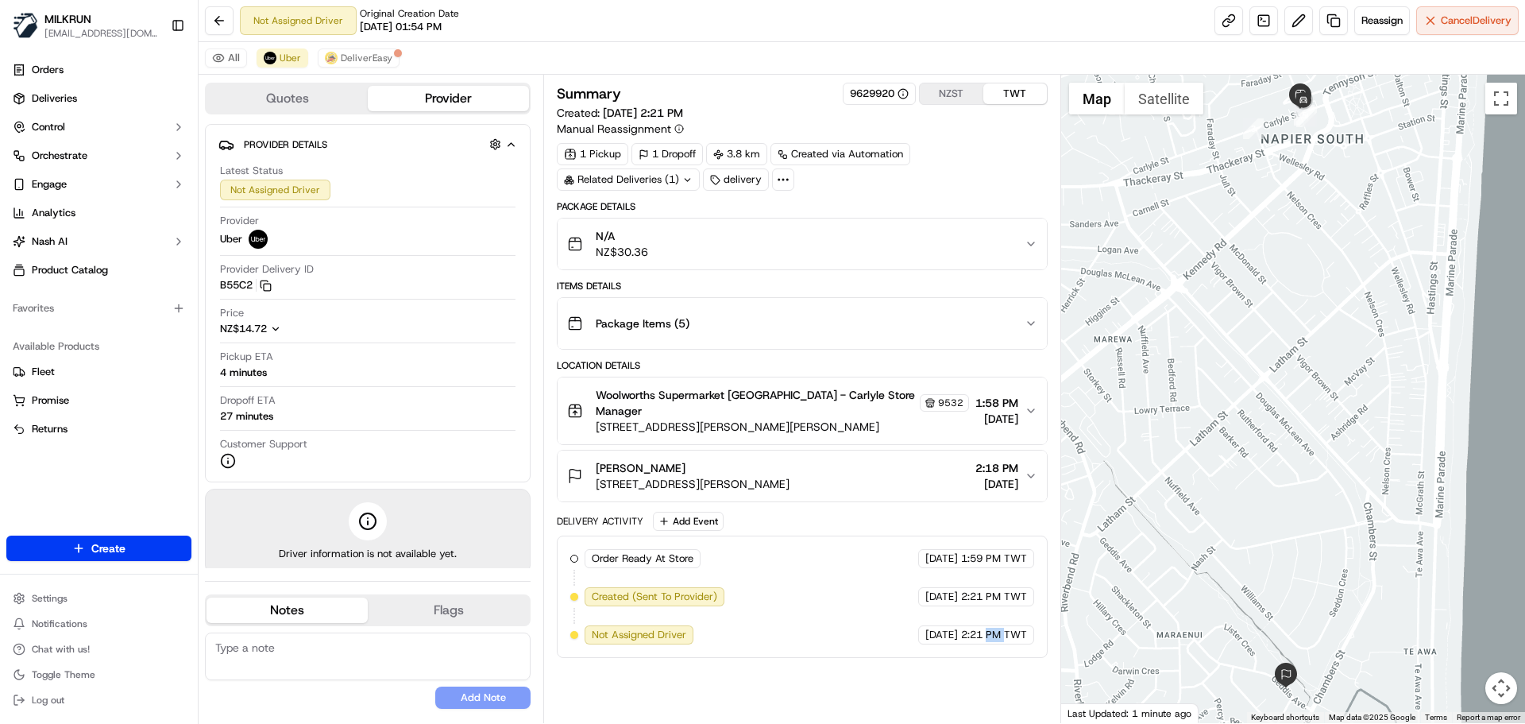
click at [989, 633] on div "Order Ready At Store MILKRUN [DATE] 1:59 PM TWT Created (Sent To Provider) Uber…" at bounding box center [802, 596] width 490 height 122
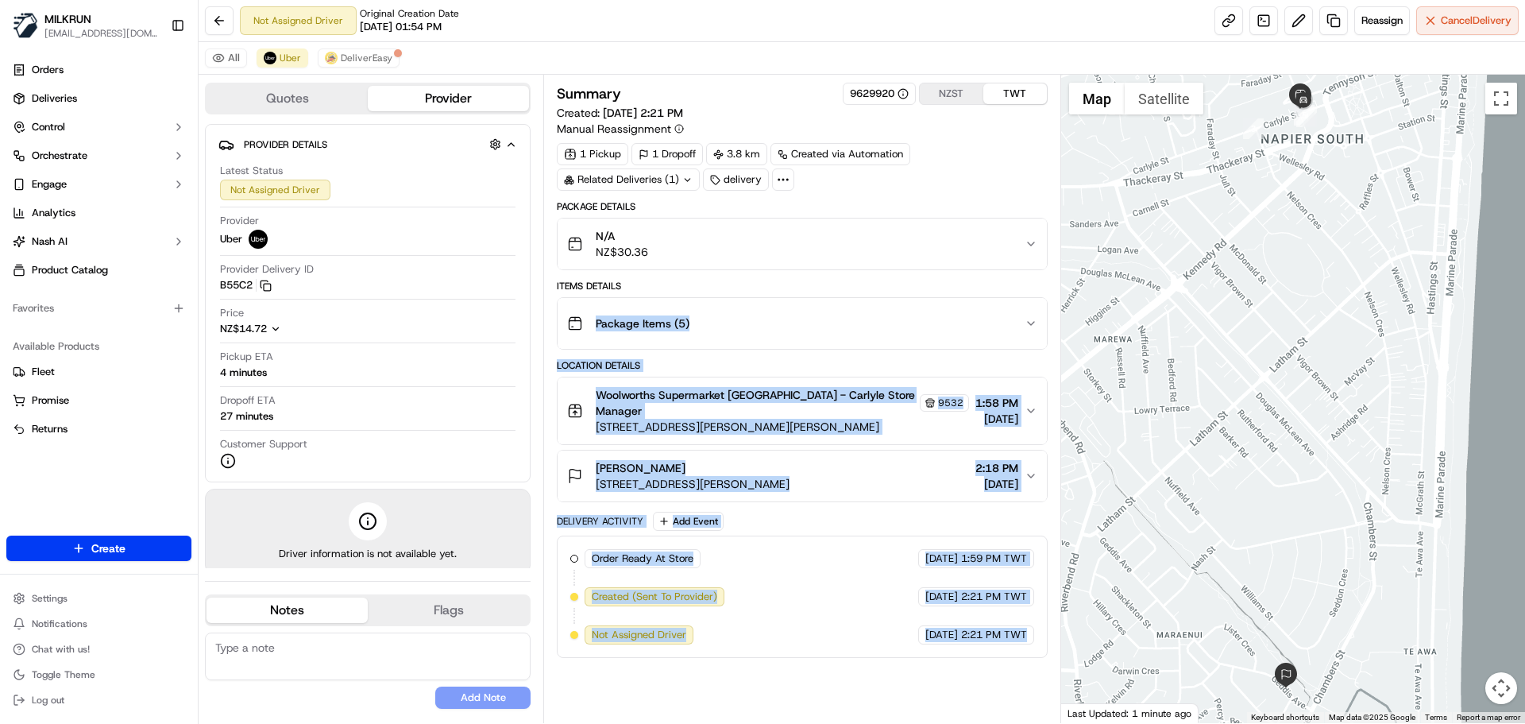
drag, startPoint x: 989, startPoint y: 633, endPoint x: 948, endPoint y: 201, distance: 434.0
click at [948, 202] on div "Package Details N/A NZ$30.36 Items Details Package Items ( 5 ) Location Details…" at bounding box center [802, 429] width 490 height 458
click at [1003, 650] on div "Summary 9629920 NZST TWT Created: [DATE] 2:21 PM Manual Reassignment 1 Pickup 1…" at bounding box center [802, 399] width 490 height 632
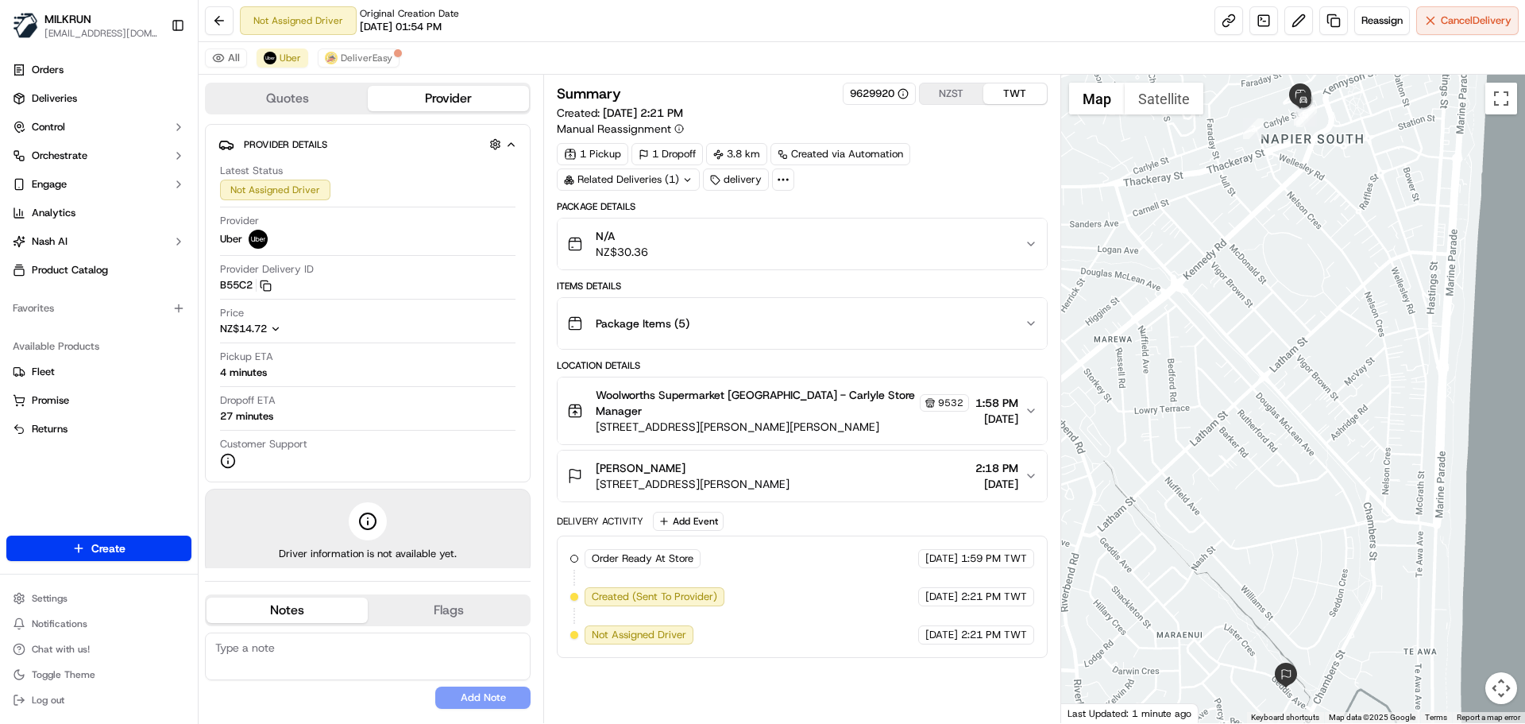
click at [1002, 650] on div "Summary 9629920 NZST TWT Created: [DATE] 2:21 PM Manual Reassignment 1 Pickup 1…" at bounding box center [802, 399] width 490 height 632
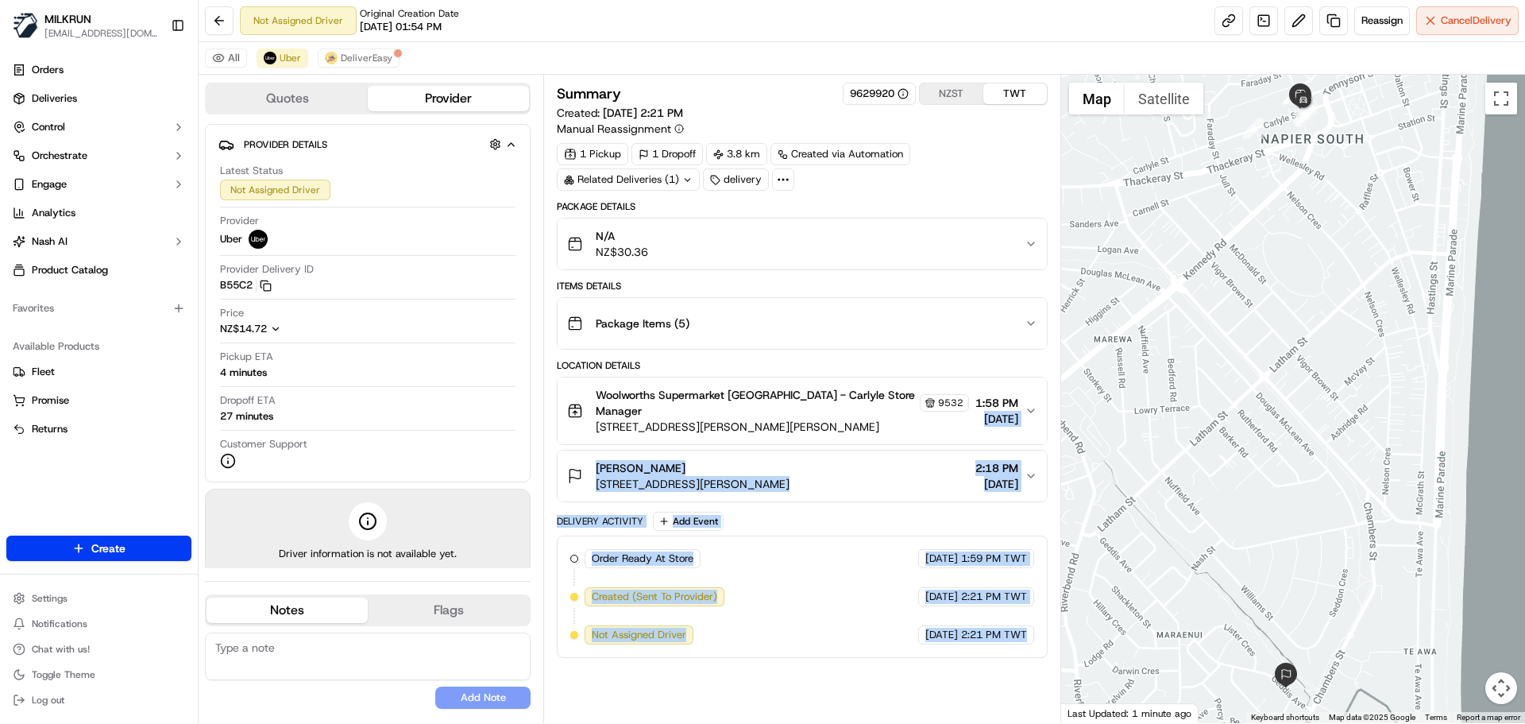
drag, startPoint x: 1002, startPoint y: 650, endPoint x: 959, endPoint y: 261, distance: 390.9
click at [957, 265] on div "Summary 9629920 NZST TWT Created: [DATE] 2:21 PM Manual Reassignment 1 Pickup 1…" at bounding box center [802, 399] width 490 height 632
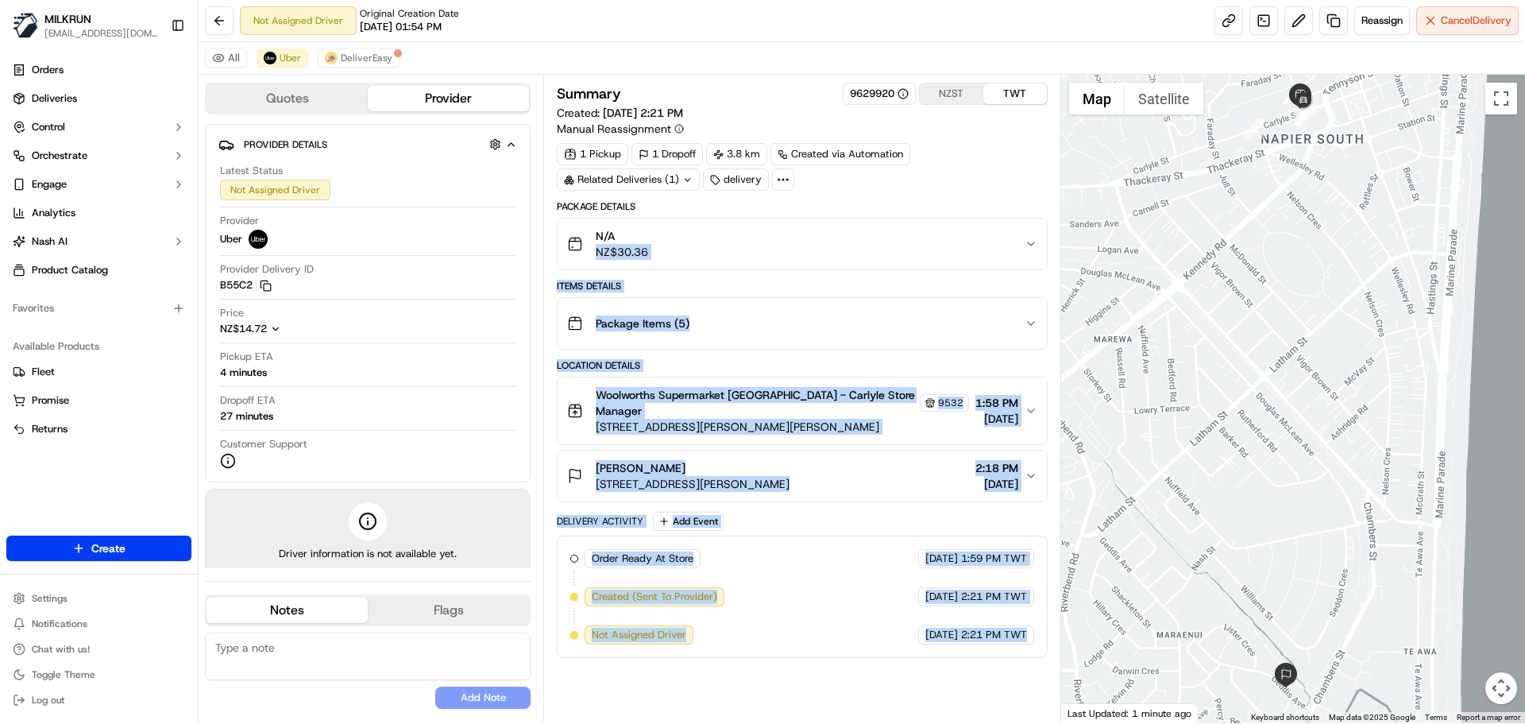
click at [995, 654] on div "Summary 9629920 NZST TWT Created: [DATE] 2:21 PM Manual Reassignment 1 Pickup 1…" at bounding box center [802, 399] width 490 height 632
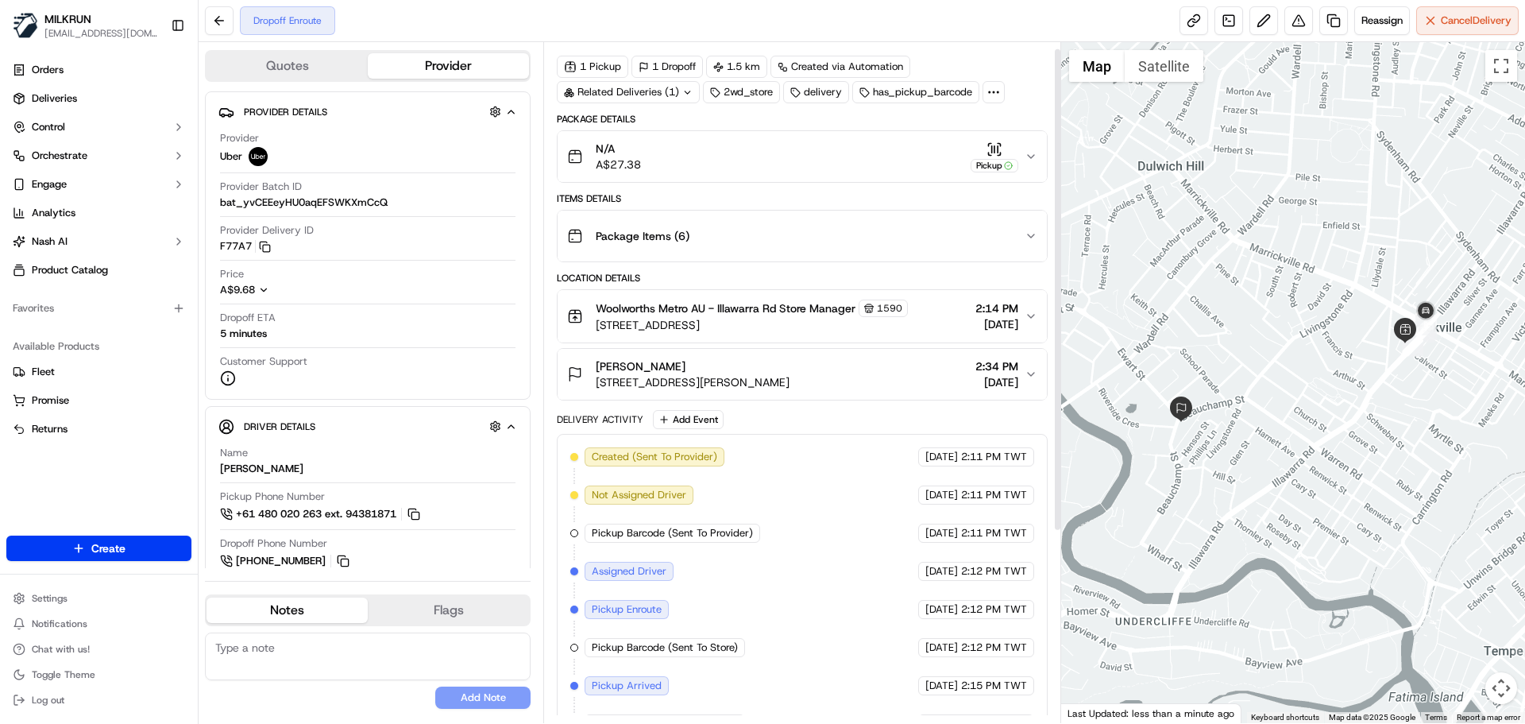
drag, startPoint x: 819, startPoint y: 472, endPoint x: 828, endPoint y: 468, distance: 10.3
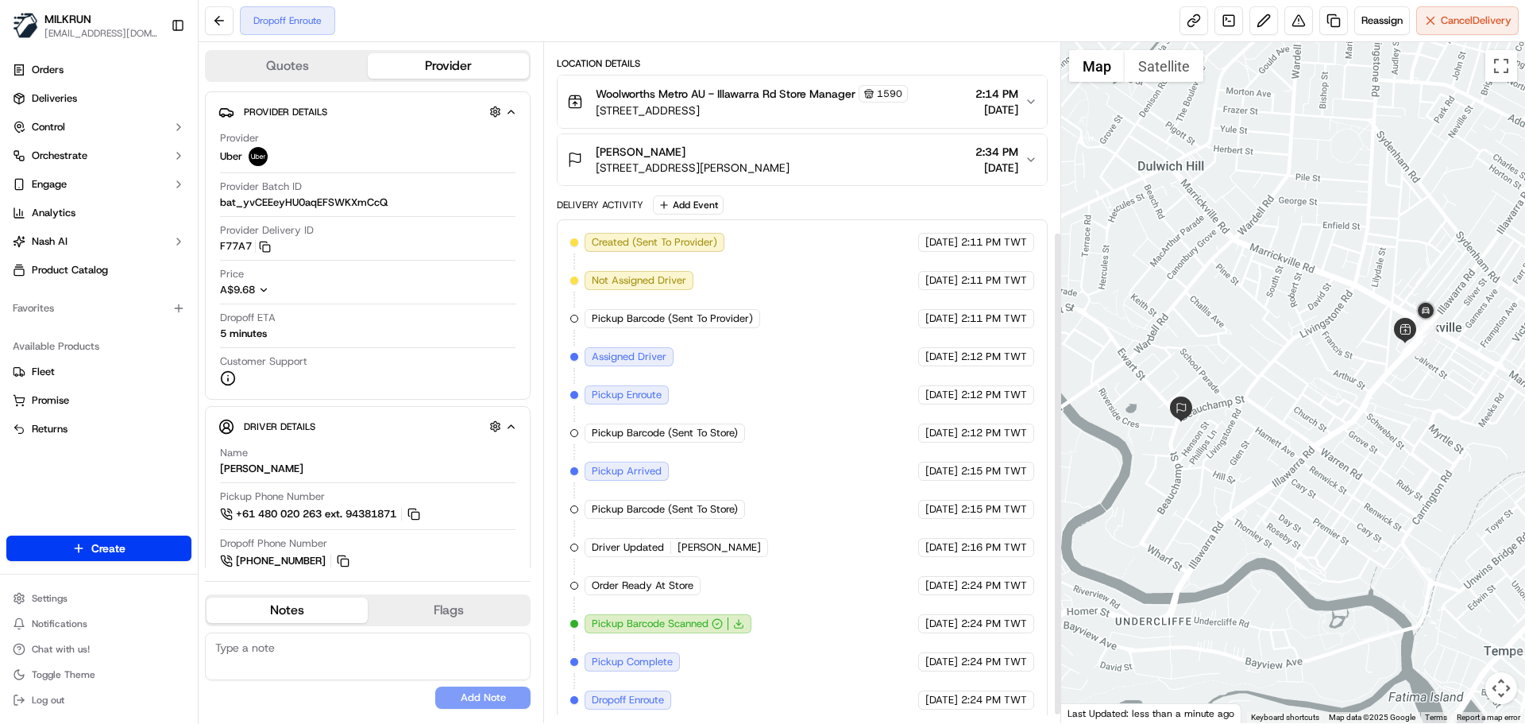
scroll to position [277, 0]
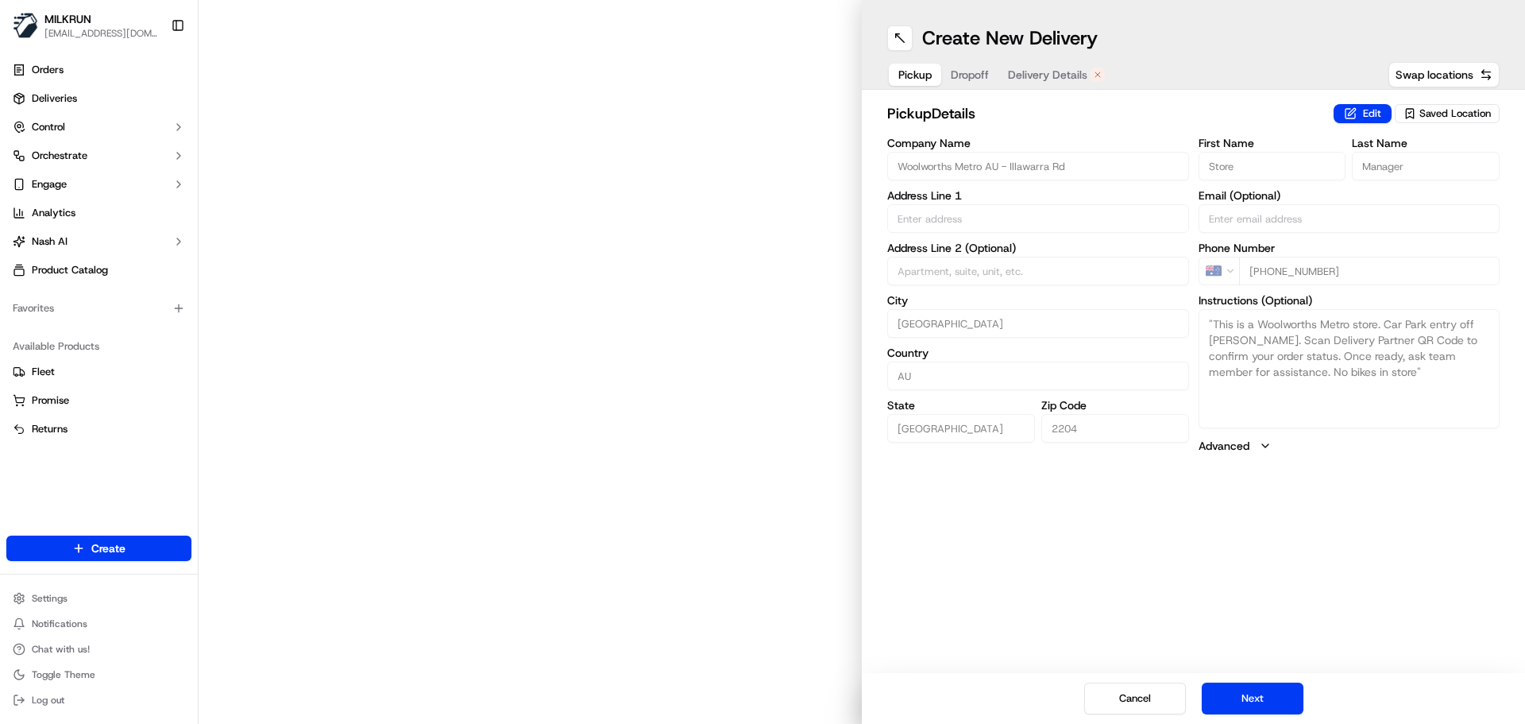
type input "258 Illawarra Rd"
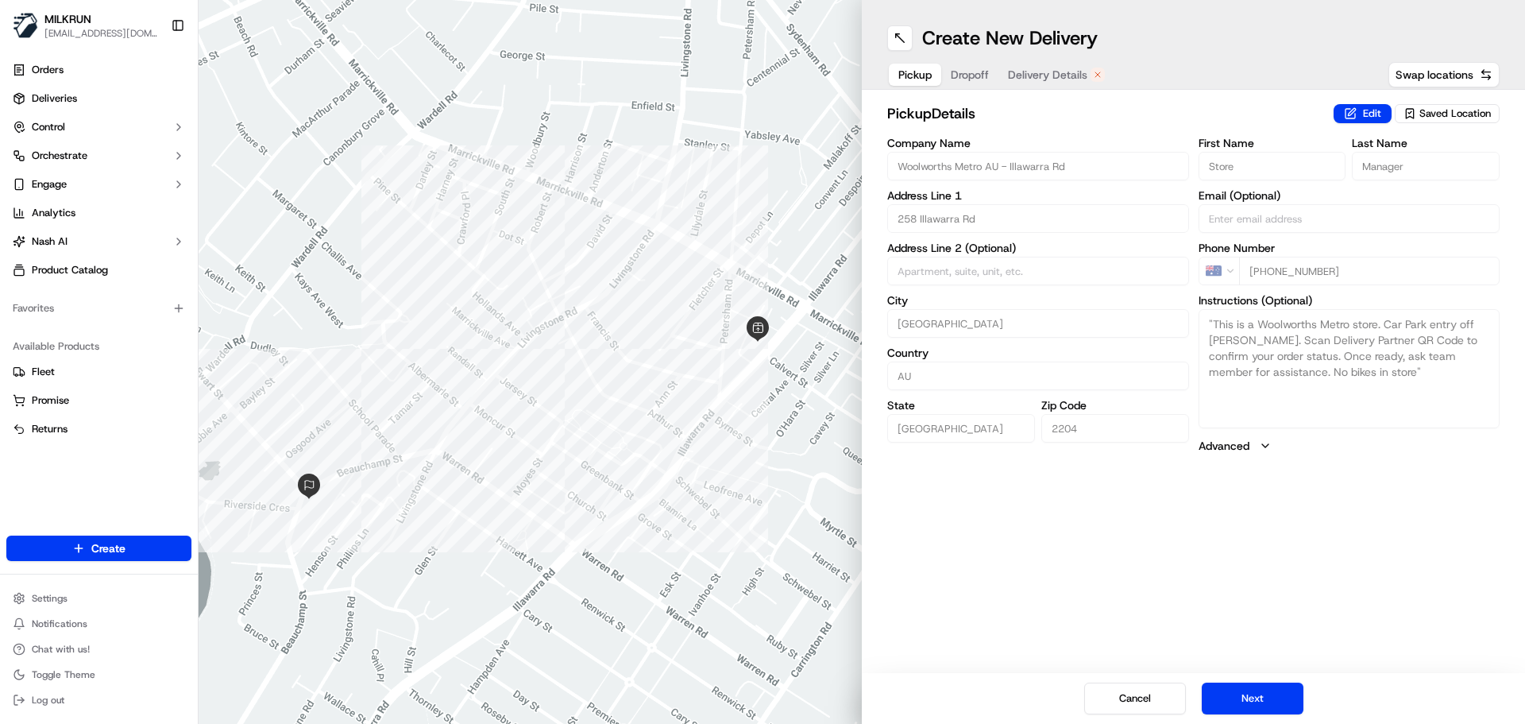
click at [1068, 82] on span "Delivery Details" at bounding box center [1047, 75] width 79 height 16
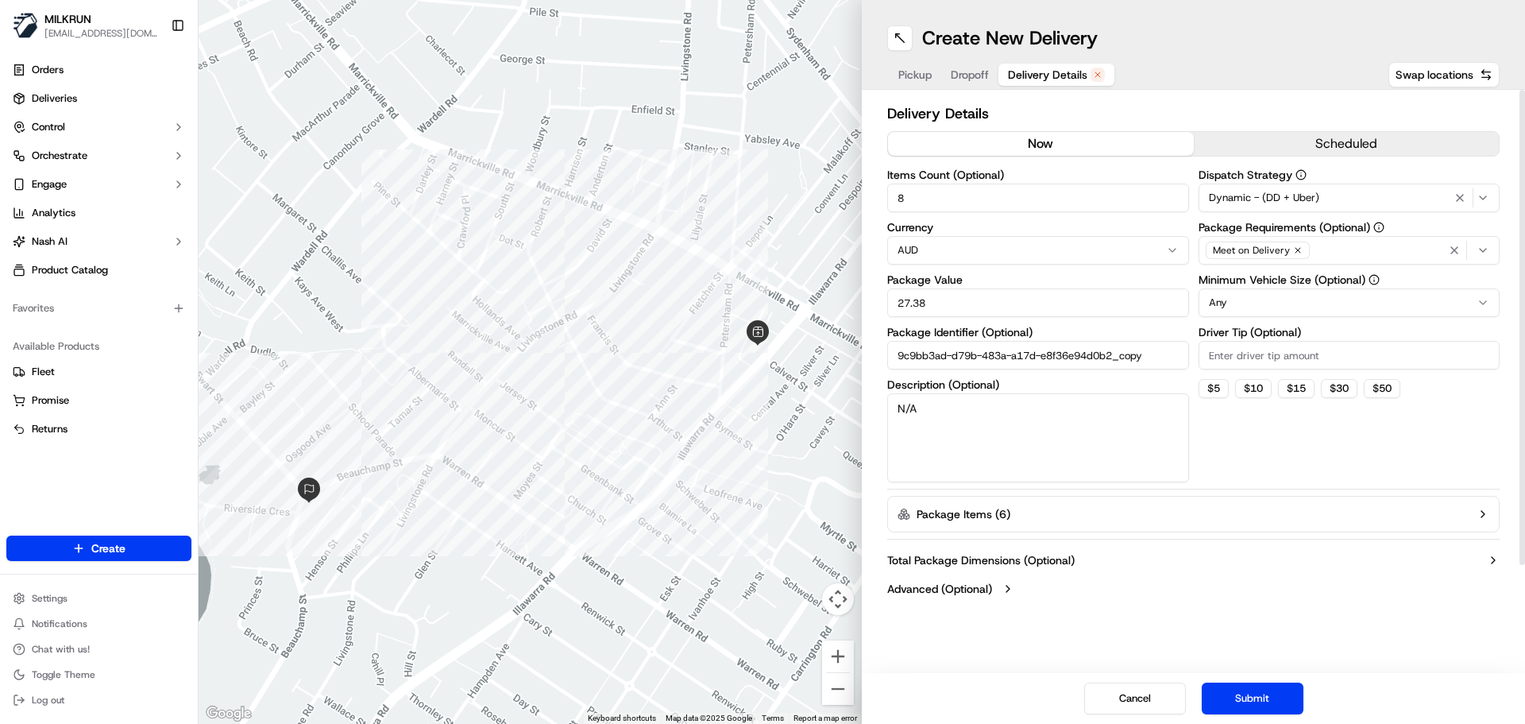
click at [1041, 137] on button "now" at bounding box center [1041, 144] width 306 height 24
click at [1243, 699] on button "Submit" at bounding box center [1253, 698] width 102 height 32
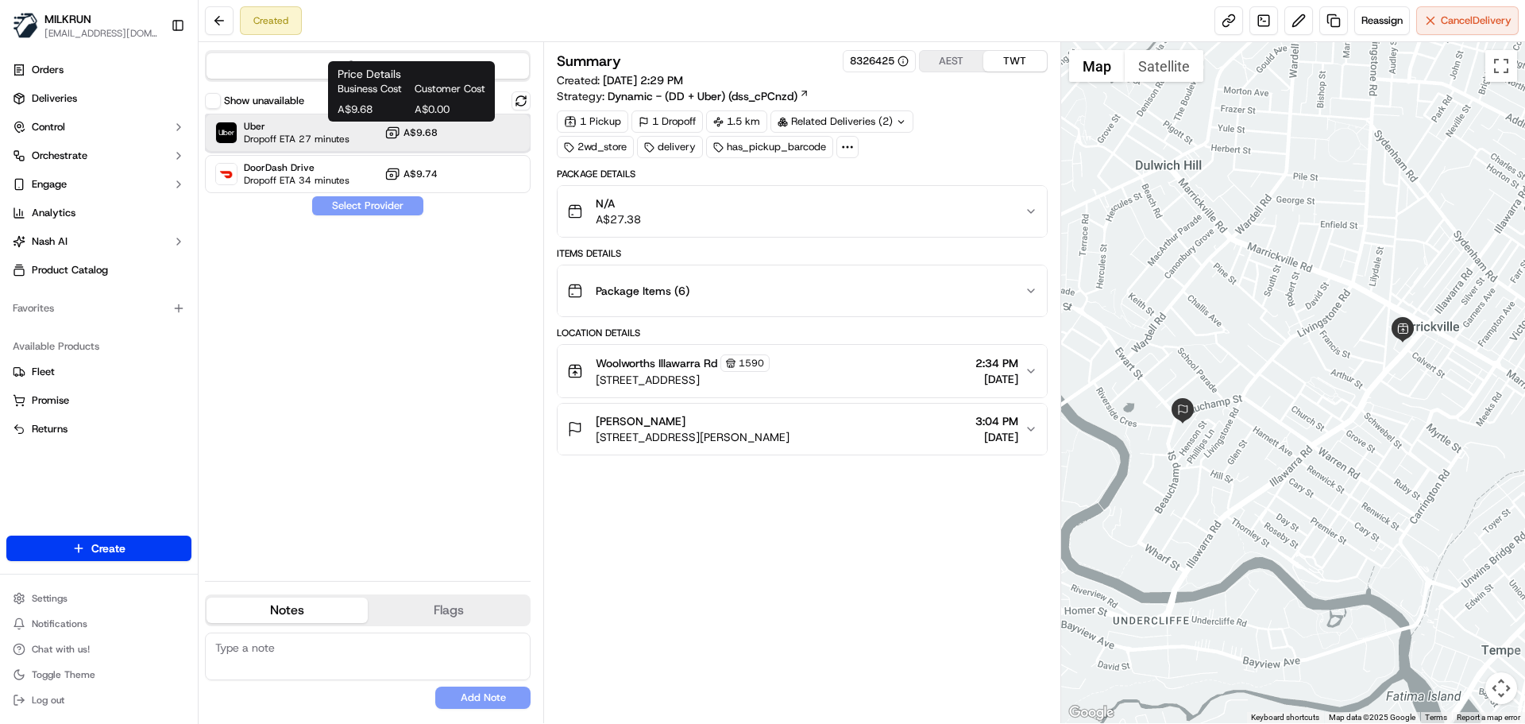
click at [338, 129] on span "Uber" at bounding box center [297, 126] width 106 height 13
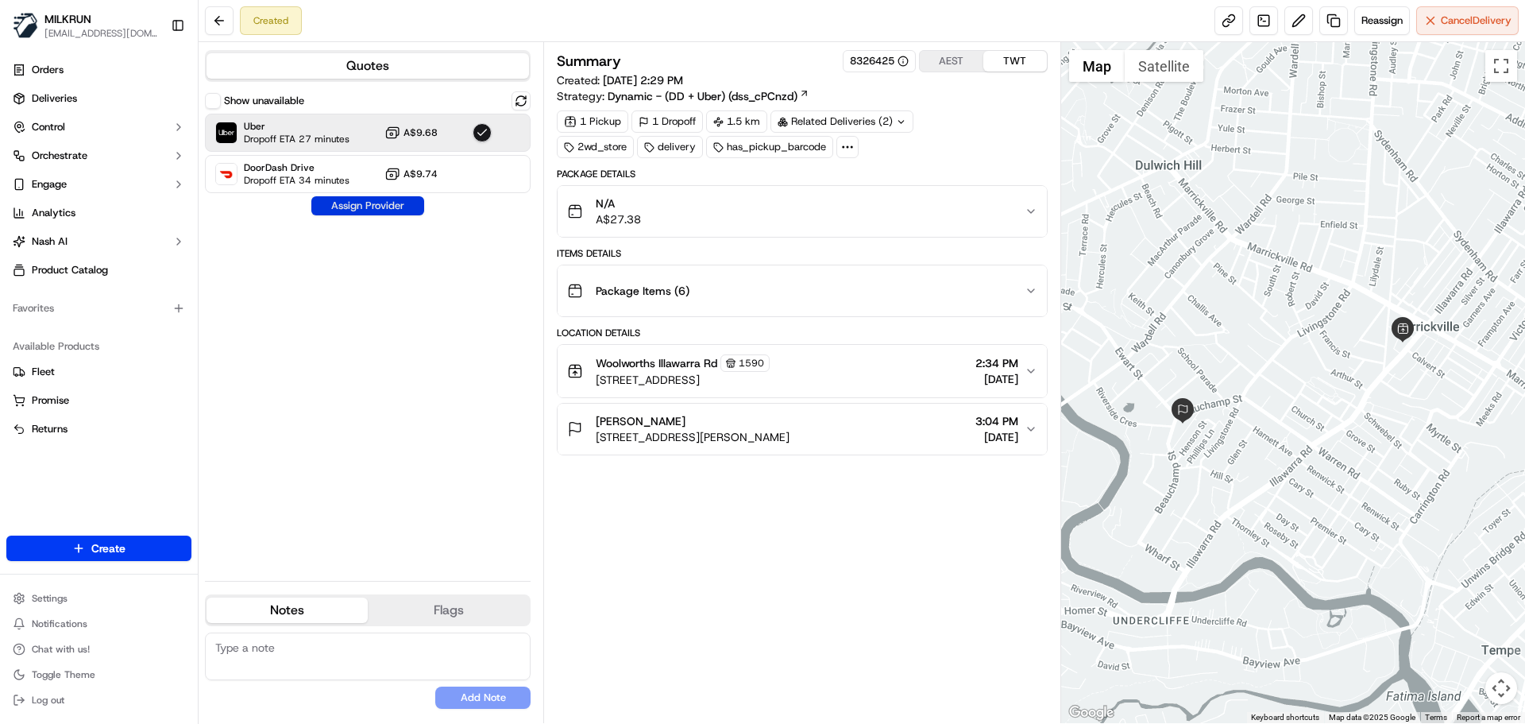
click at [368, 204] on button "Assign Provider" at bounding box center [367, 205] width 113 height 19
drag, startPoint x: 1216, startPoint y: 17, endPoint x: 1195, endPoint y: 18, distance: 20.7
